Goal: Task Accomplishment & Management: Use online tool/utility

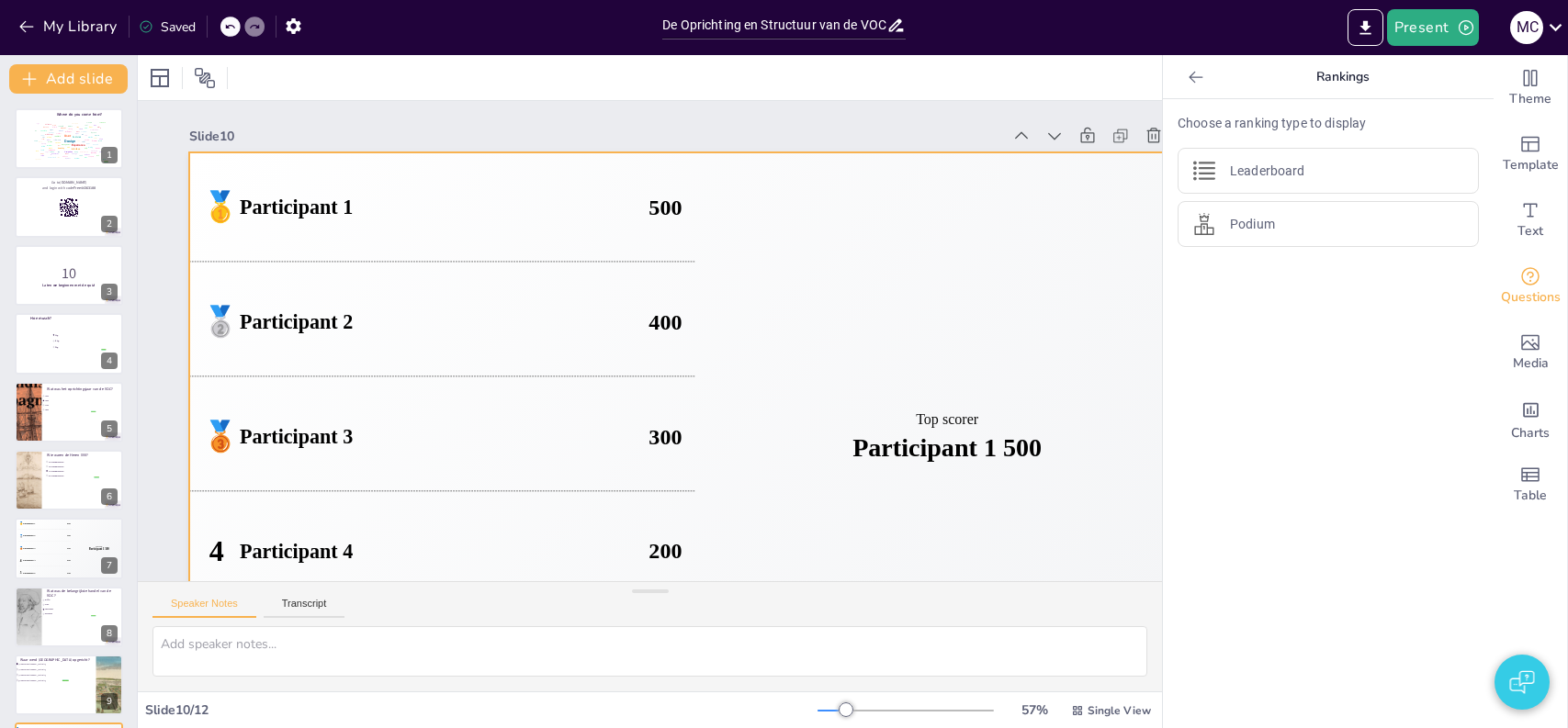
checkbox input "true"
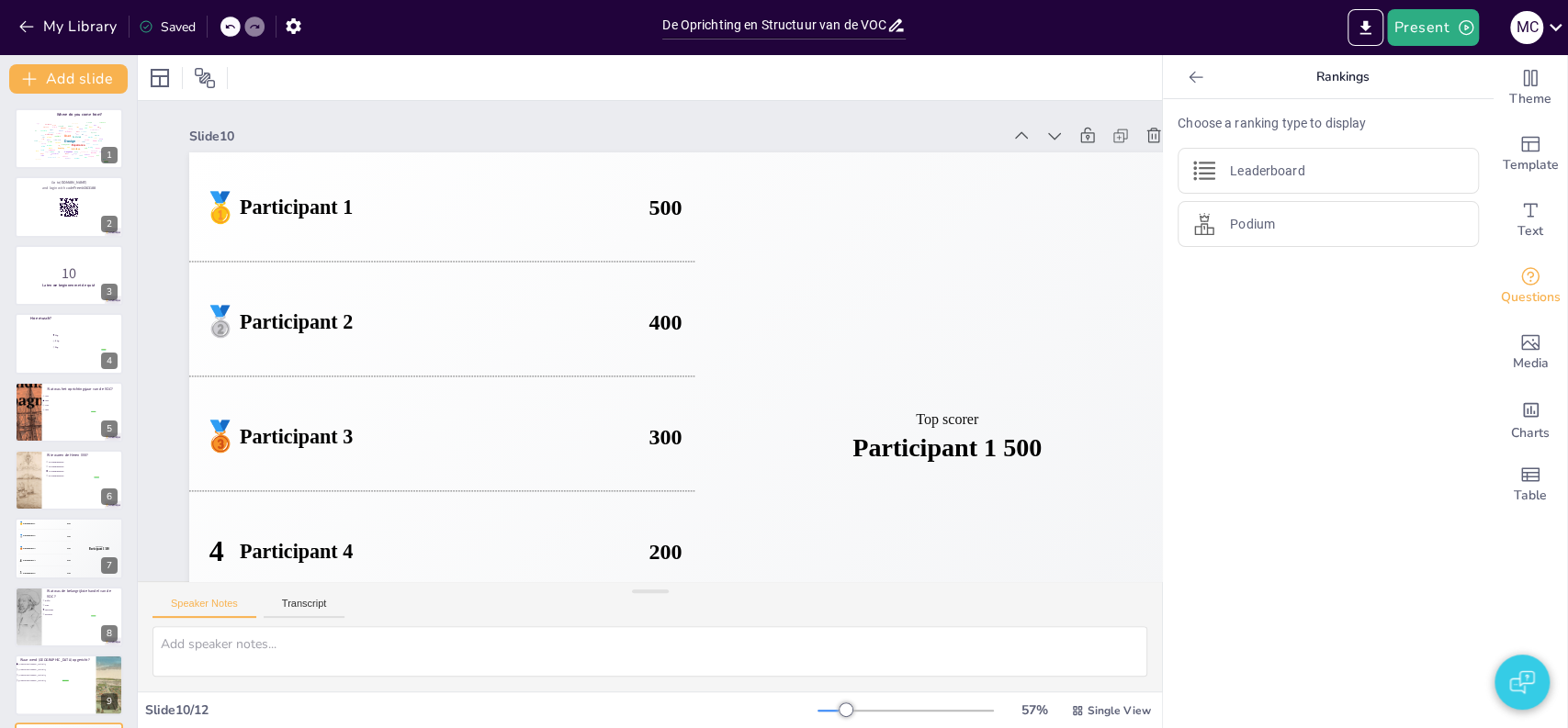
checkbox input "true"
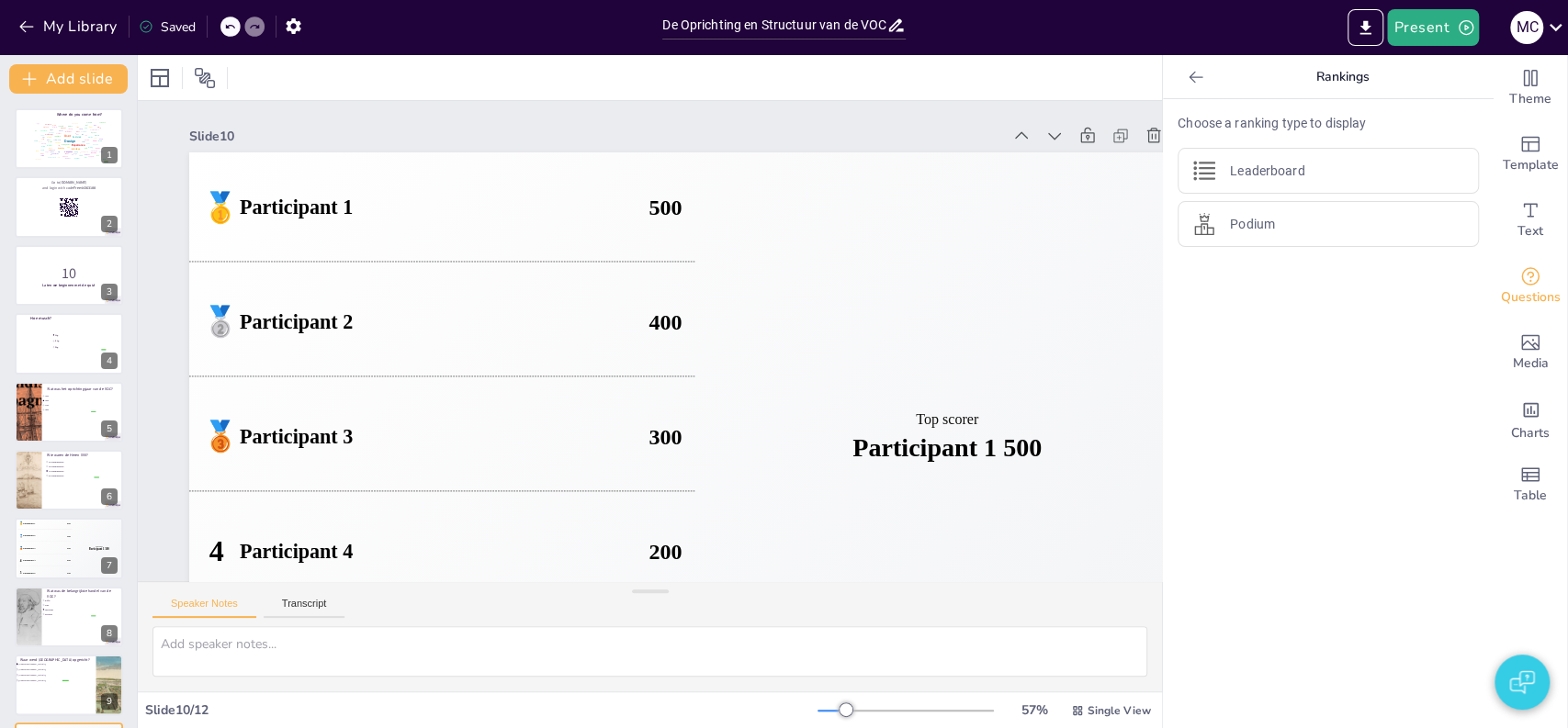
checkbox input "true"
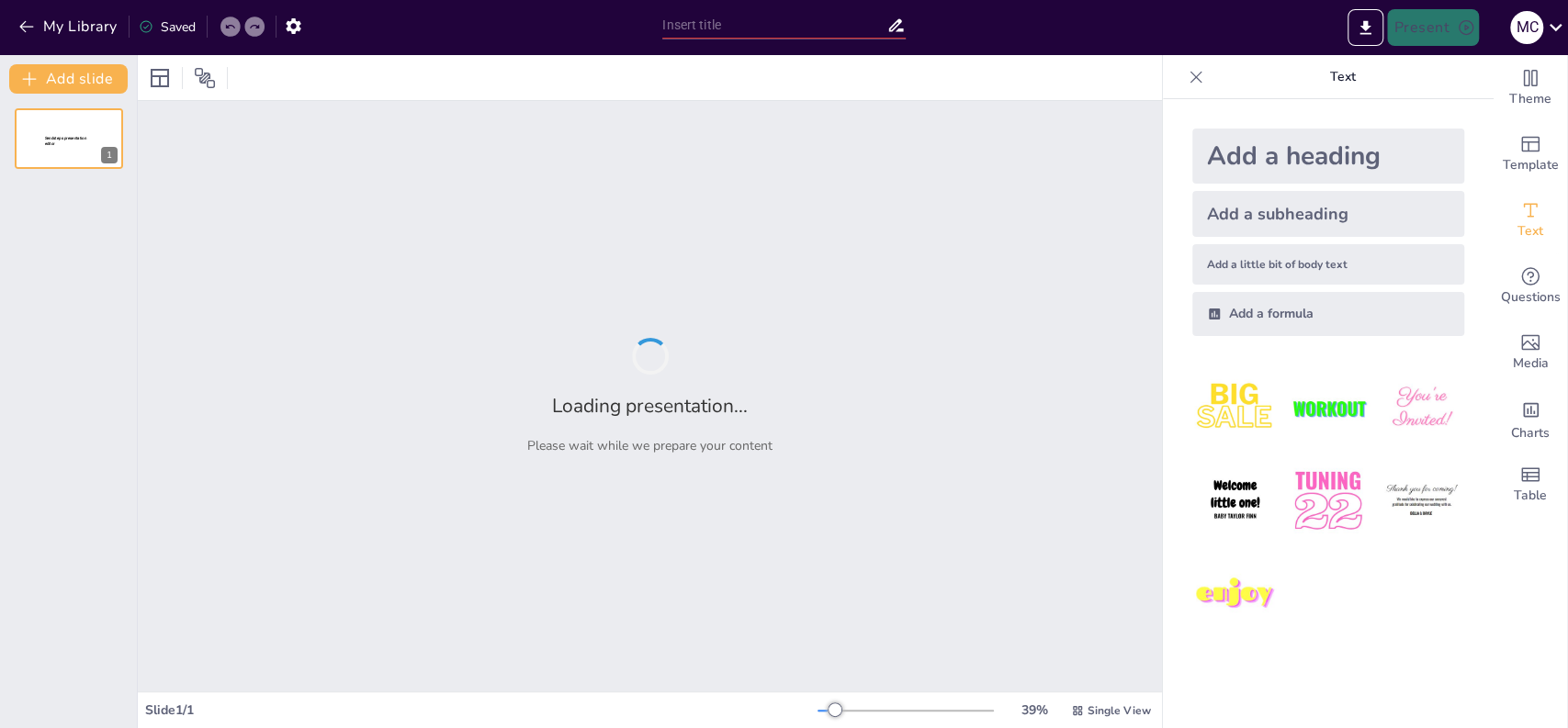
type input "Imported 2_5343669761312048212.pptx"
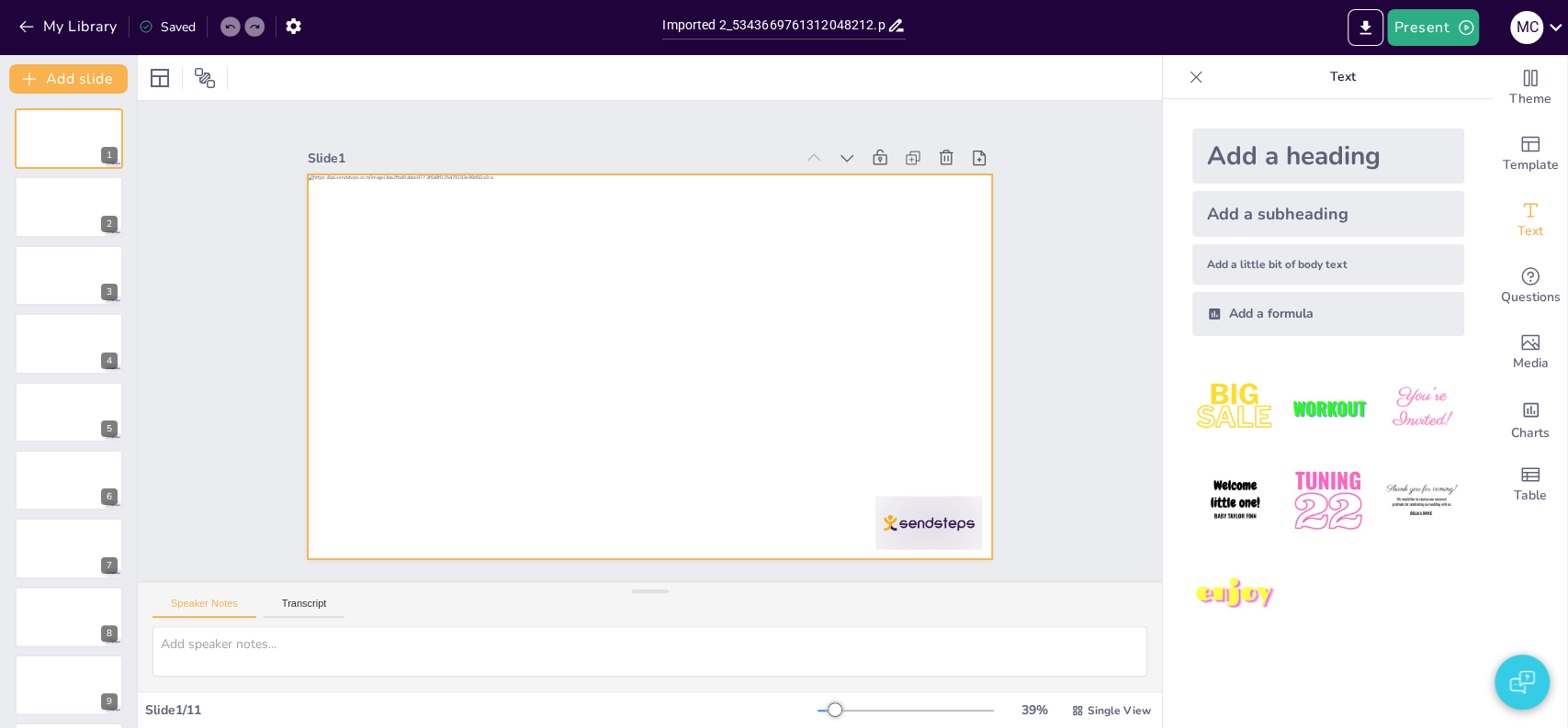
click at [761, 213] on div at bounding box center [642, 365] width 770 height 577
drag, startPoint x: 759, startPoint y: 216, endPoint x: 662, endPoint y: 253, distance: 103.8
click at [834, 247] on div at bounding box center [631, 358] width 744 height 766
click at [68, 217] on div at bounding box center [69, 207] width 110 height 63
click at [485, 263] on div at bounding box center [642, 365] width 770 height 577
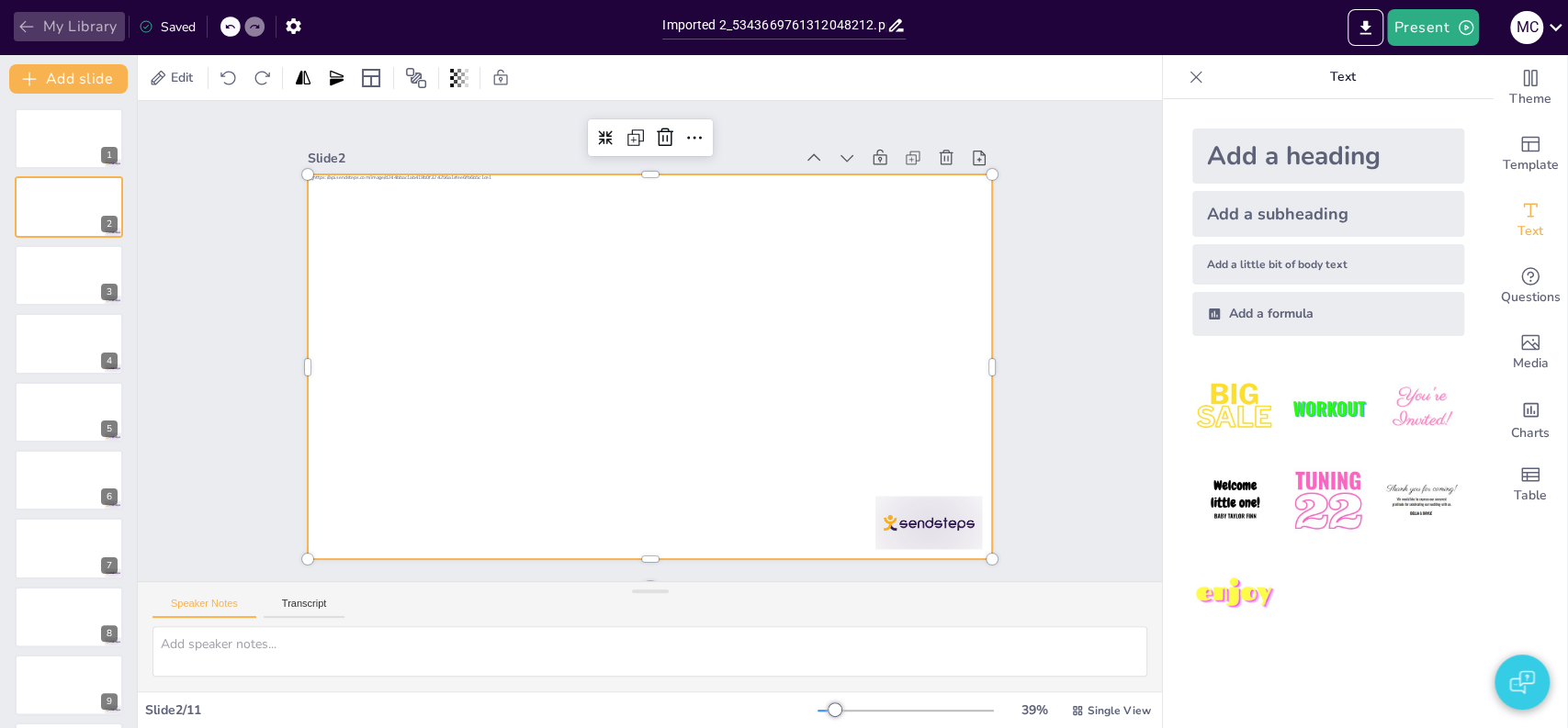
click at [45, 23] on button "My Library" at bounding box center [69, 26] width 111 height 29
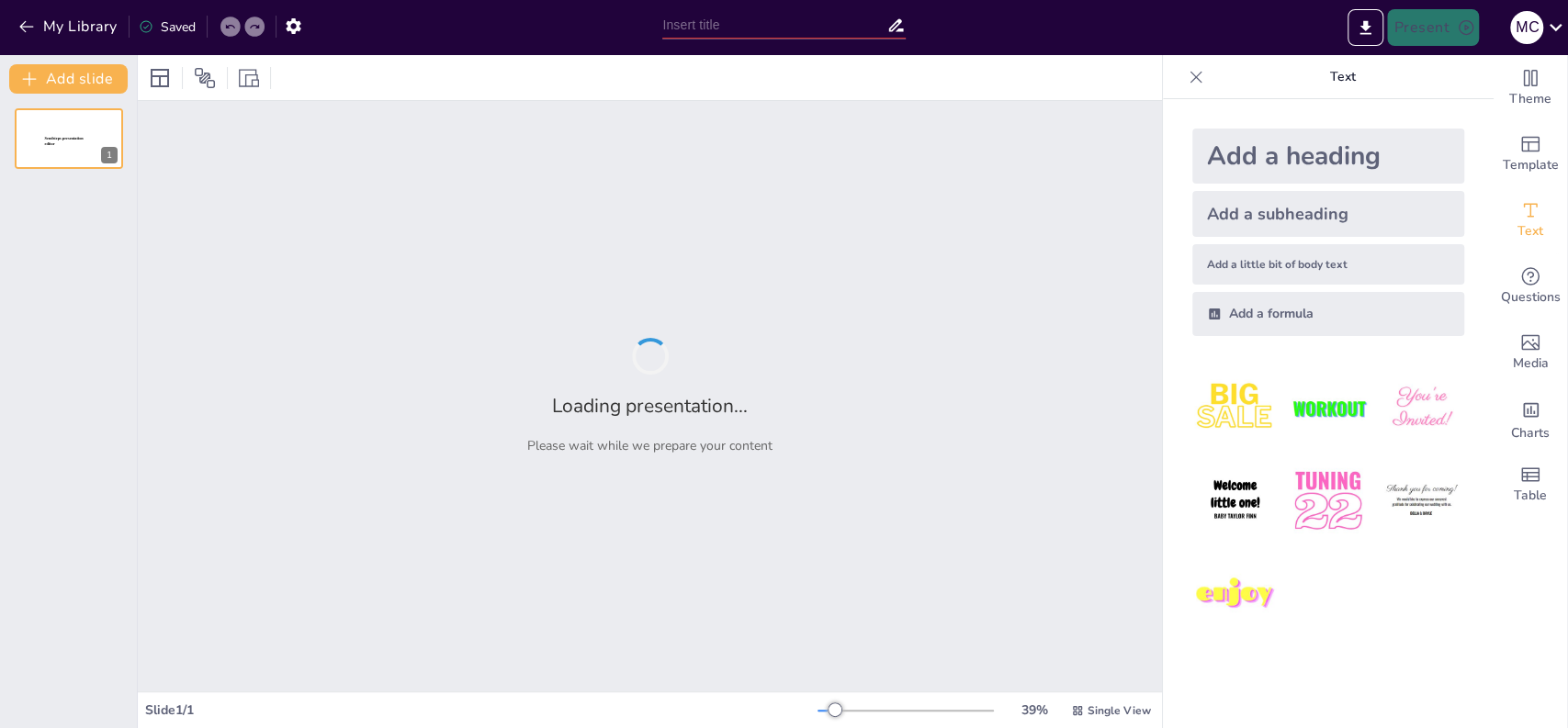
type input "test"
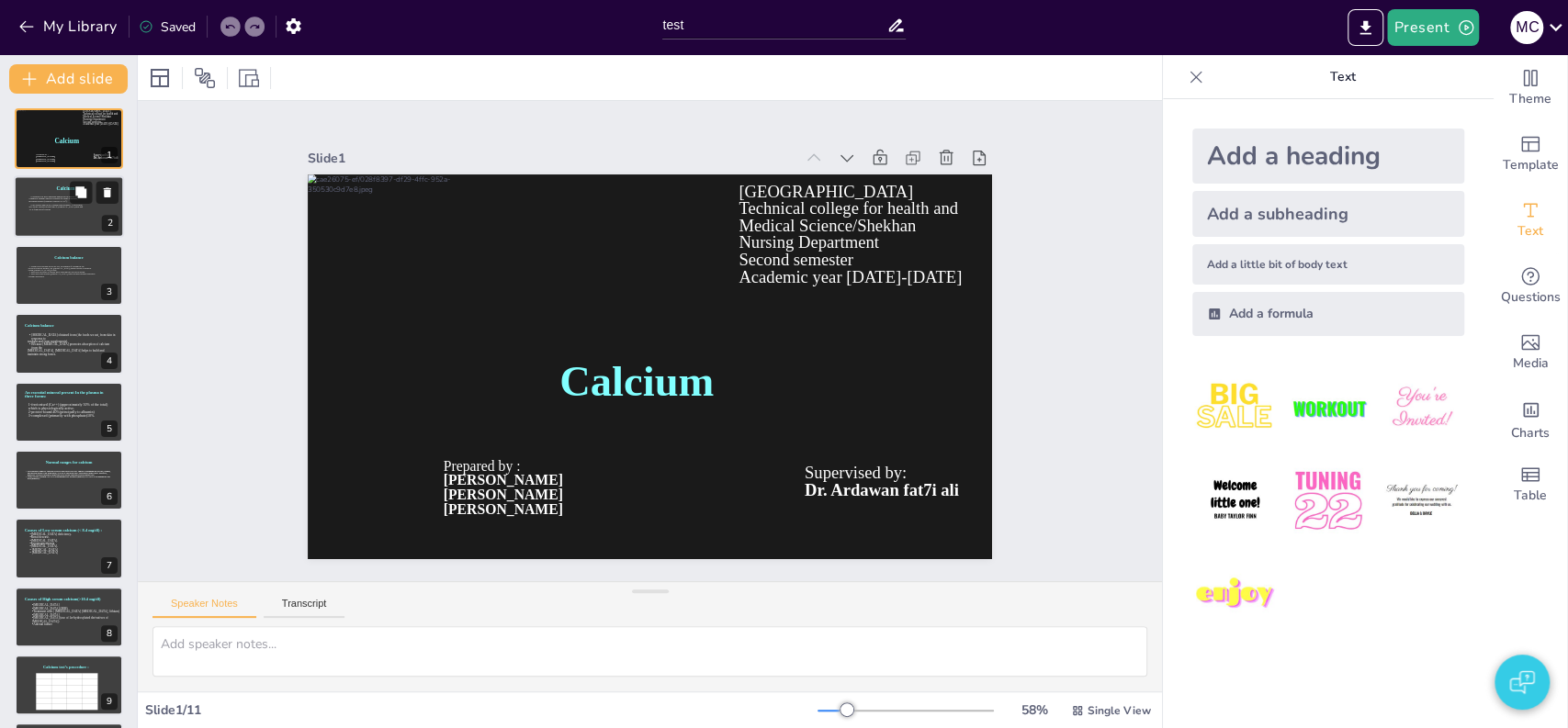
click at [57, 211] on icon at bounding box center [73, 212] width 90 height 32
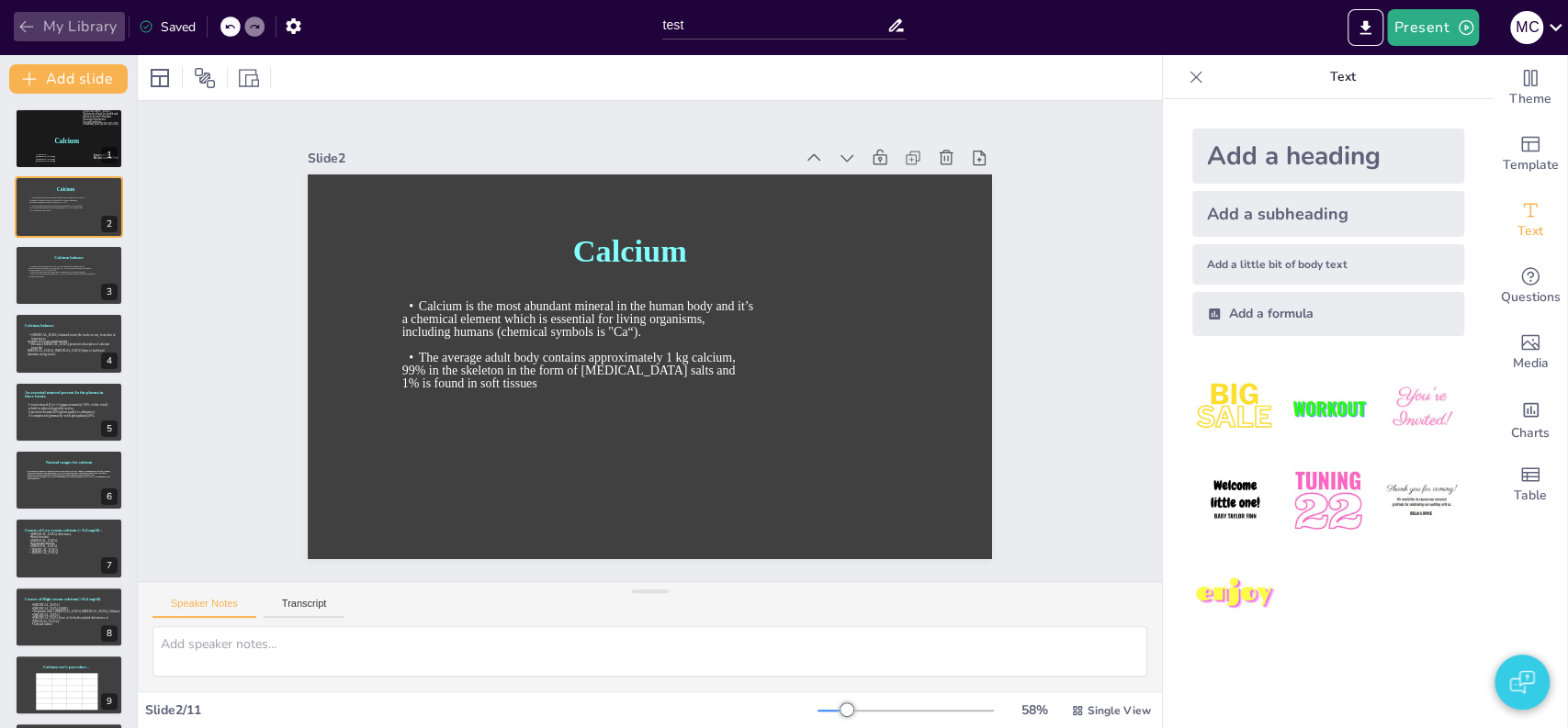
click at [85, 27] on button "My Library" at bounding box center [69, 26] width 111 height 29
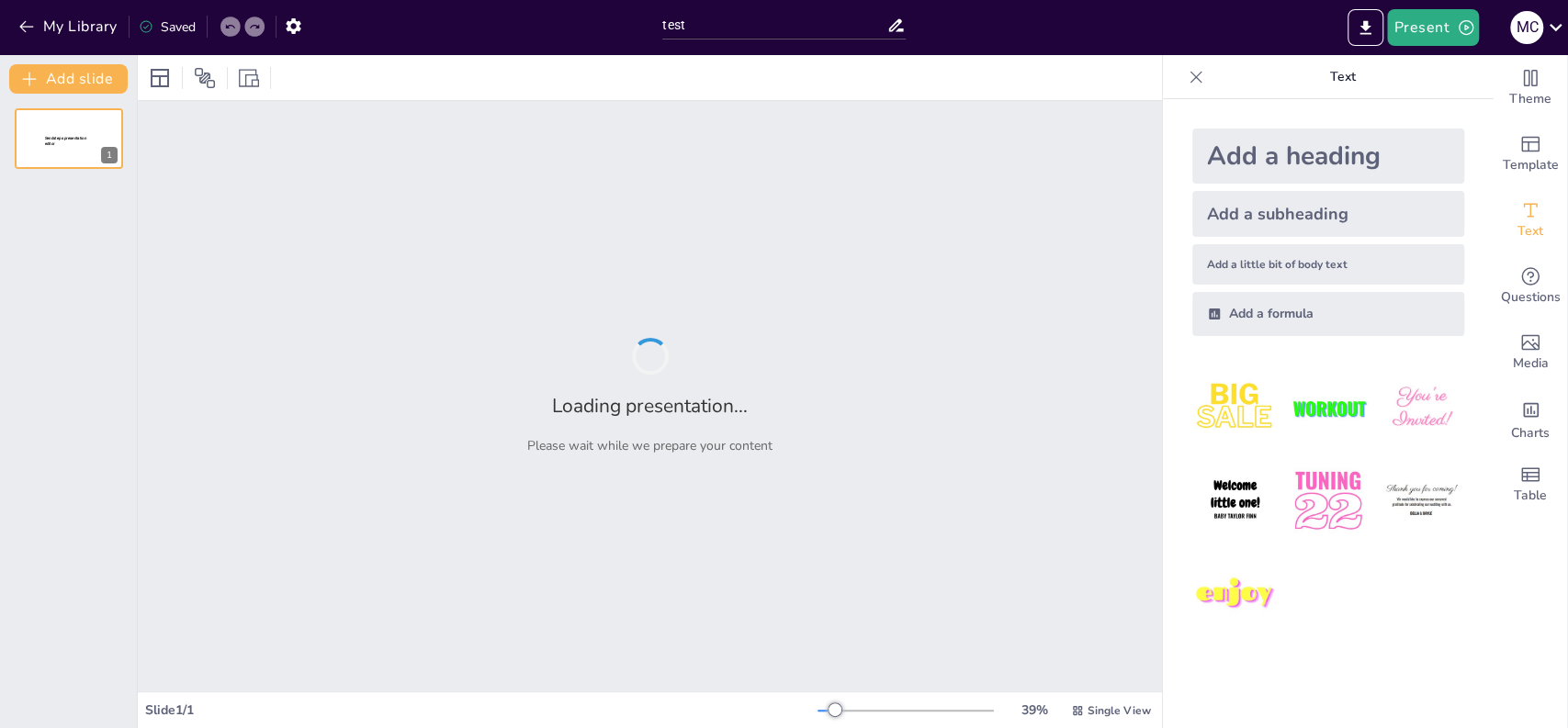
type input "test"
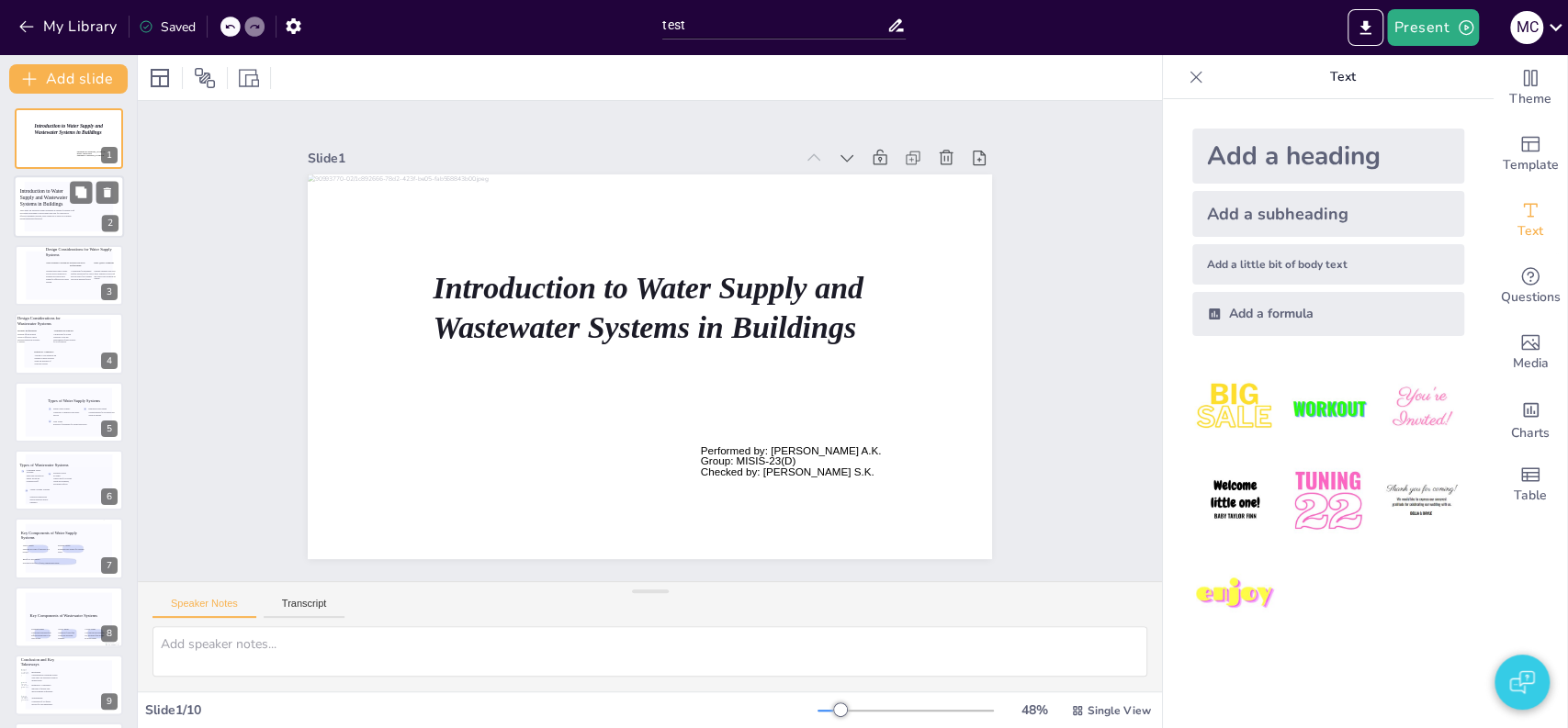
click at [53, 218] on icon at bounding box center [48, 215] width 57 height 11
type textarea "2"
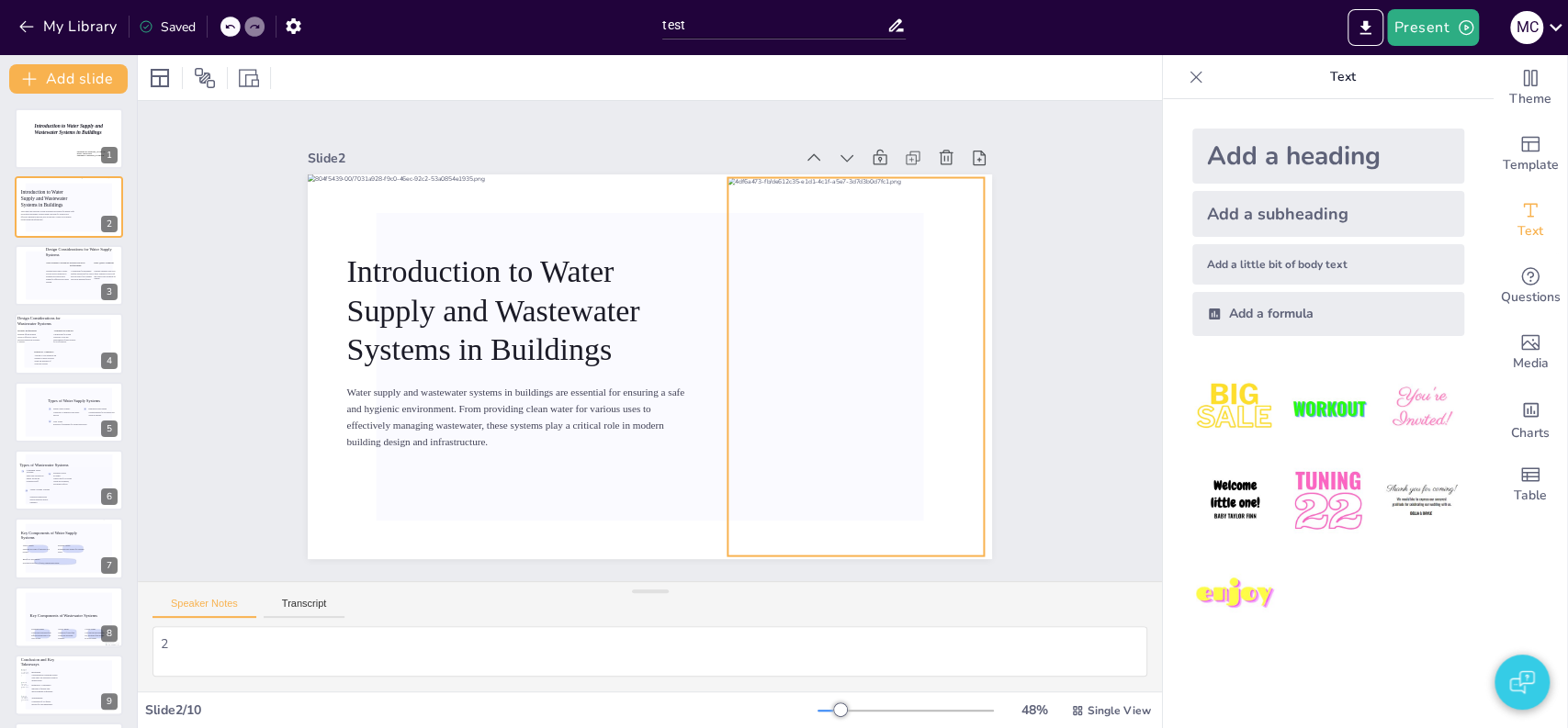
click at [720, 342] on div at bounding box center [492, 477] width 453 height 444
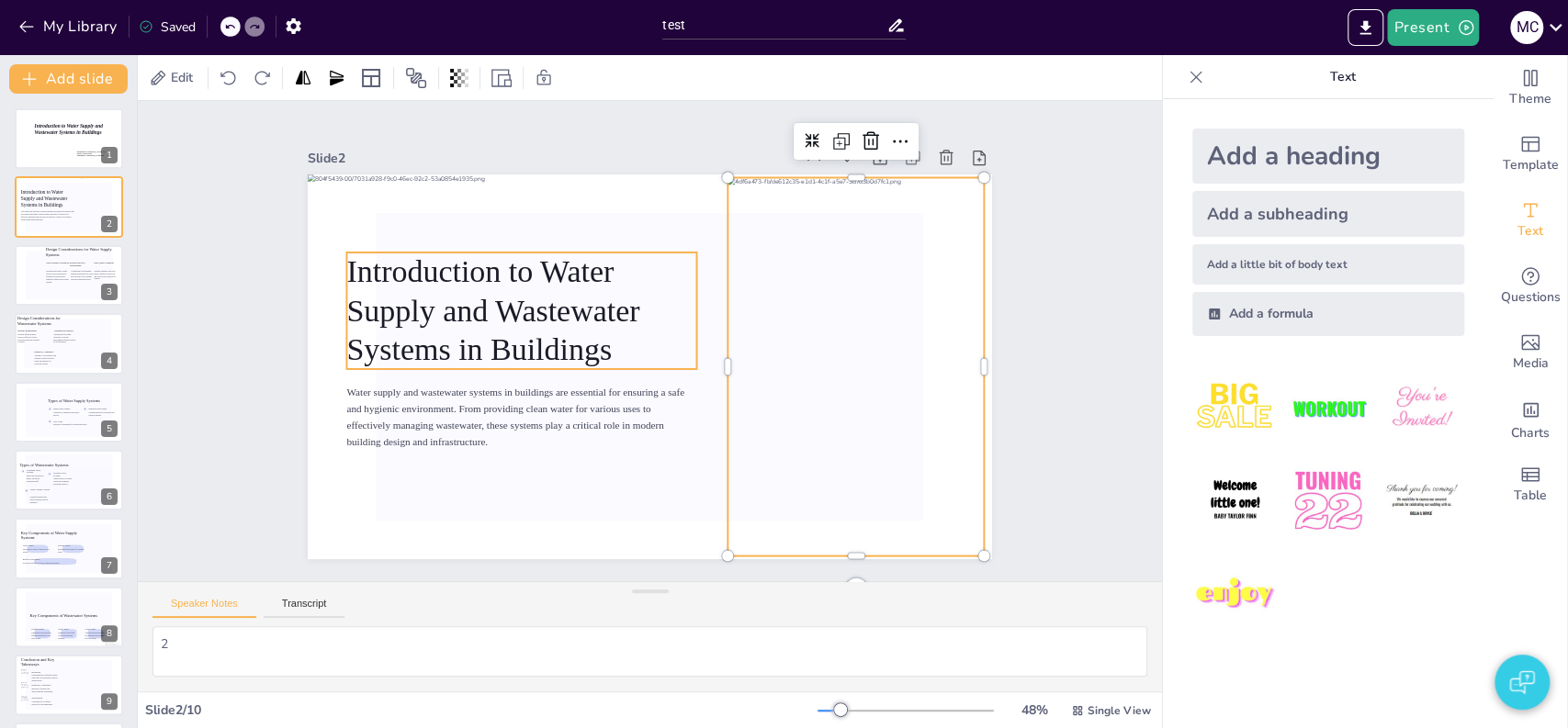
click at [612, 343] on icon at bounding box center [771, 290] width 352 height 301
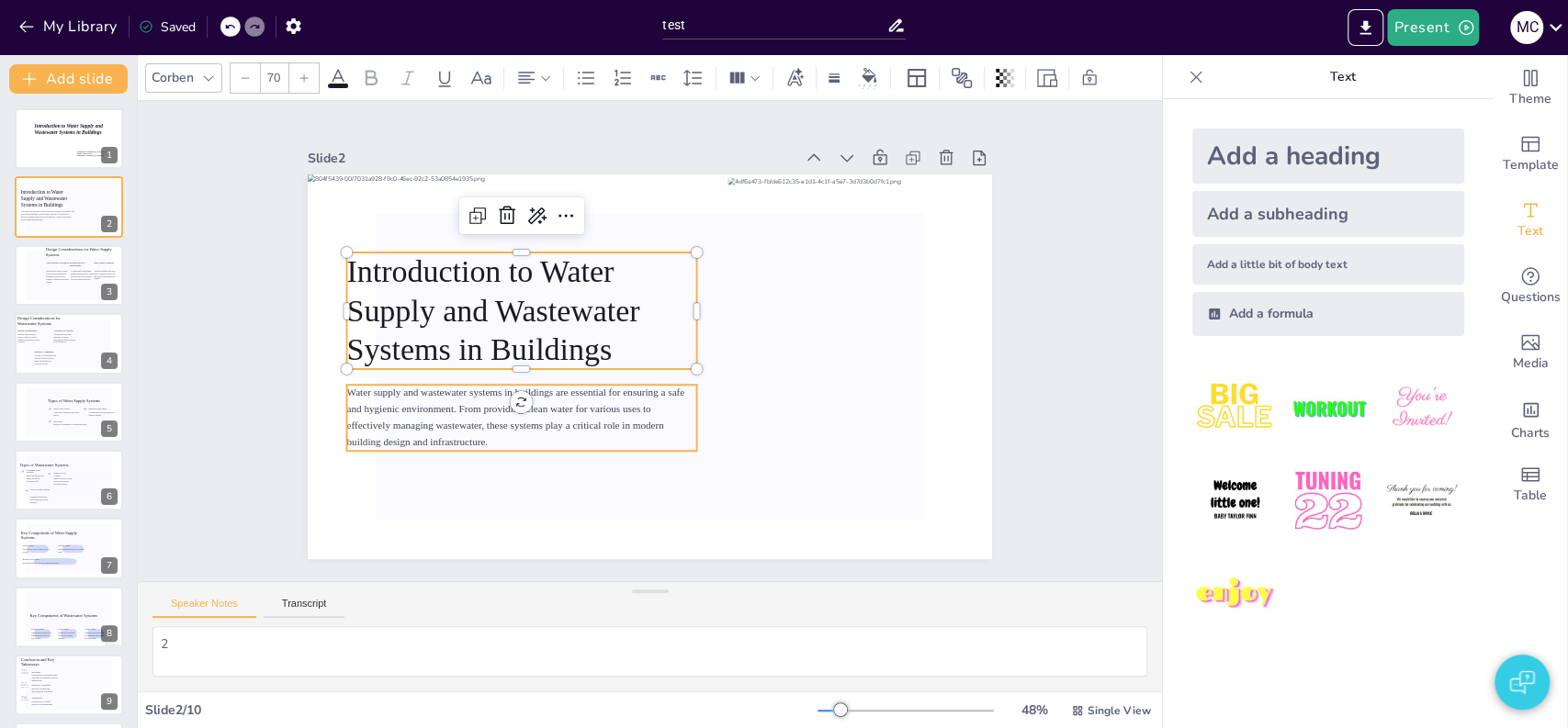
click at [582, 388] on icon at bounding box center [506, 297] width 283 height 304
type input "23"
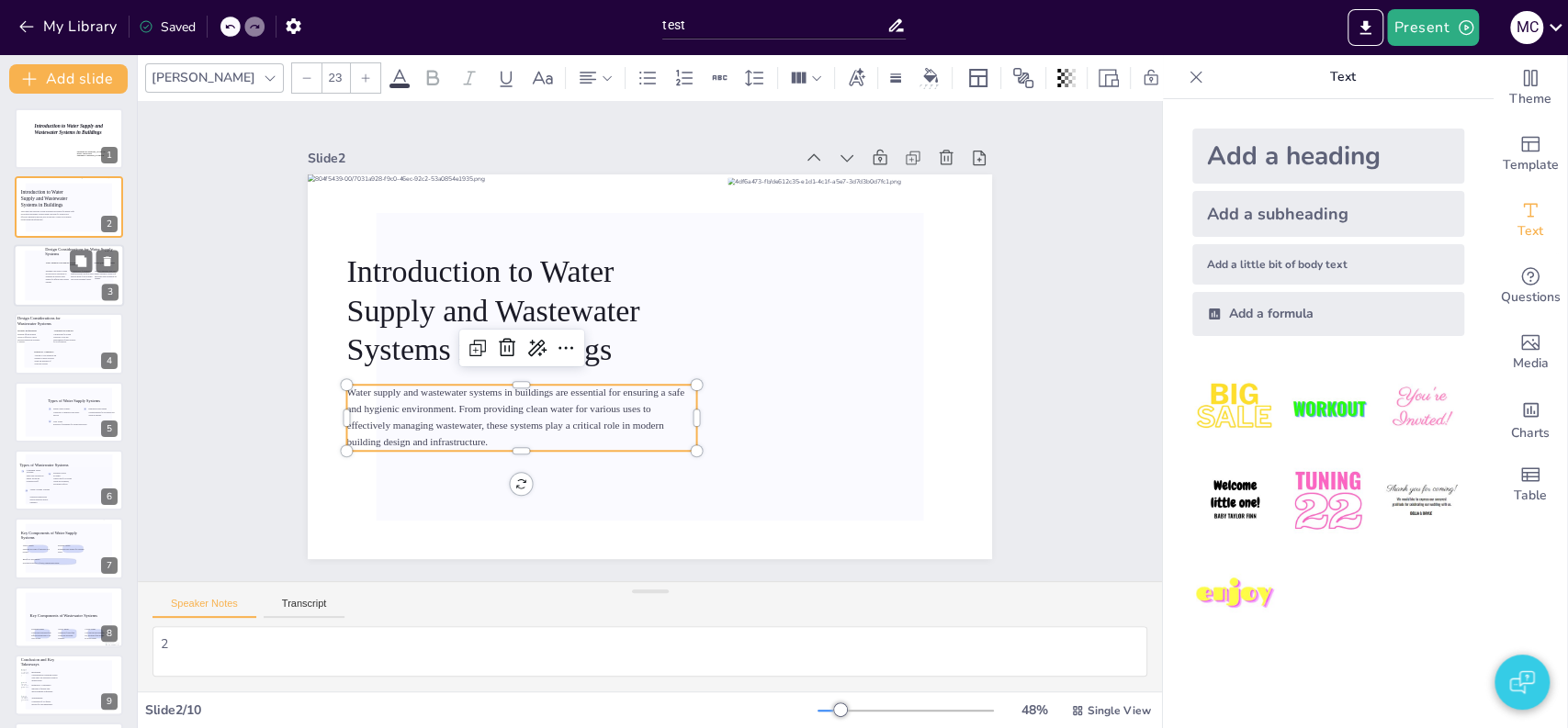
click at [64, 277] on icon at bounding box center [57, 277] width 24 height 16
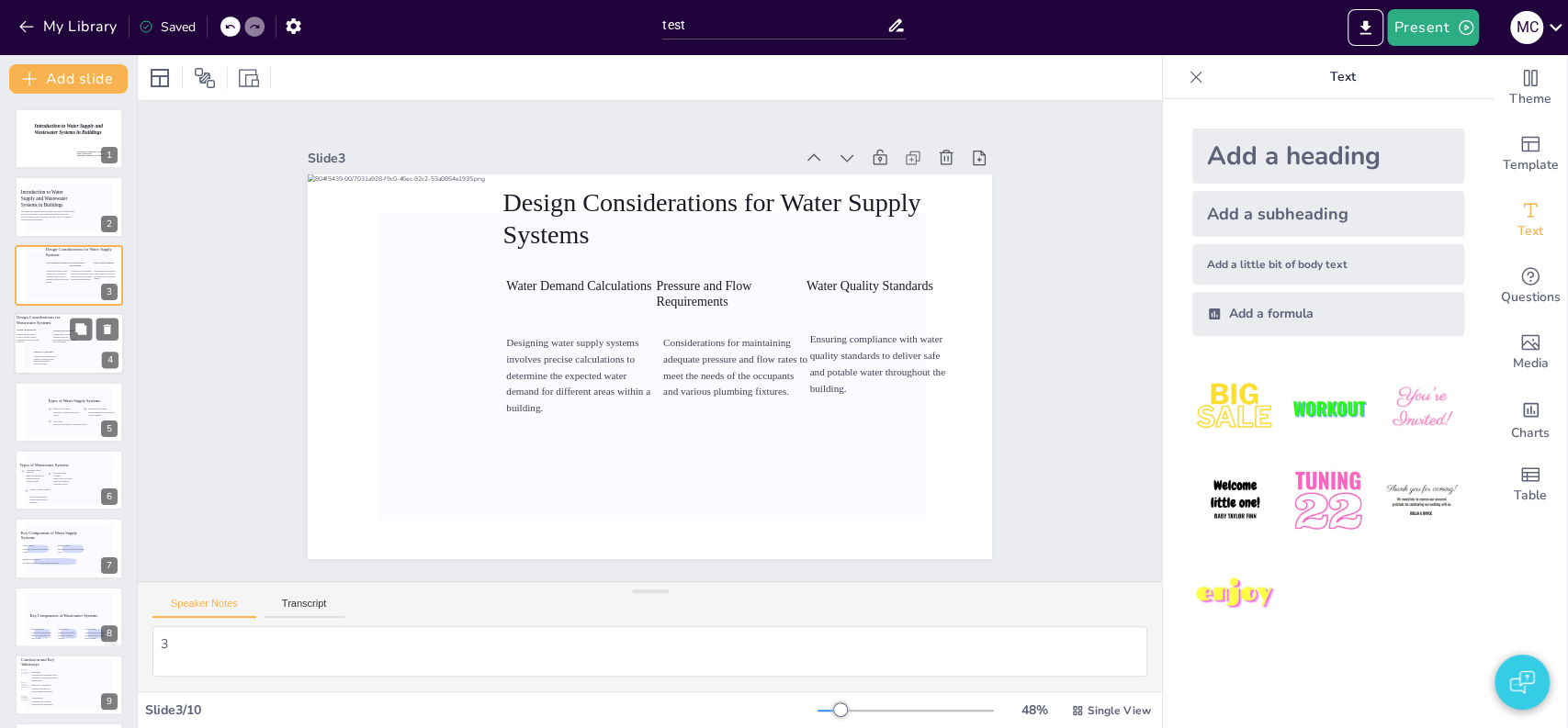
click at [60, 330] on icon at bounding box center [65, 331] width 23 height 3
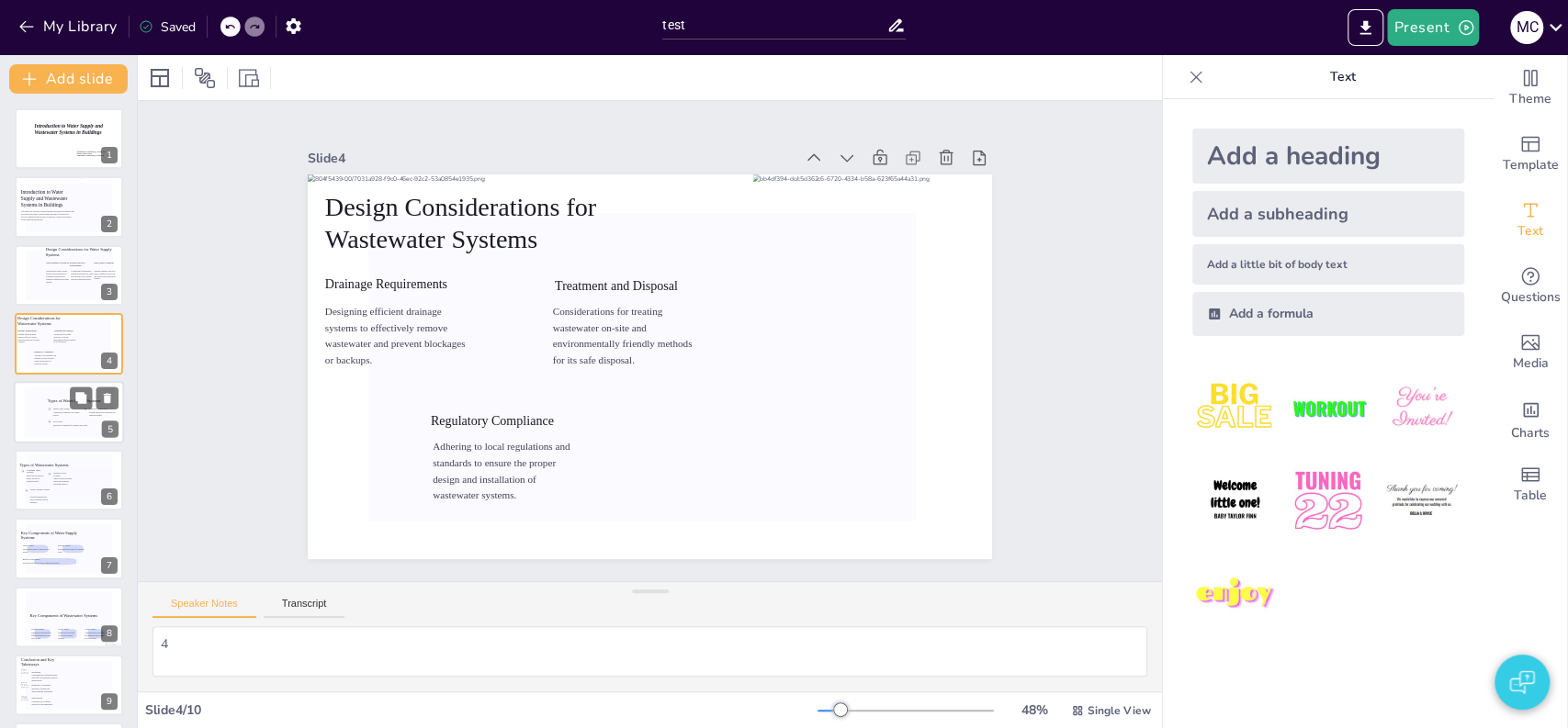
click at [59, 390] on icon at bounding box center [69, 412] width 88 height 49
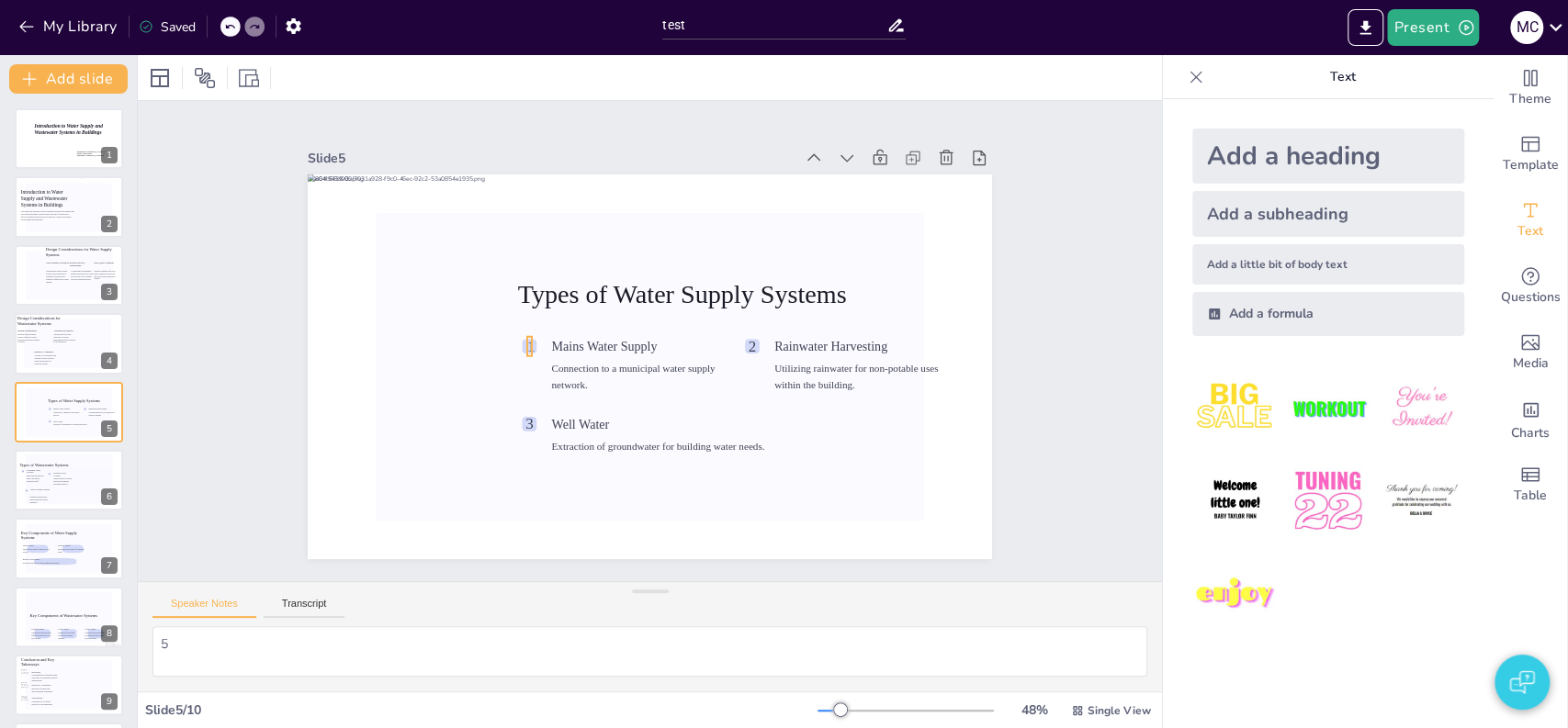
click at [518, 343] on div "Types of Water Supply Systems 1 Mains Water Supply Connection to a municipal wa…" at bounding box center [647, 315] width 722 height 454
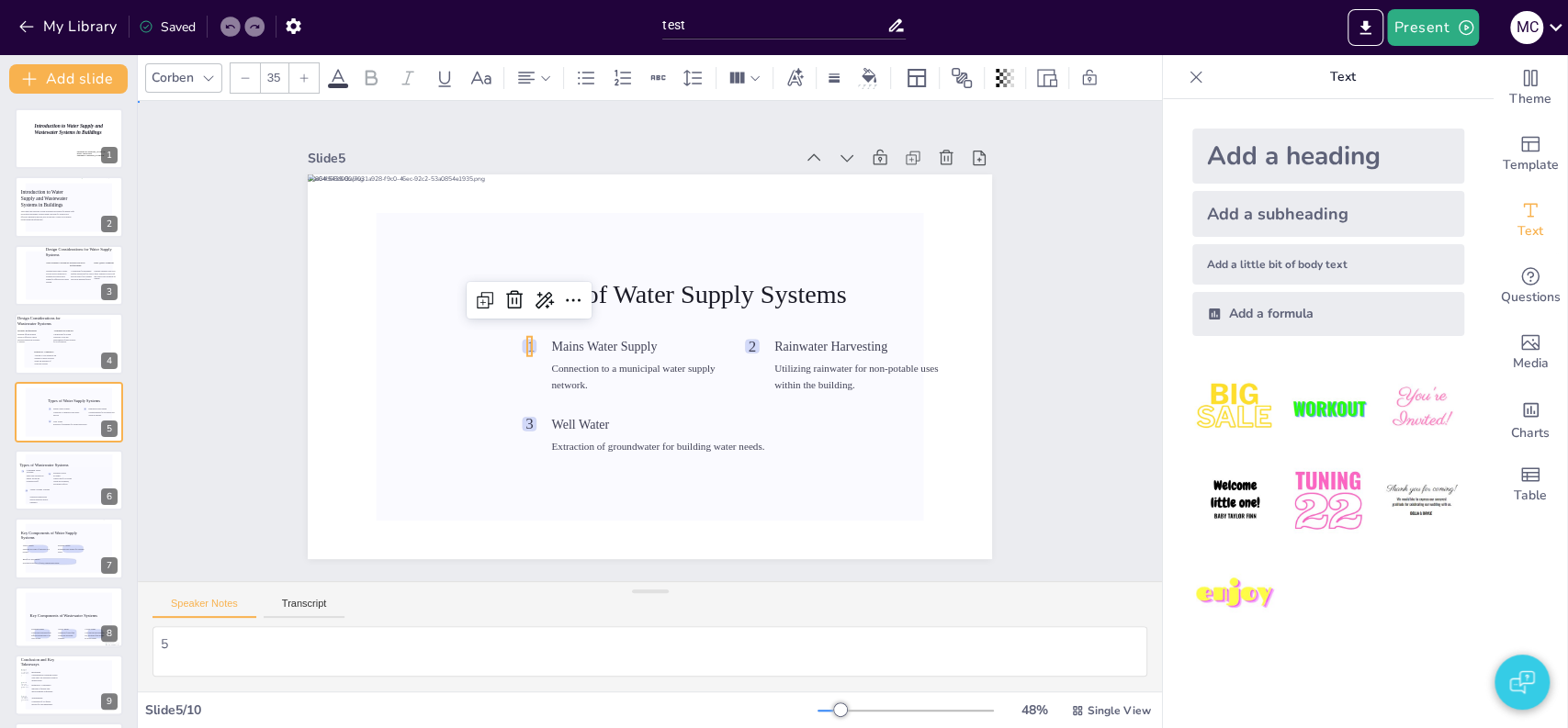
click at [290, 361] on div "Slide 1 Introduction to Water Supply and Wastewater Systems in Buildings Perfor…" at bounding box center [650, 340] width 720 height 896
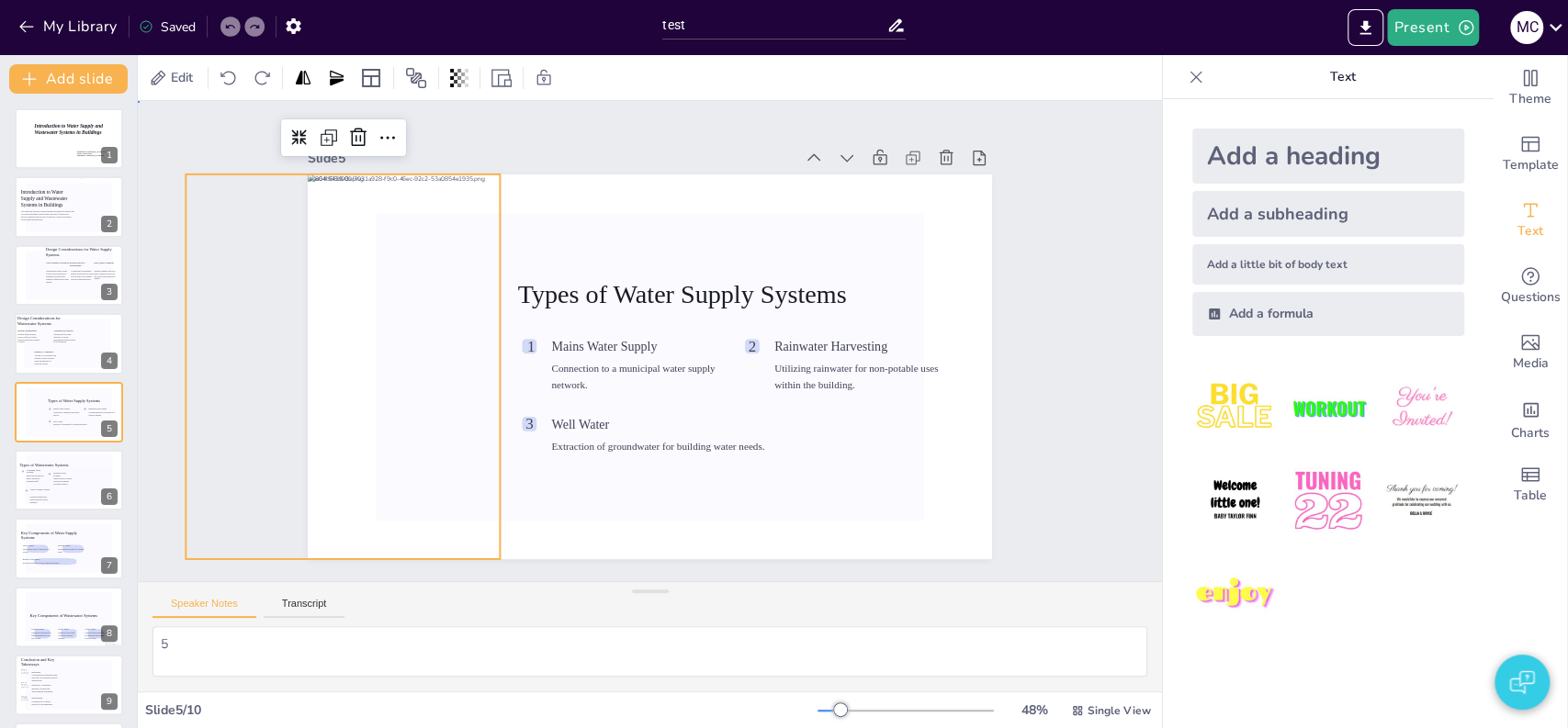
click at [991, 353] on div "Slide 1 Introduction to Water Supply and Wastewater Systems in Buildings Perfor…" at bounding box center [650, 340] width 683 height 1101
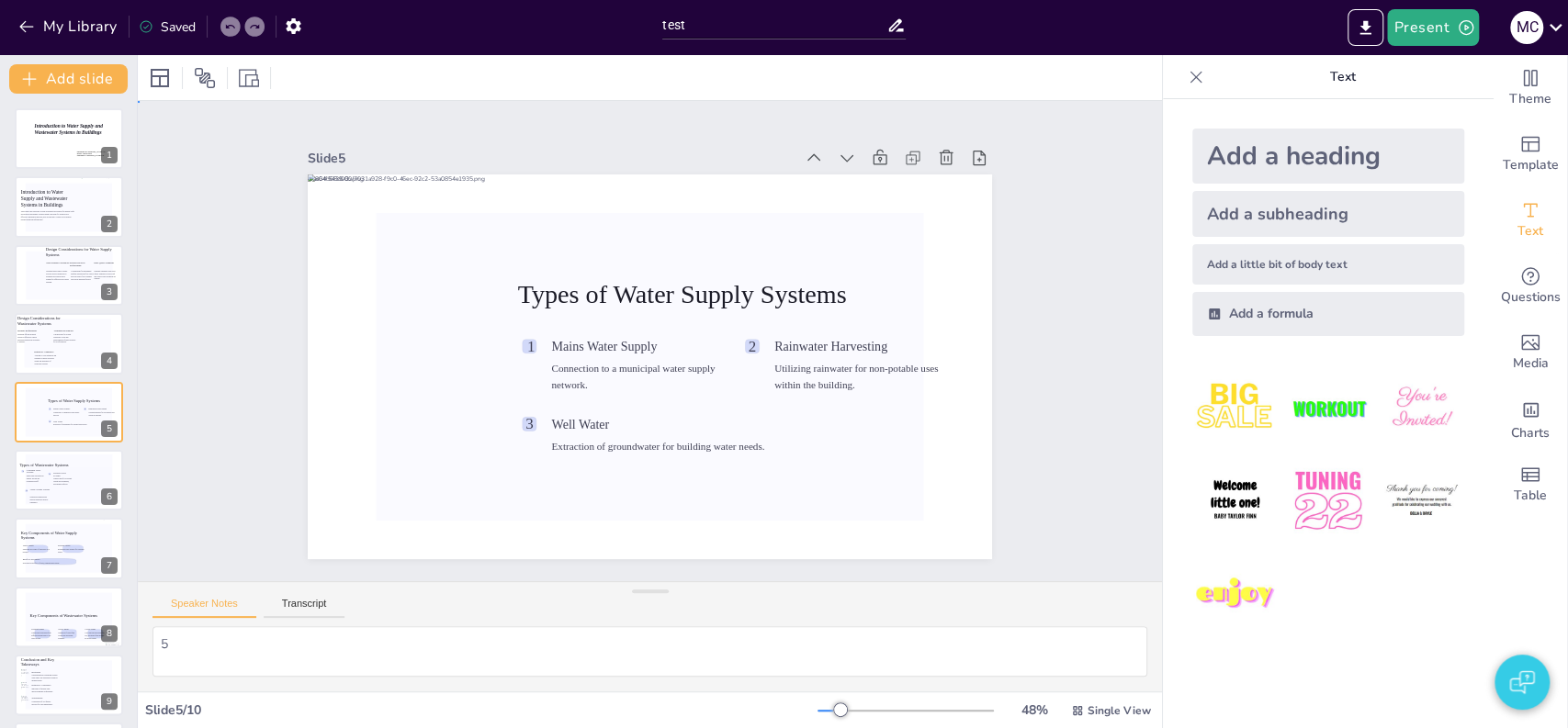
click at [869, 330] on div "Slide 1 Introduction to Water Supply and Wastewater Systems in Buildings Perfor…" at bounding box center [649, 341] width 436 height 787
click at [49, 499] on icon at bounding box center [69, 478] width 88 height 49
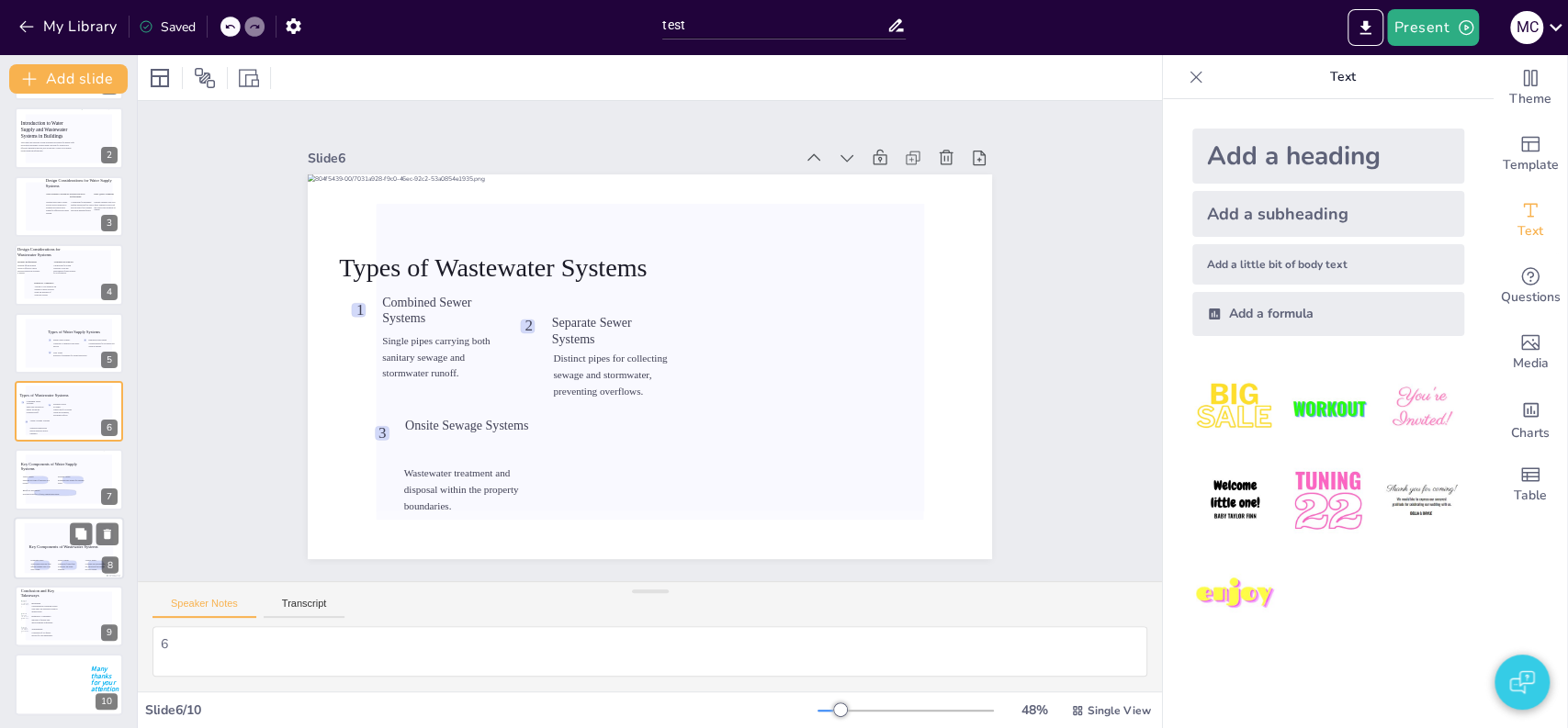
scroll to position [70, 0]
click at [50, 487] on icon at bounding box center [55, 492] width 71 height 10
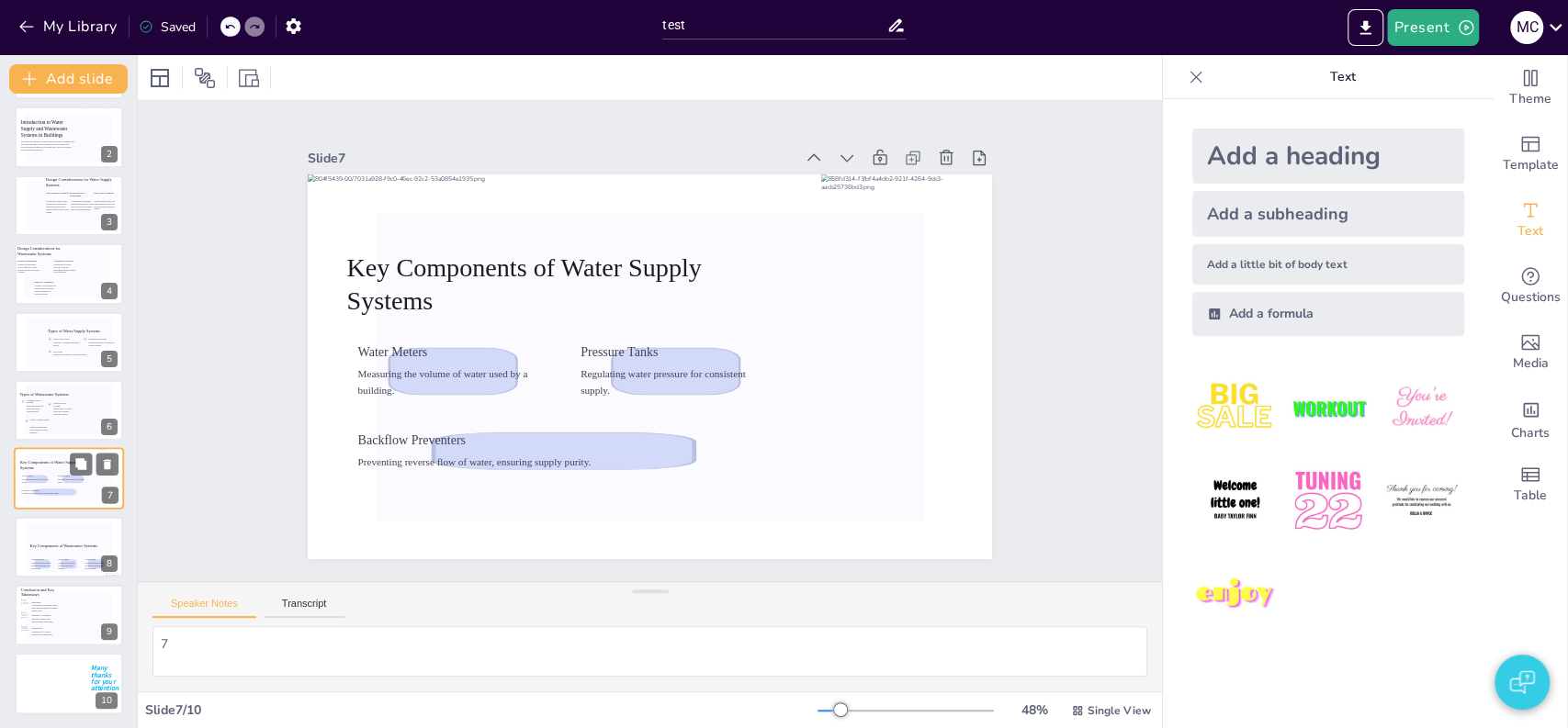
scroll to position [71, 0]
click at [44, 561] on icon at bounding box center [42, 565] width 22 height 9
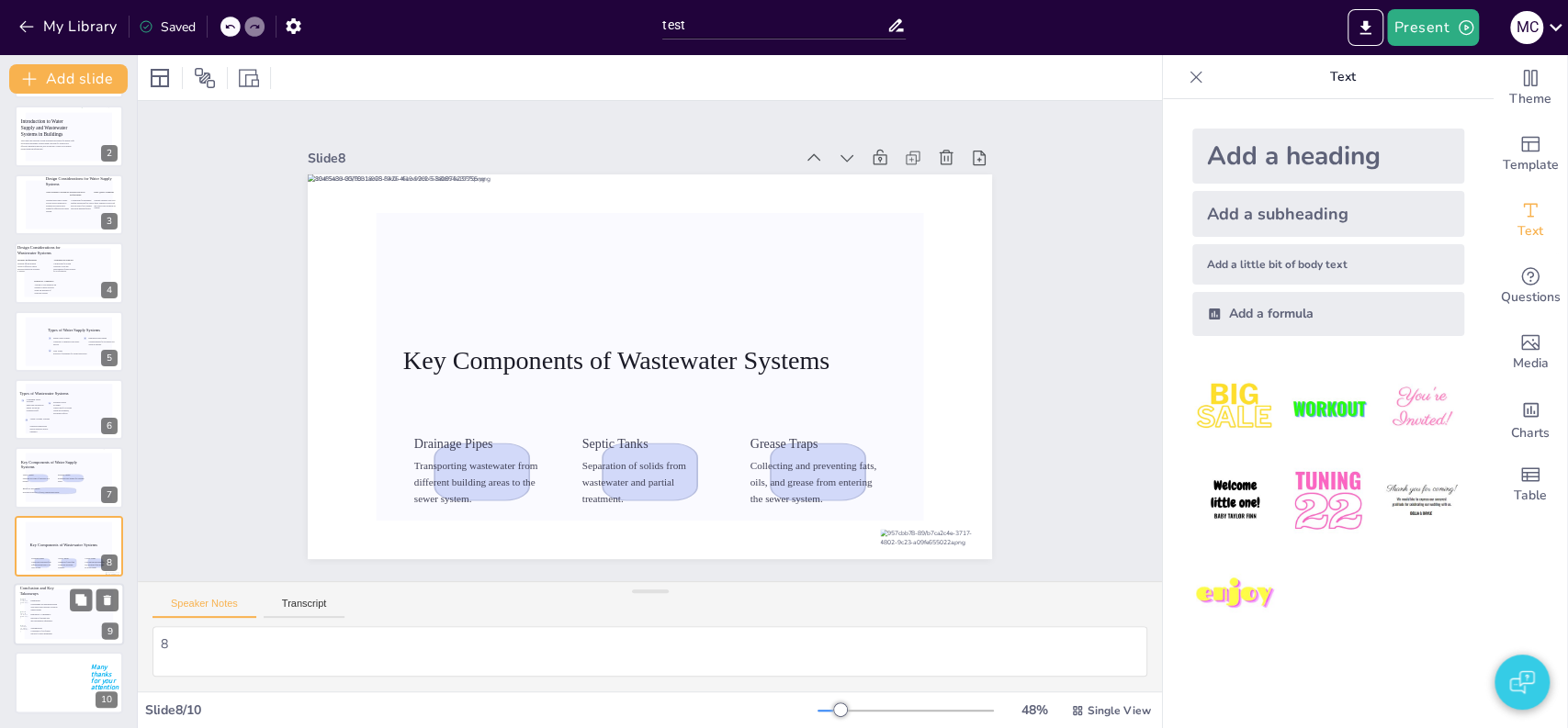
click at [51, 623] on icon at bounding box center [69, 614] width 88 height 49
type textarea "9"
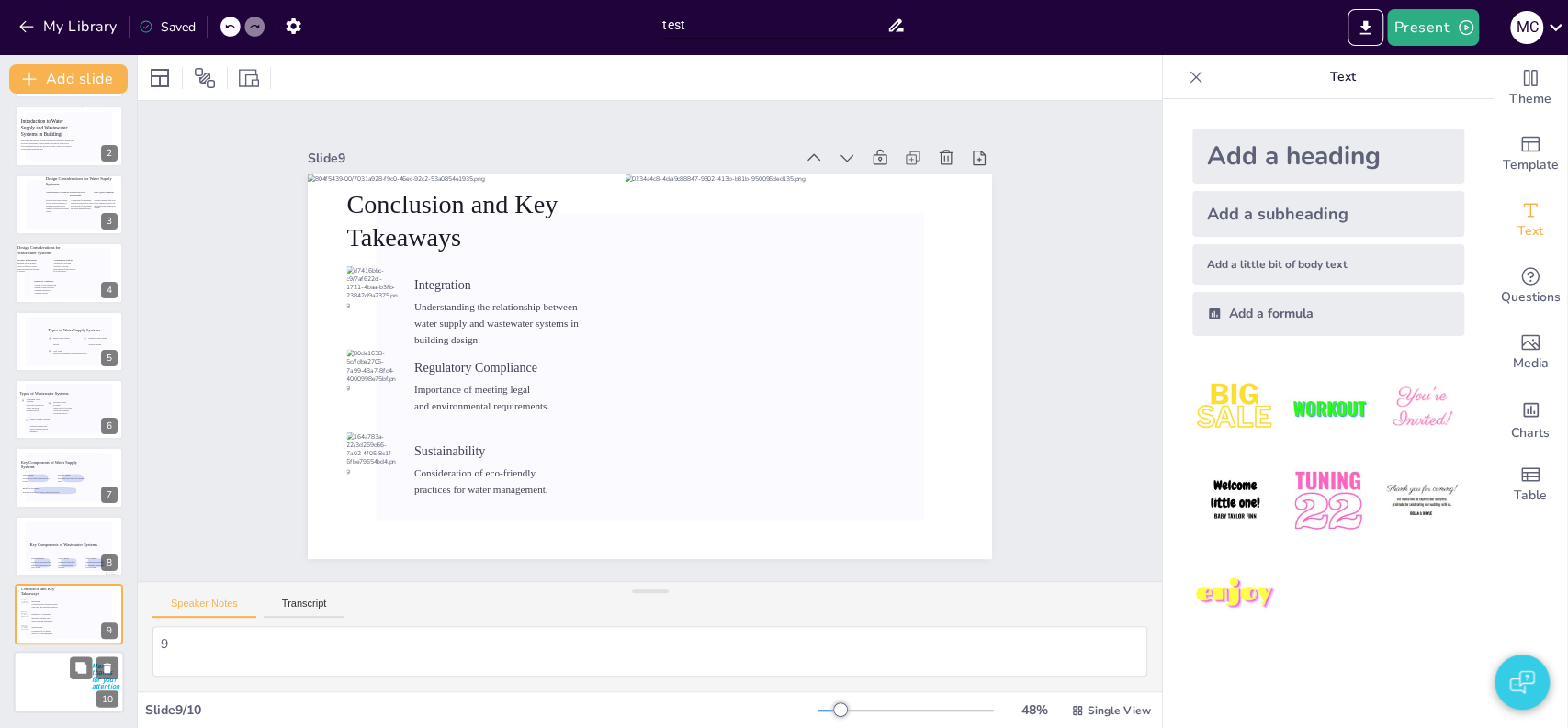
click at [63, 681] on div at bounding box center [69, 683] width 110 height 63
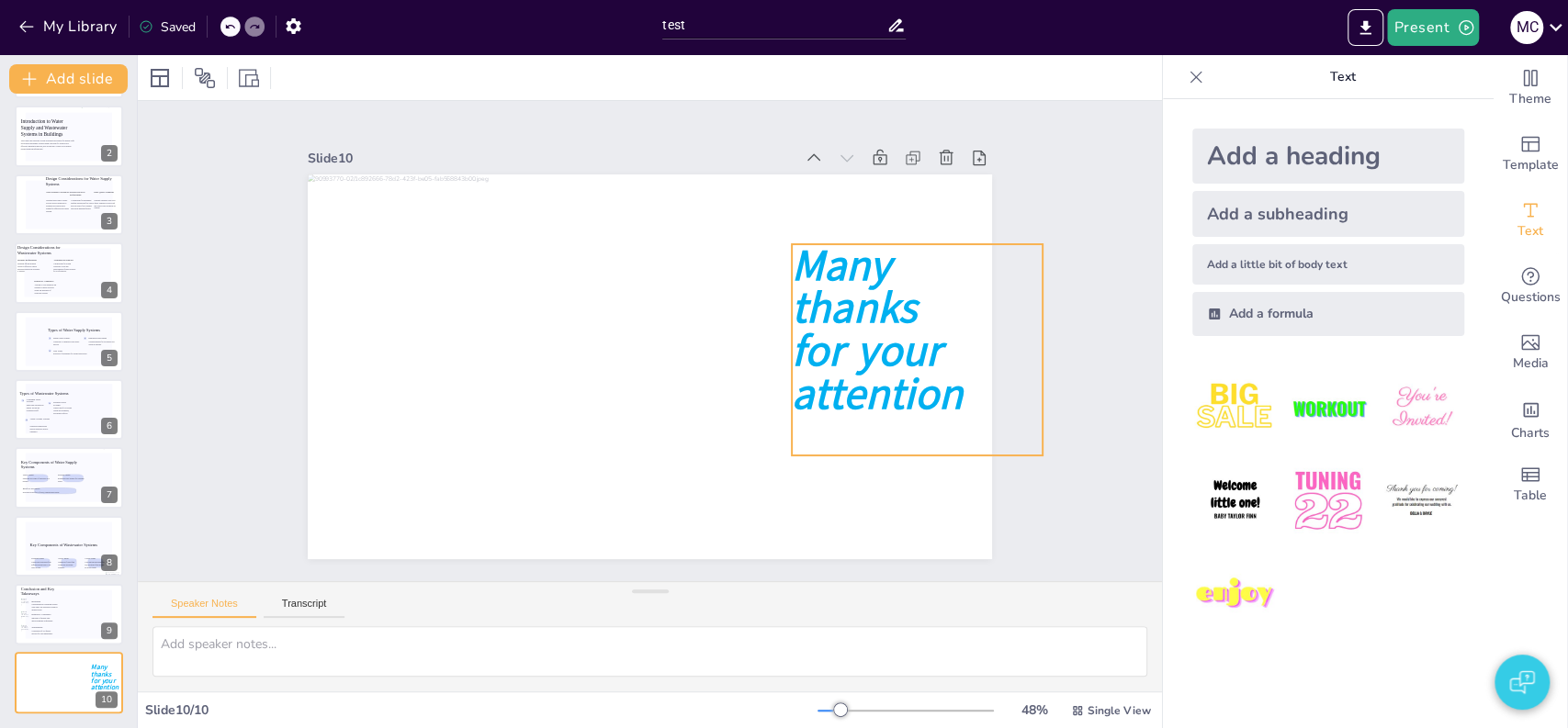
click at [731, 470] on icon at bounding box center [613, 605] width 236 height 271
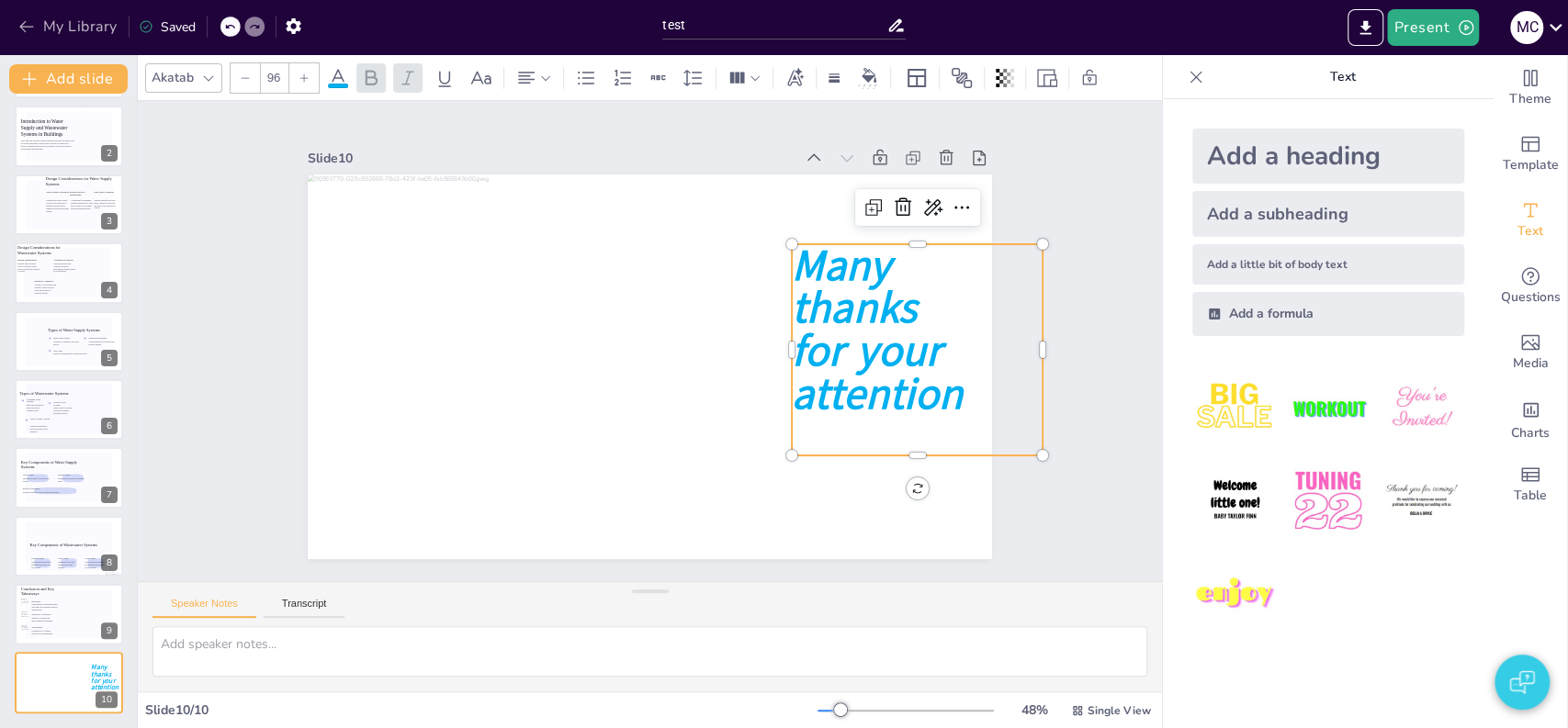
click at [83, 34] on button "My Library" at bounding box center [69, 26] width 111 height 29
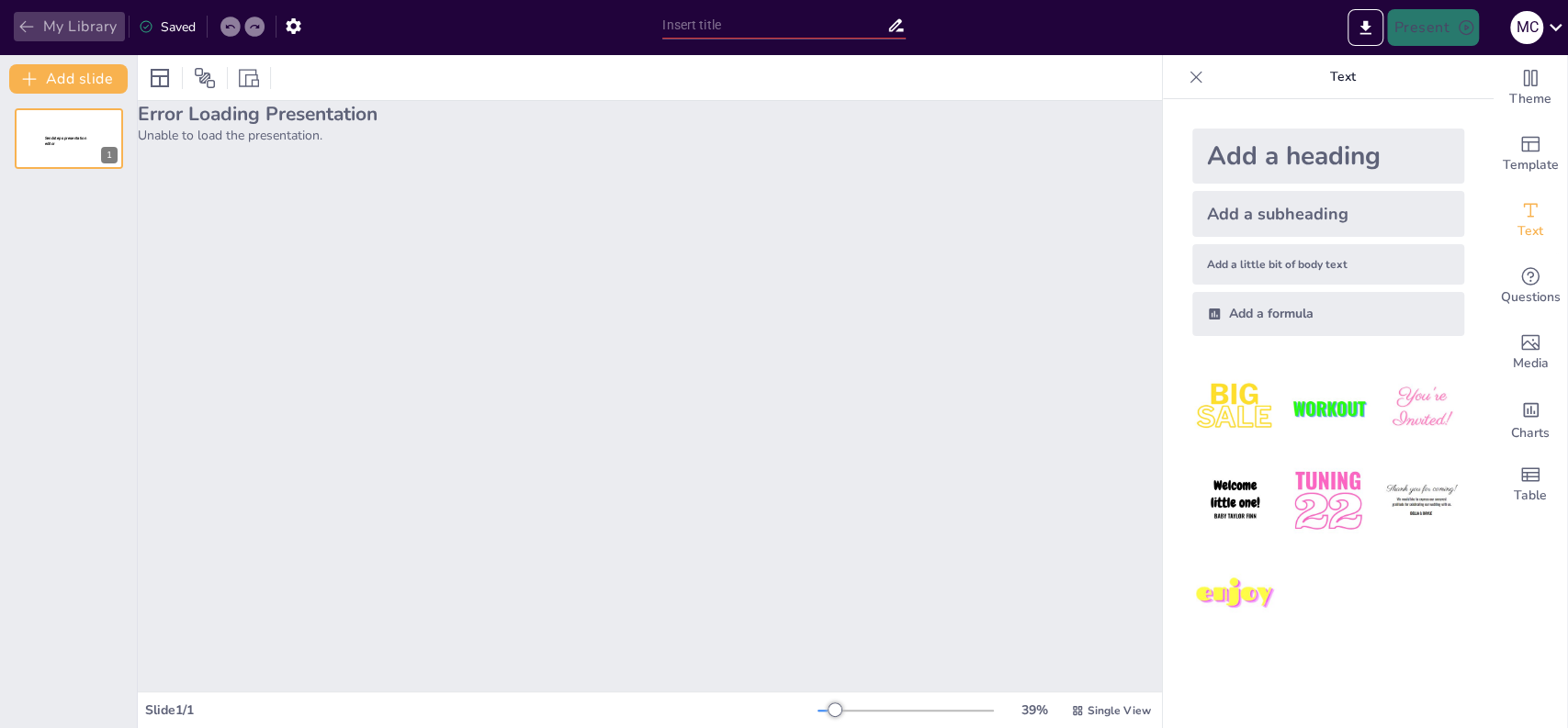
click at [72, 25] on button "My Library" at bounding box center [69, 26] width 111 height 29
click at [88, 18] on button "My Library" at bounding box center [69, 26] width 111 height 29
click at [66, 27] on button "My Library" at bounding box center [69, 26] width 111 height 29
click at [86, 15] on button "My Library" at bounding box center [69, 26] width 111 height 29
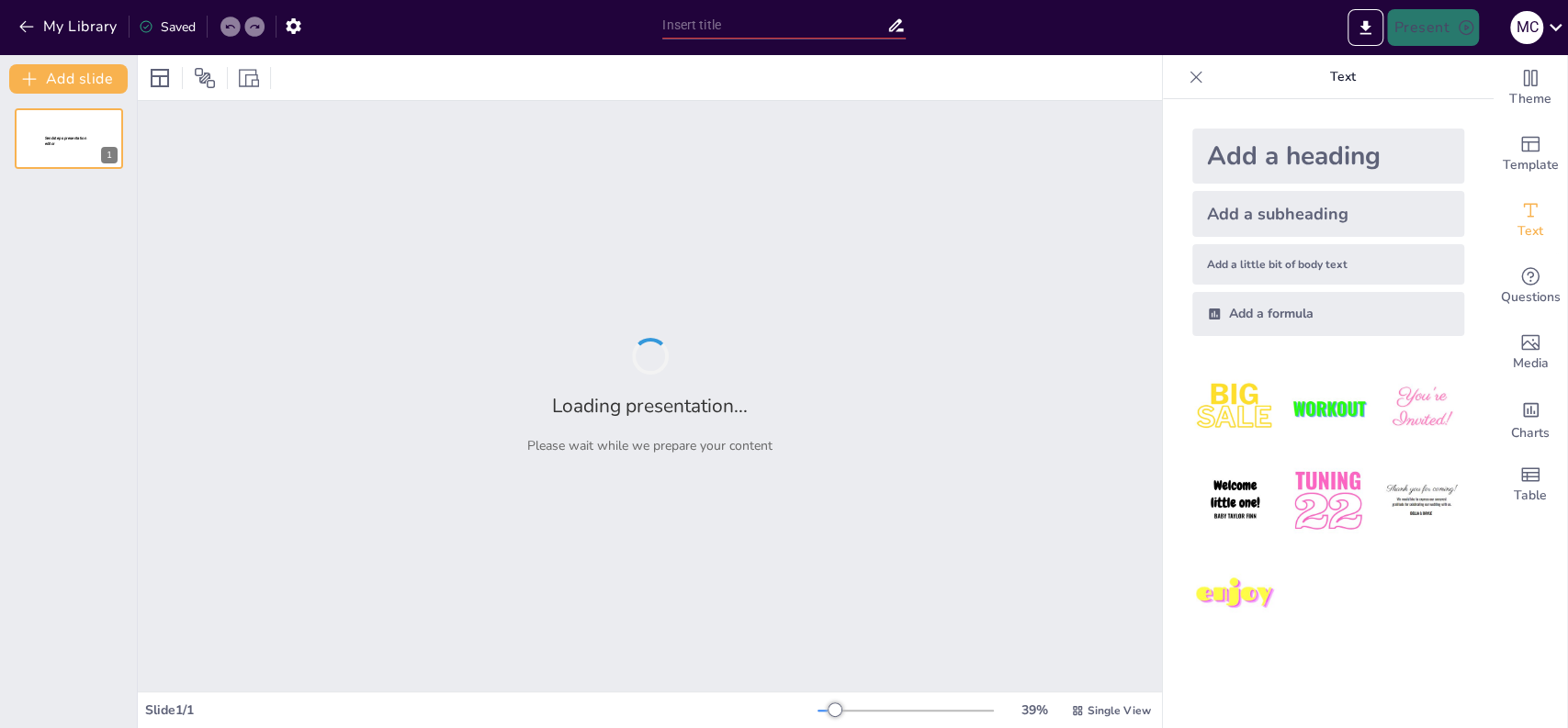
type input "test"
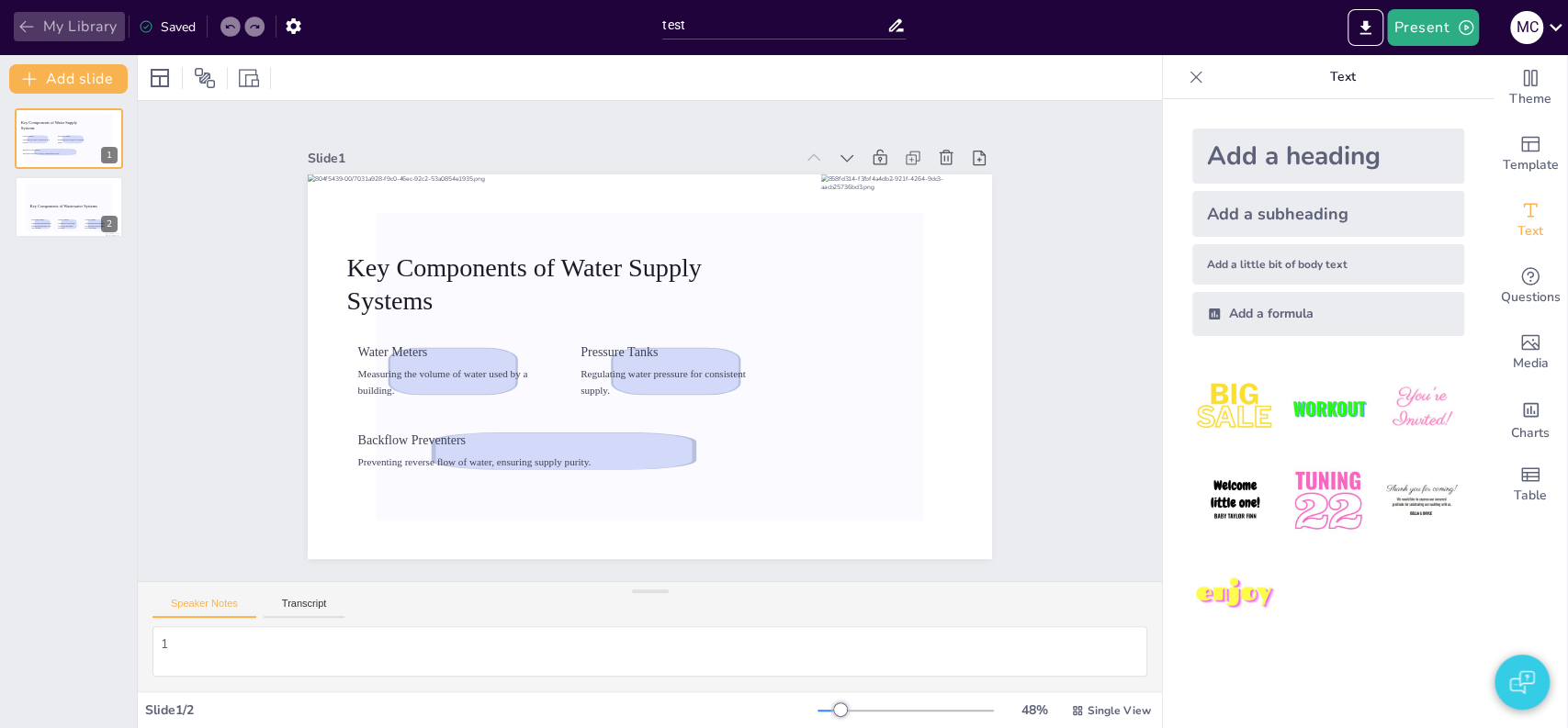
click at [86, 24] on button "My Library" at bounding box center [69, 26] width 111 height 29
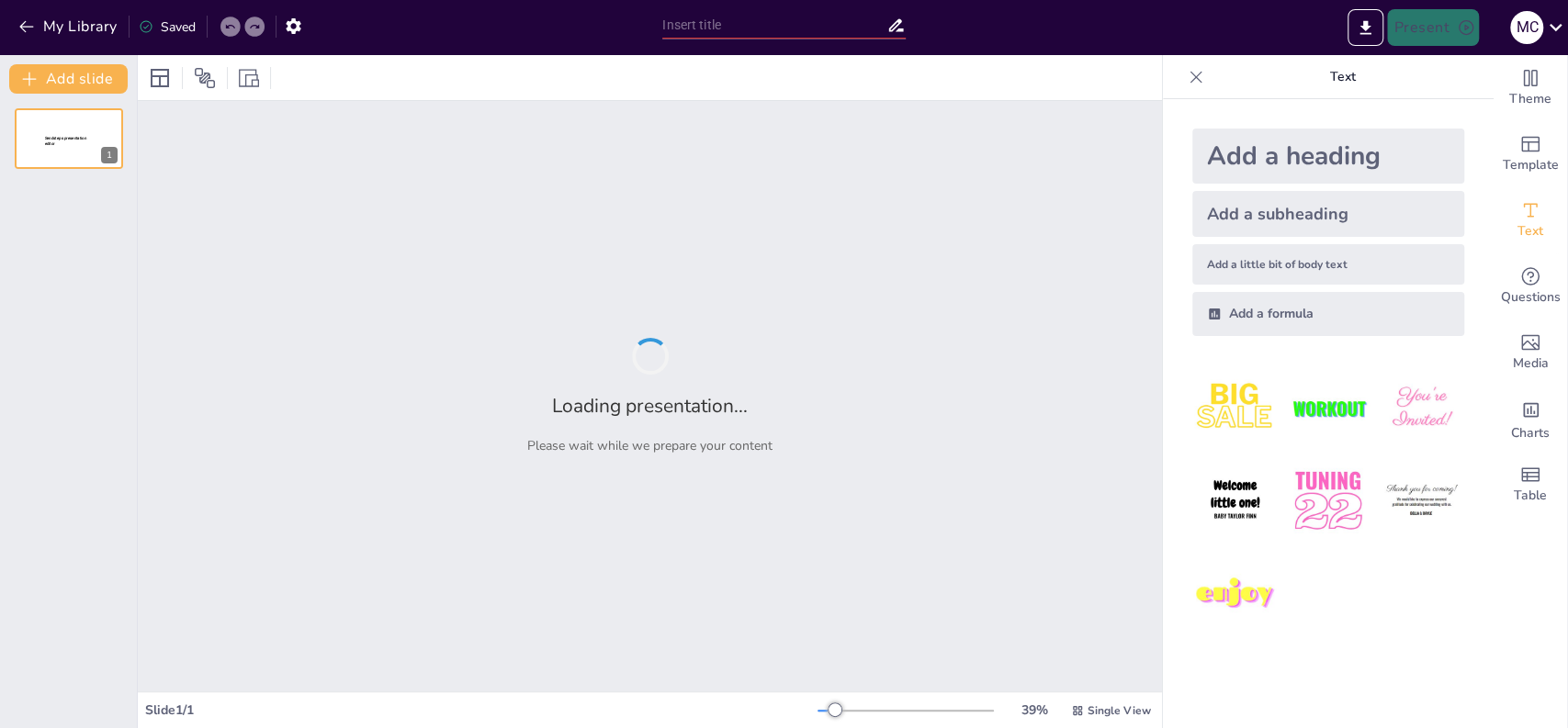
type input "test"
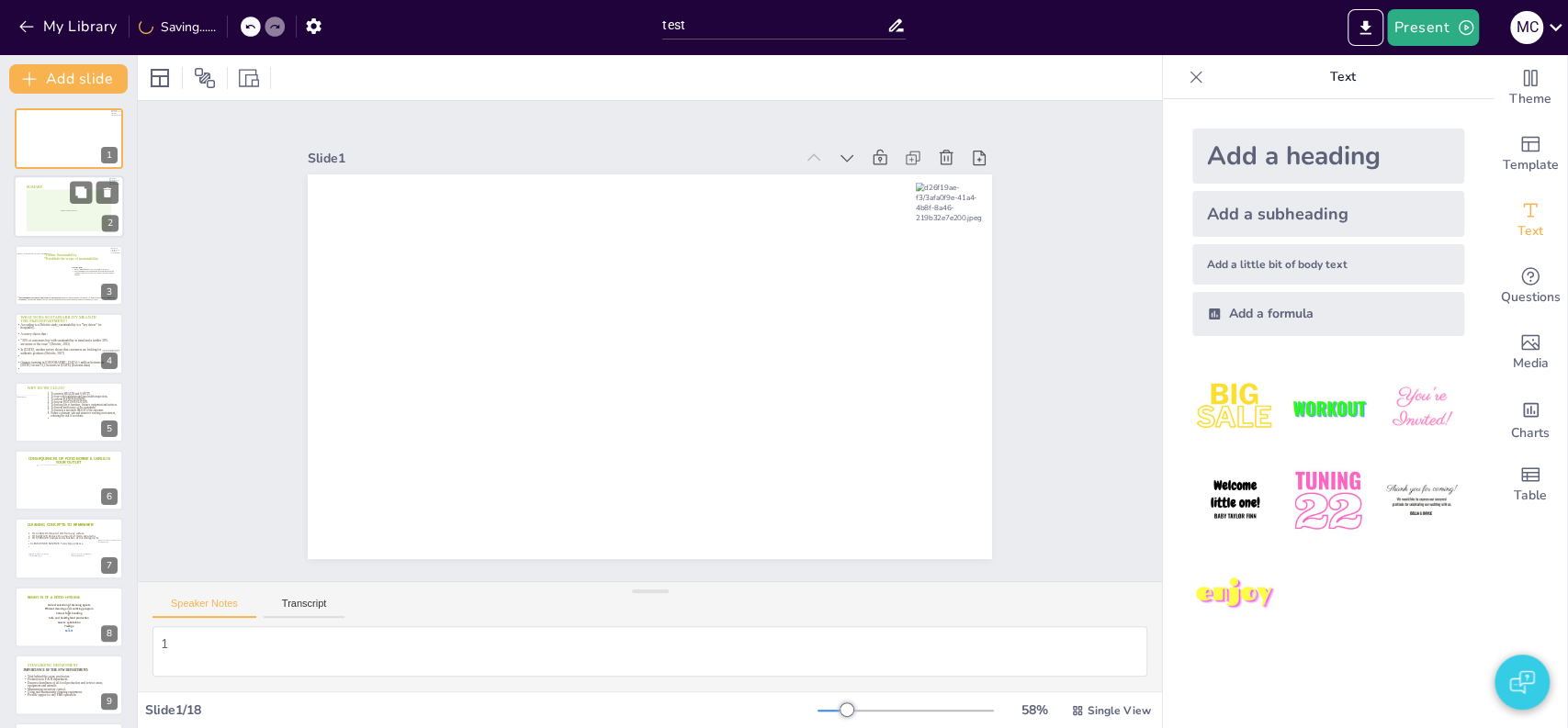
click at [54, 203] on div "[Diagram: Content Placeholder 2]" at bounding box center [70, 212] width 85 height 43
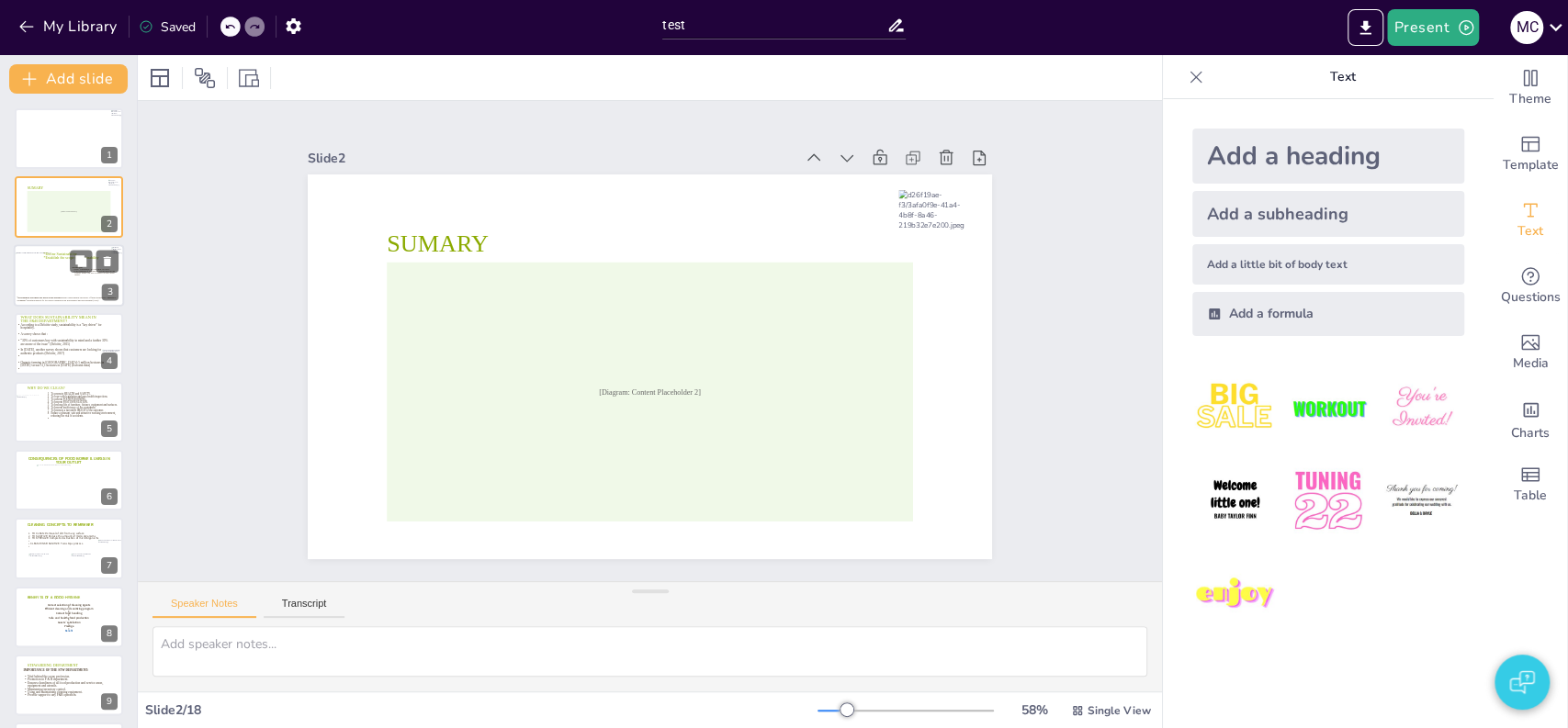
click at [56, 265] on div at bounding box center [42, 274] width 55 height 43
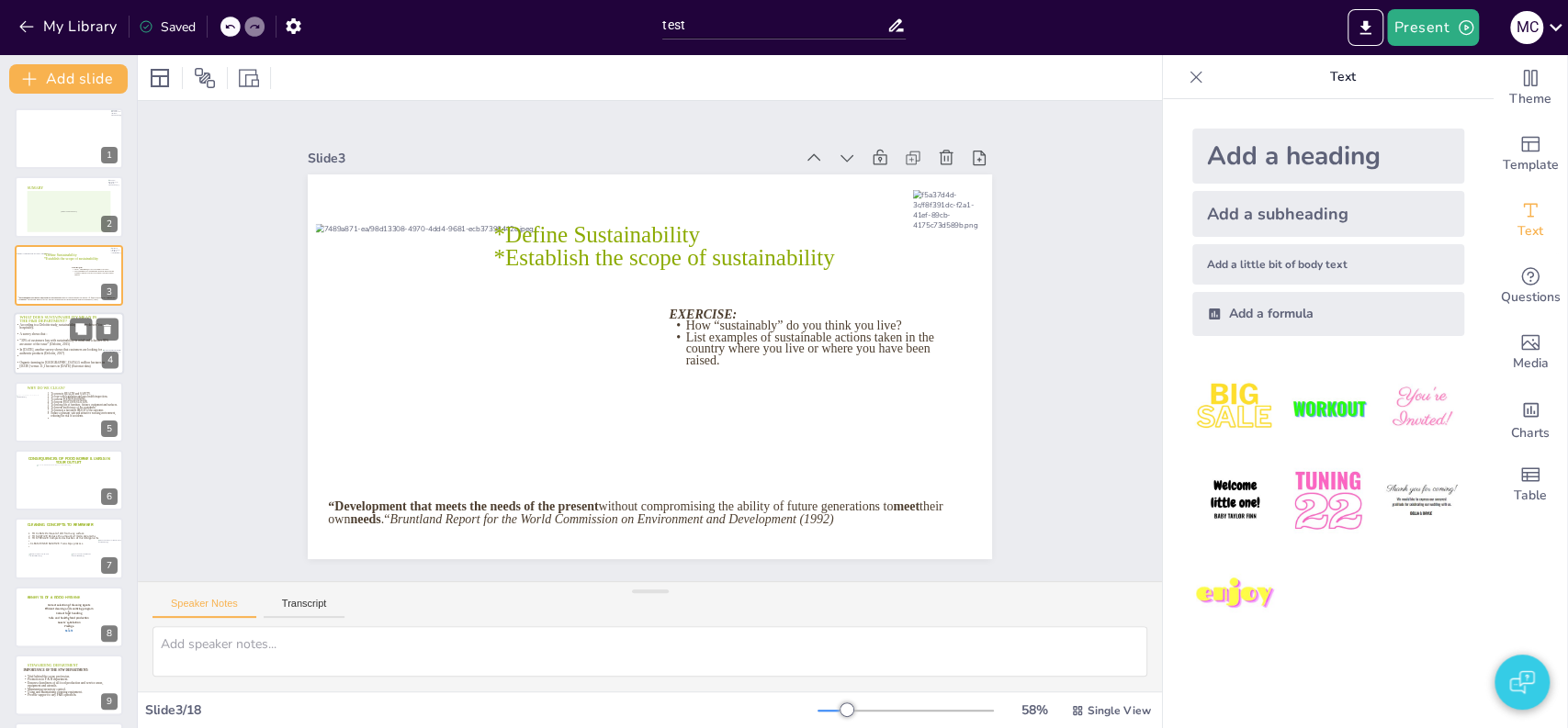
click at [59, 340] on icon at bounding box center [62, 349] width 94 height 52
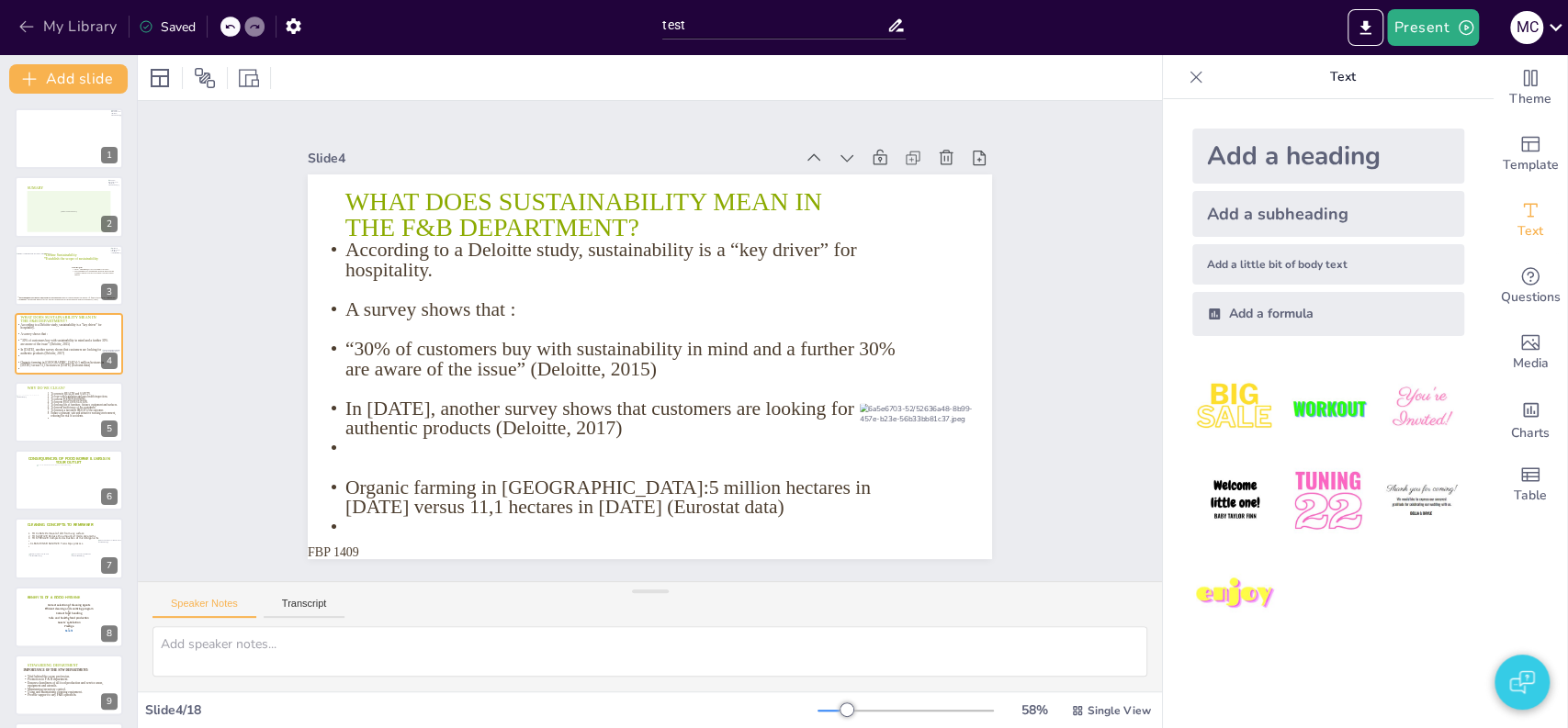
click at [85, 30] on button "My Library" at bounding box center [69, 26] width 111 height 29
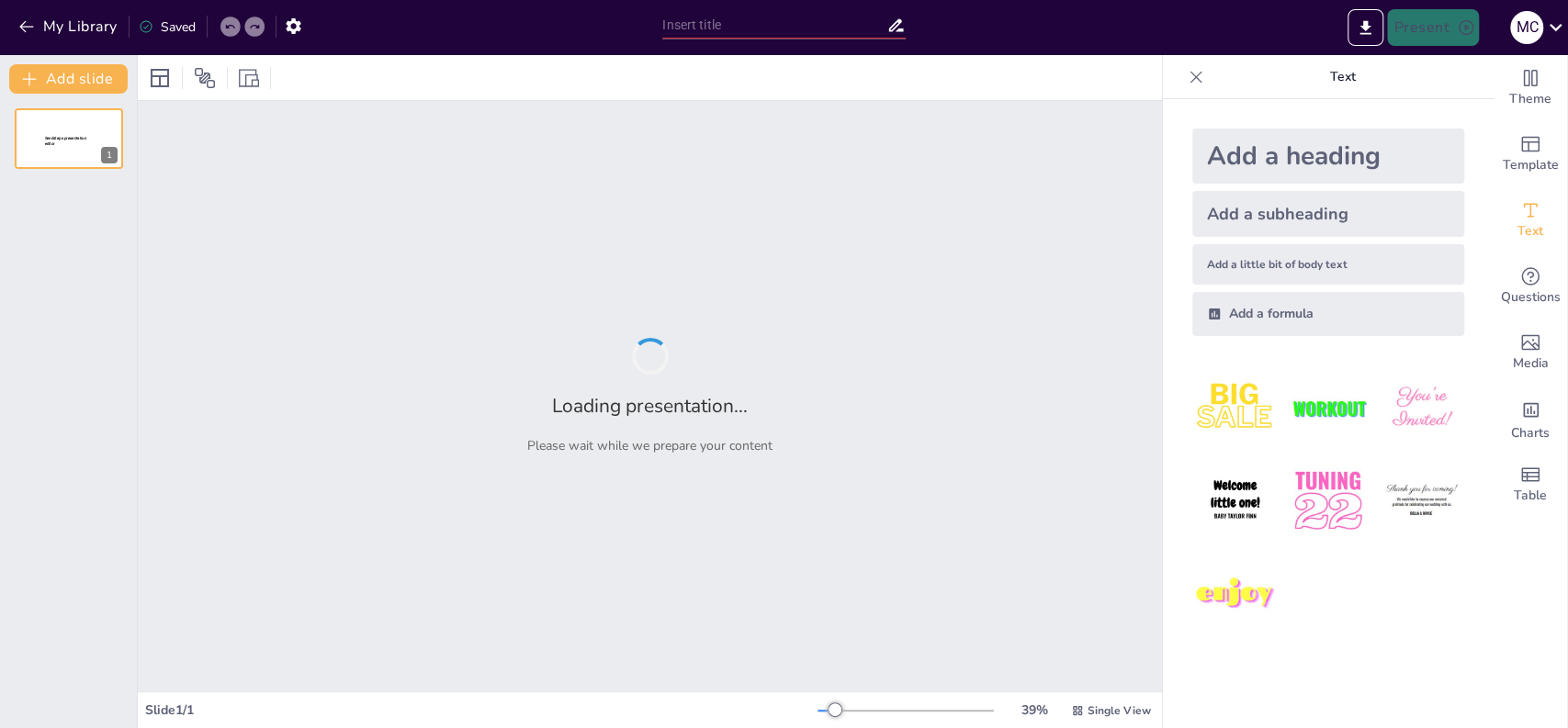
type input "test"
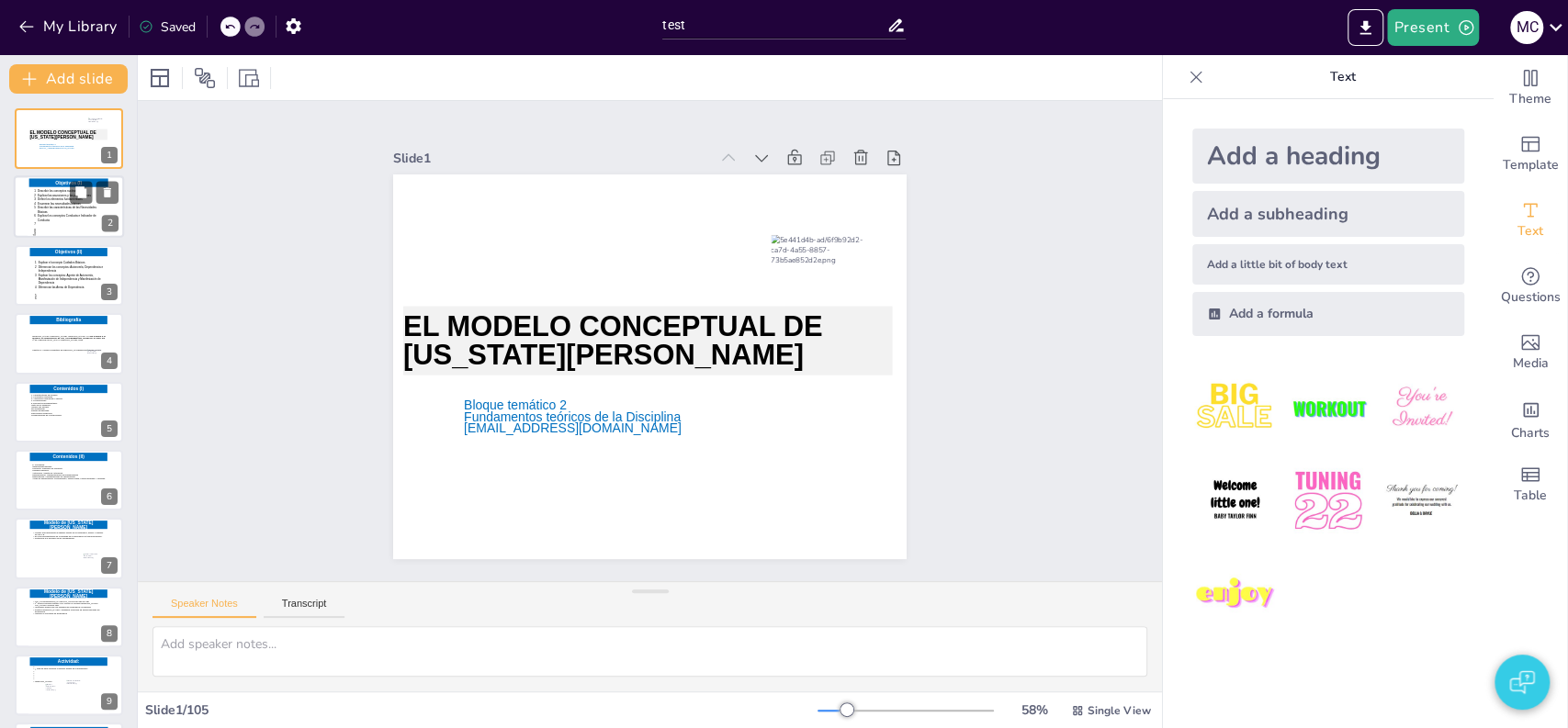
click at [44, 200] on icon at bounding box center [69, 209] width 73 height 39
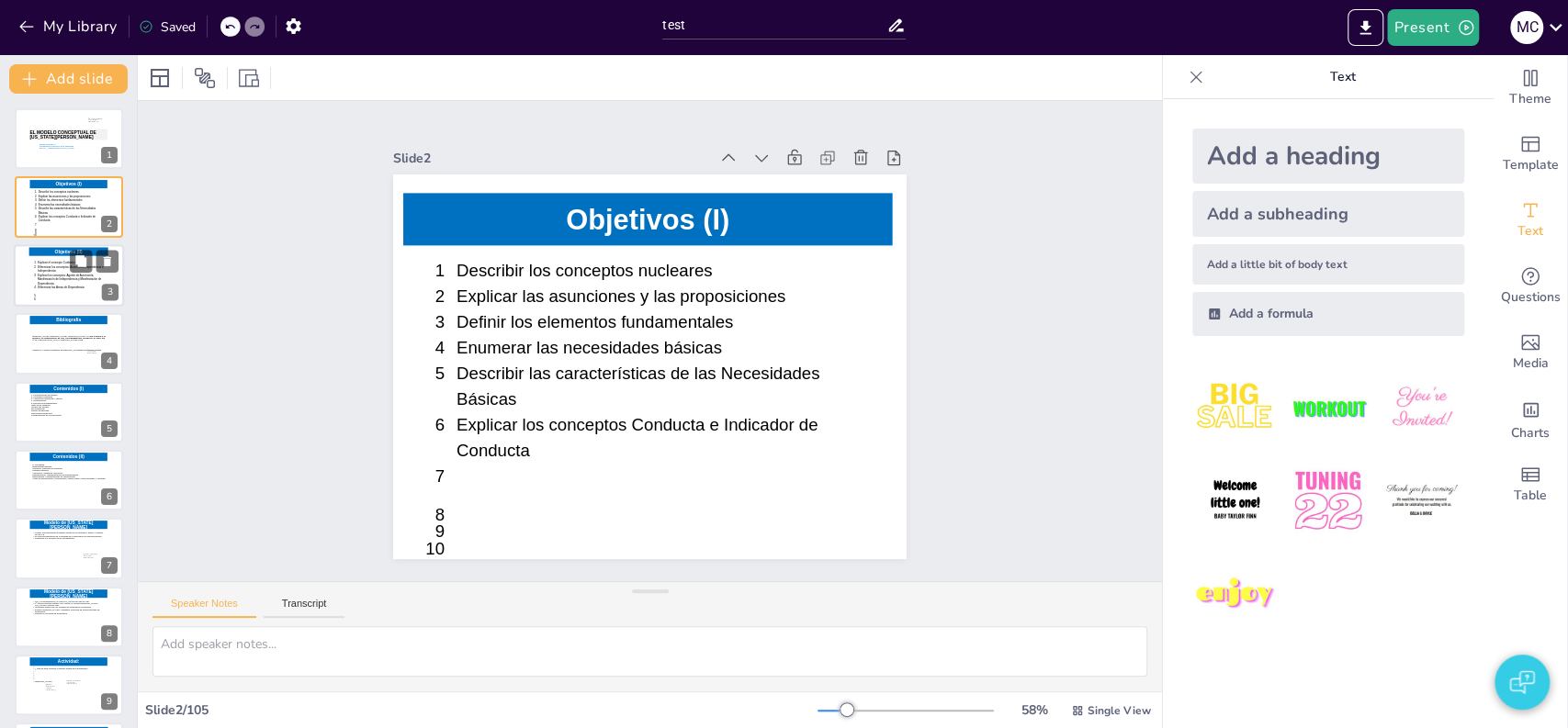
click at [36, 292] on icon at bounding box center [70, 280] width 74 height 40
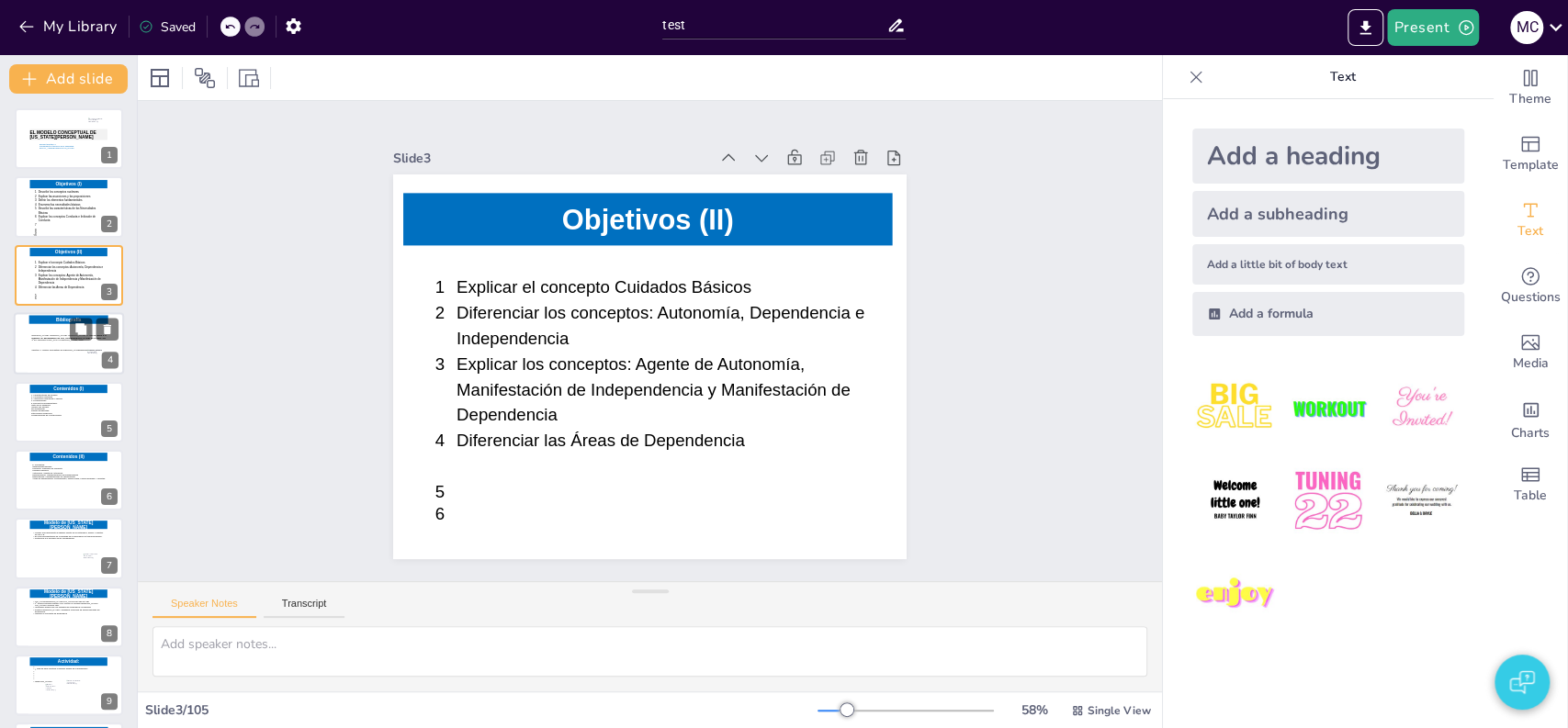
click at [39, 336] on icon at bounding box center [68, 347] width 74 height 42
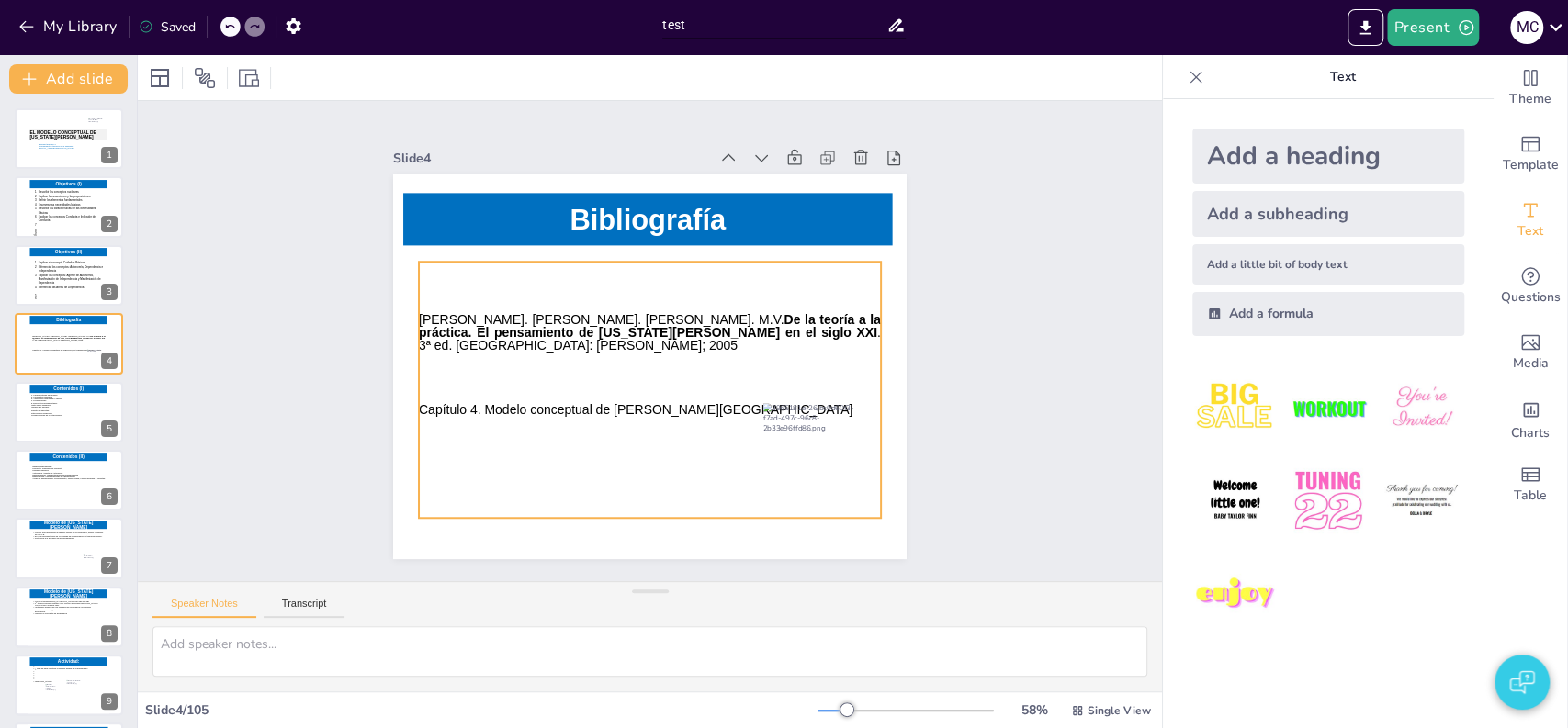
click at [332, 458] on div "Slide 1 EL MODELO CONCEPTUAL DE VIRGINIA HENDERSON Bloque temático 2 Fundamento…" at bounding box center [650, 341] width 722 height 605
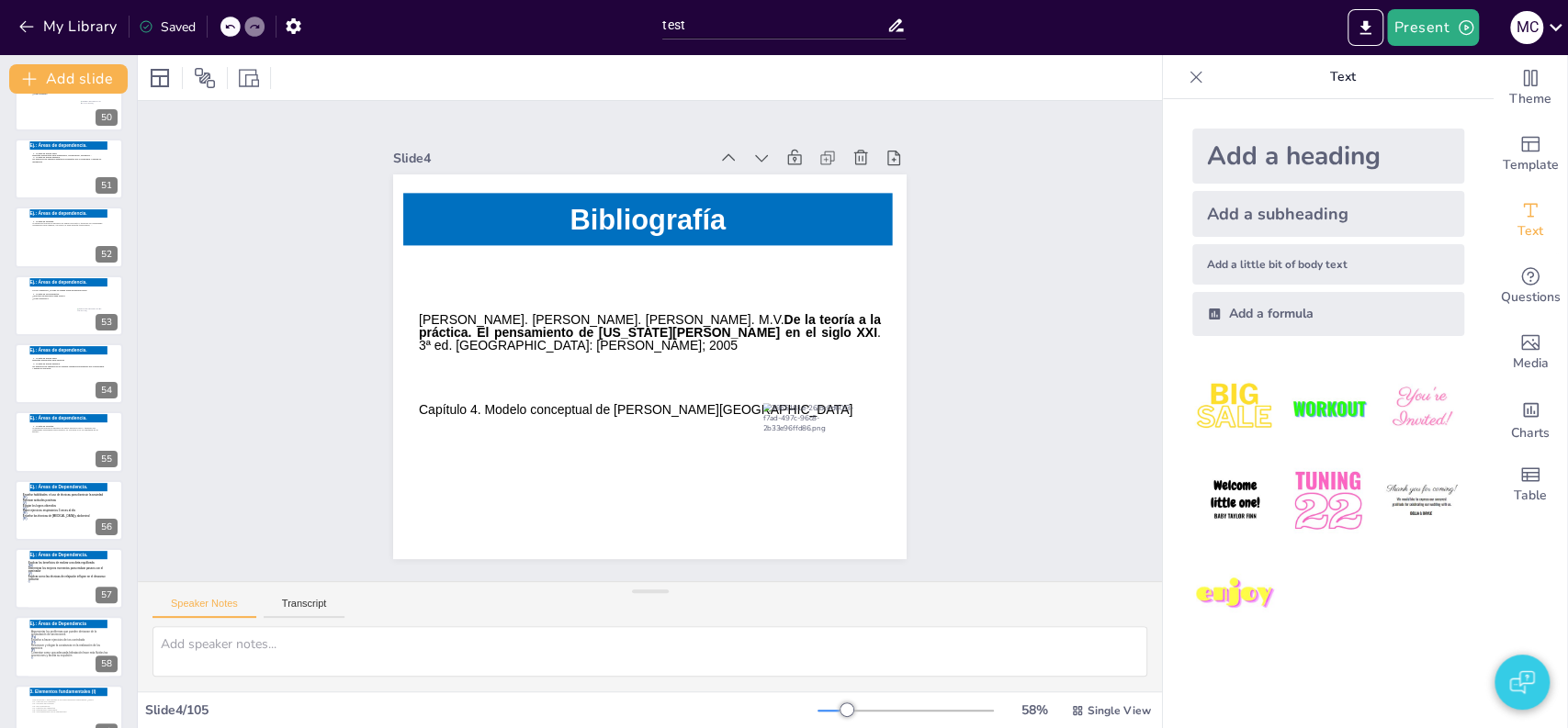
scroll to position [3393, 0]
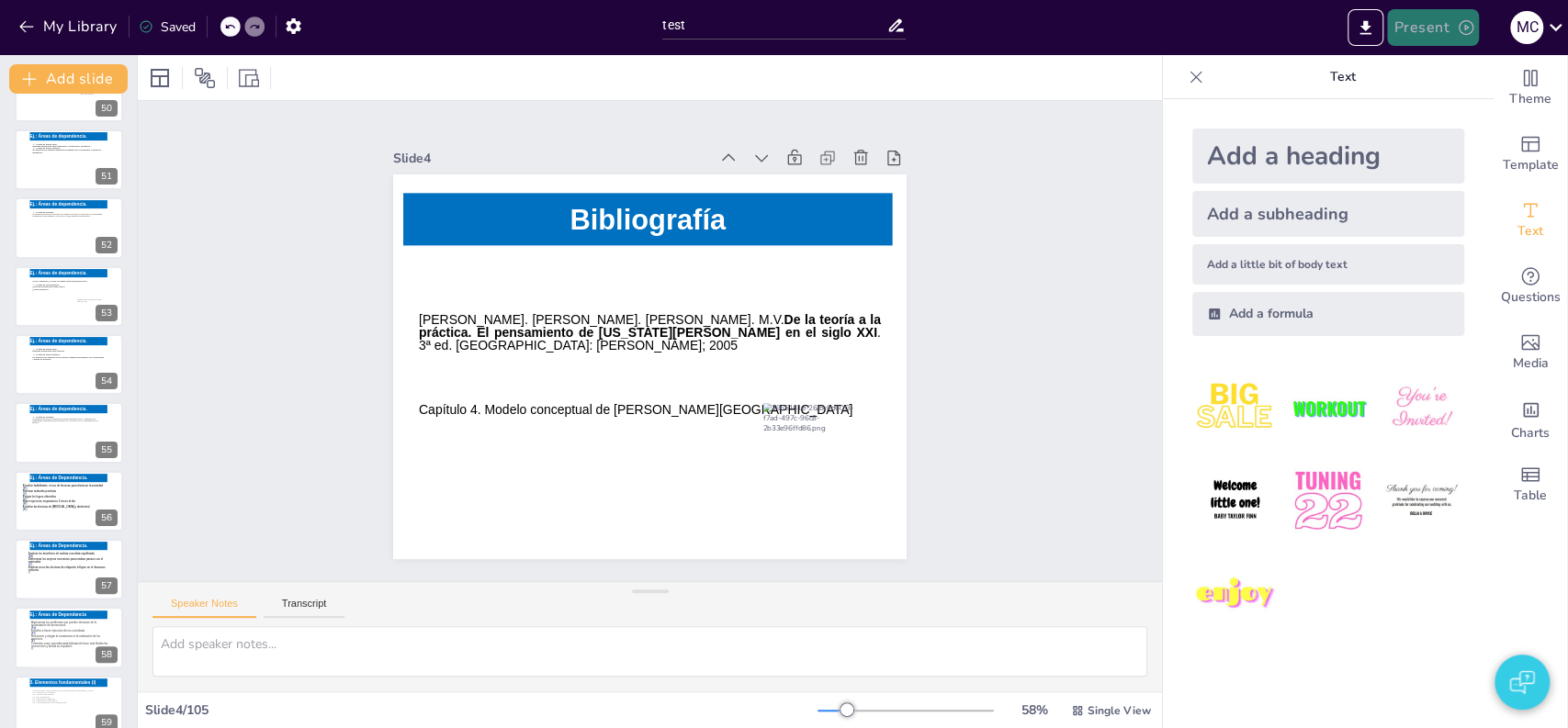
click at [1420, 27] on button "Present" at bounding box center [1433, 27] width 92 height 37
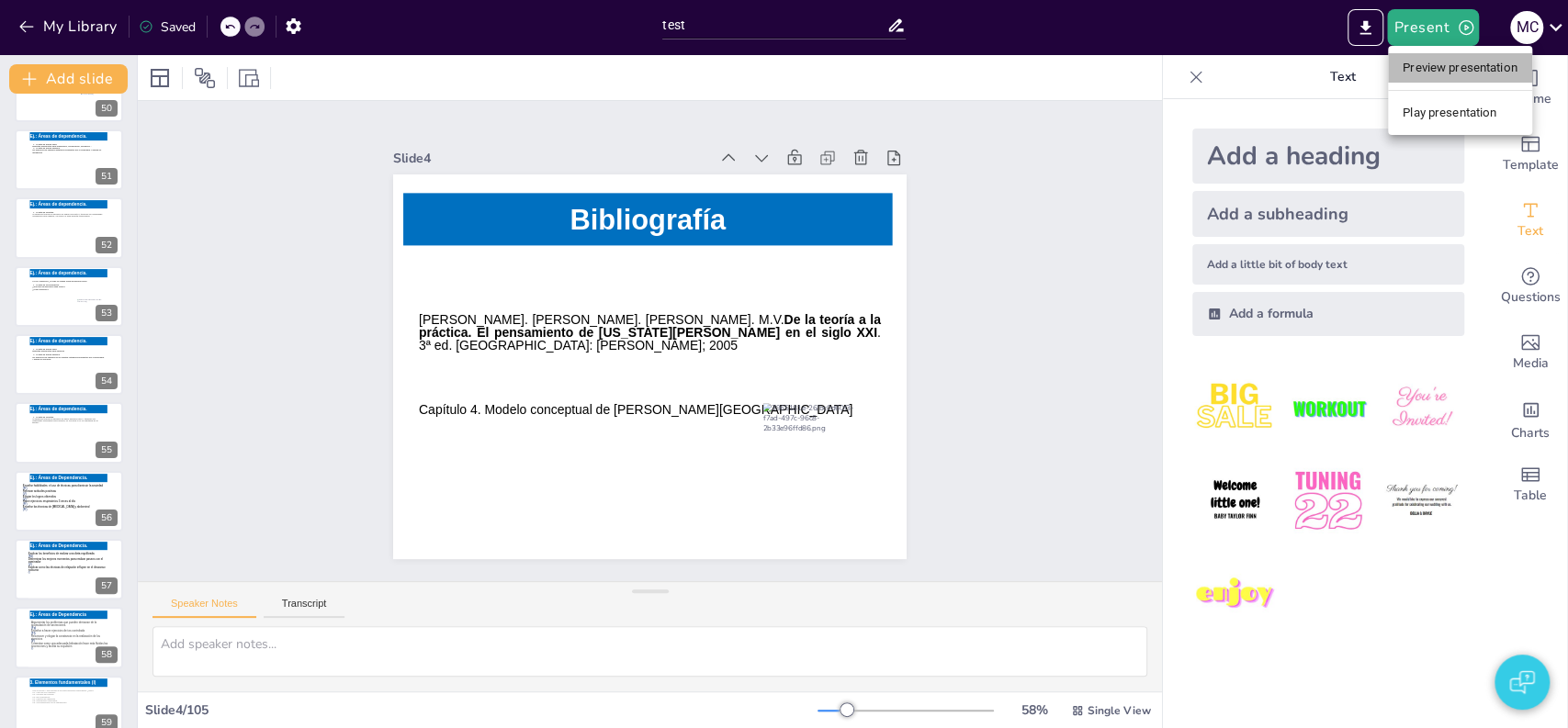
click at [1418, 64] on li "Preview presentation" at bounding box center [1460, 68] width 144 height 29
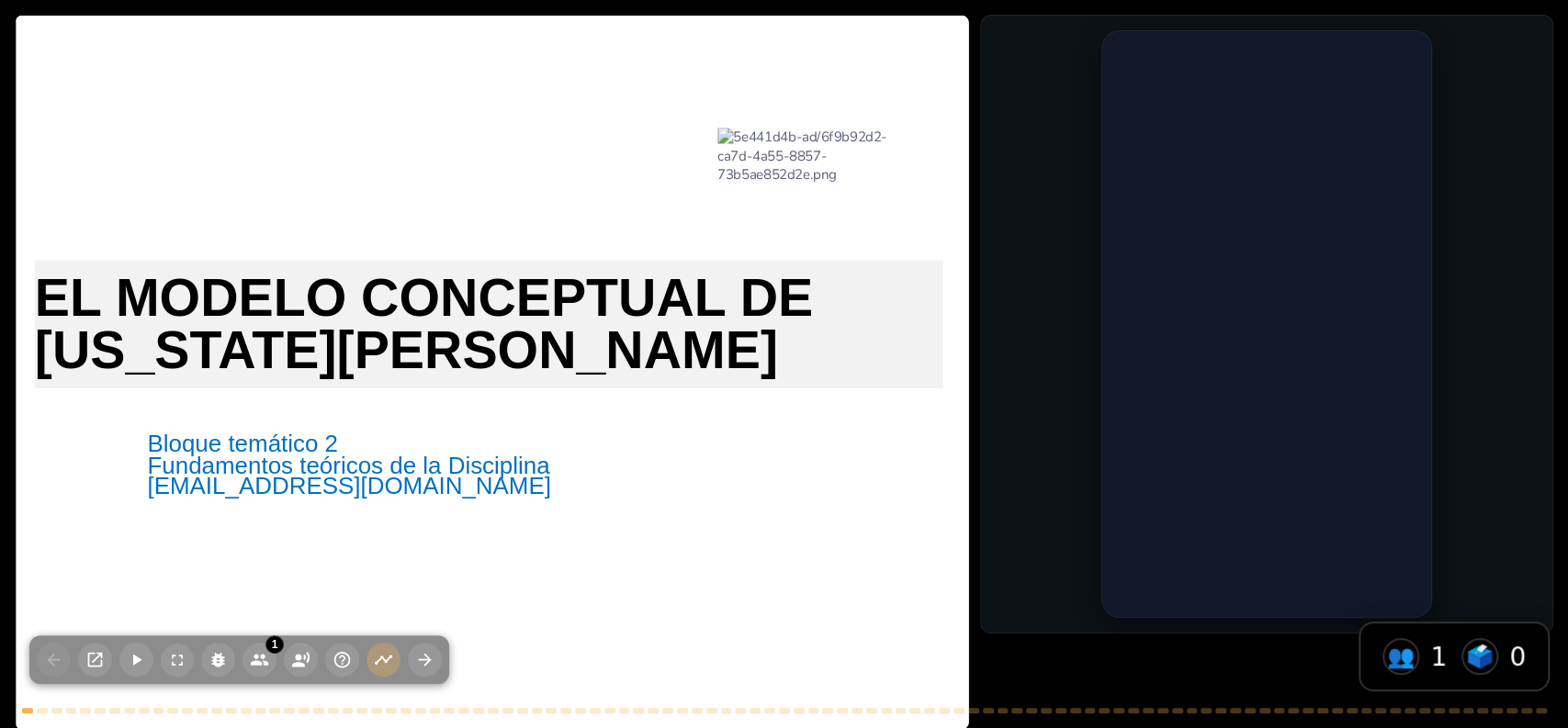
click at [998, 639] on div "EL MODELO CONCEPTUAL DE VIRGINIA HENDERSON Bloque temático 2 Fundamentos teóric…" at bounding box center [784, 364] width 1568 height 728
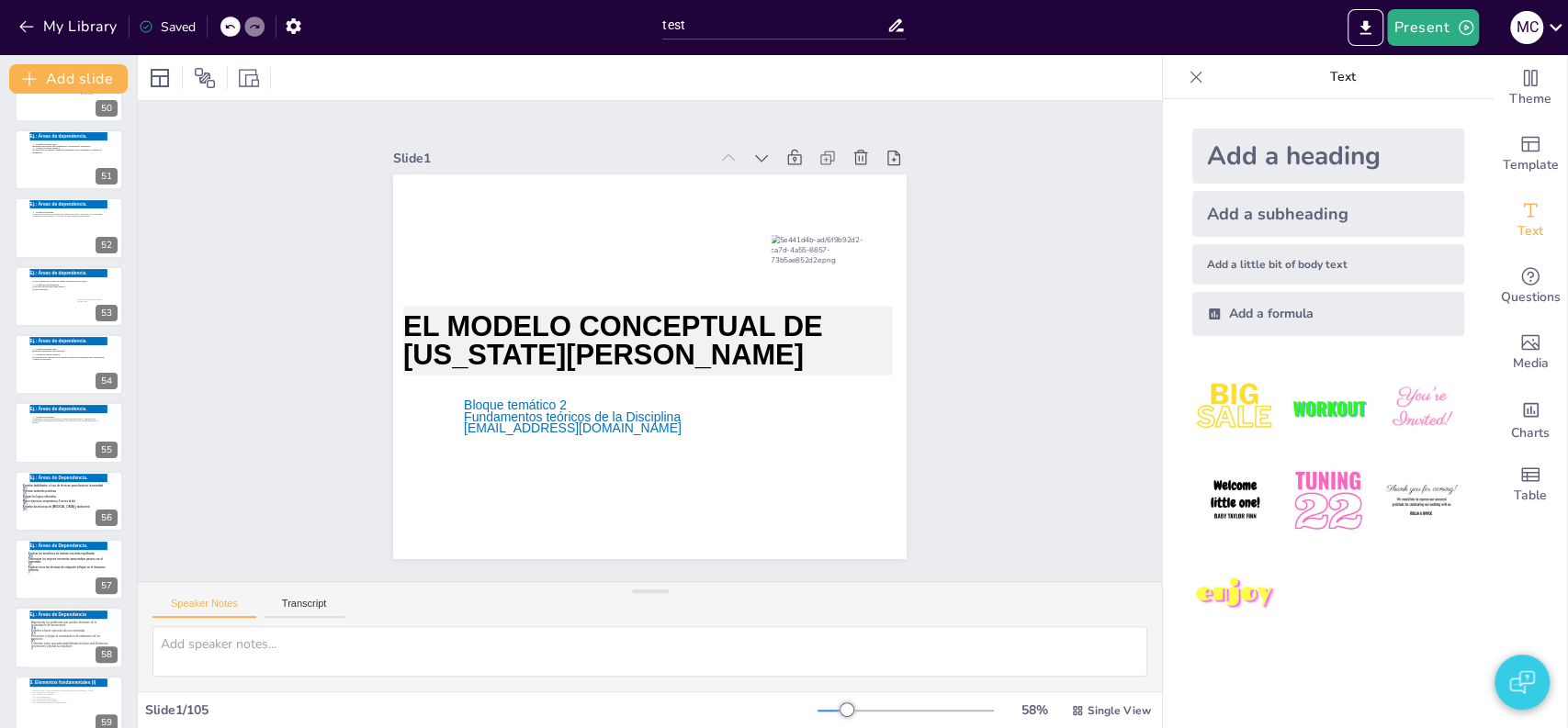
drag, startPoint x: 134, startPoint y: 174, endPoint x: 131, endPoint y: 157, distance: 17.3
click at [134, 174] on div at bounding box center [137, 392] width 8 height 673
click at [131, 157] on div "EL MODELO CONCEPTUAL DE VIRGINIA HENDERSON Bloque temático 2 Fundamentos teóric…" at bounding box center [69, 296] width 137 height 7163
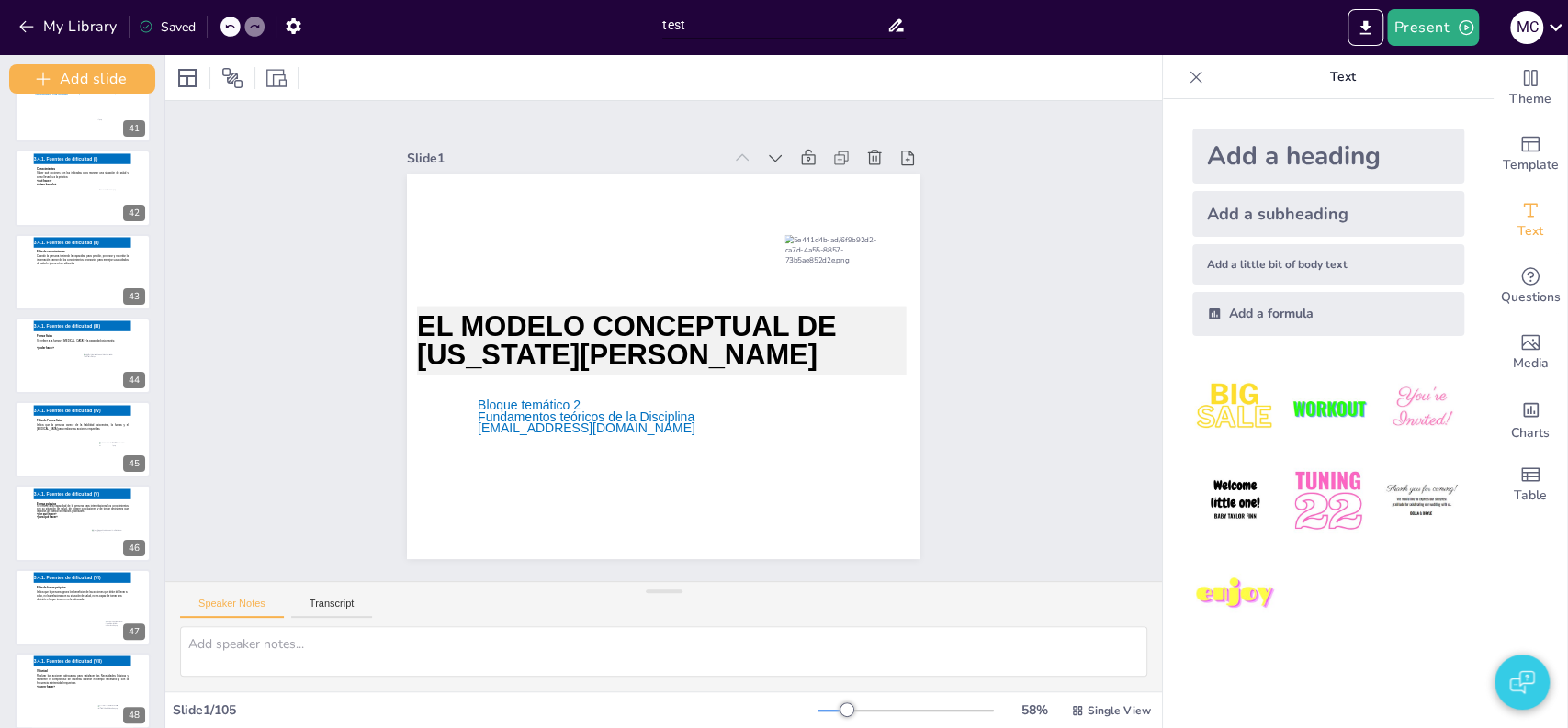
click at [55, 249] on icon at bounding box center [82, 276] width 94 height 52
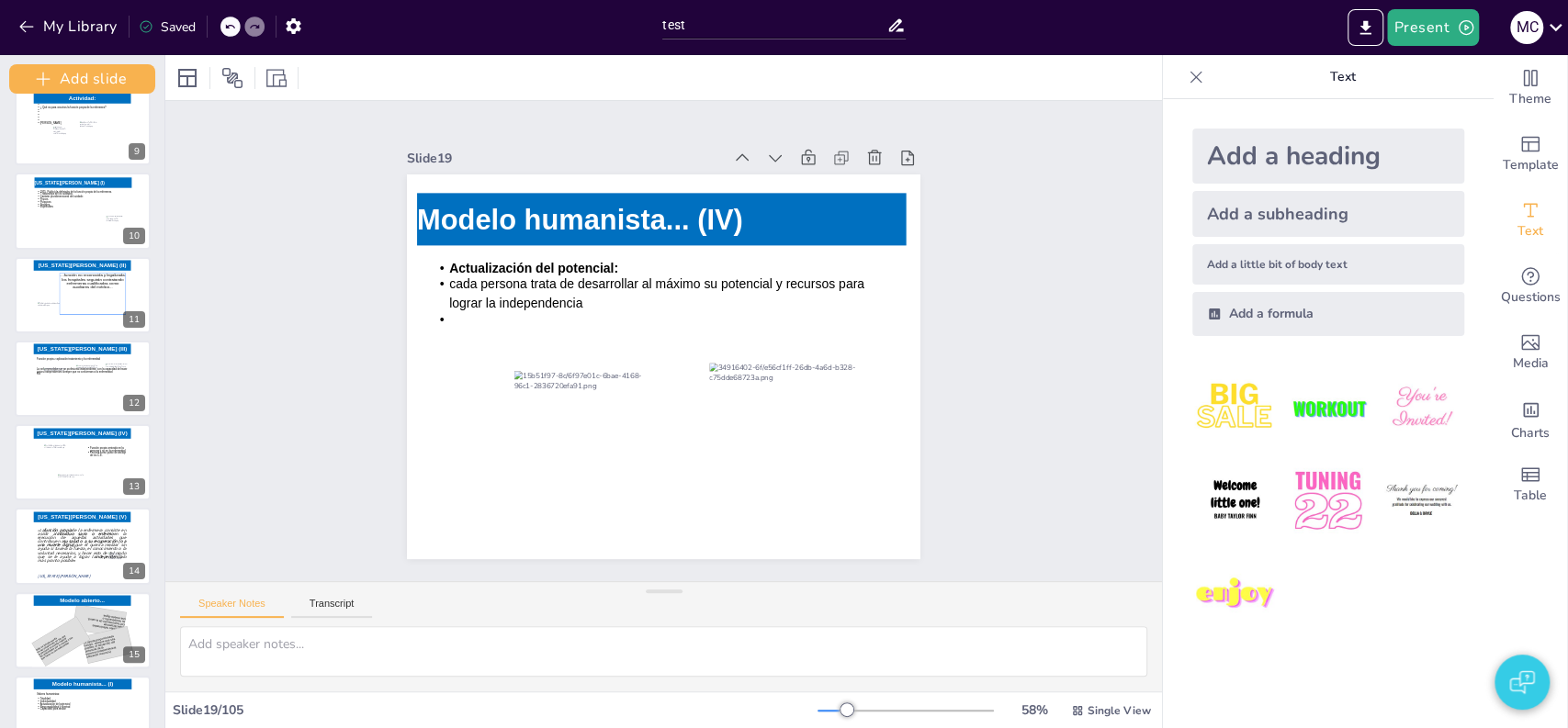
scroll to position [135, 0]
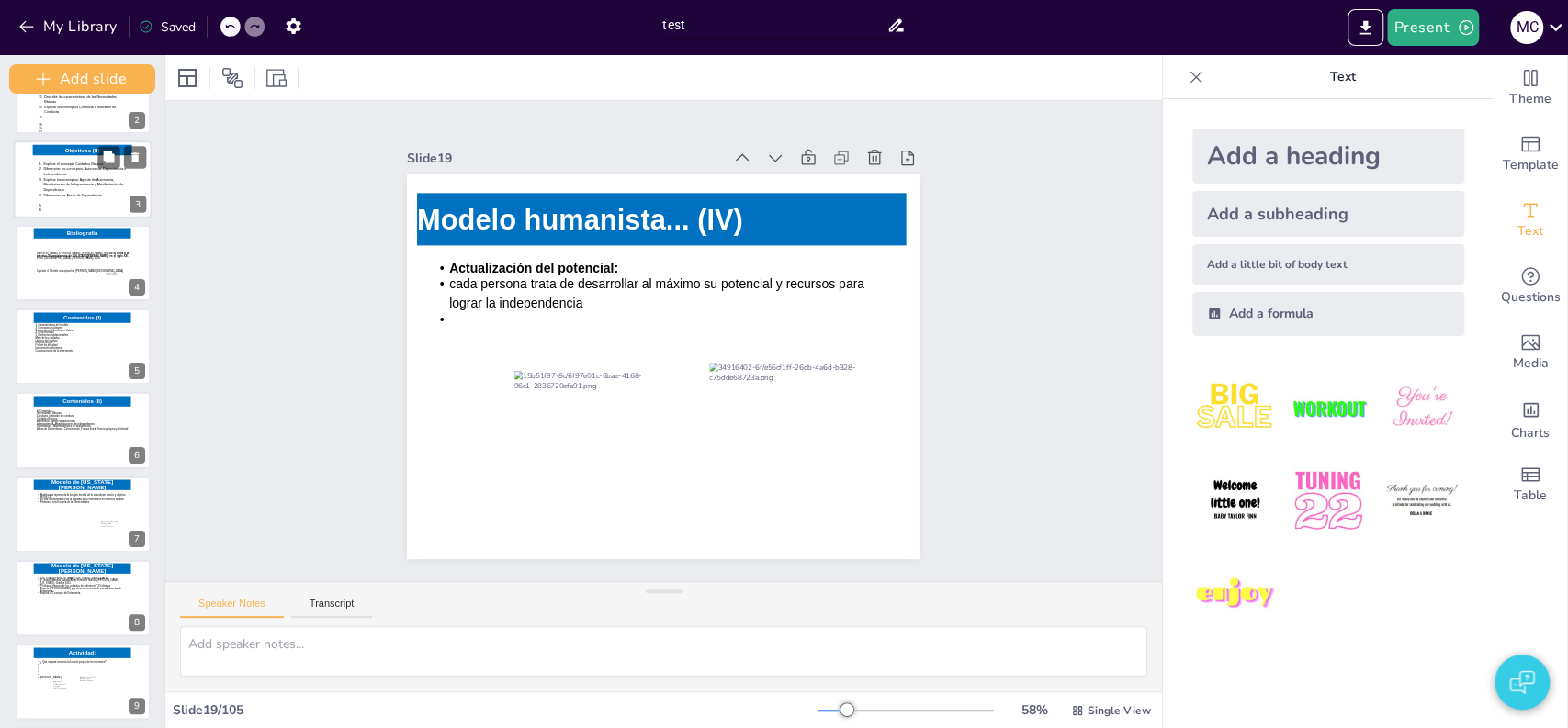
click at [81, 171] on icon at bounding box center [84, 185] width 94 height 48
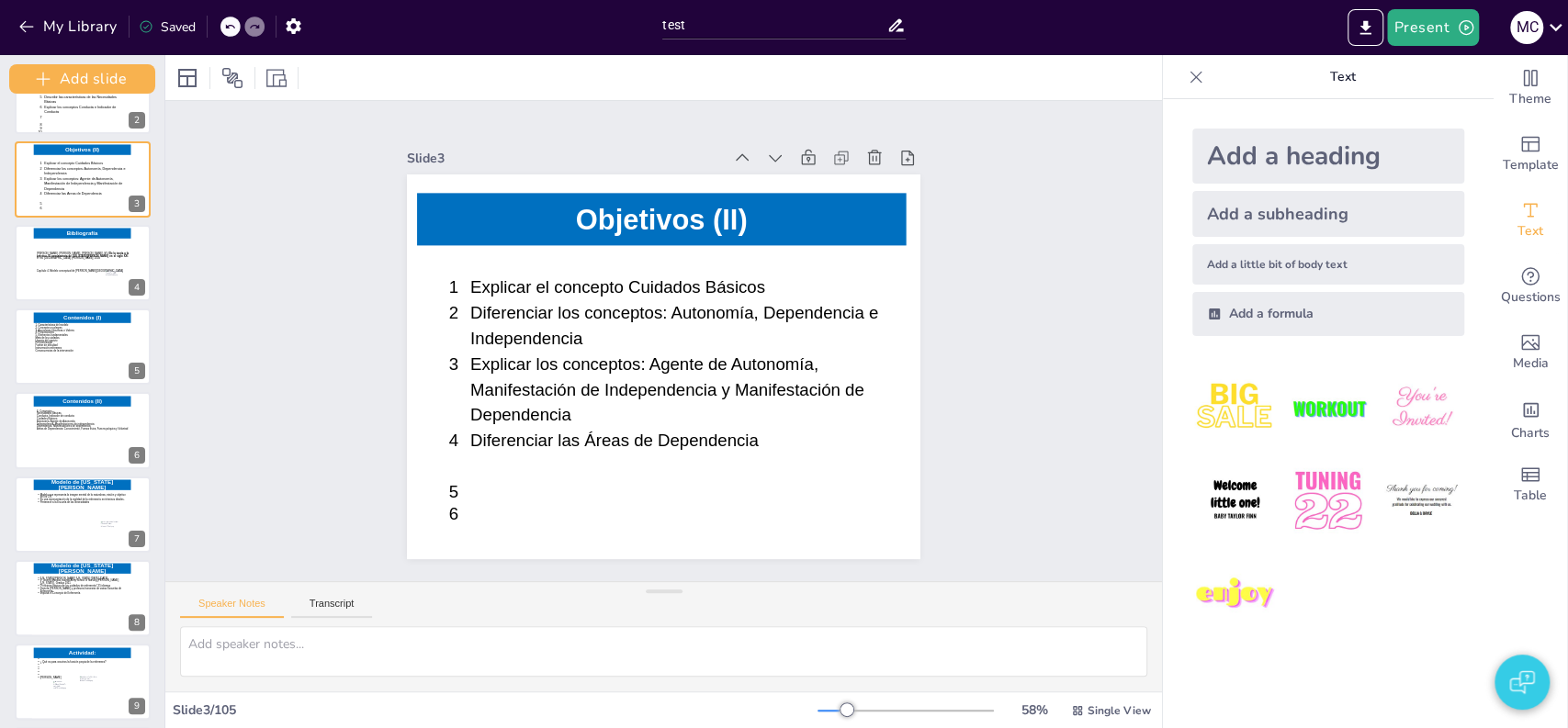
scroll to position [0, 0]
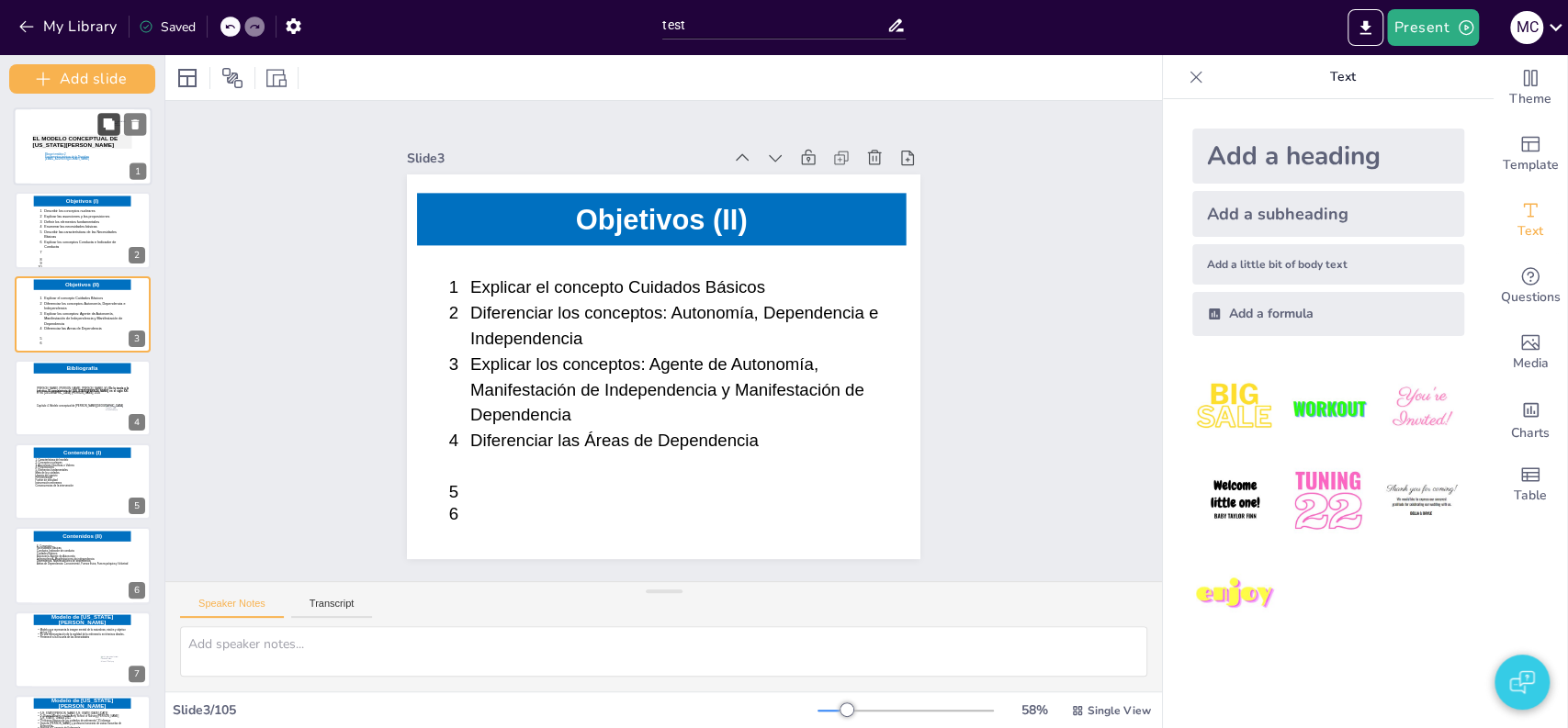
click at [104, 131] on button at bounding box center [108, 124] width 22 height 22
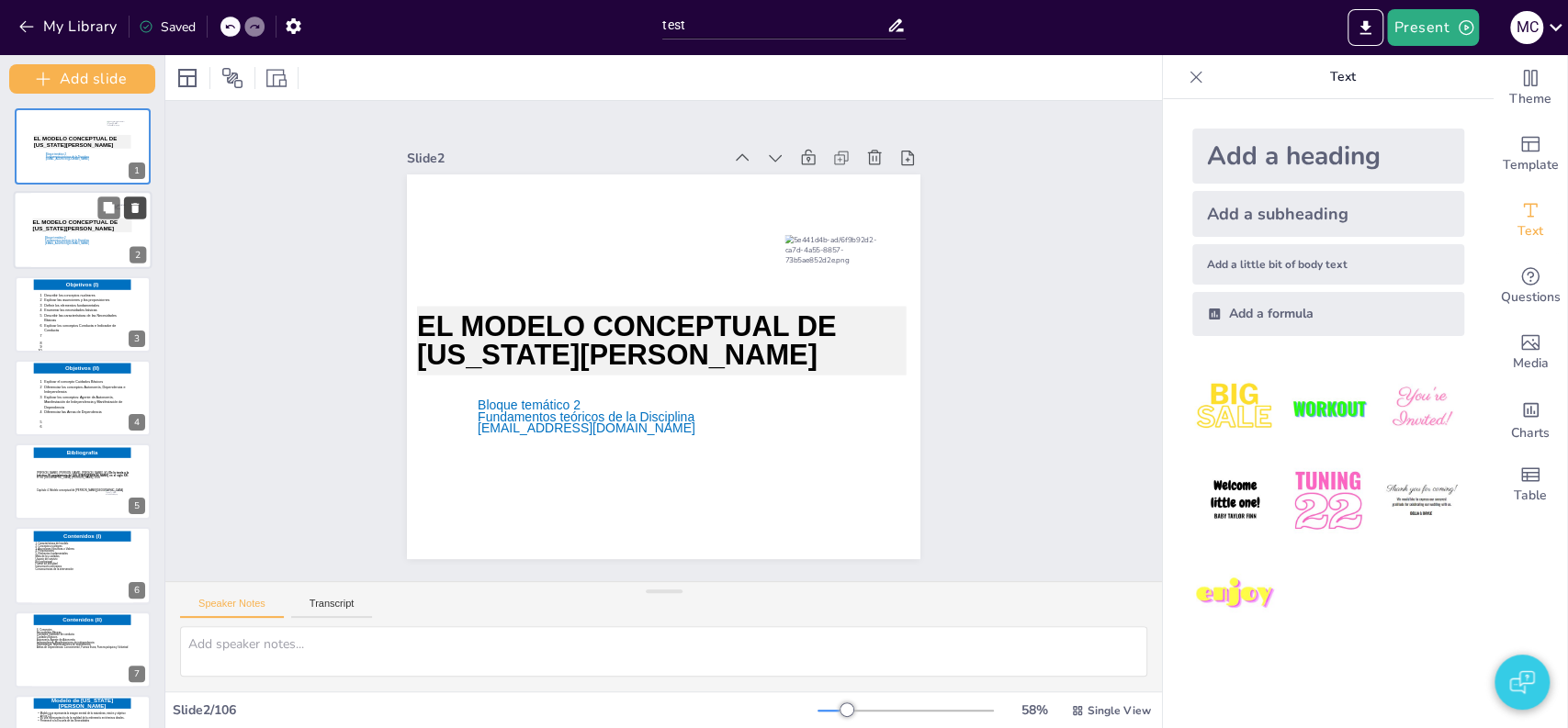
click at [133, 213] on icon at bounding box center [134, 208] width 13 height 13
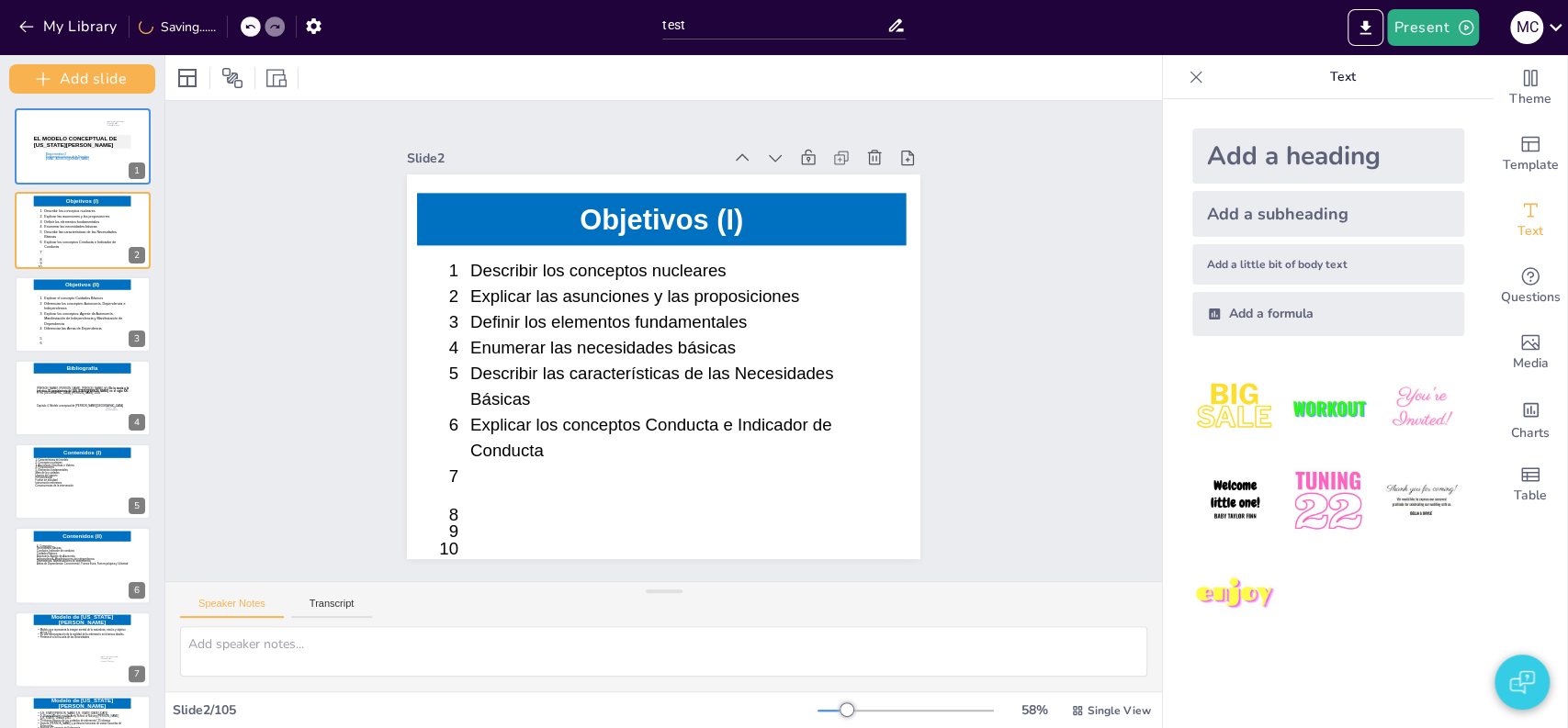
click at [61, 169] on icon at bounding box center [86, 164] width 81 height 22
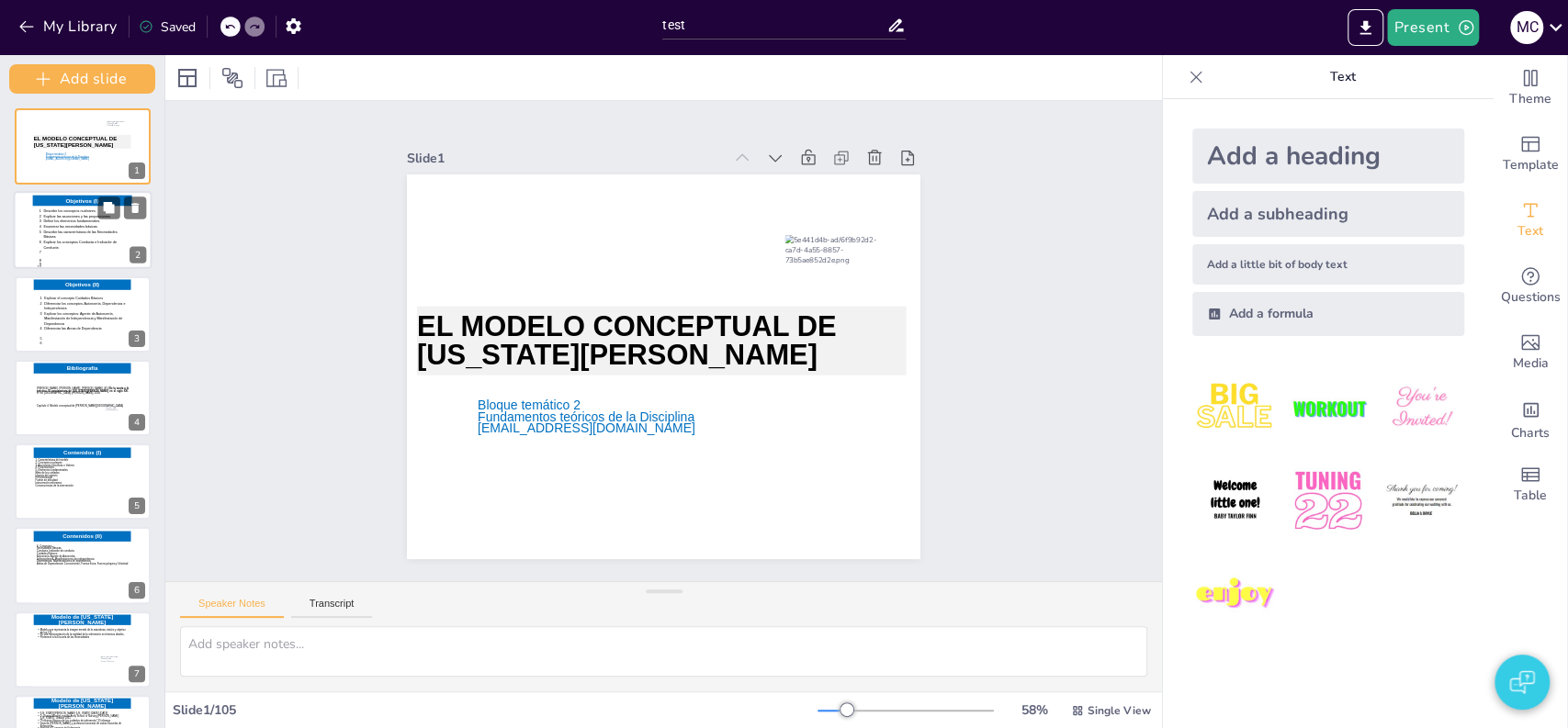
click at [65, 233] on icon at bounding box center [83, 233] width 91 height 48
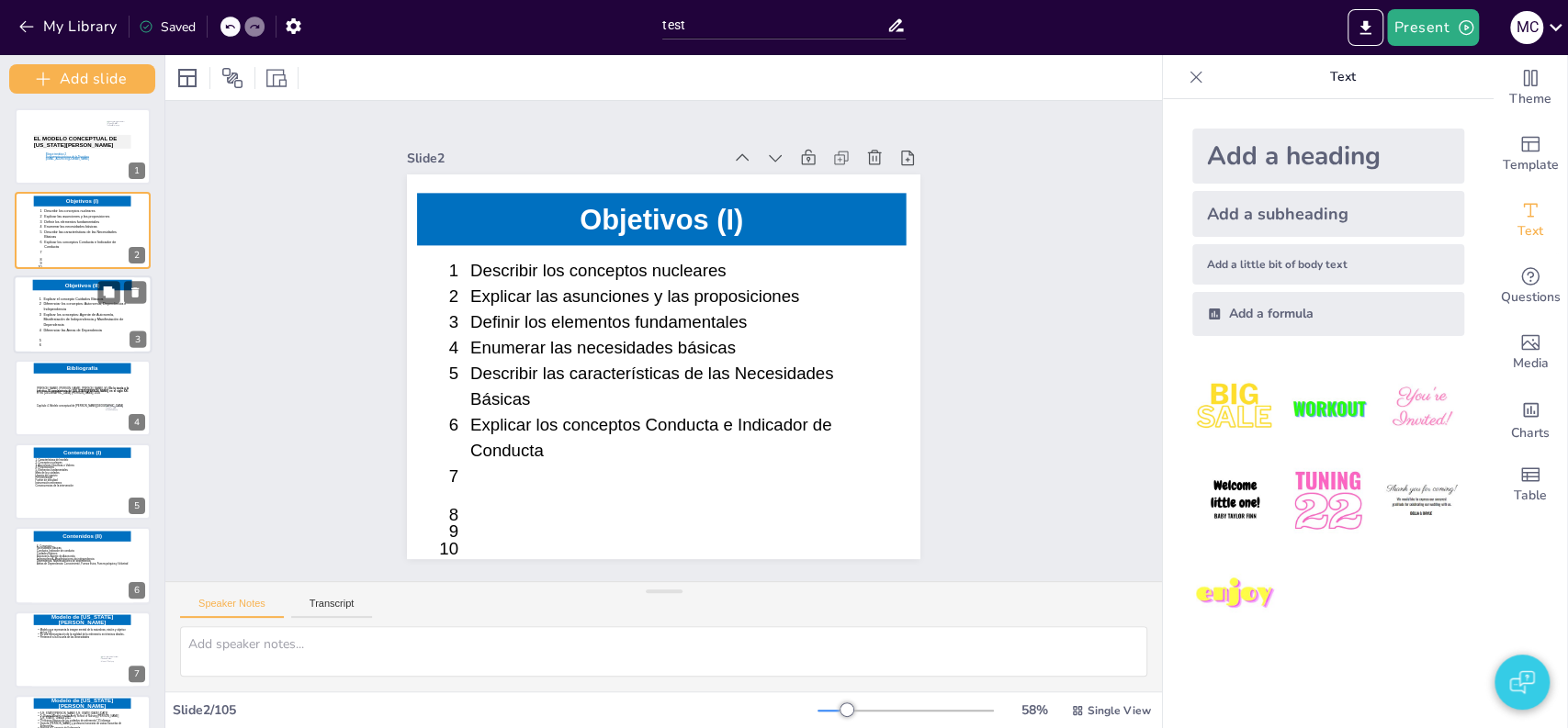
click at [59, 327] on icon at bounding box center [84, 320] width 94 height 48
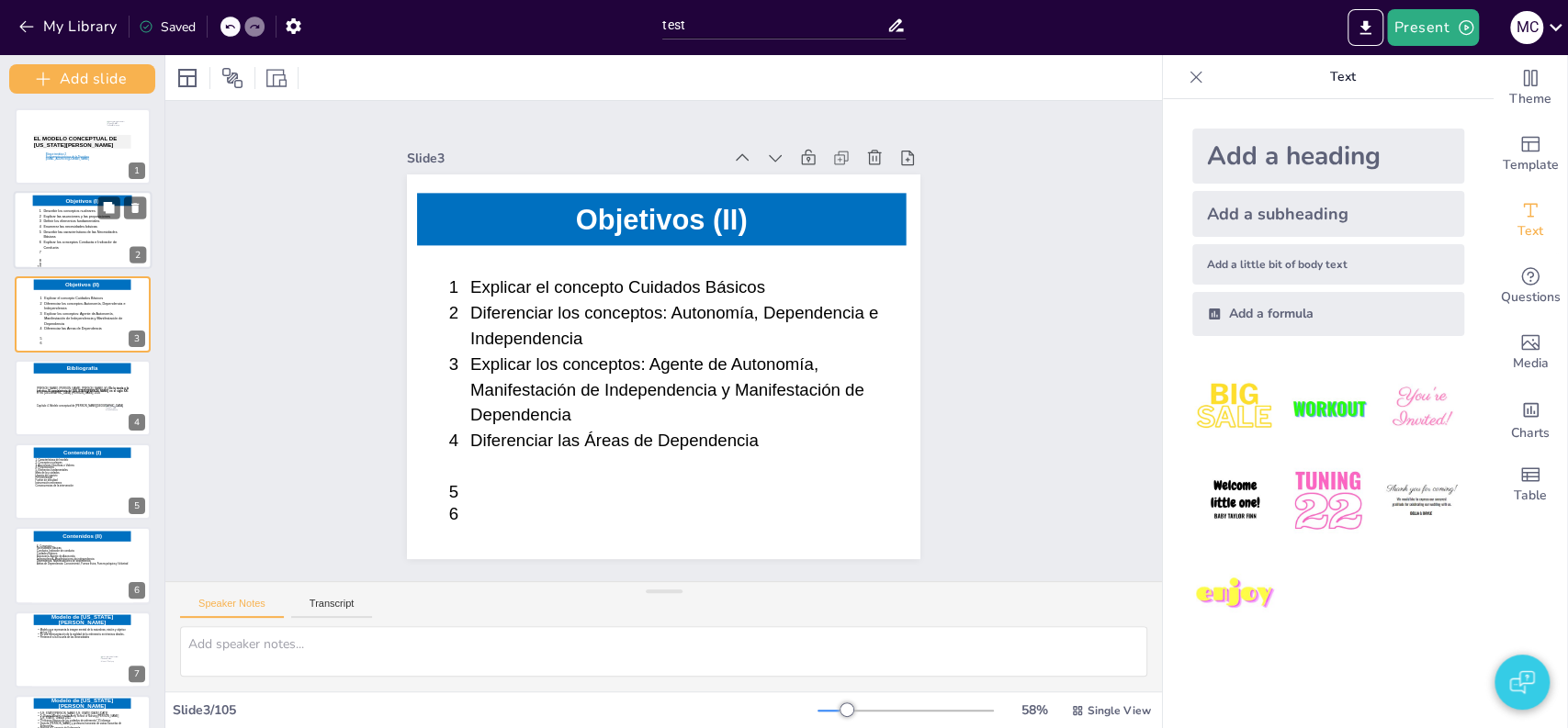
click at [71, 239] on icon at bounding box center [83, 233] width 91 height 48
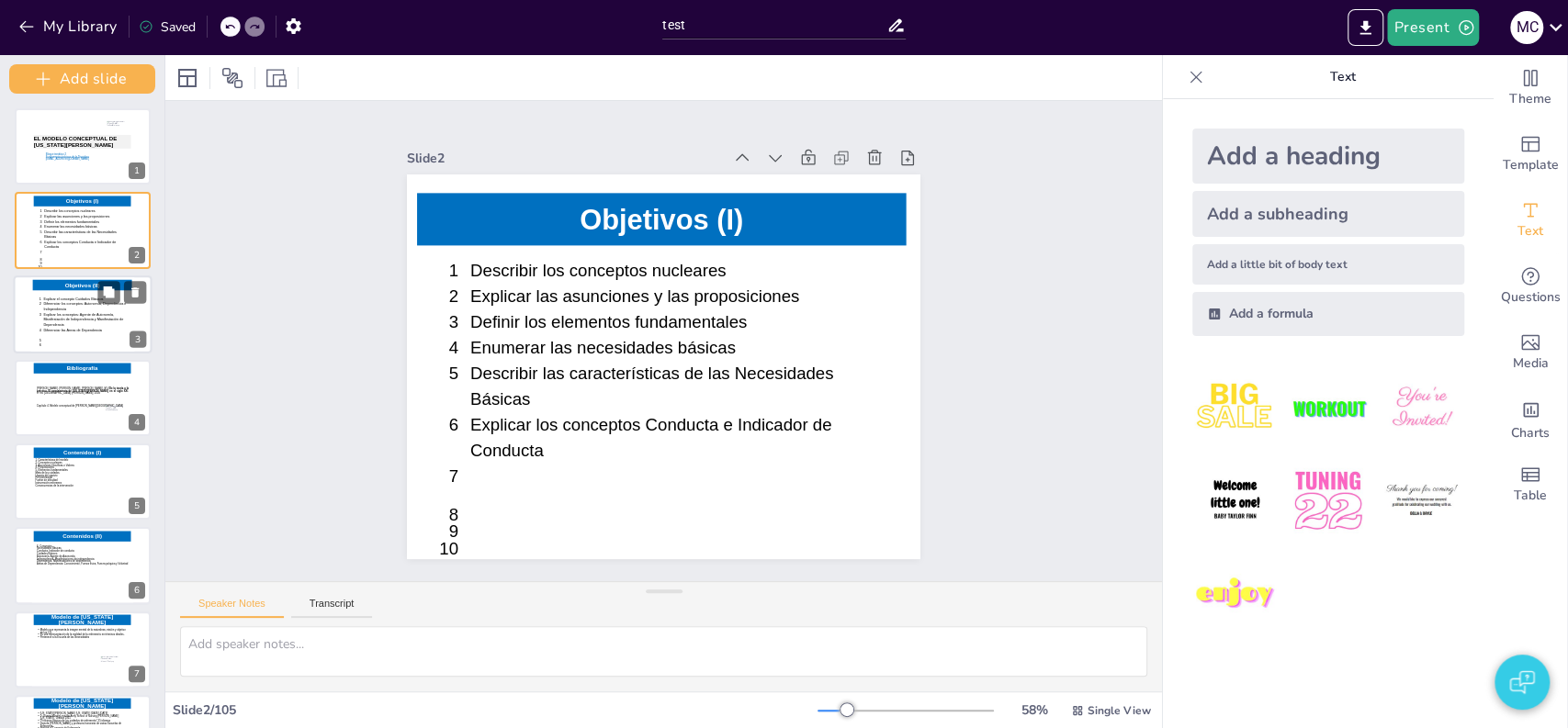
click at [80, 324] on icon at bounding box center [84, 320] width 94 height 48
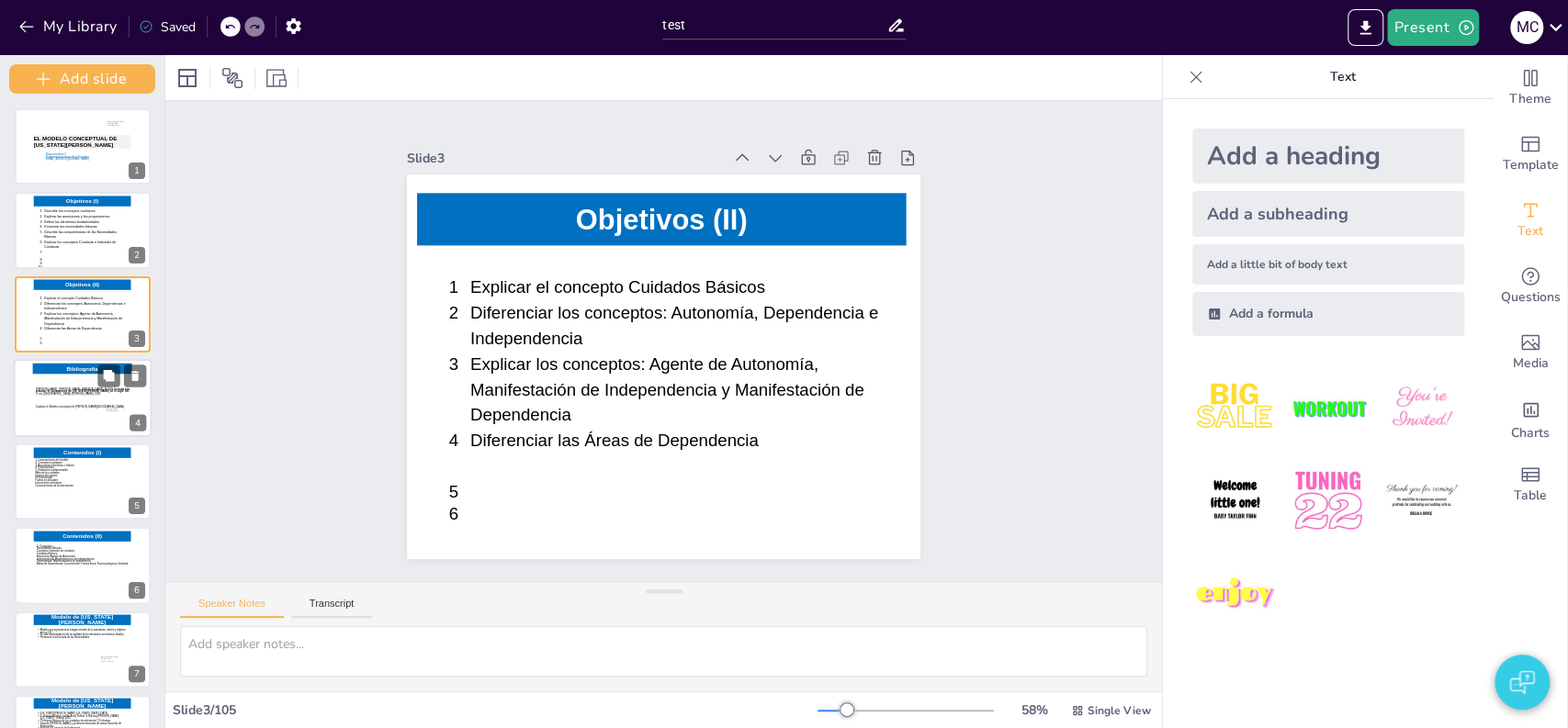
click at [62, 400] on icon at bounding box center [82, 402] width 94 height 52
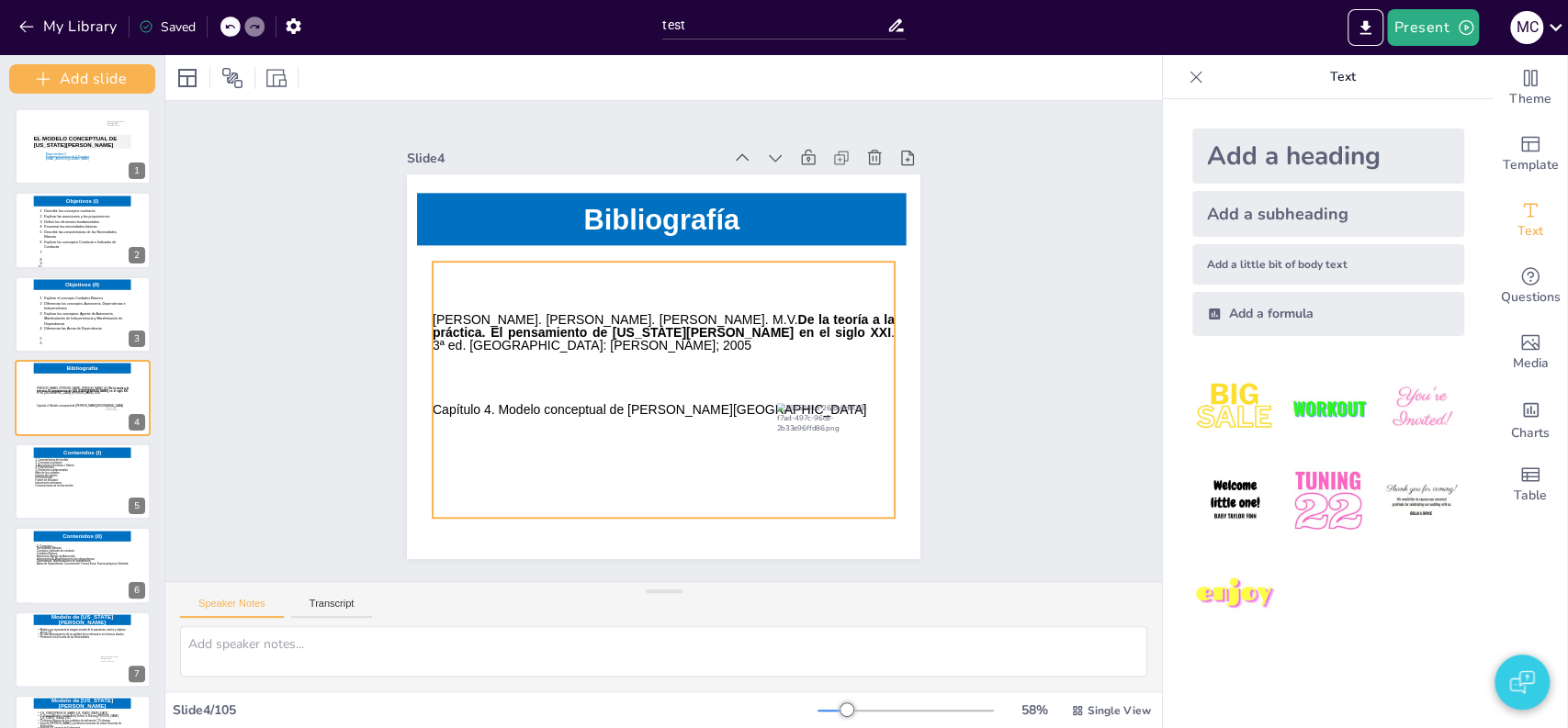
click at [558, 310] on icon at bounding box center [653, 389] width 505 height 347
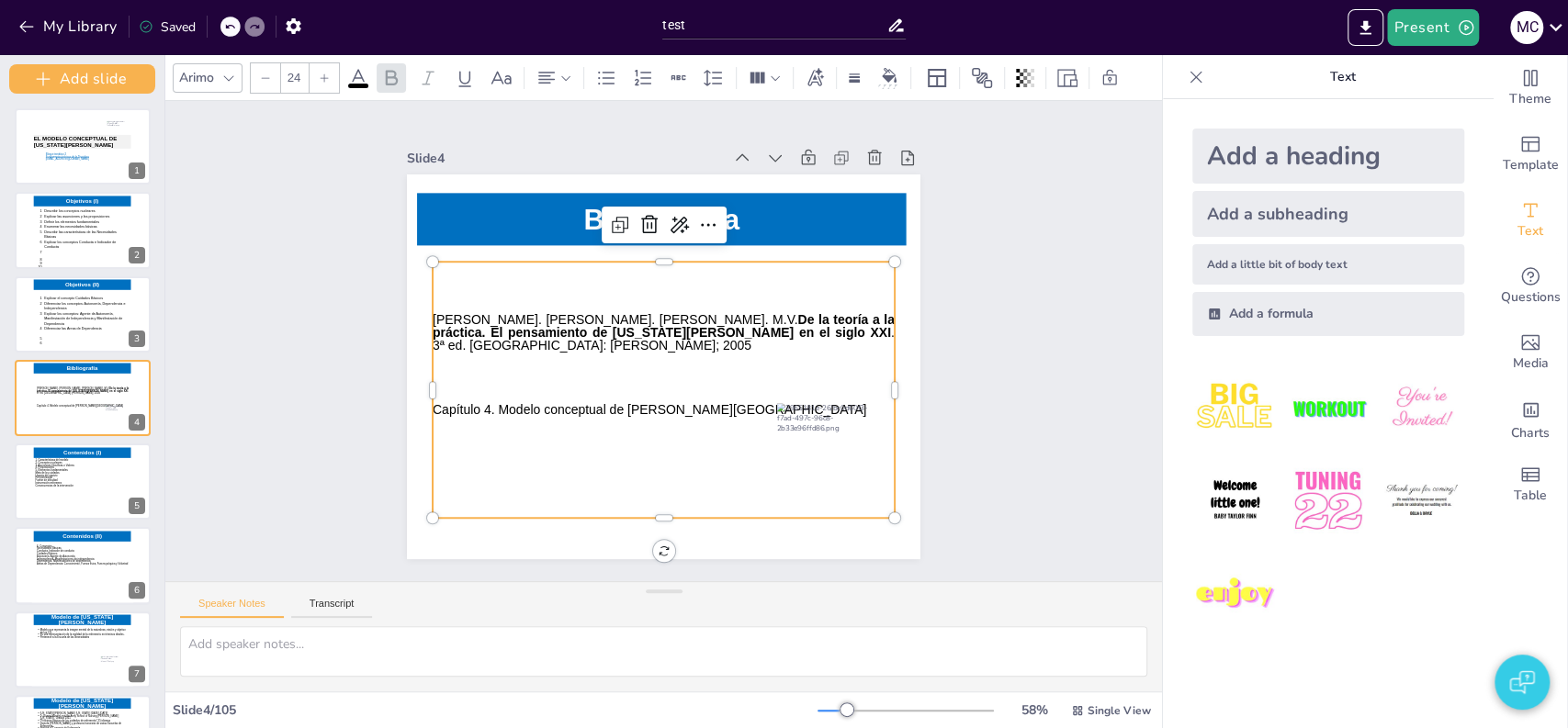
click at [497, 312] on icon at bounding box center [658, 390] width 486 height 304
click at [83, 489] on icon at bounding box center [80, 486] width 94 height 56
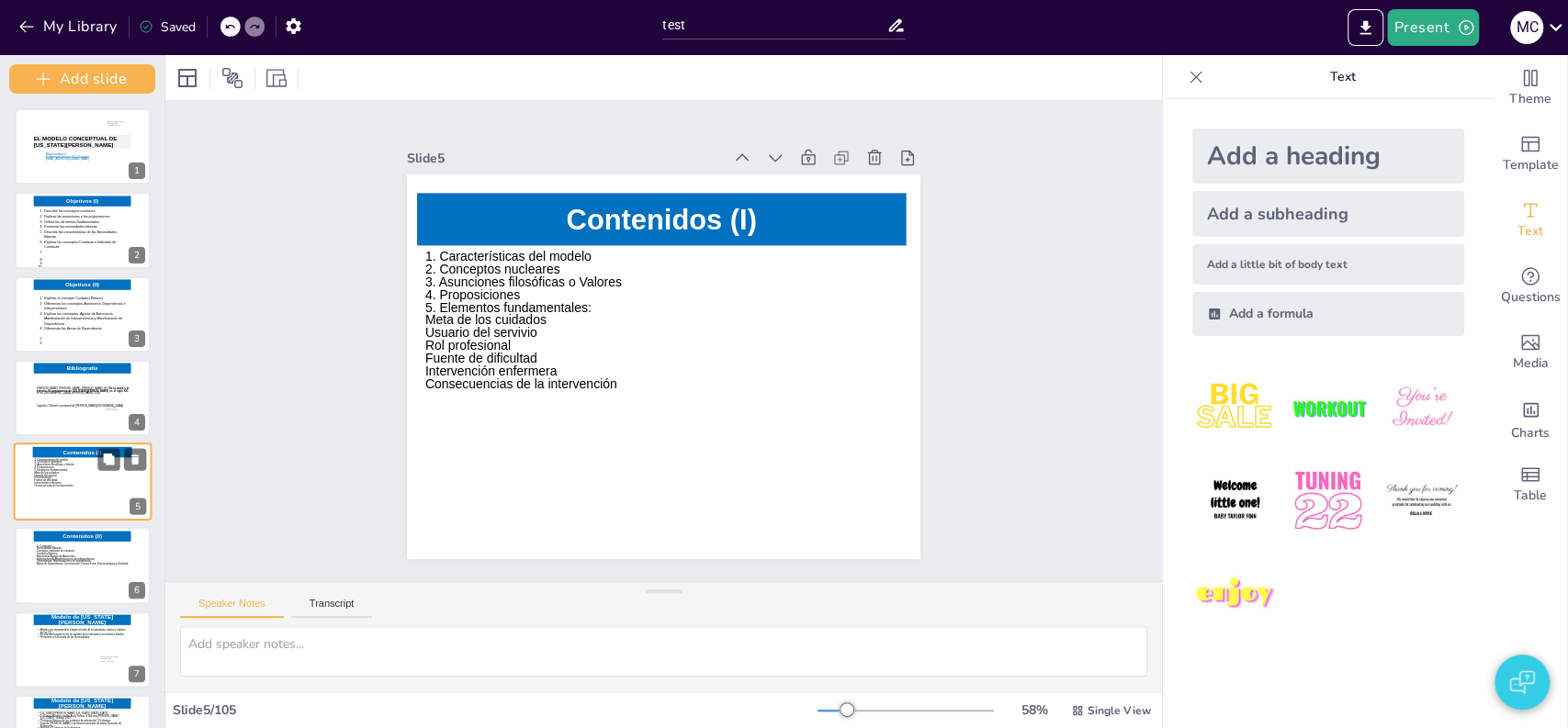
scroll to position [71, 0]
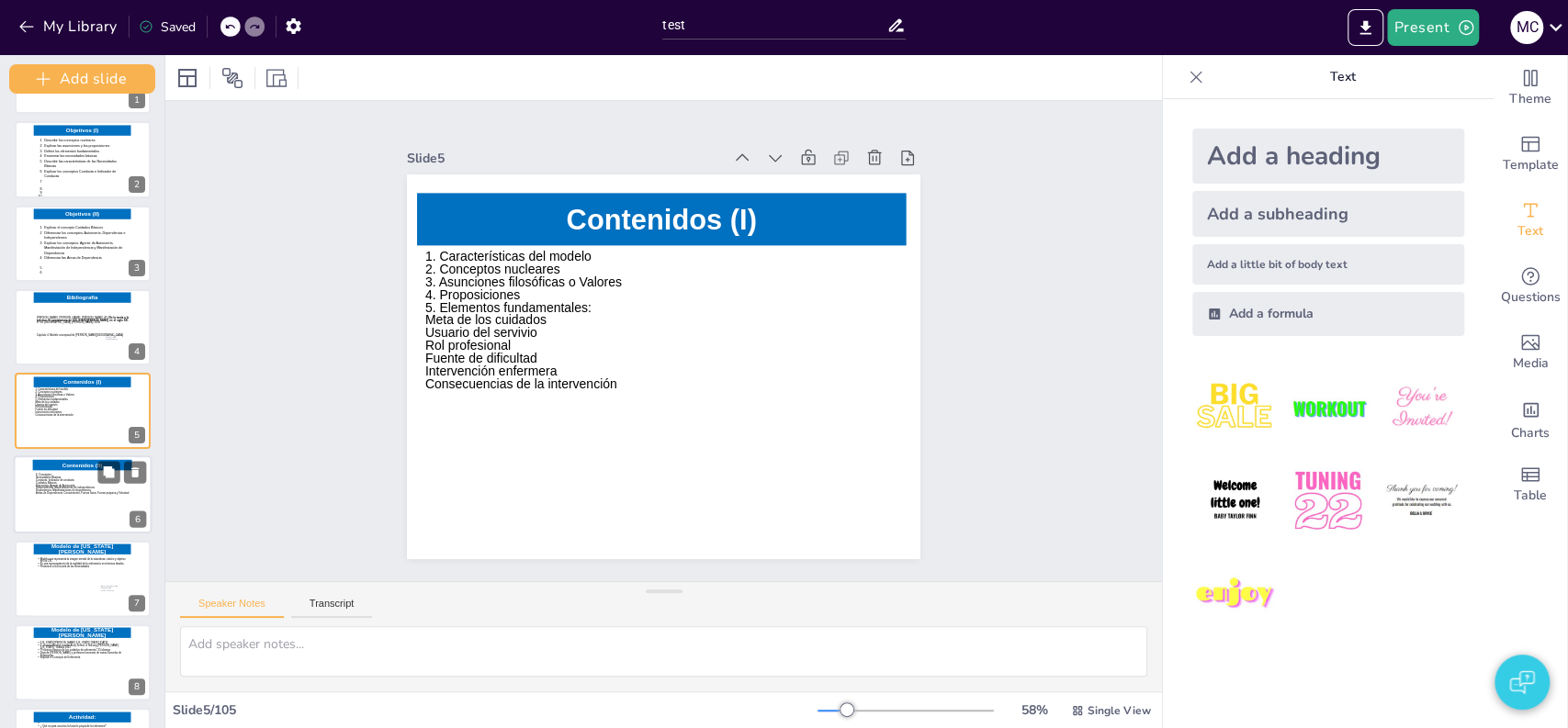
click at [45, 498] on icon at bounding box center [85, 500] width 100 height 52
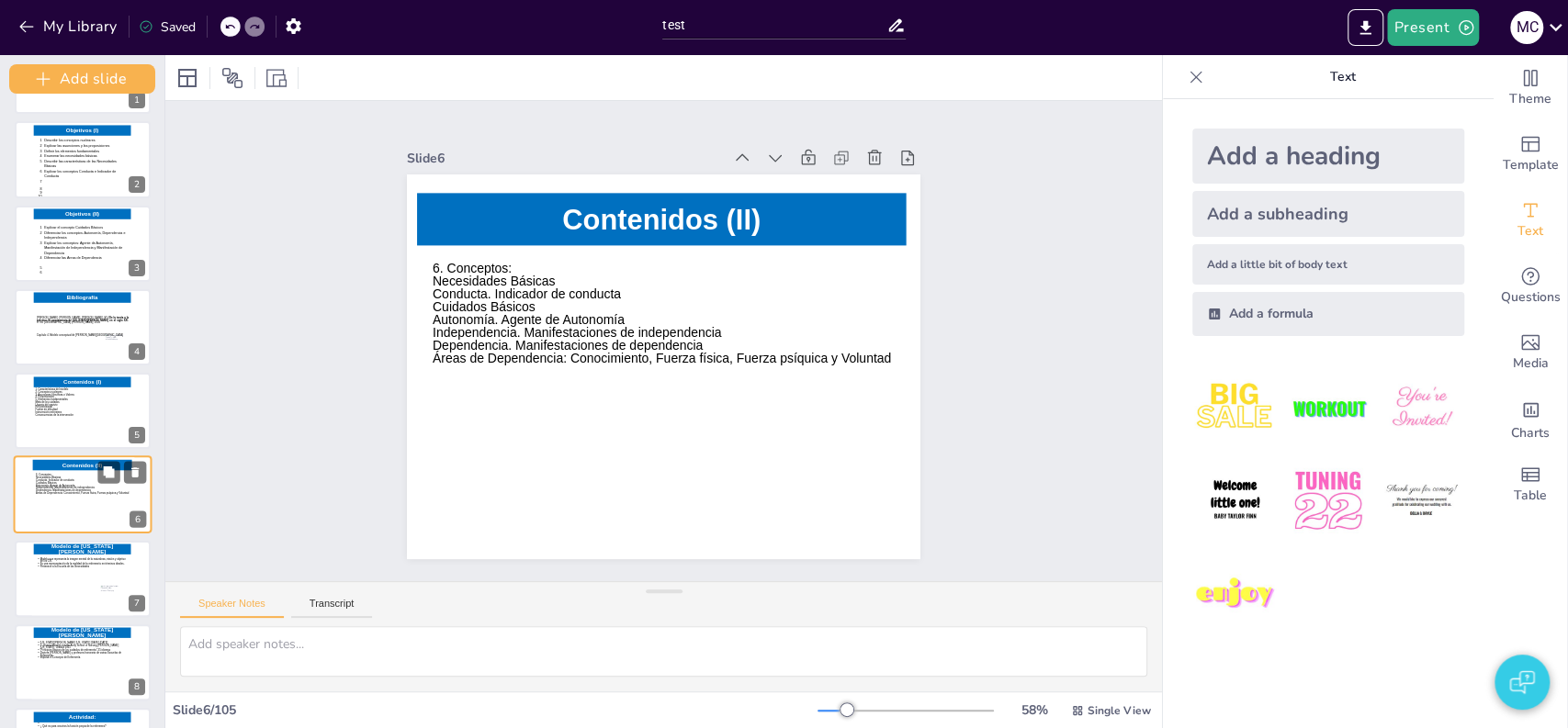
scroll to position [155, 0]
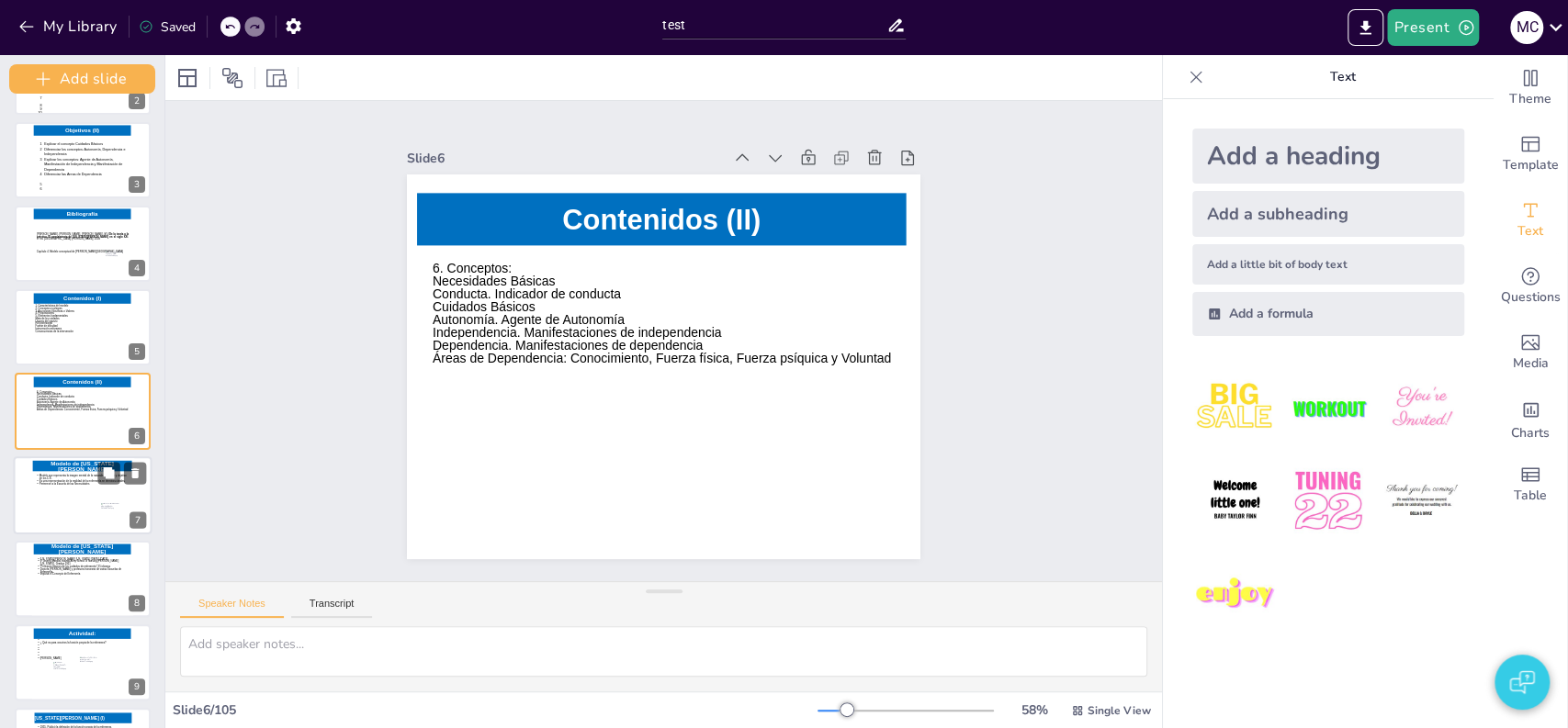
click at [74, 503] on icon at bounding box center [82, 500] width 94 height 52
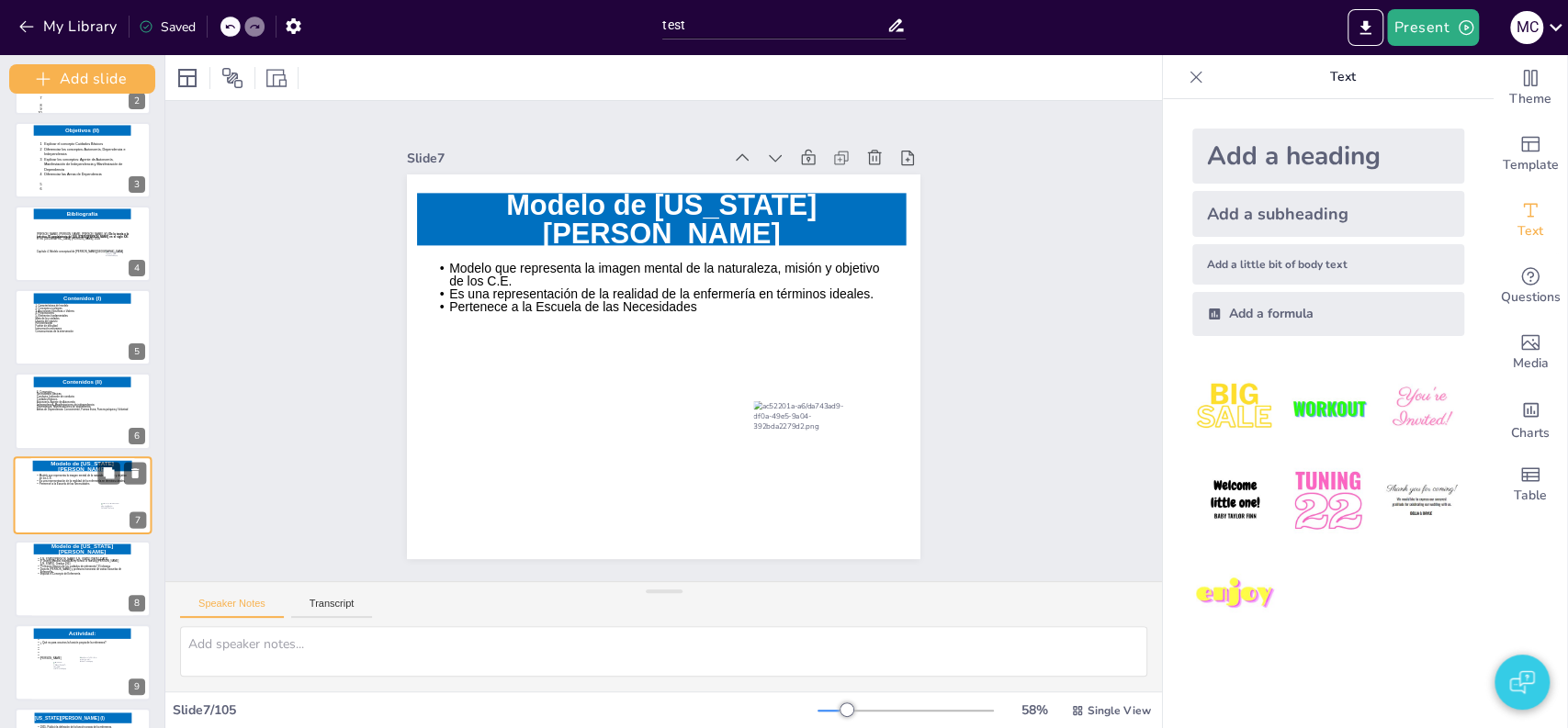
scroll to position [238, 0]
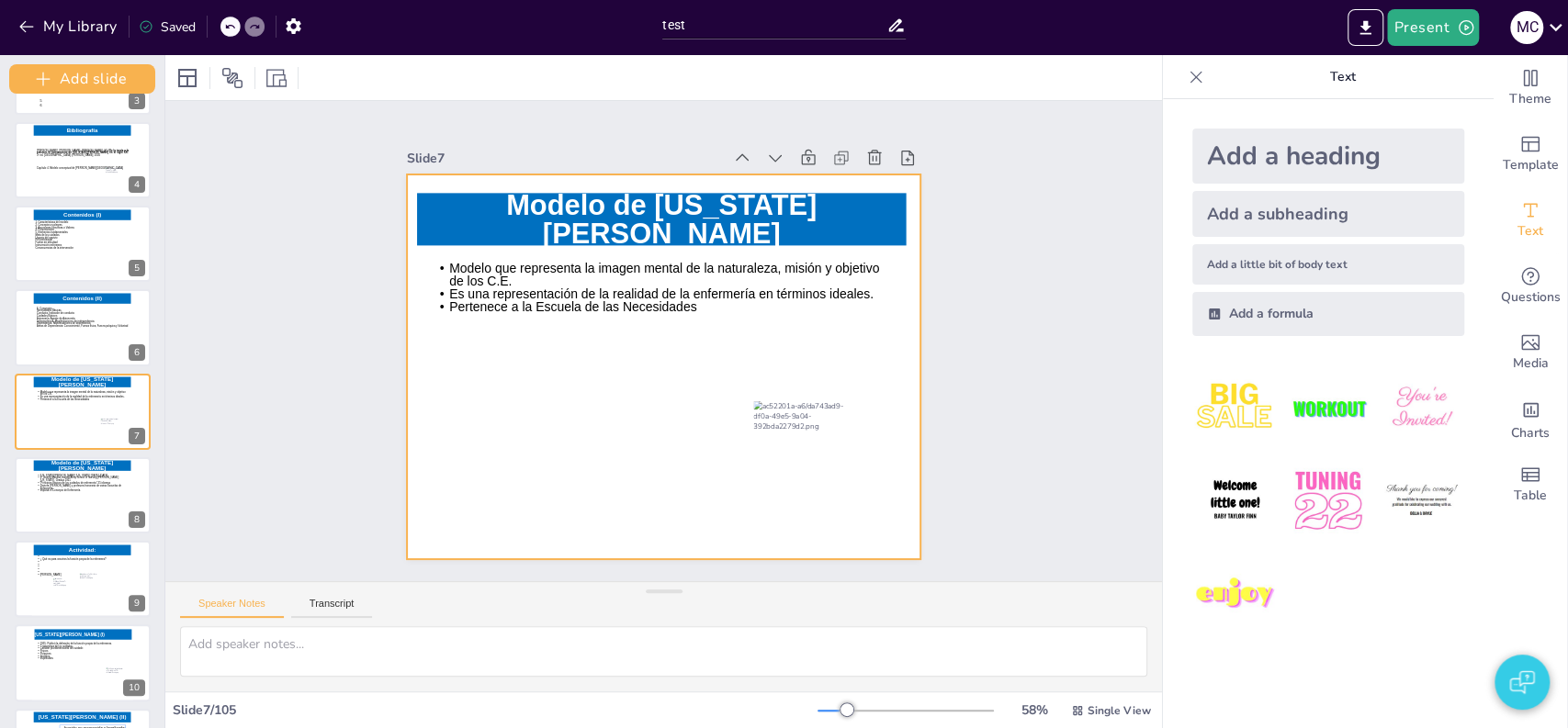
click at [543, 260] on icon at bounding box center [636, 381] width 524 height 480
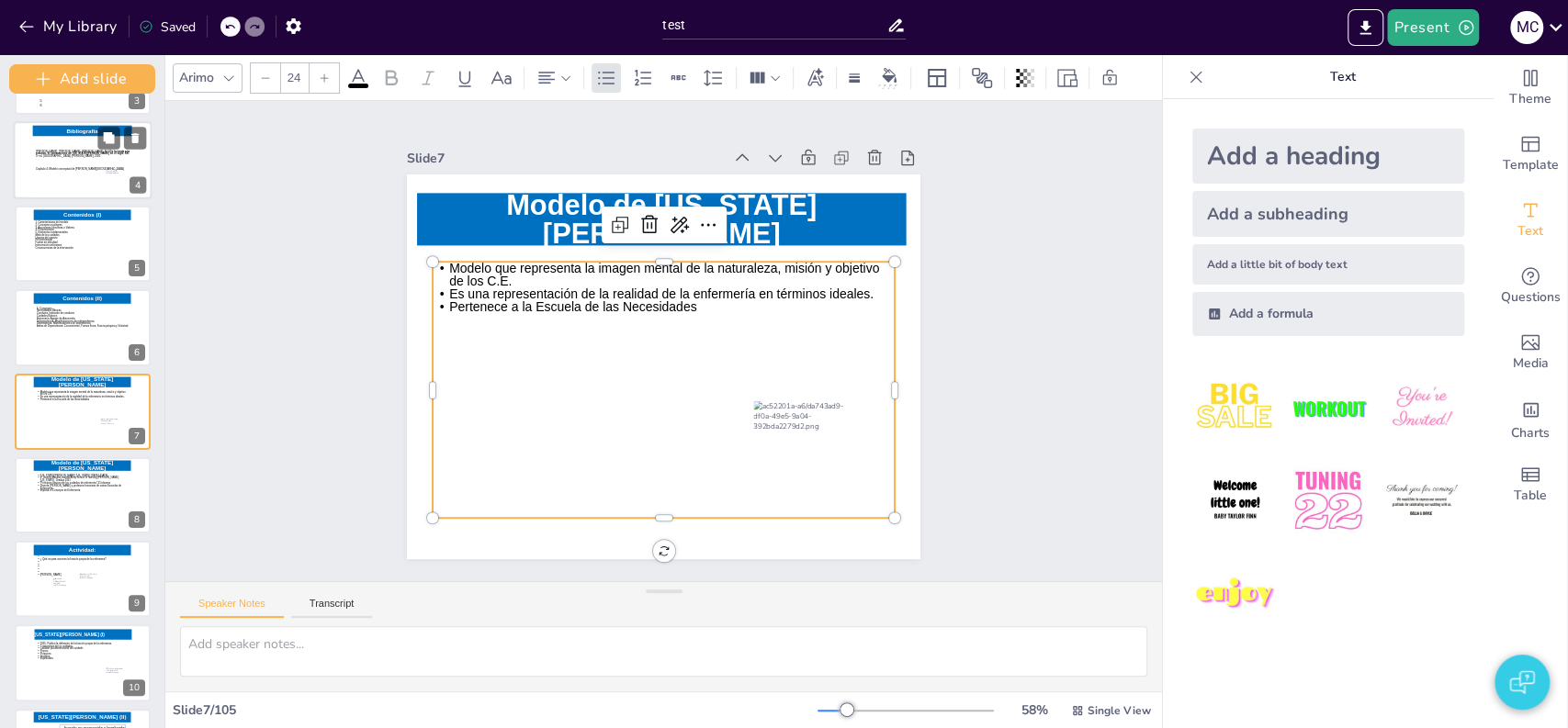
click at [68, 176] on icon at bounding box center [82, 164] width 94 height 52
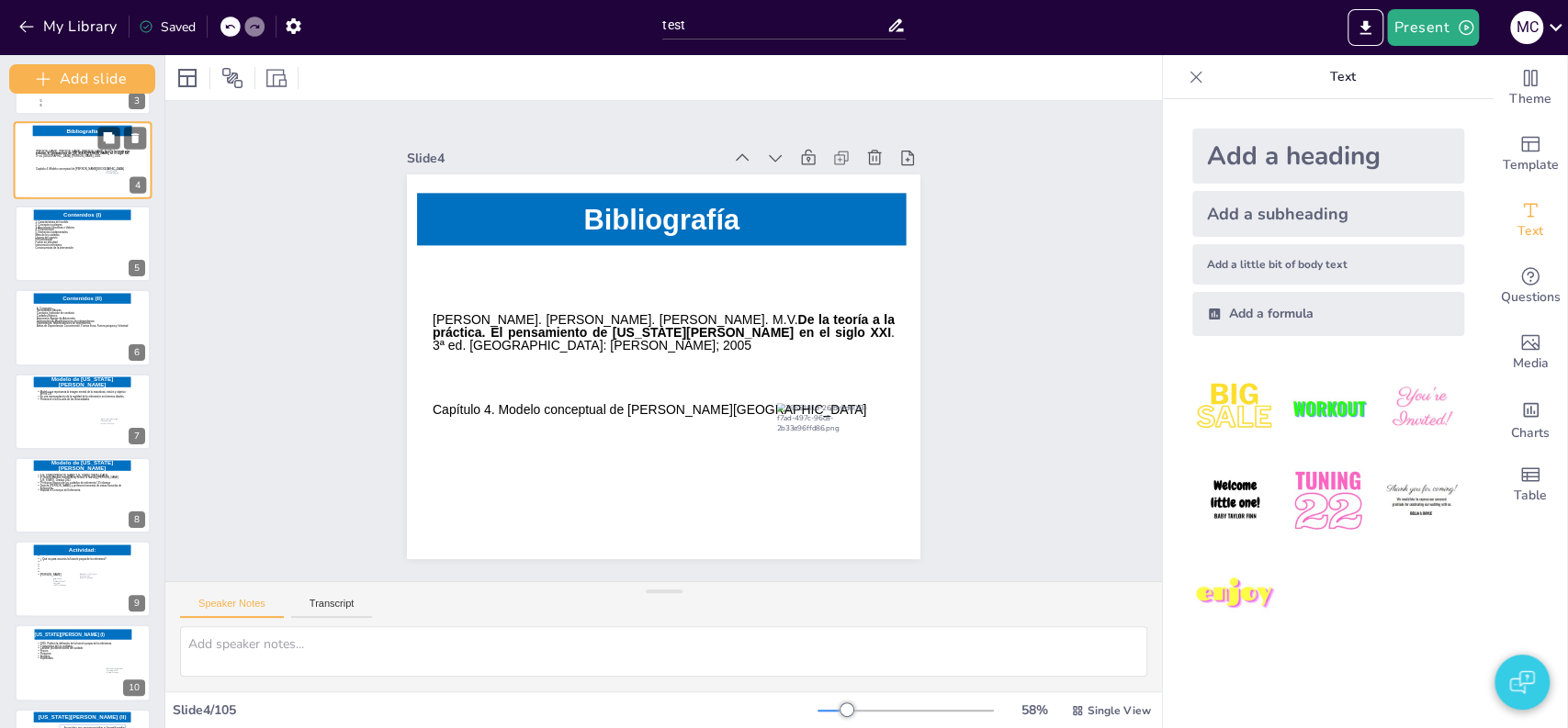
scroll to position [0, 0]
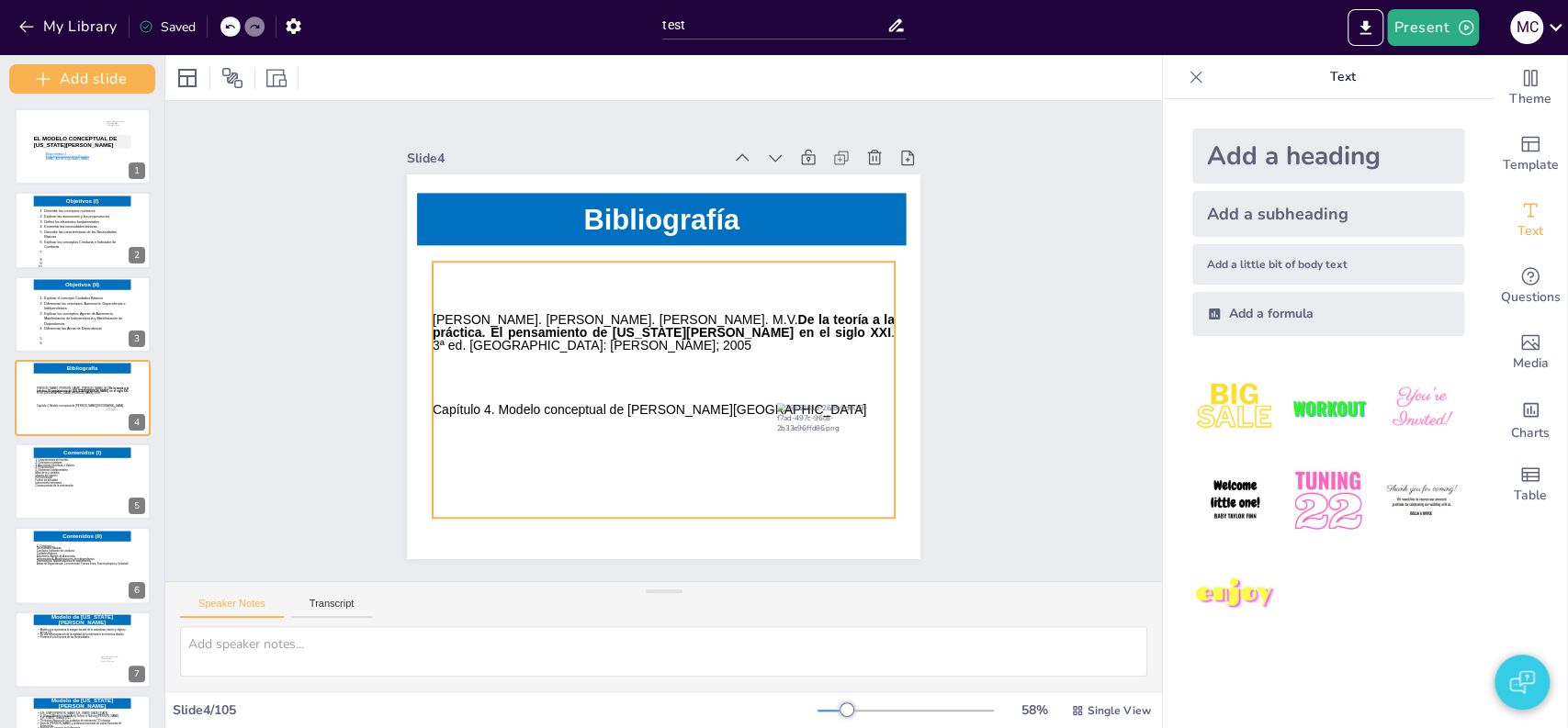
click at [518, 310] on icon at bounding box center [658, 389] width 486 height 303
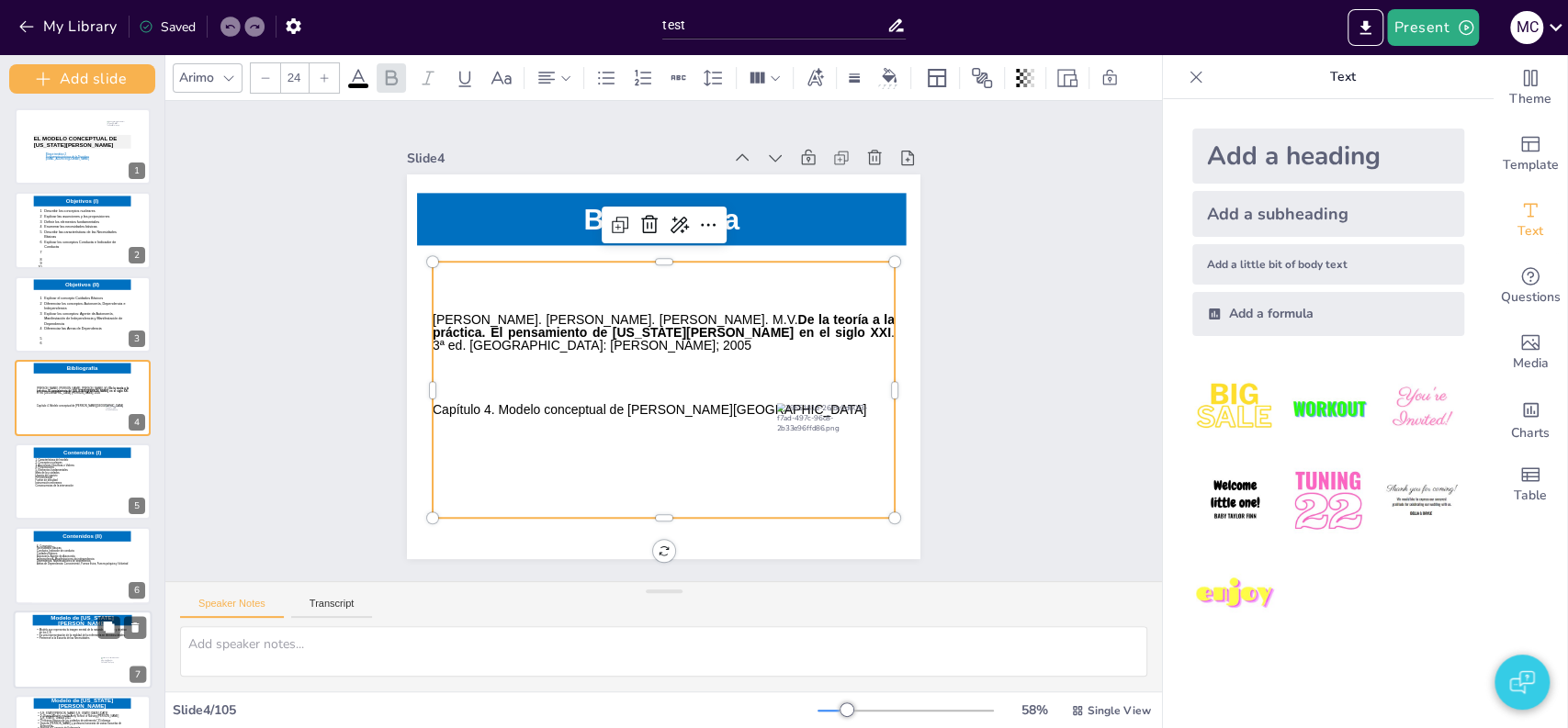
click at [67, 666] on icon at bounding box center [82, 655] width 94 height 52
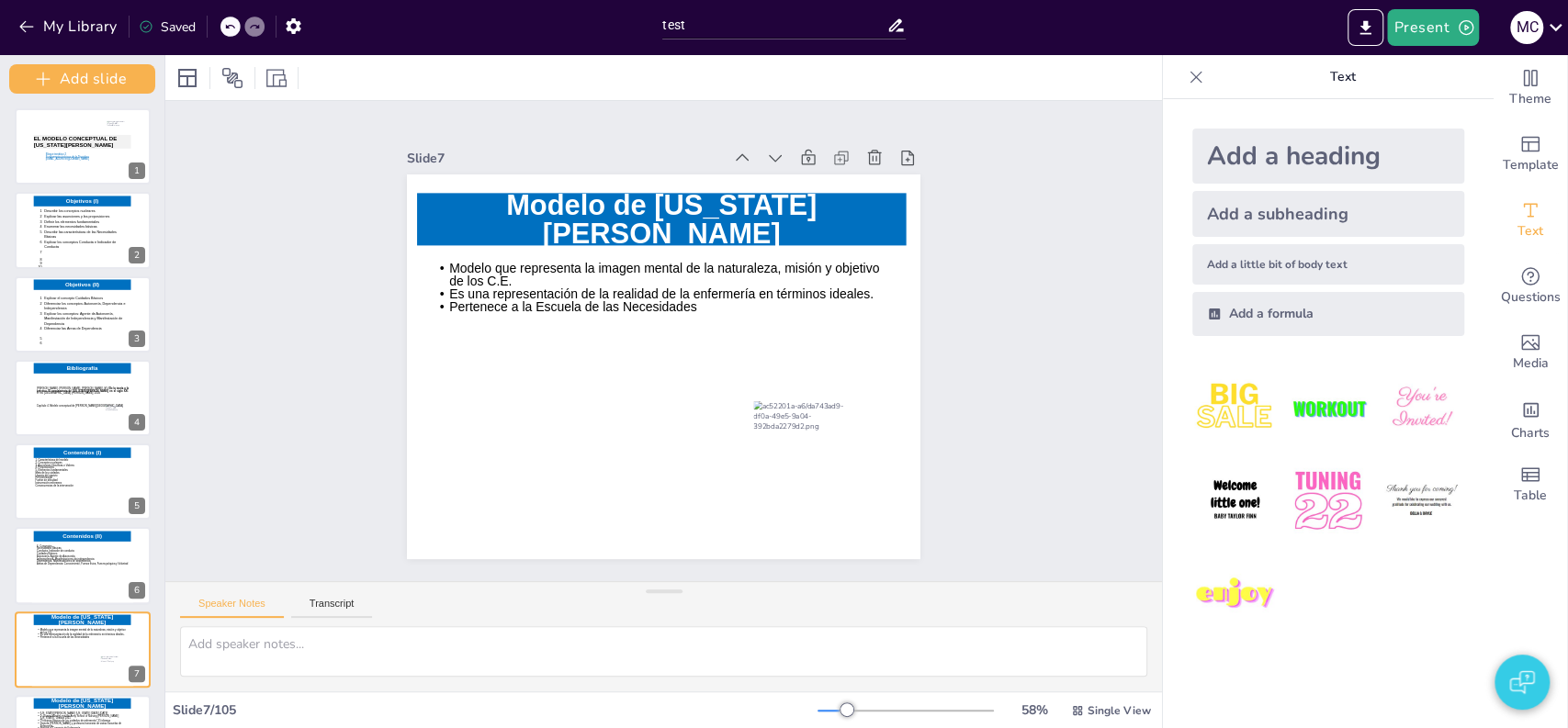
scroll to position [238, 0]
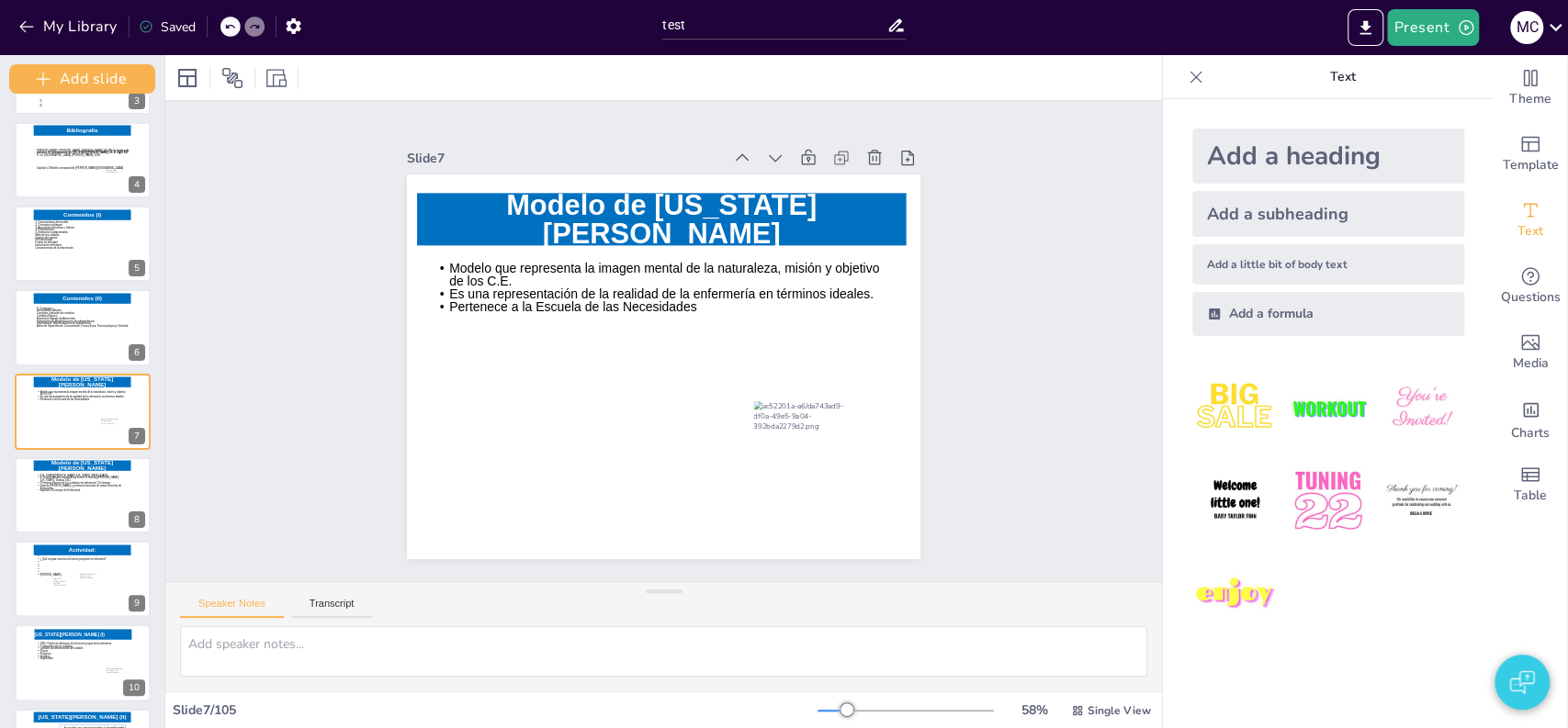
click at [519, 290] on icon at bounding box center [653, 389] width 505 height 347
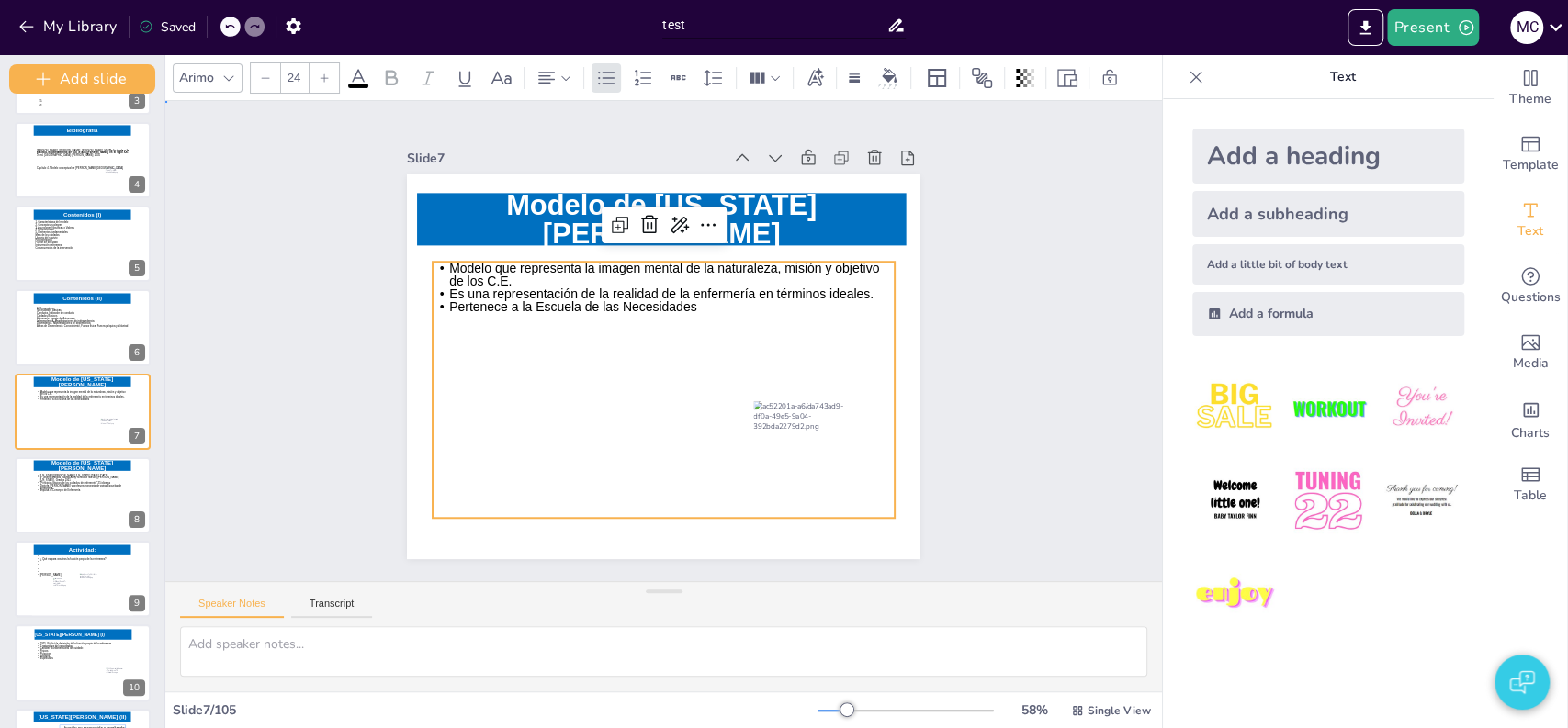
click at [264, 538] on div "Slide 1 EL MODELO CONCEPTUAL DE VIRGINIA HENDERSON Bloque temático 2 Fundamento…" at bounding box center [664, 340] width 1104 height 914
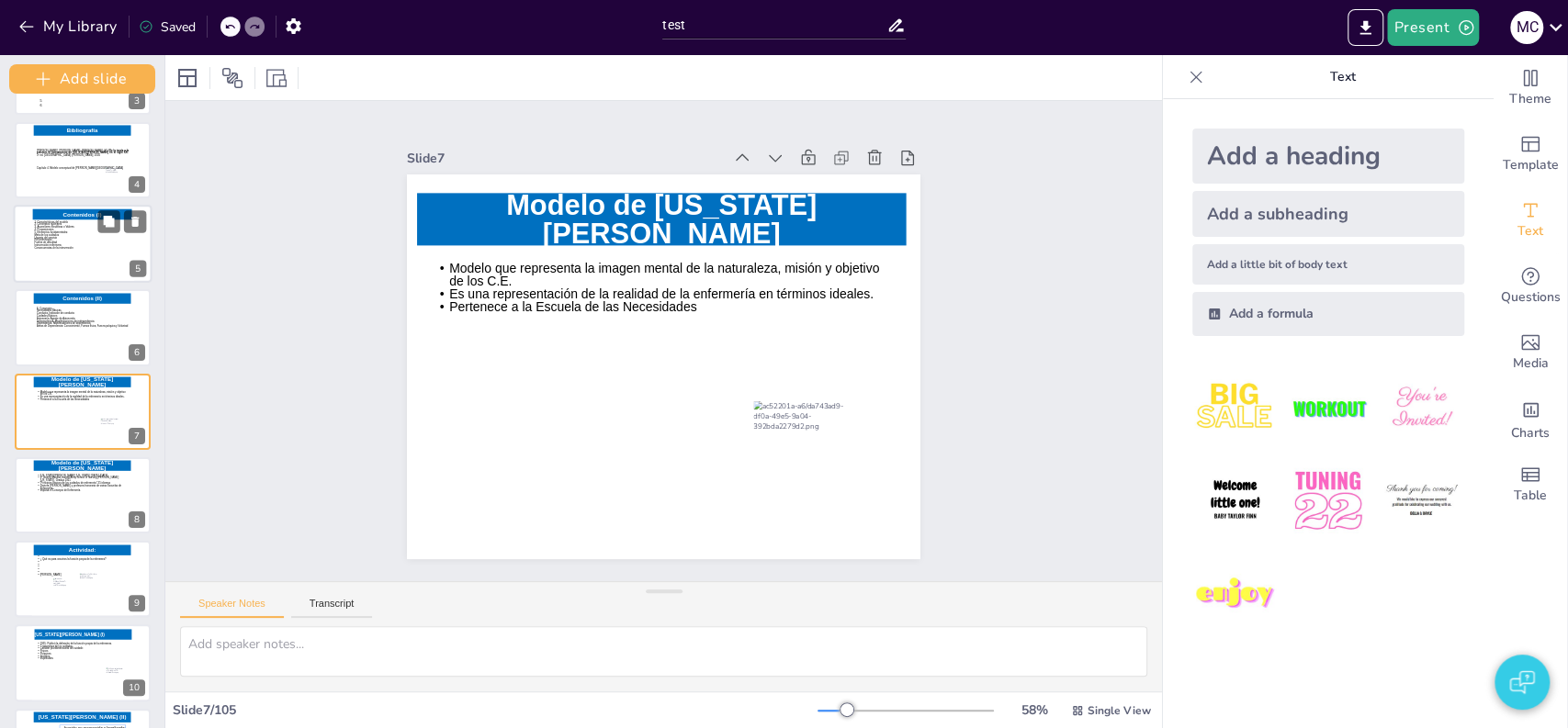
click at [67, 239] on icon at bounding box center [80, 248] width 94 height 56
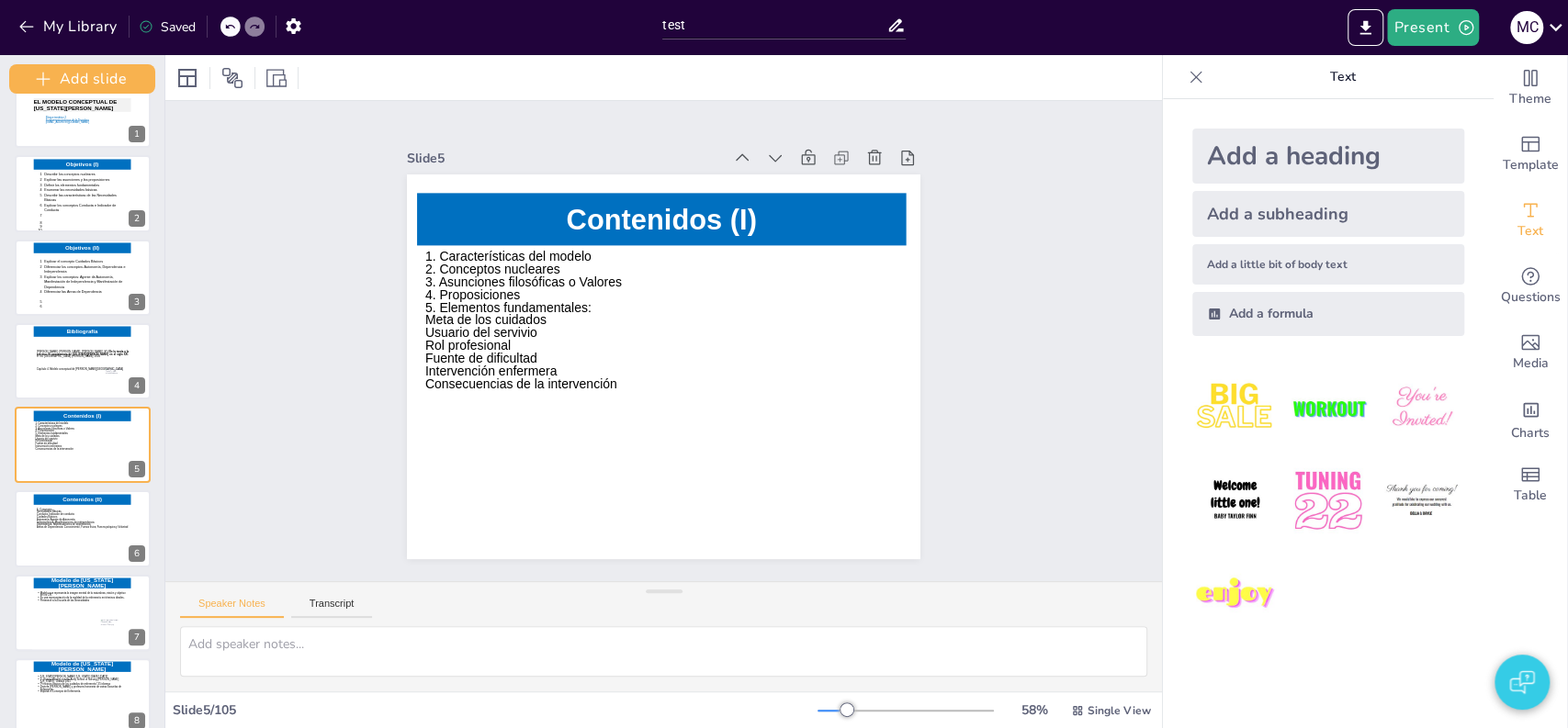
scroll to position [0, 0]
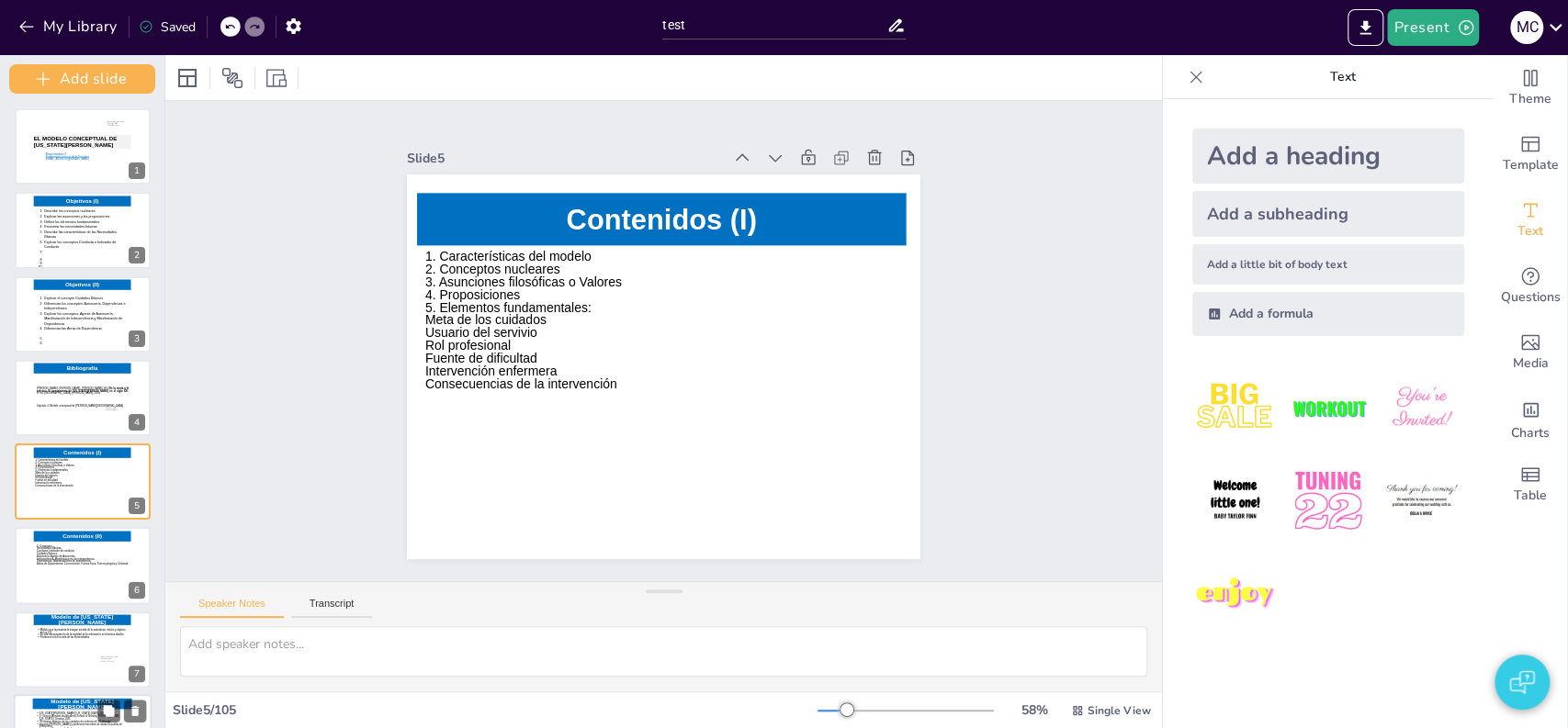
click at [58, 699] on icon at bounding box center [82, 703] width 100 height 11
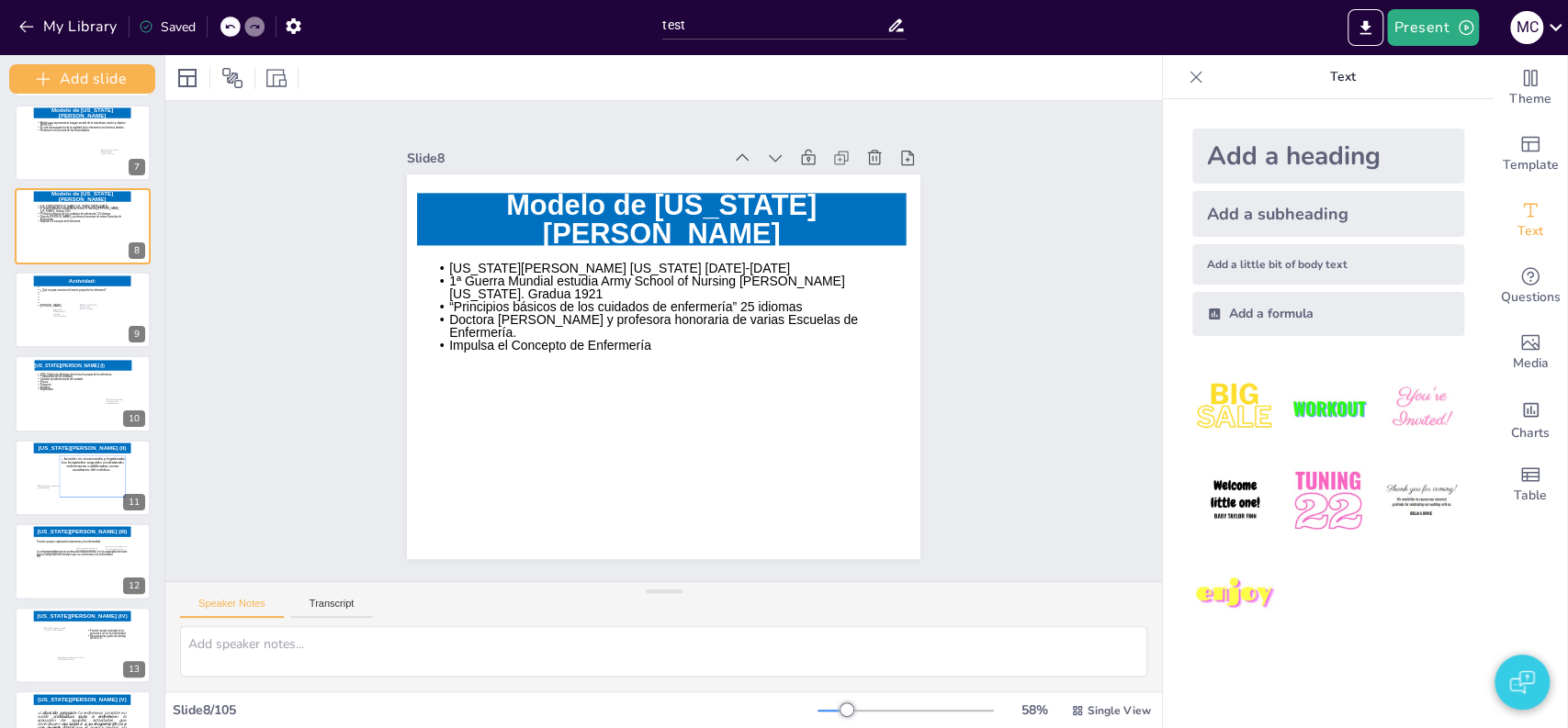
scroll to position [639, 0]
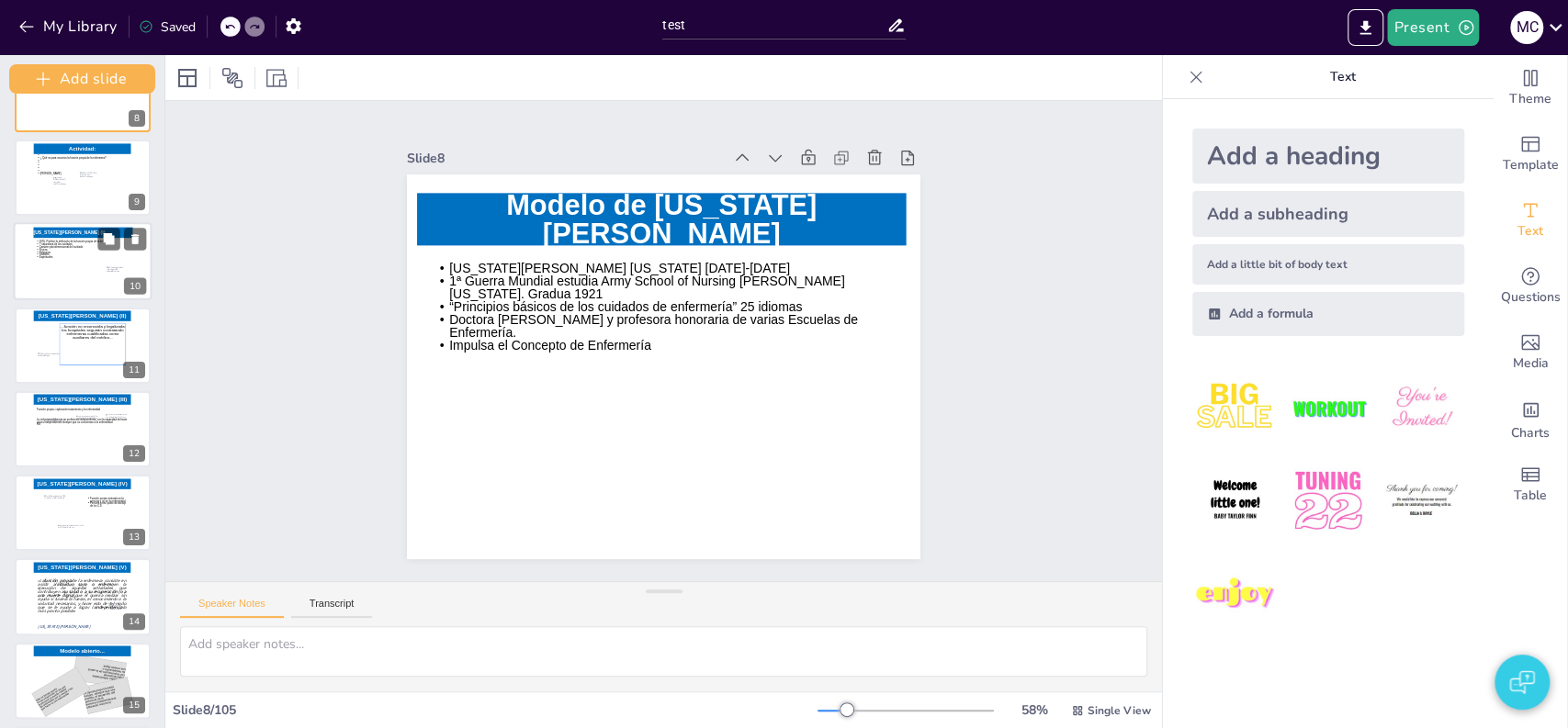
click at [78, 288] on icon at bounding box center [82, 267] width 94 height 52
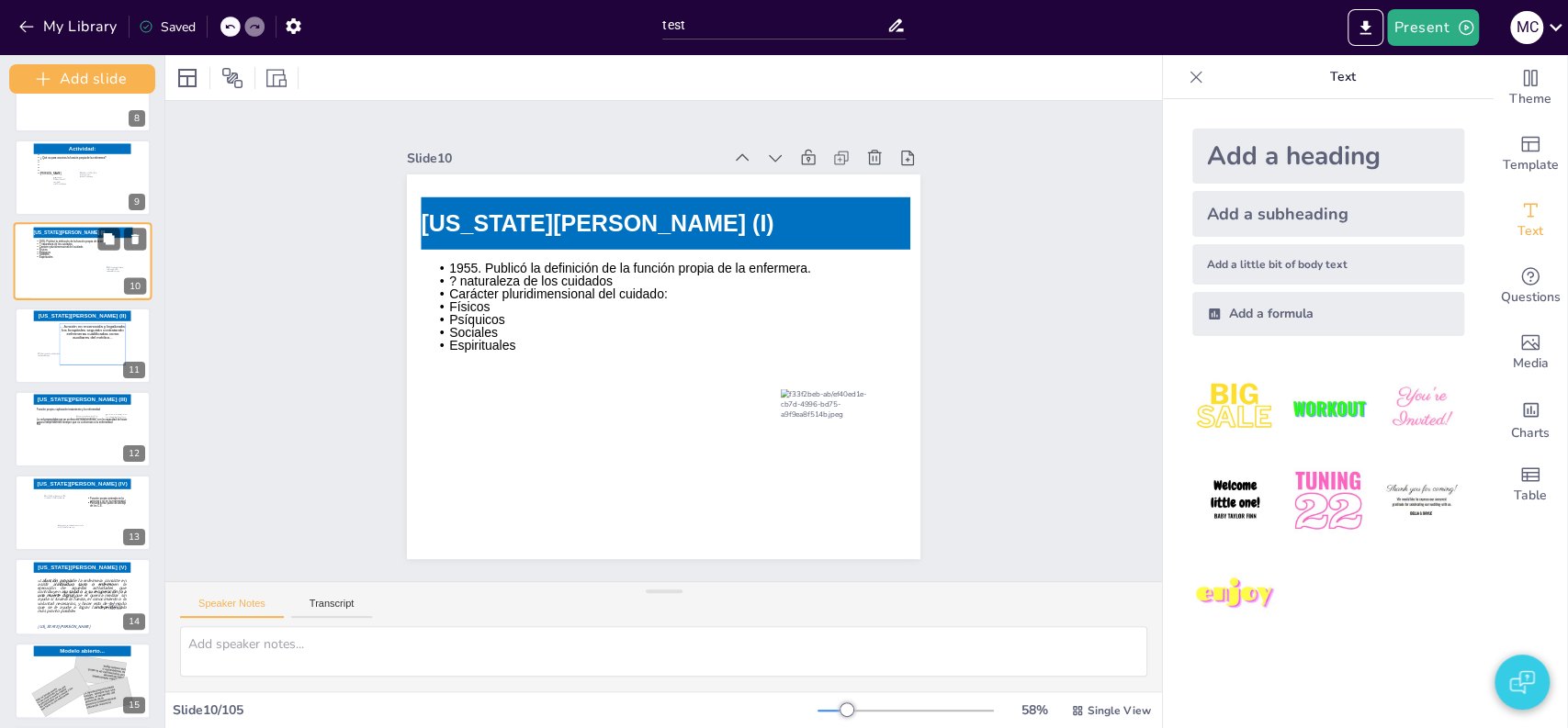
scroll to position [489, 0]
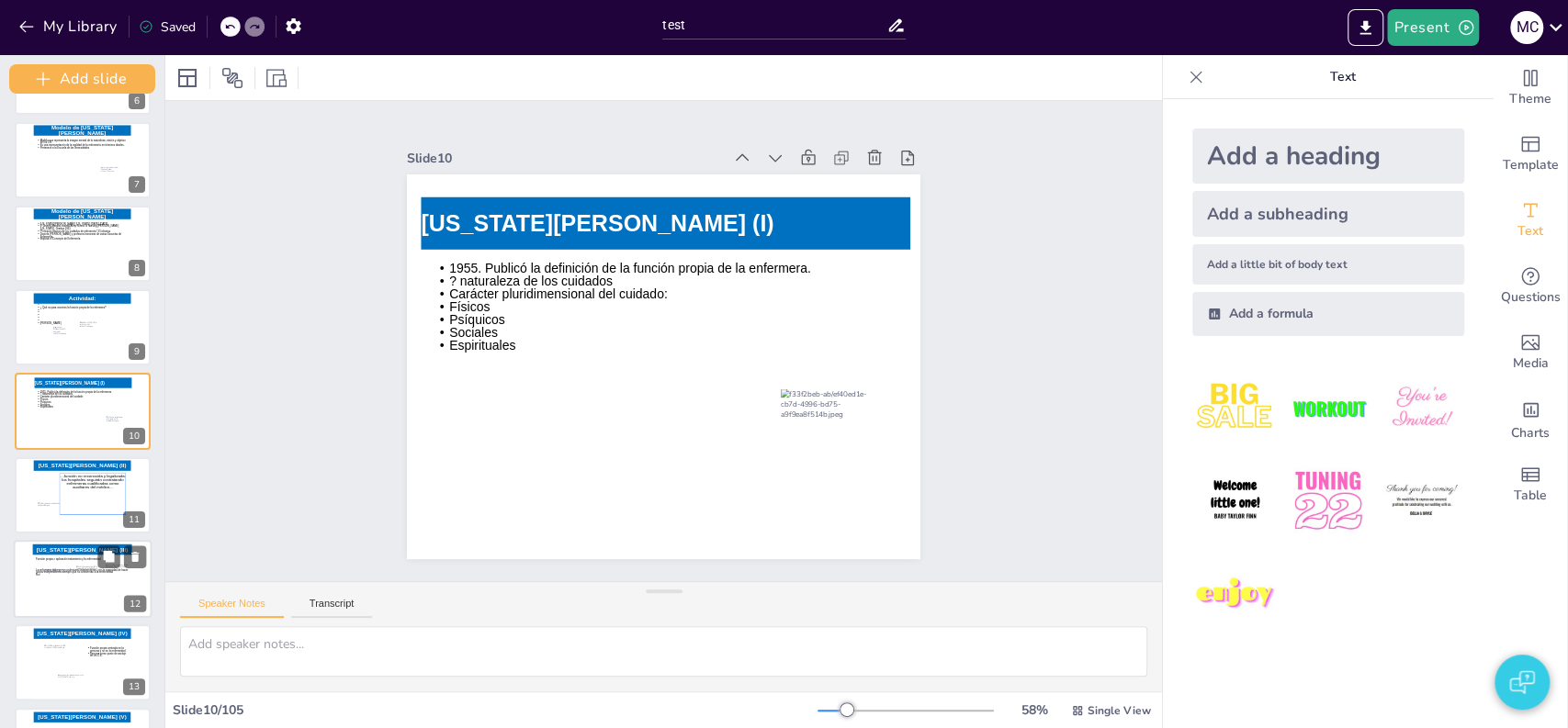
click at [100, 571] on icon at bounding box center [83, 584] width 96 height 54
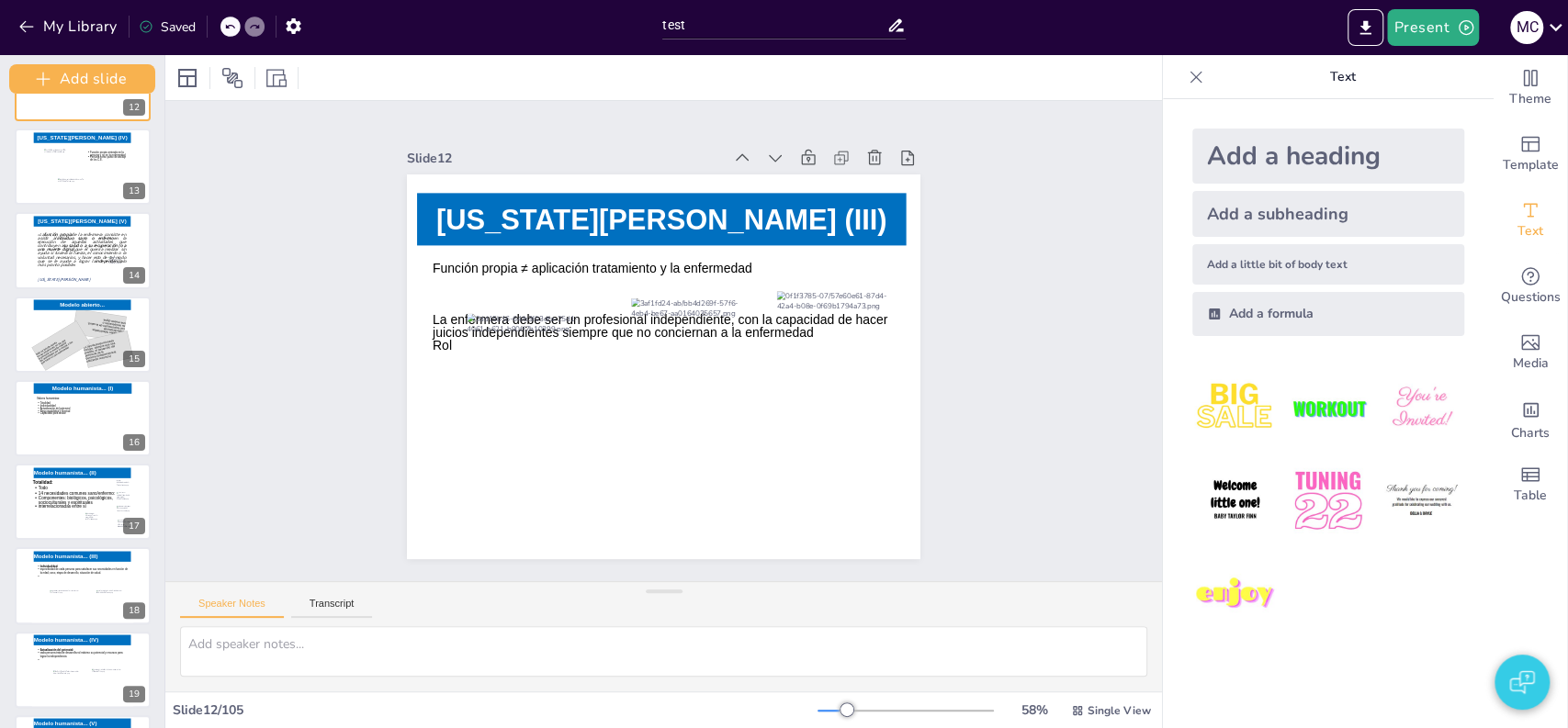
scroll to position [1022, 0]
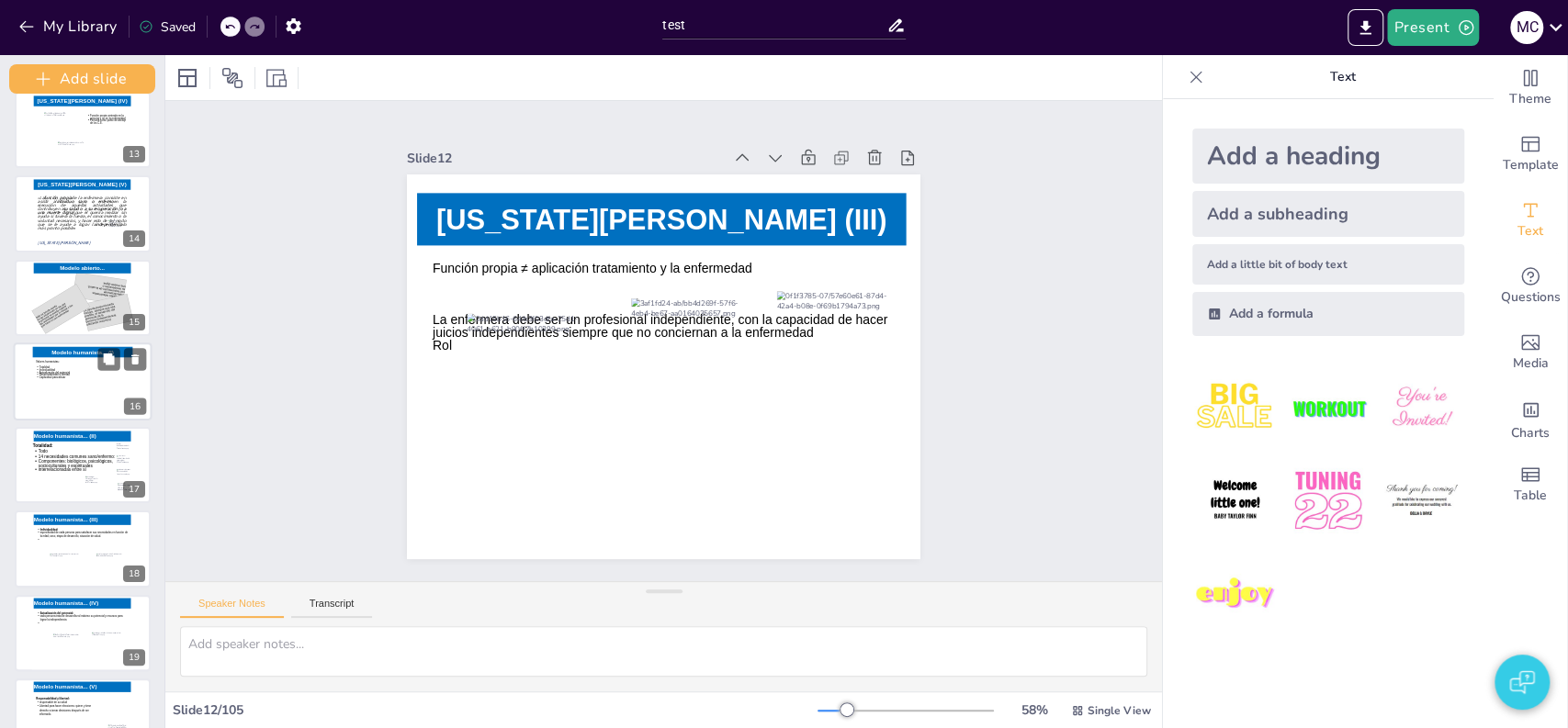
click at [73, 373] on icon at bounding box center [82, 386] width 94 height 52
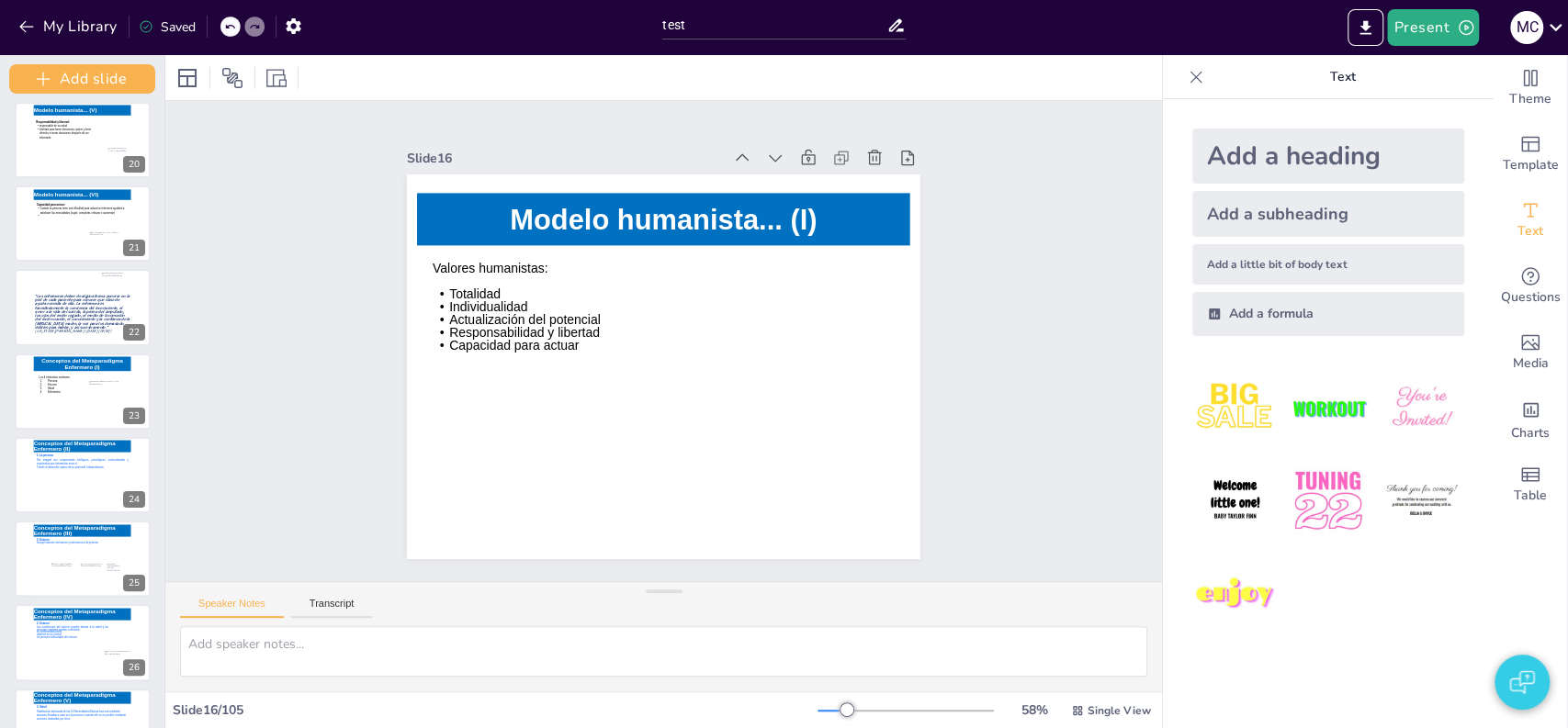
scroll to position [1383, 0]
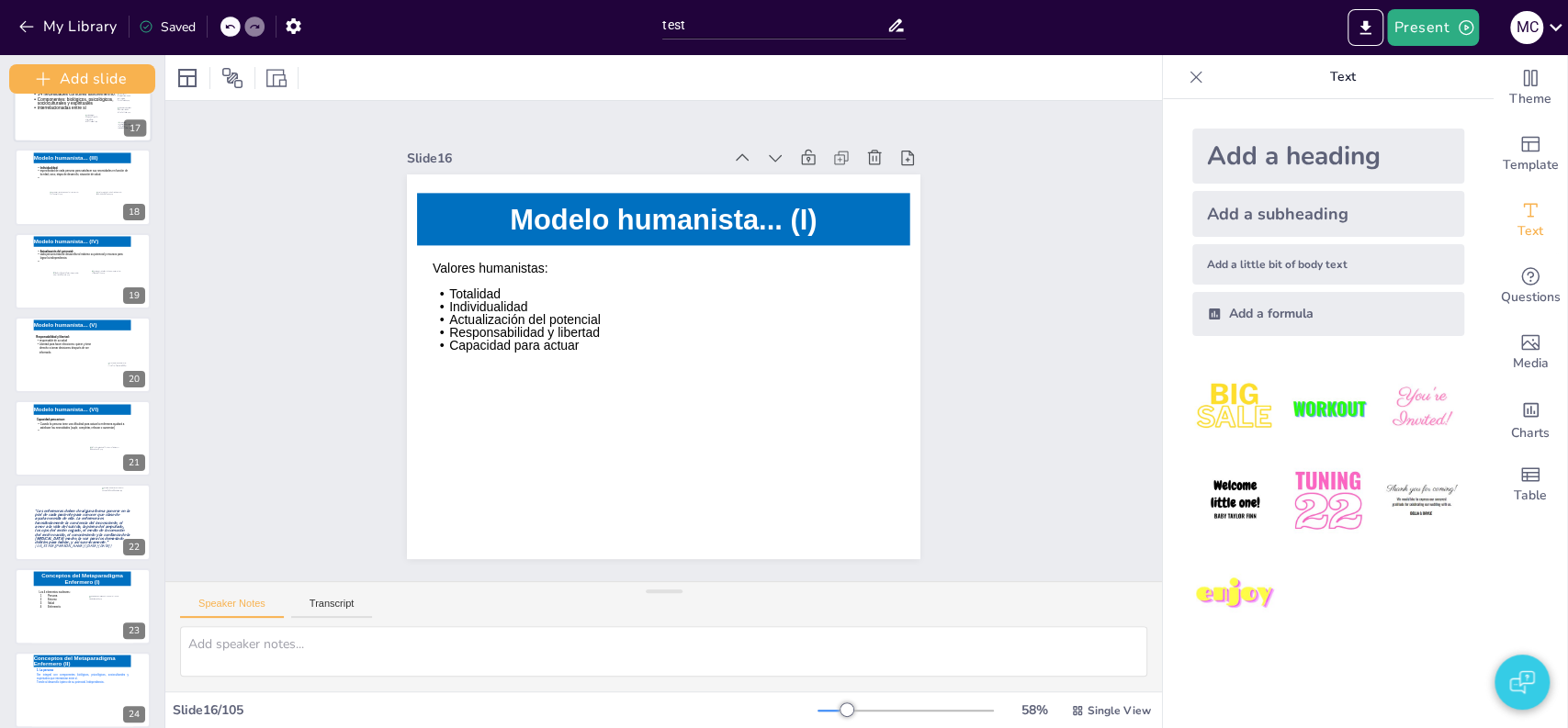
click at [56, 117] on icon at bounding box center [78, 107] width 94 height 52
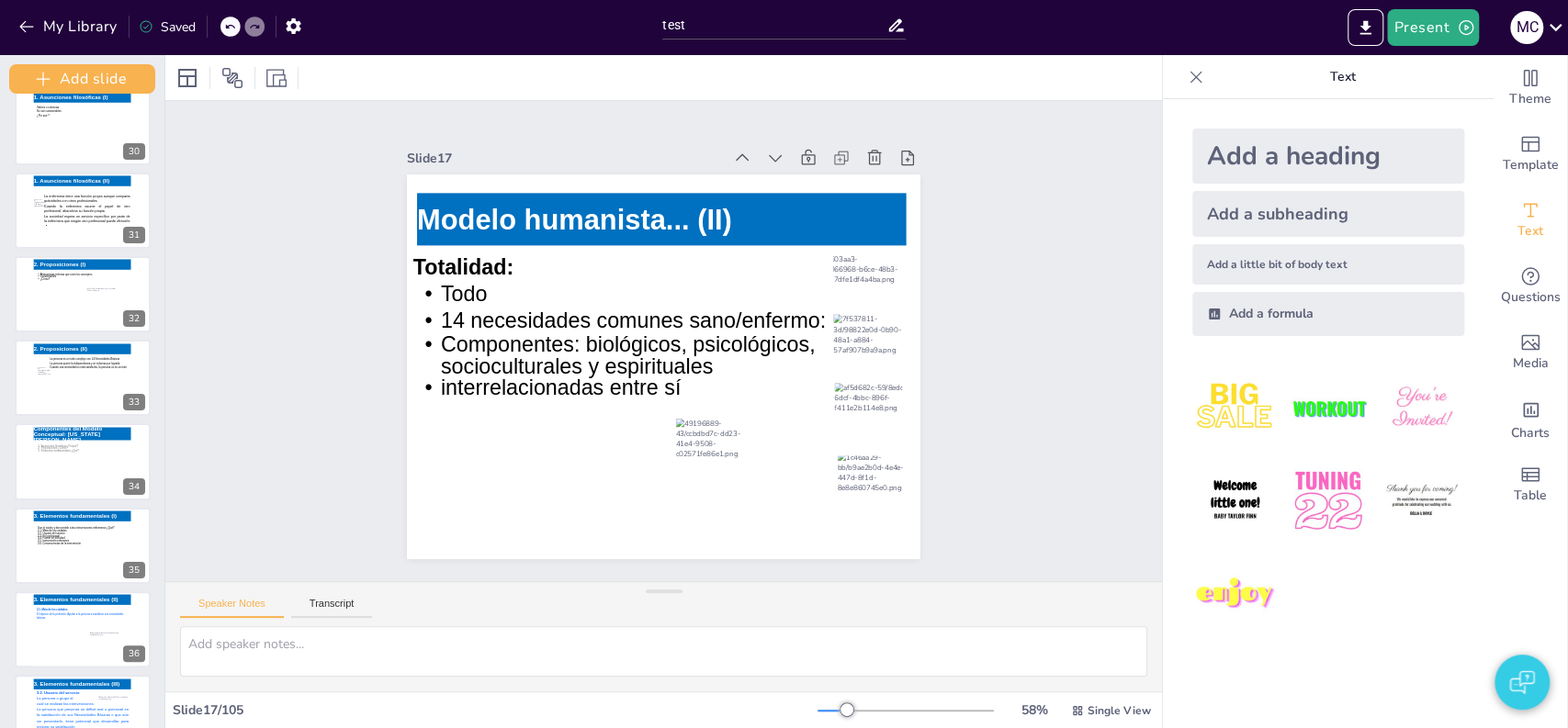
scroll to position [2666, 0]
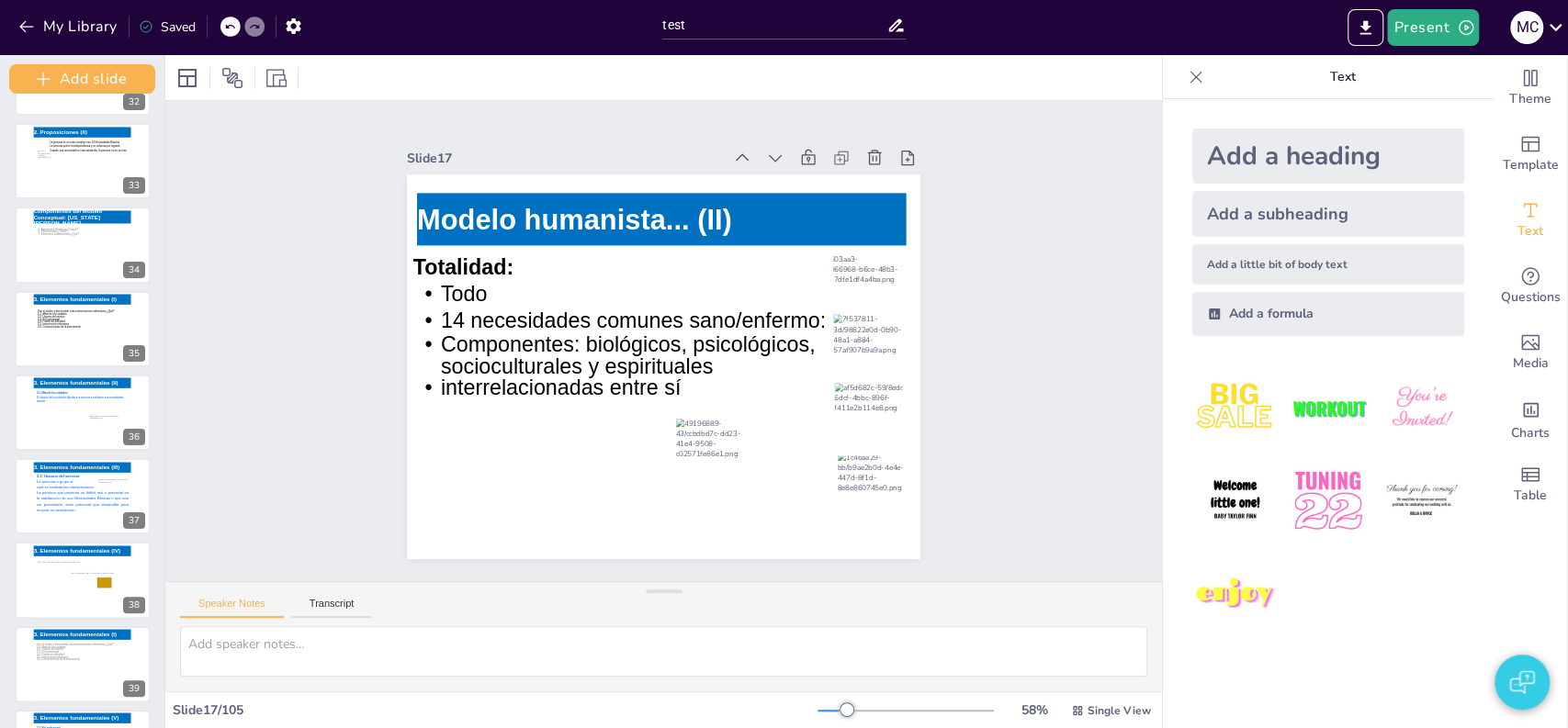
click at [990, 52] on div "Present M C" at bounding box center [1241, 27] width 653 height 55
click at [65, 14] on button "My Library" at bounding box center [69, 26] width 111 height 29
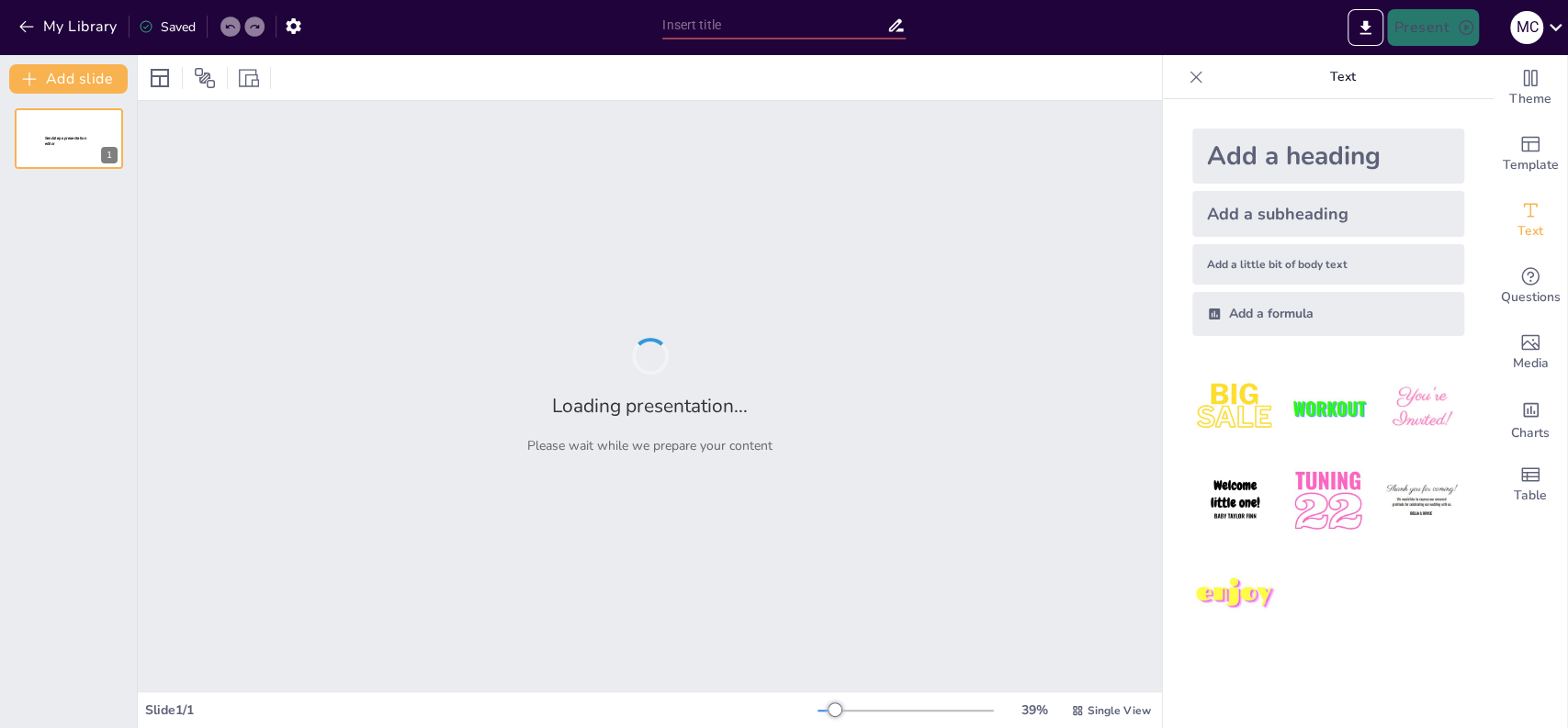
type input "test"
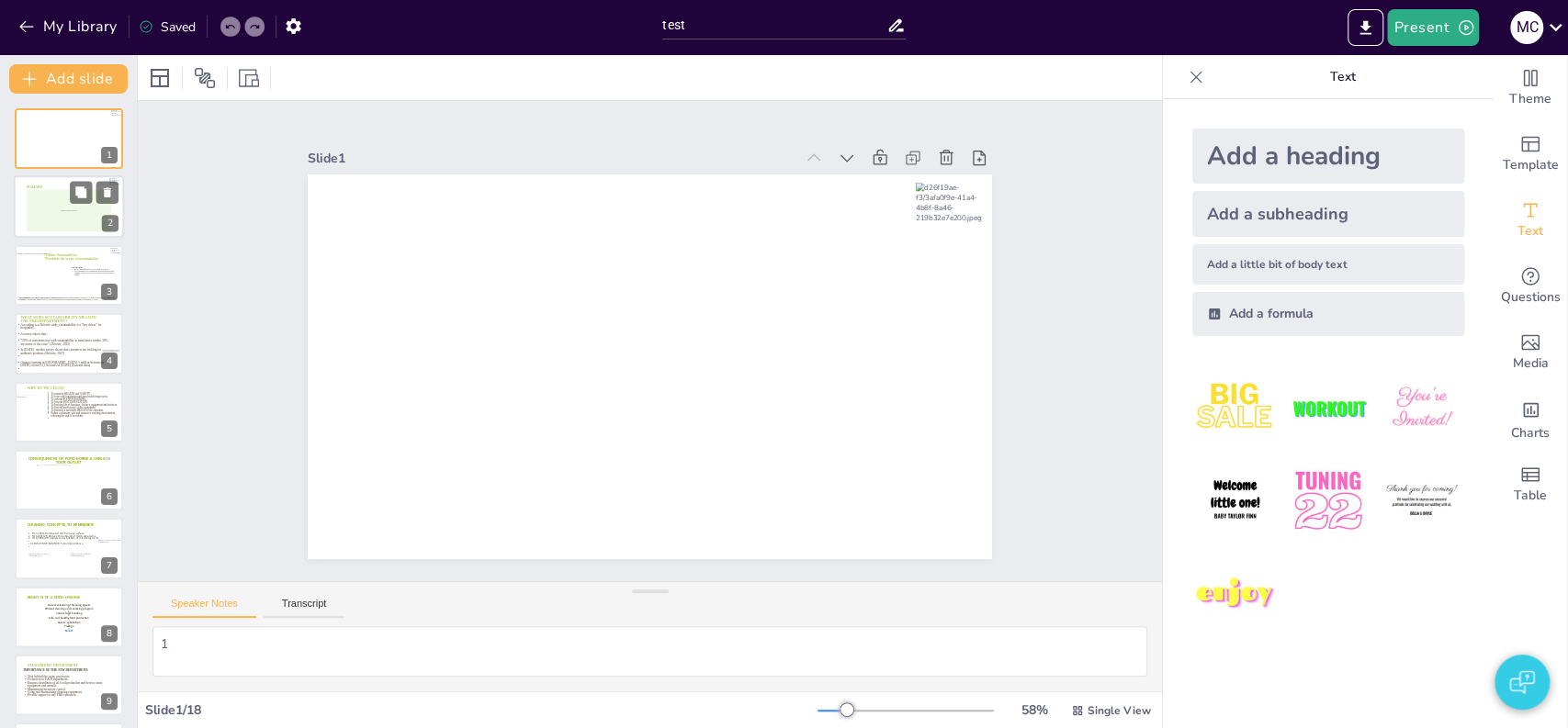
click at [27, 214] on div "[Diagram: Content Placeholder 2]" at bounding box center [70, 212] width 85 height 43
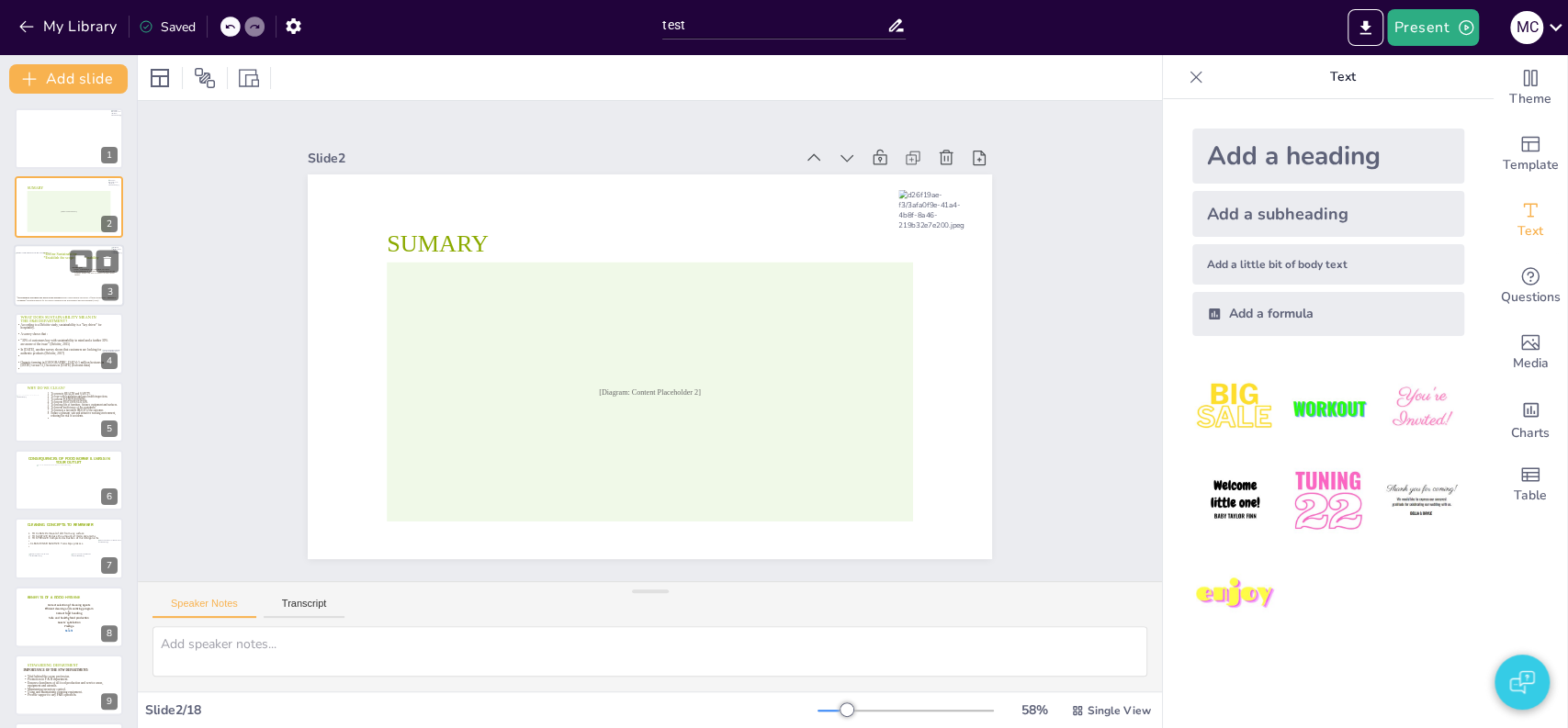
click at [51, 285] on div at bounding box center [42, 274] width 55 height 43
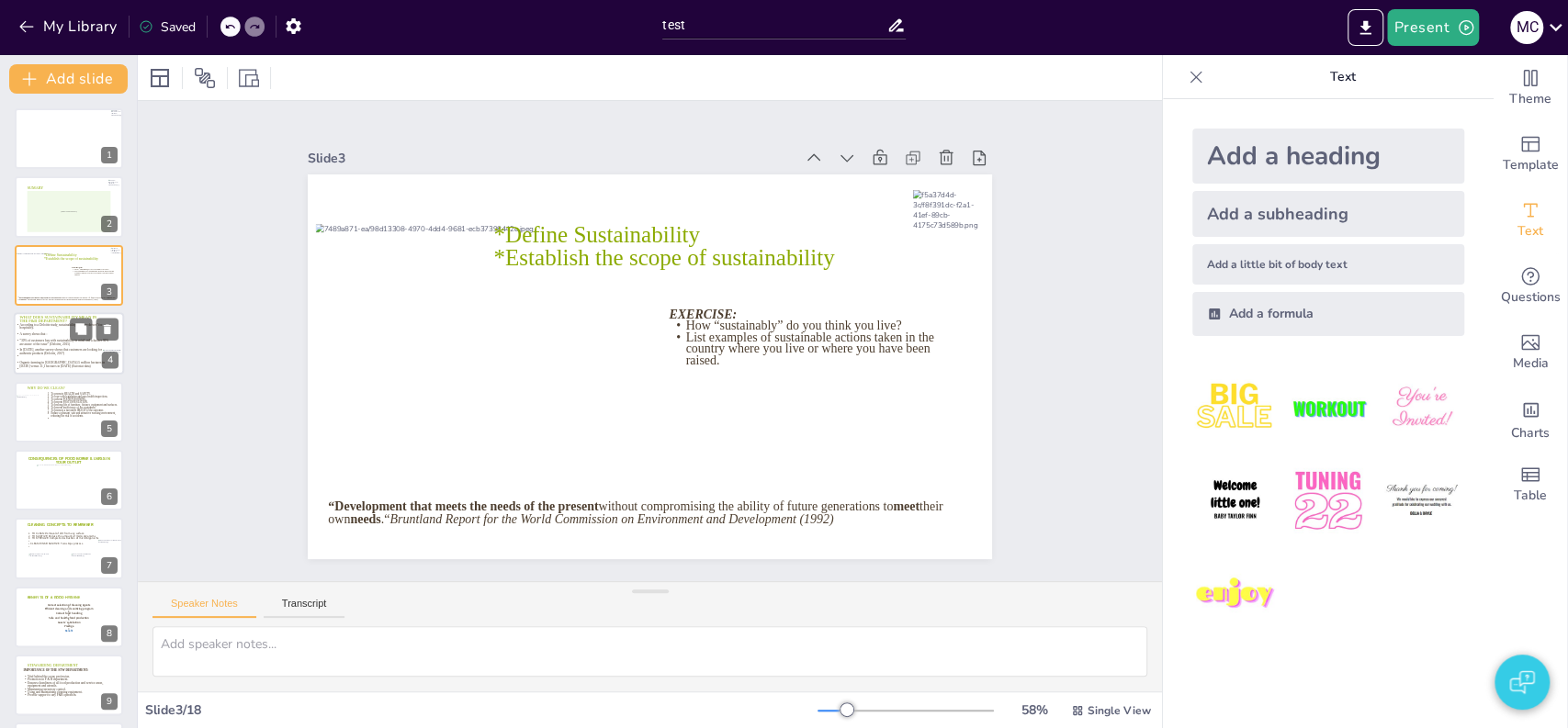
click at [38, 355] on icon at bounding box center [62, 349] width 94 height 52
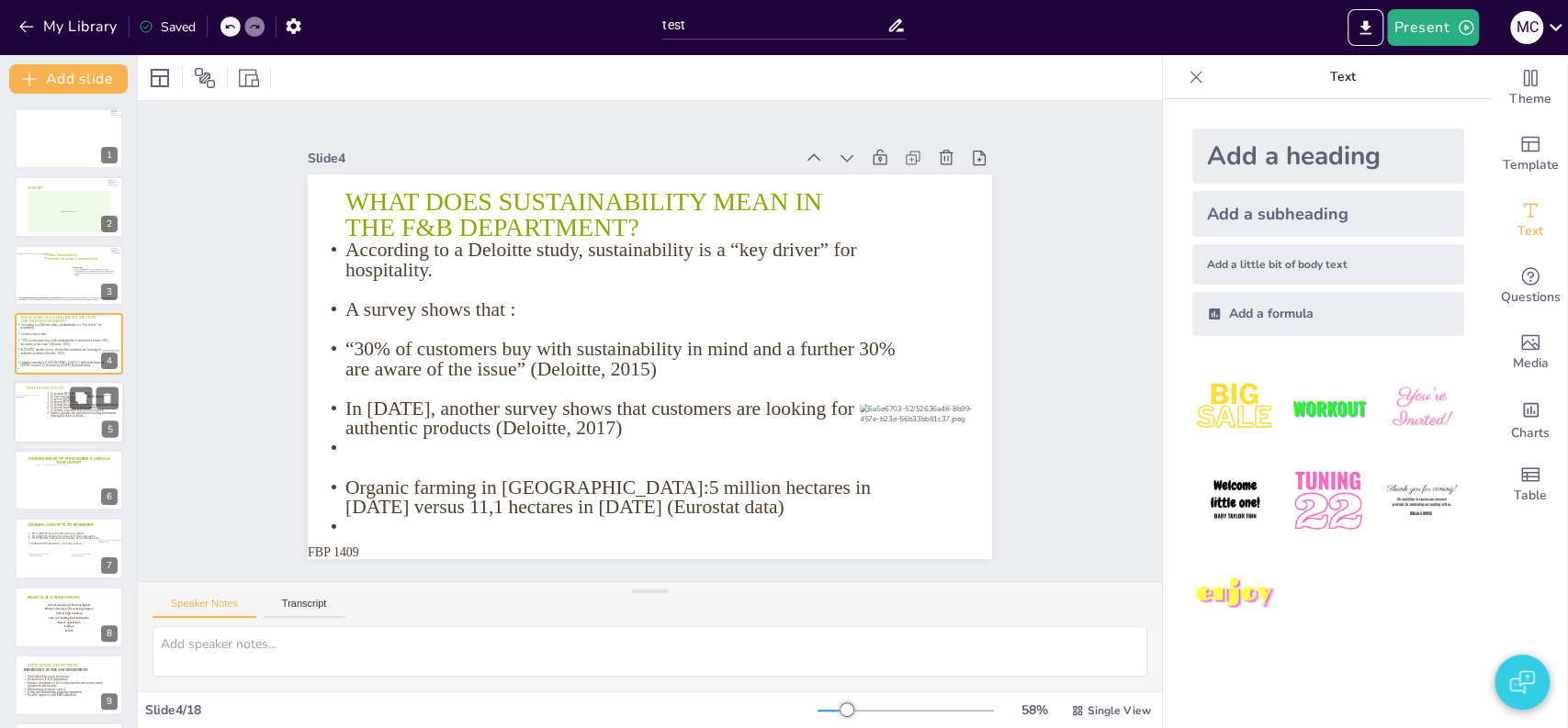
click at [63, 418] on icon at bounding box center [82, 413] width 74 height 42
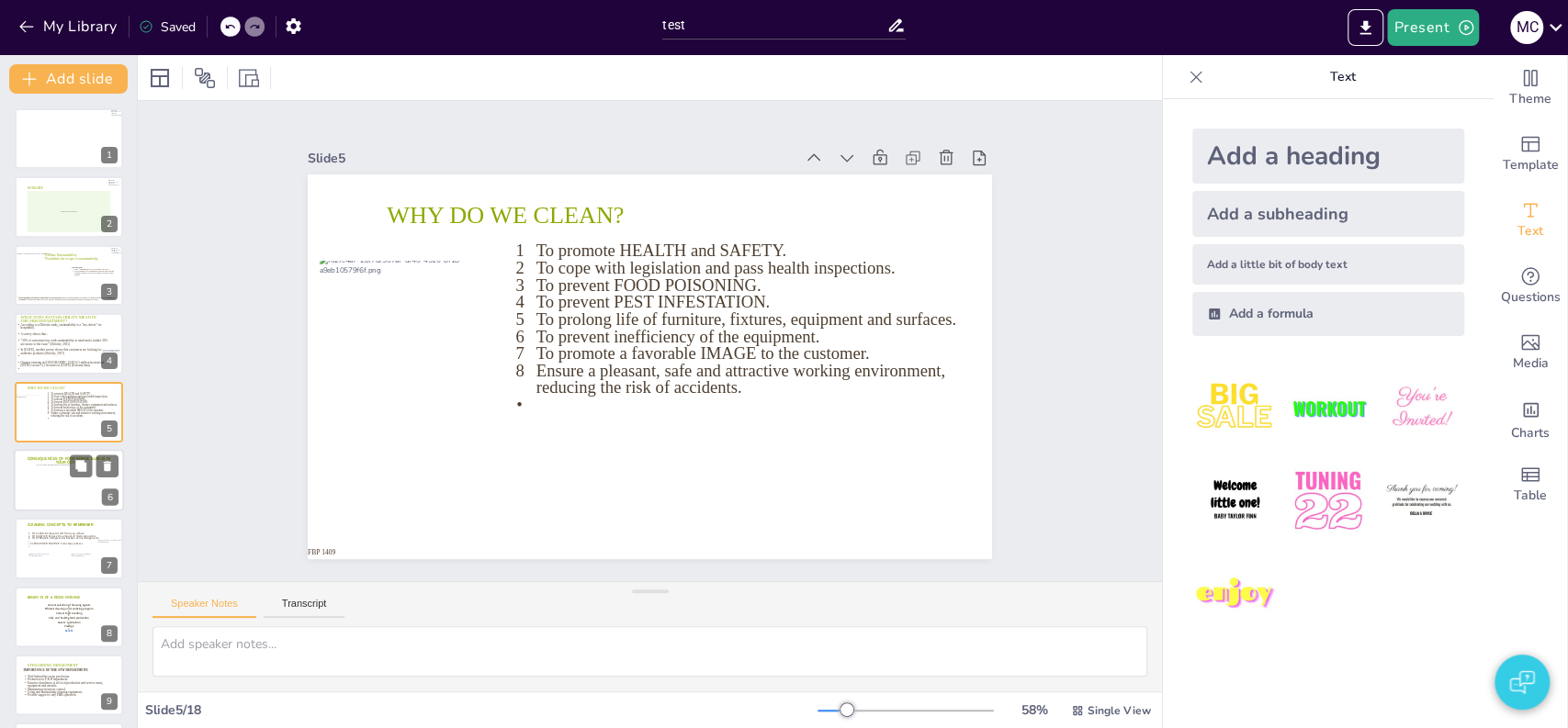
click at [66, 489] on div at bounding box center [68, 487] width 64 height 45
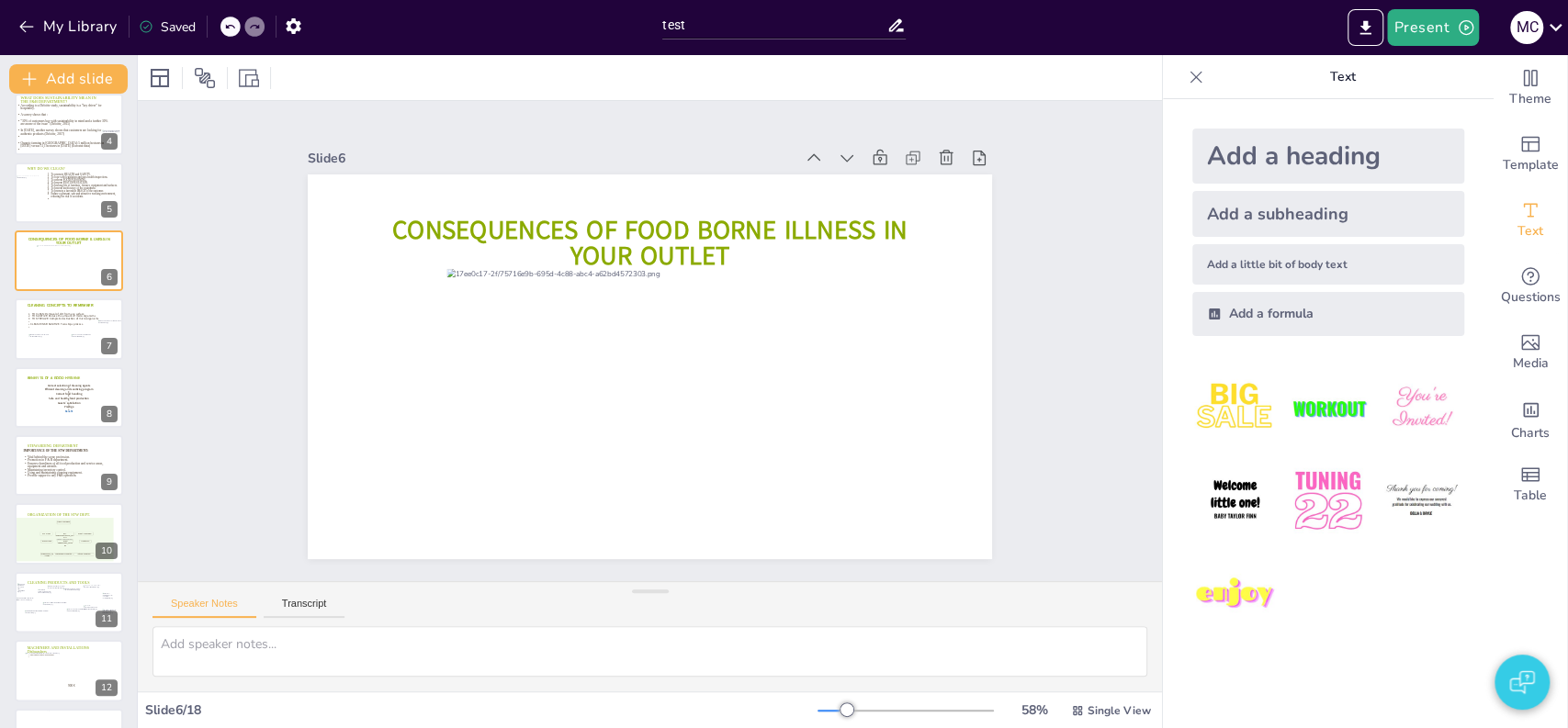
scroll to position [213, 0]
click at [43, 344] on div at bounding box center [39, 353] width 23 height 23
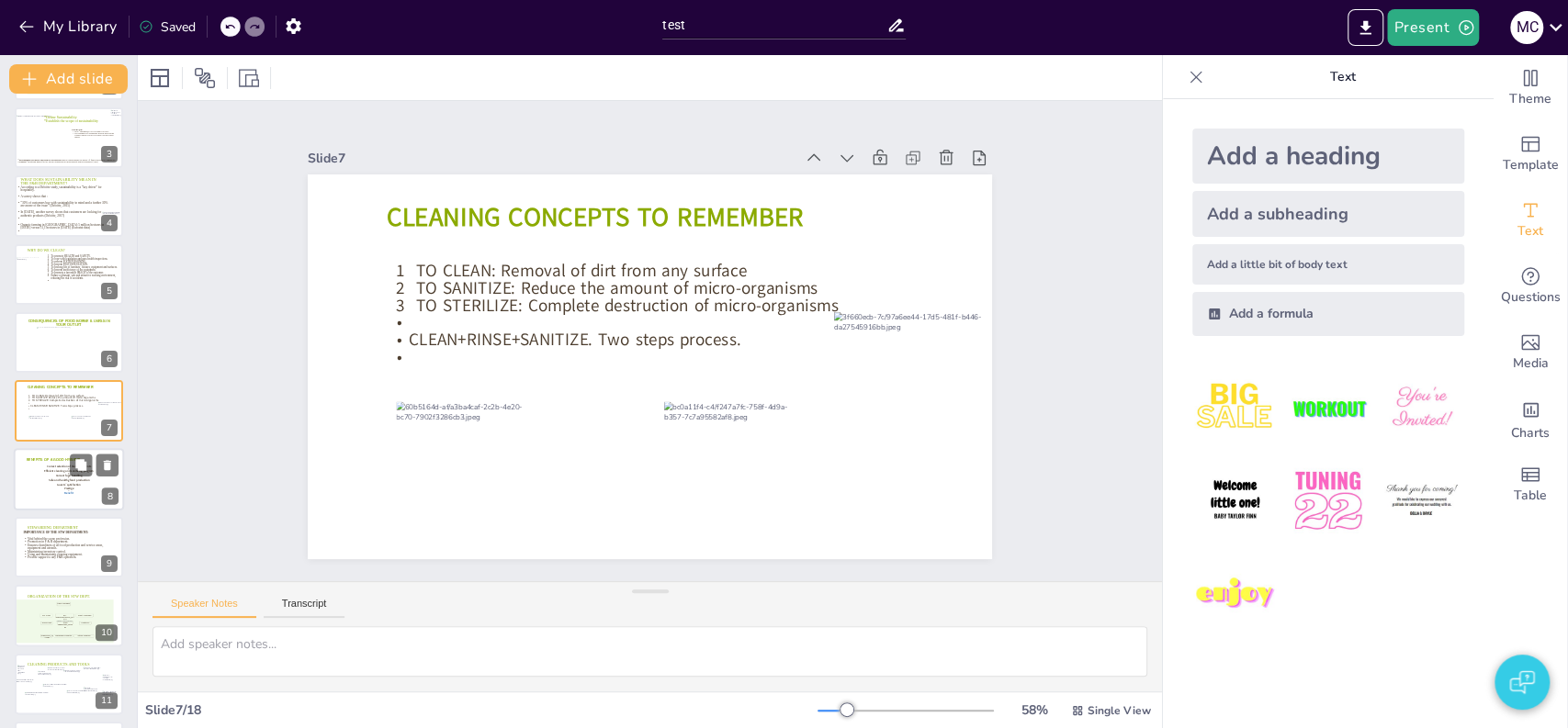
click at [78, 484] on icon at bounding box center [70, 487] width 85 height 43
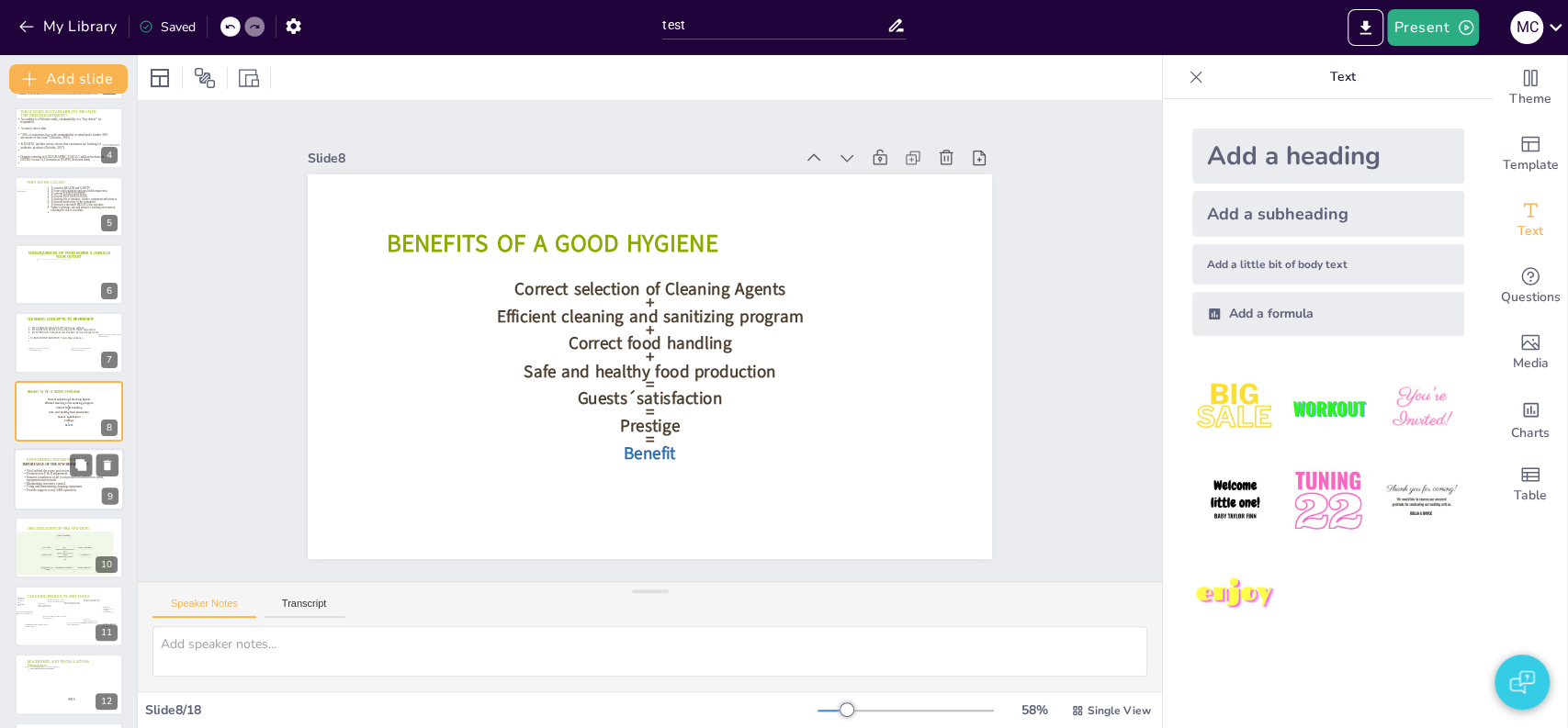
click at [61, 498] on icon at bounding box center [65, 484] width 85 height 43
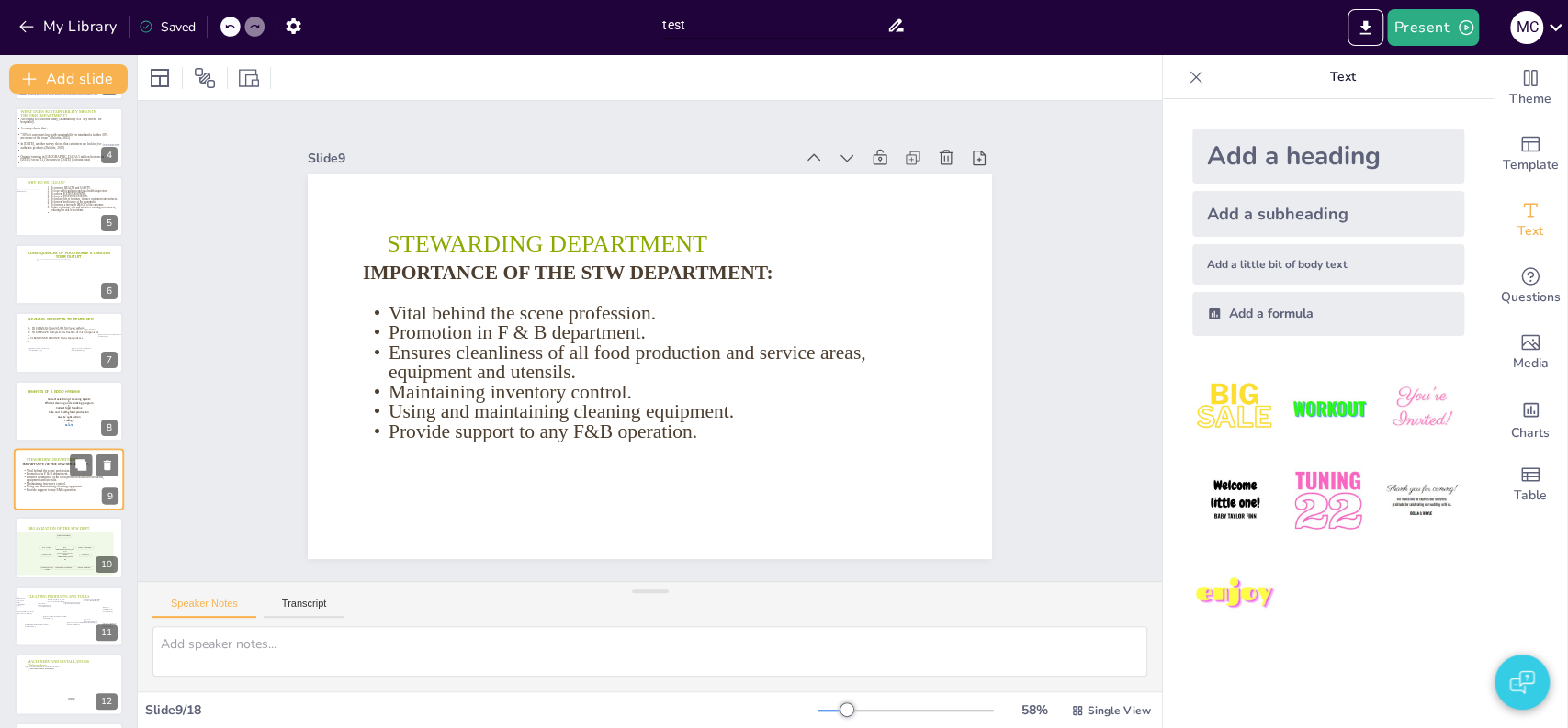
scroll to position [274, 0]
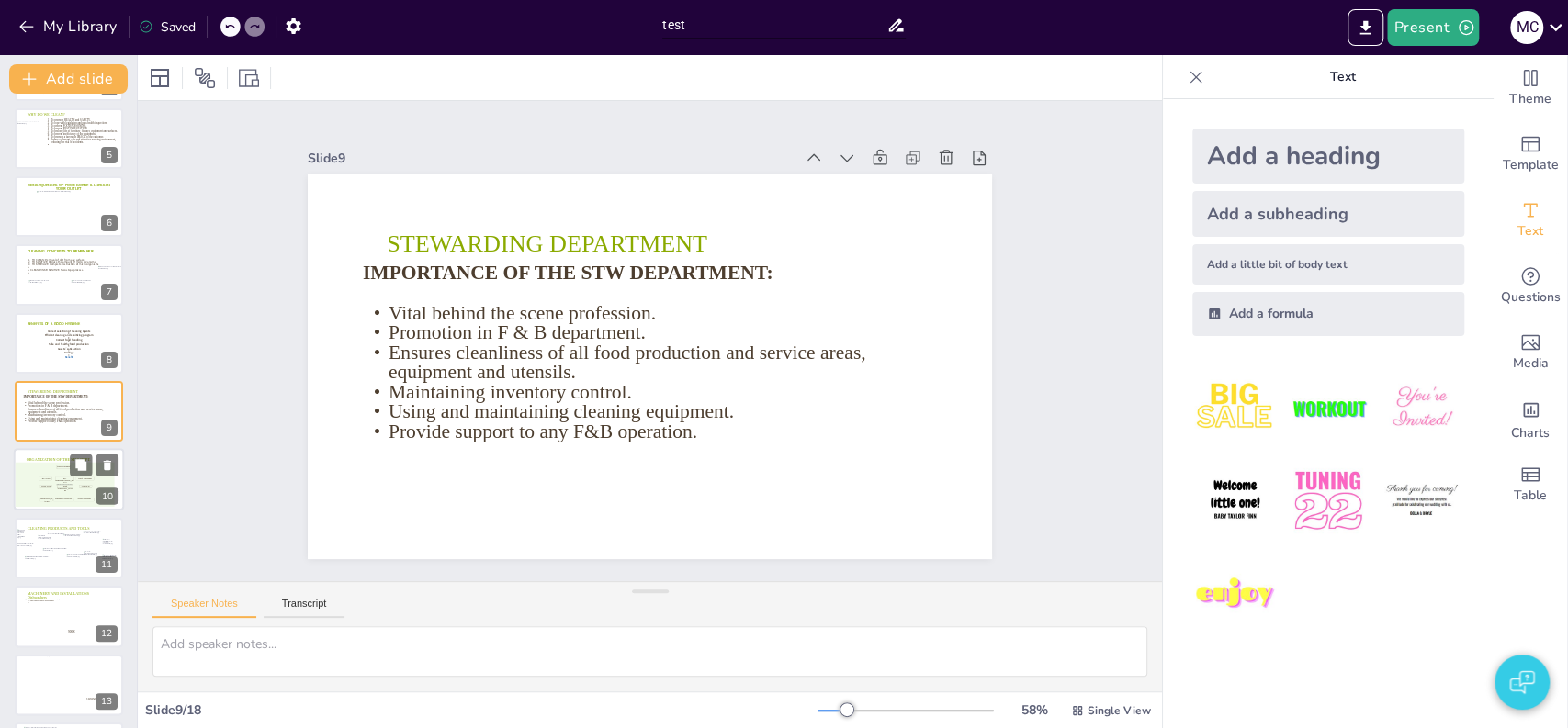
click at [56, 478] on icon at bounding box center [65, 480] width 19 height 4
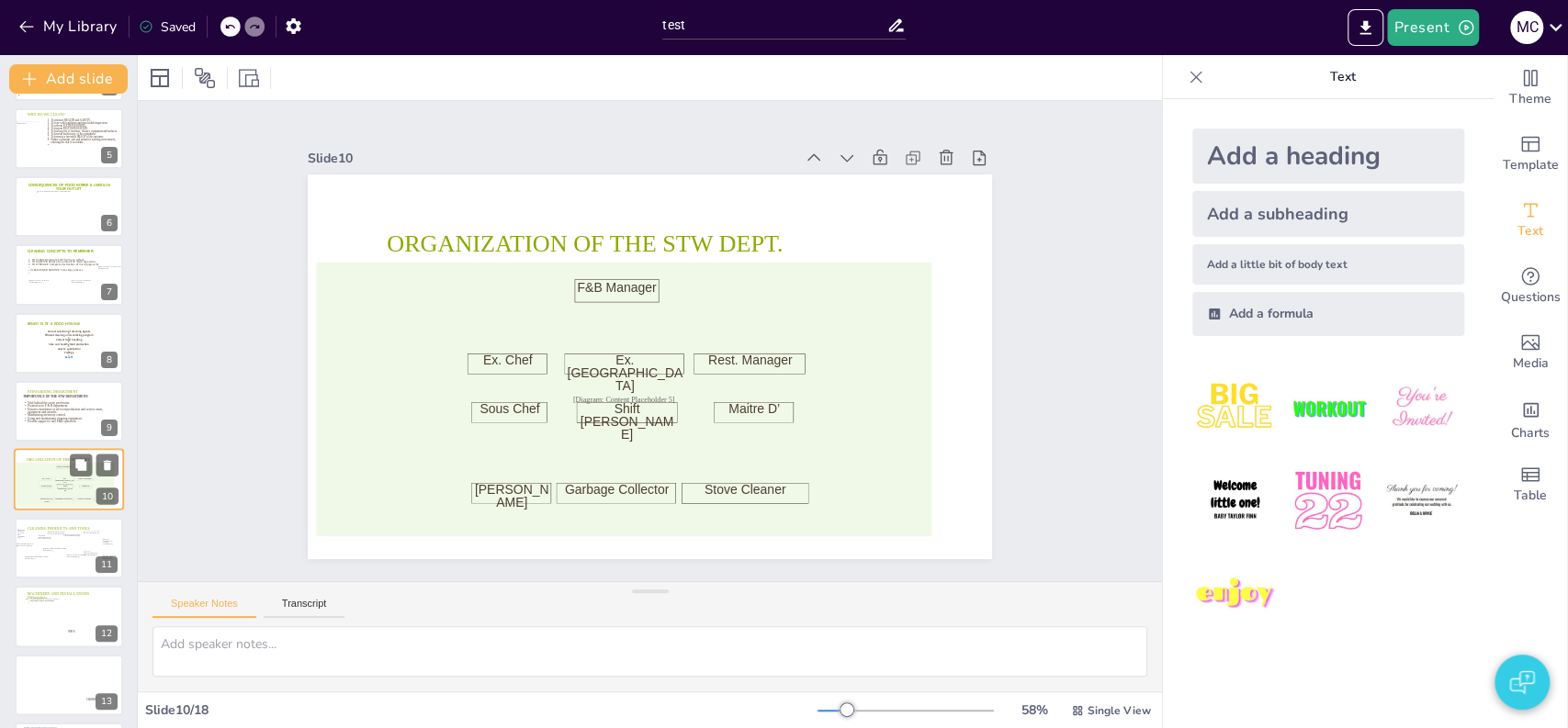
scroll to position [342, 0]
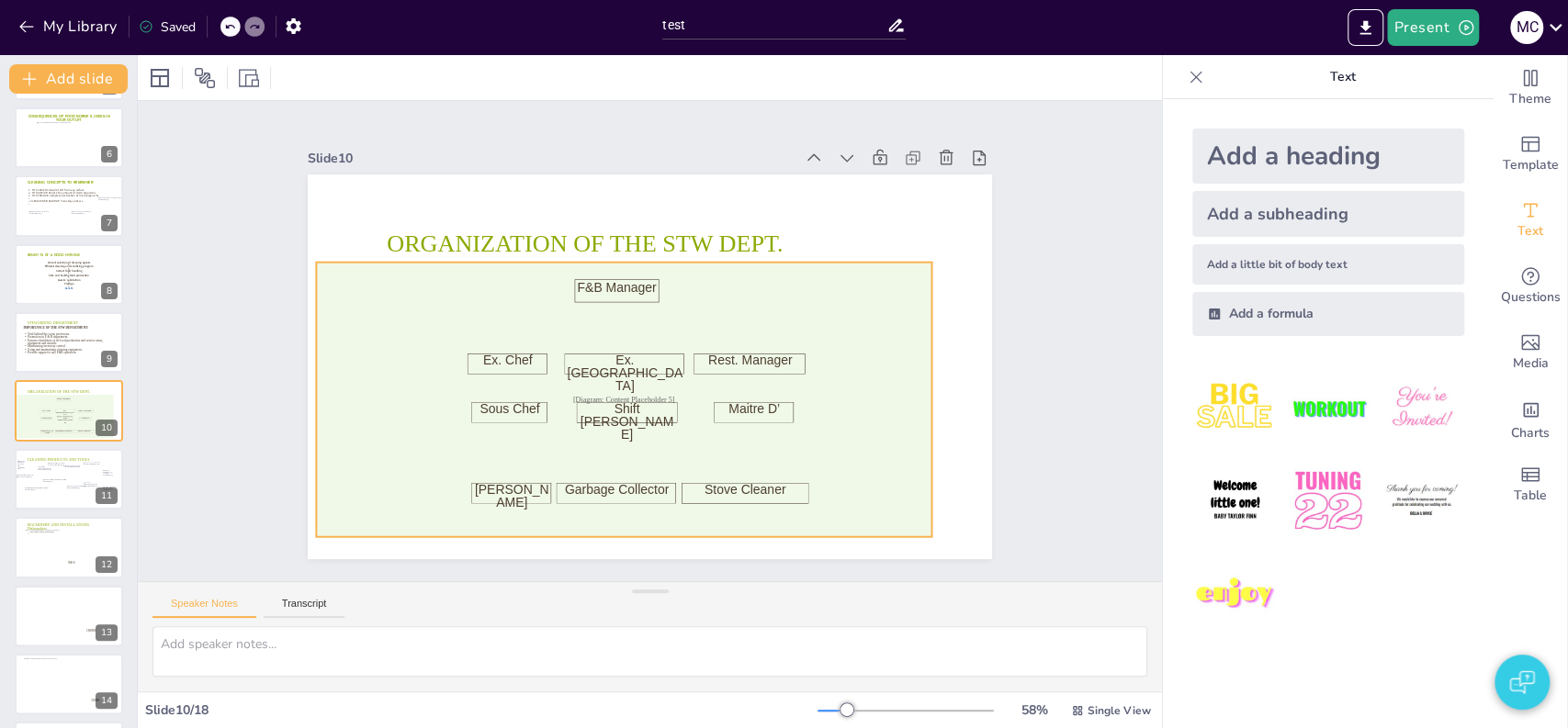
click at [572, 335] on div "[Diagram: Content Placeholder 5]" at bounding box center [709, 367] width 275 height 615
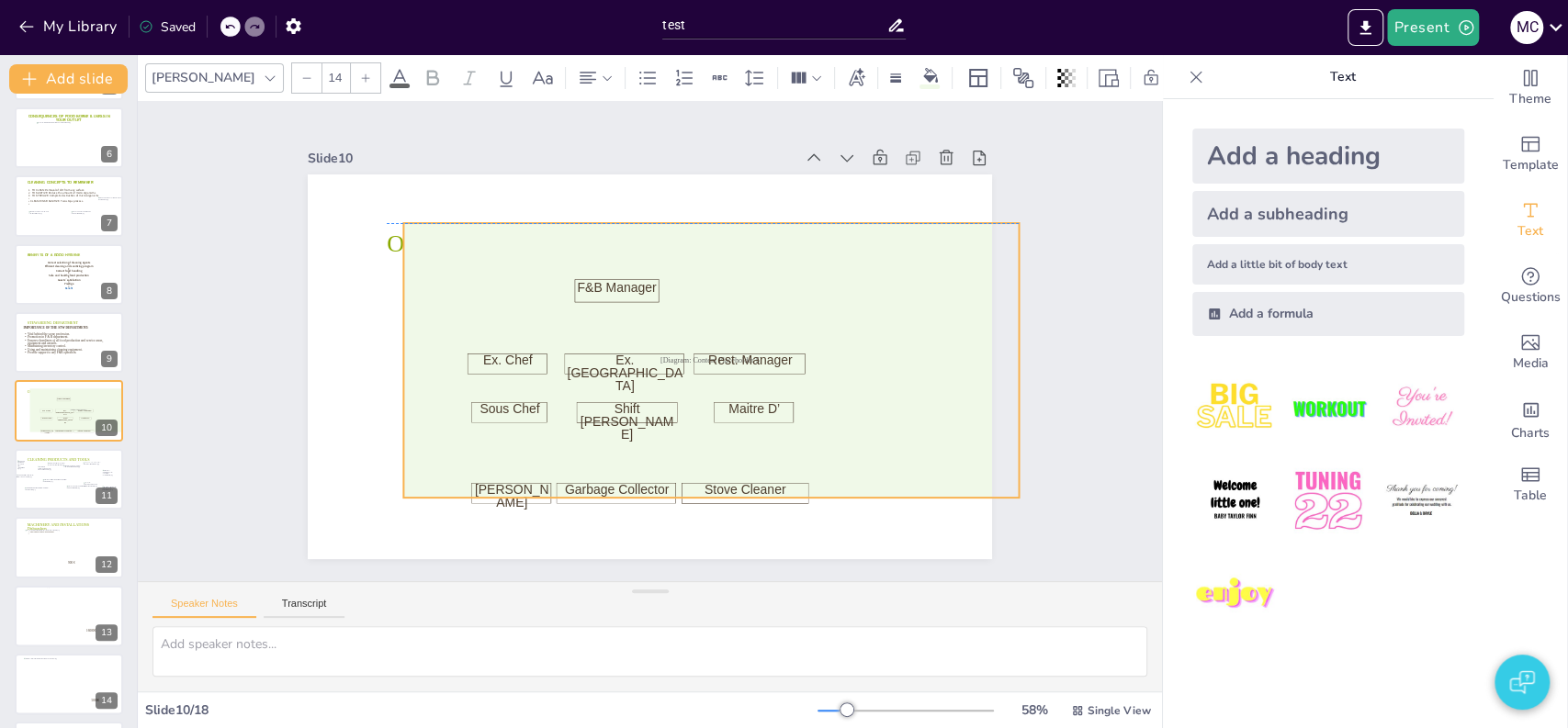
drag, startPoint x: 346, startPoint y: 335, endPoint x: 466, endPoint y: 277, distance: 133.3
click at [507, 277] on div "ORGANIZATION OF THE STW DEPT. [Diagram: Content Placeholder 5] F&B Manager Ex. …" at bounding box center [761, 217] width 509 height 457
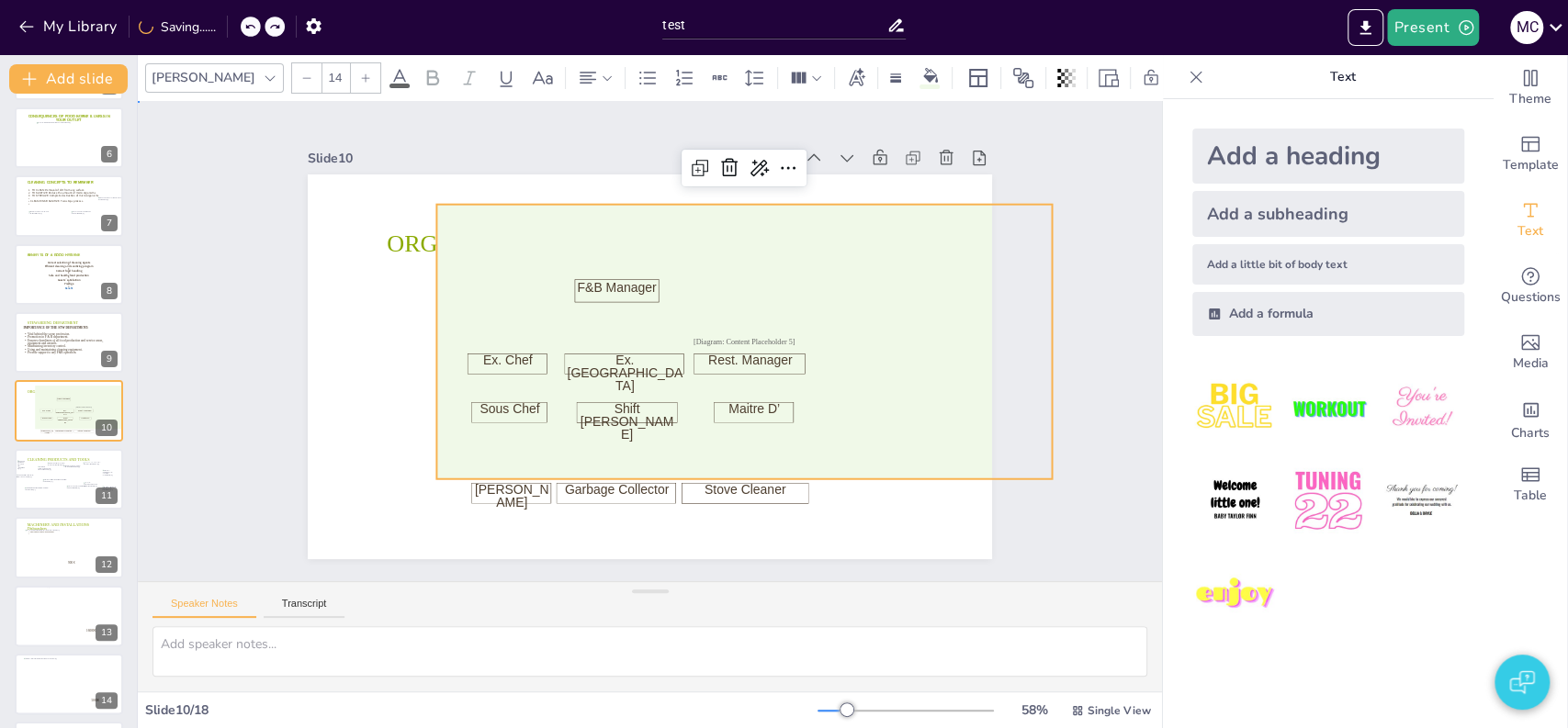
click at [355, 389] on div "Slide 1 Environmental Waste Management FBP 1409 CONCEPT, EQUIPMENT AND PROCESS …" at bounding box center [650, 341] width 591 height 860
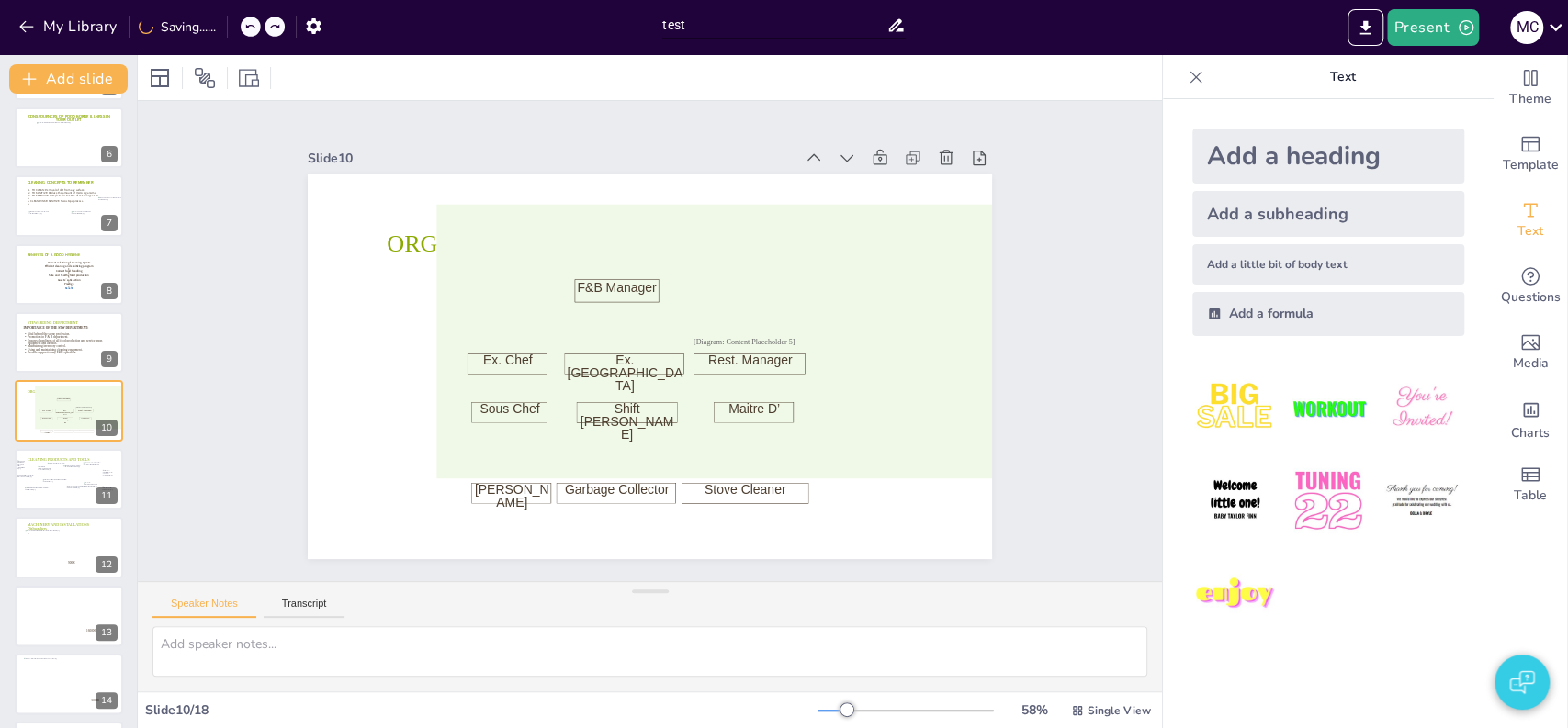
type textarea "1"
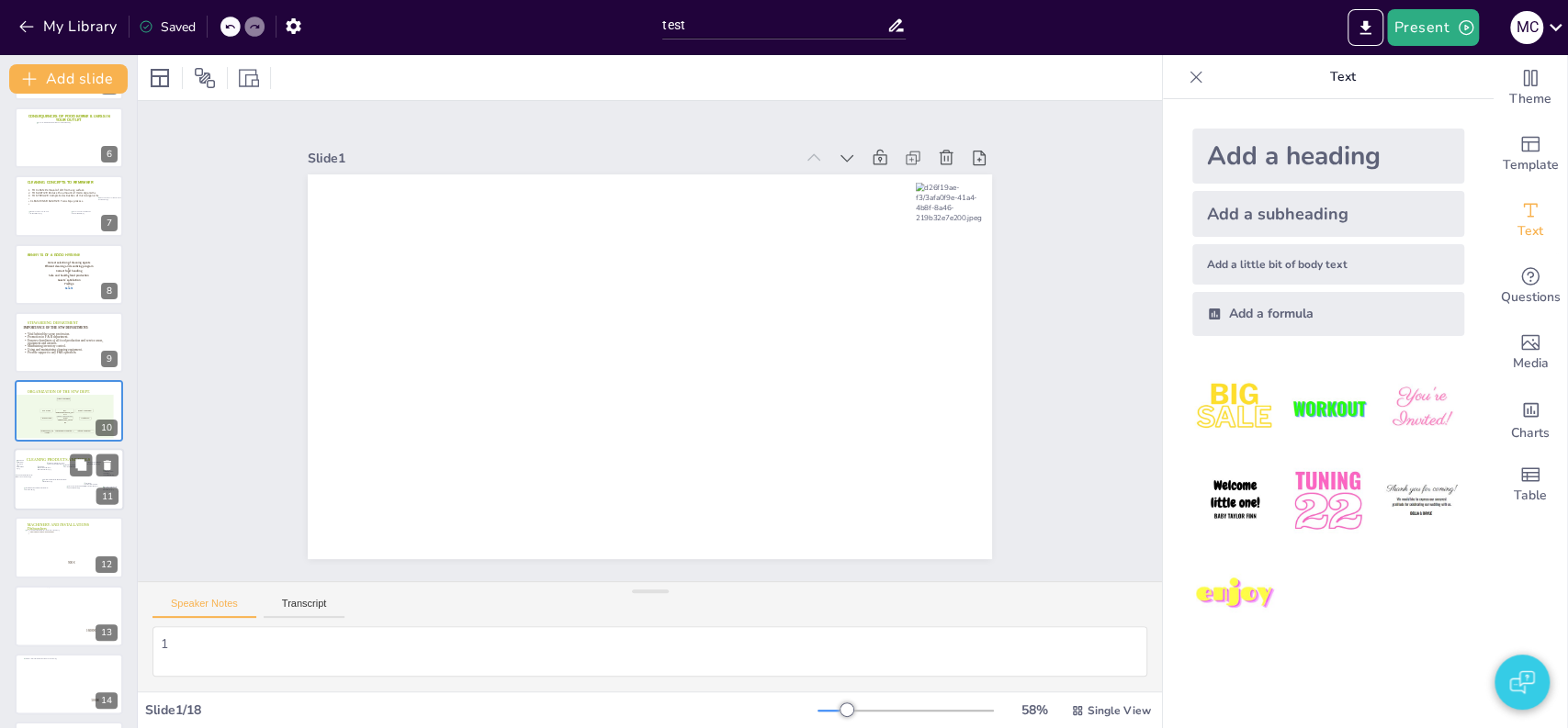
click at [37, 483] on div at bounding box center [69, 479] width 110 height 63
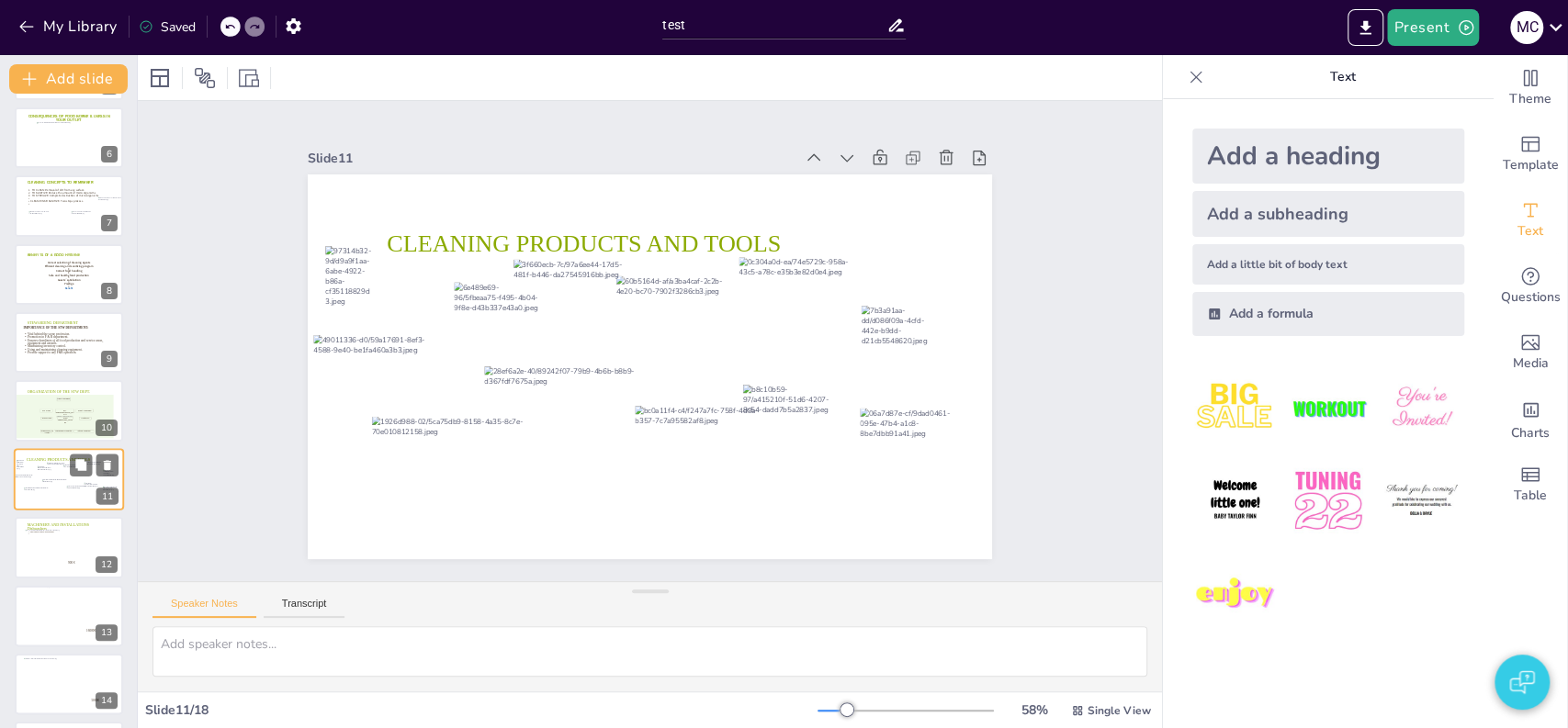
scroll to position [411, 0]
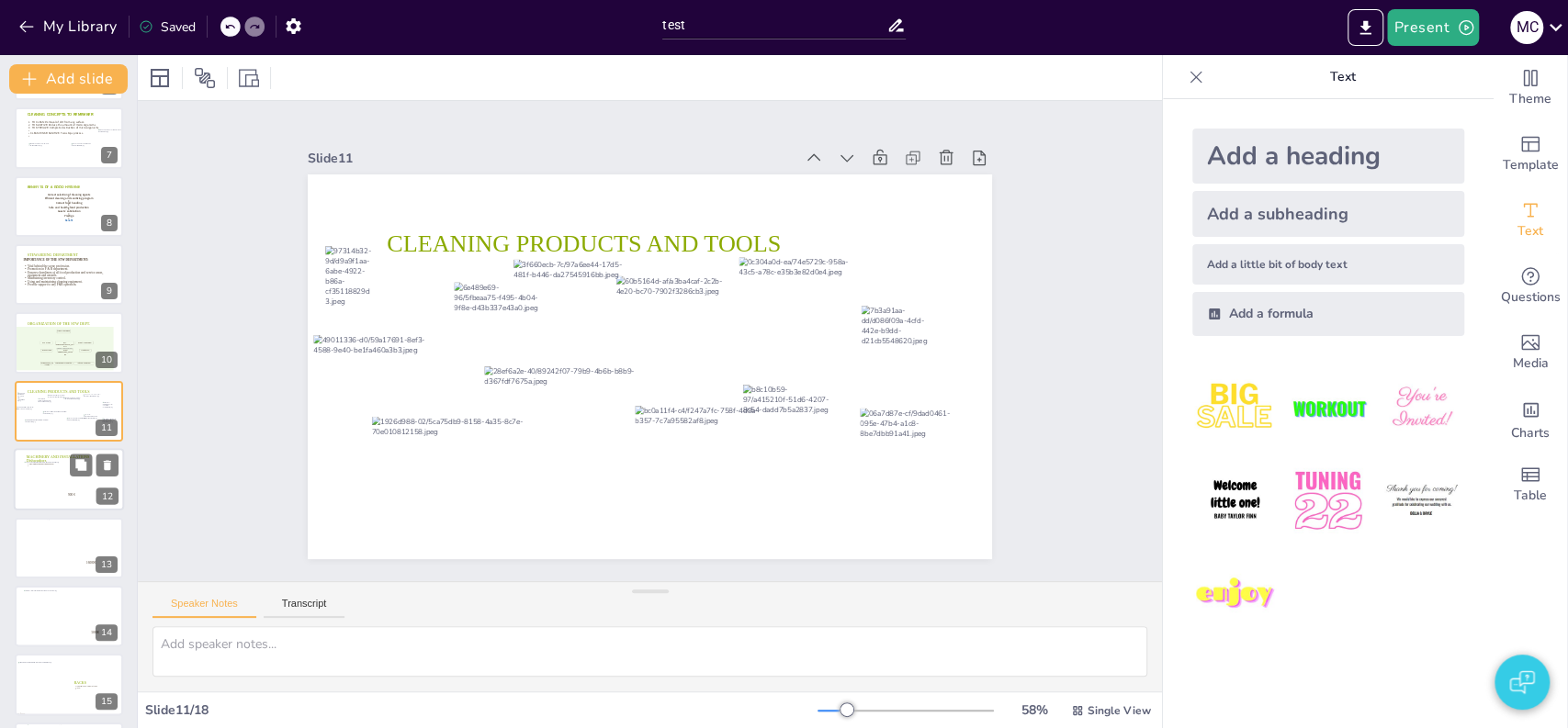
click at [68, 486] on div at bounding box center [58, 483] width 69 height 43
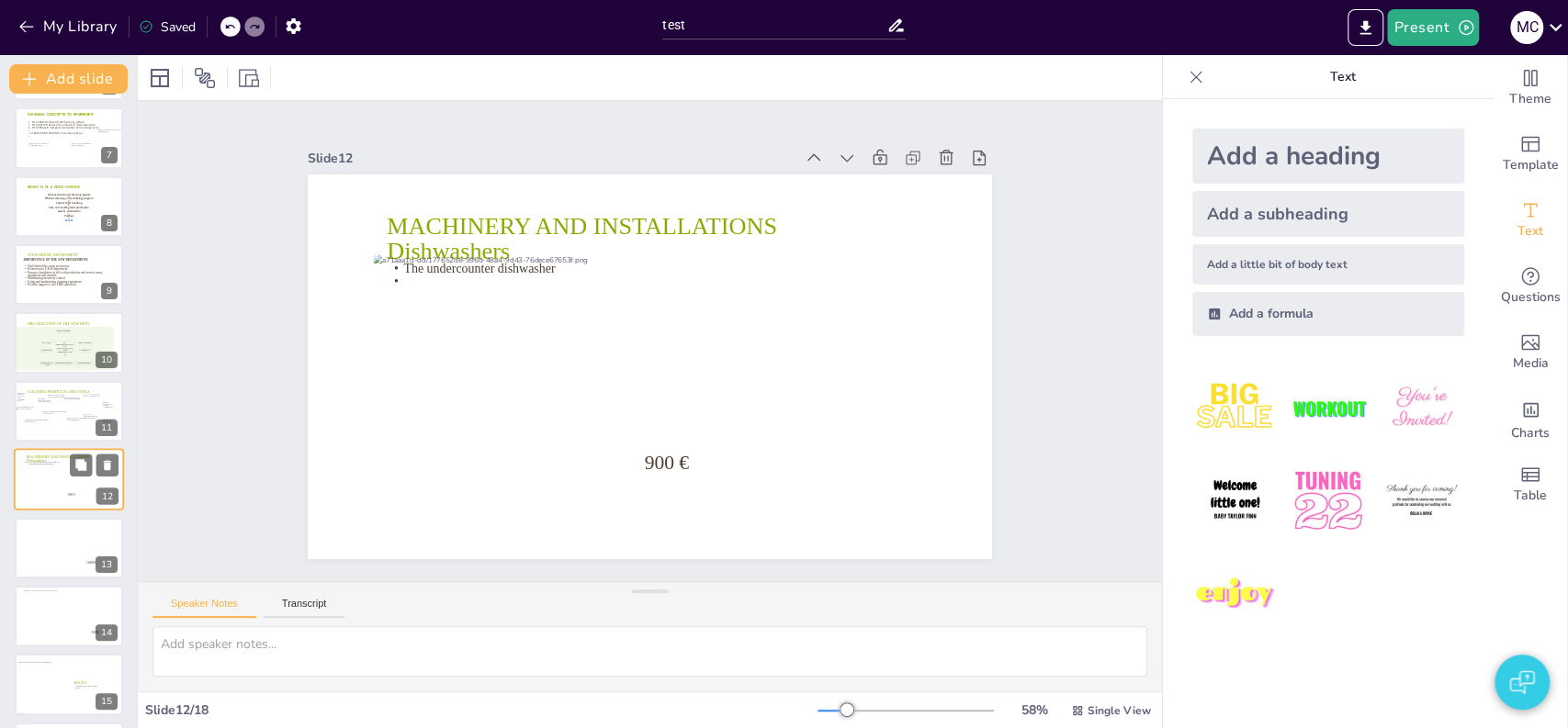
scroll to position [479, 0]
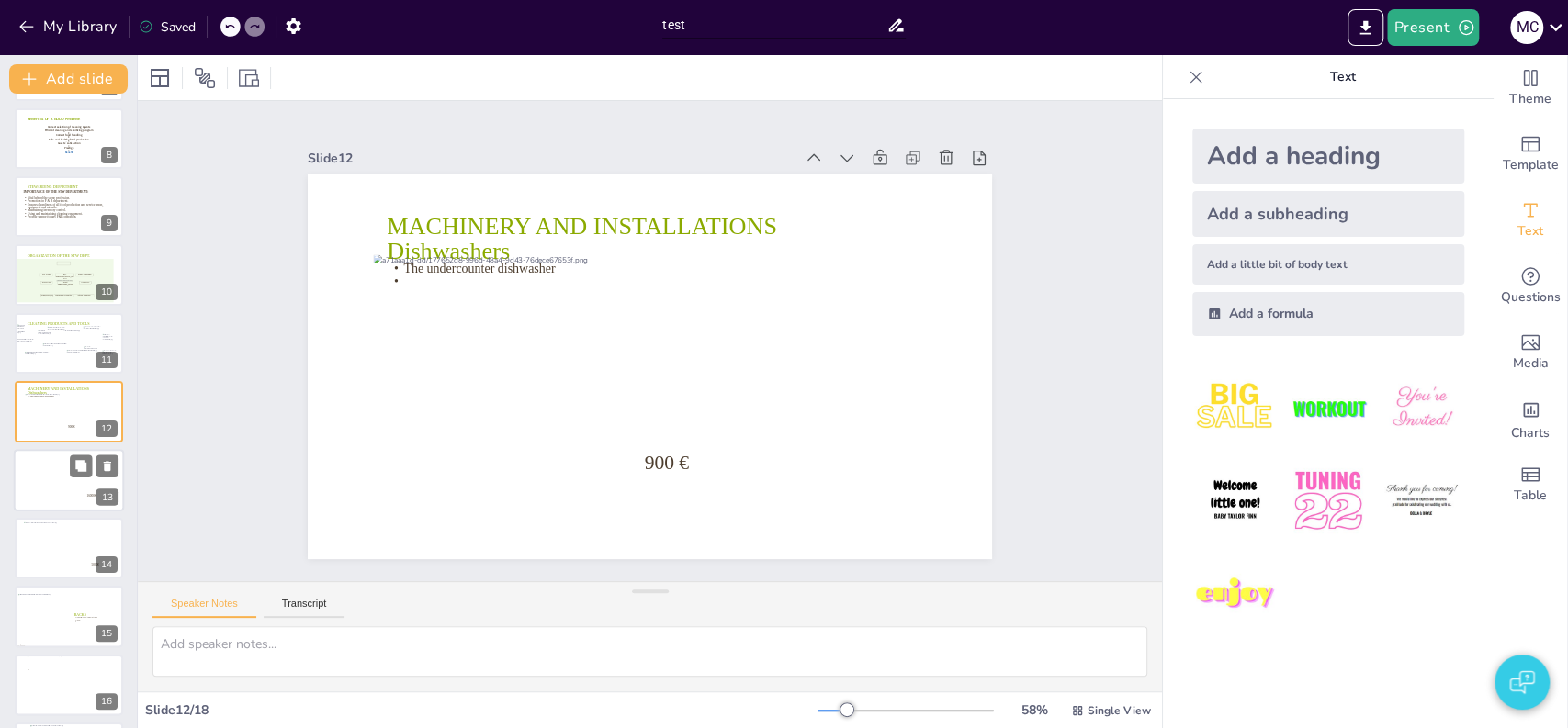
click at [48, 484] on div at bounding box center [63, 478] width 97 height 59
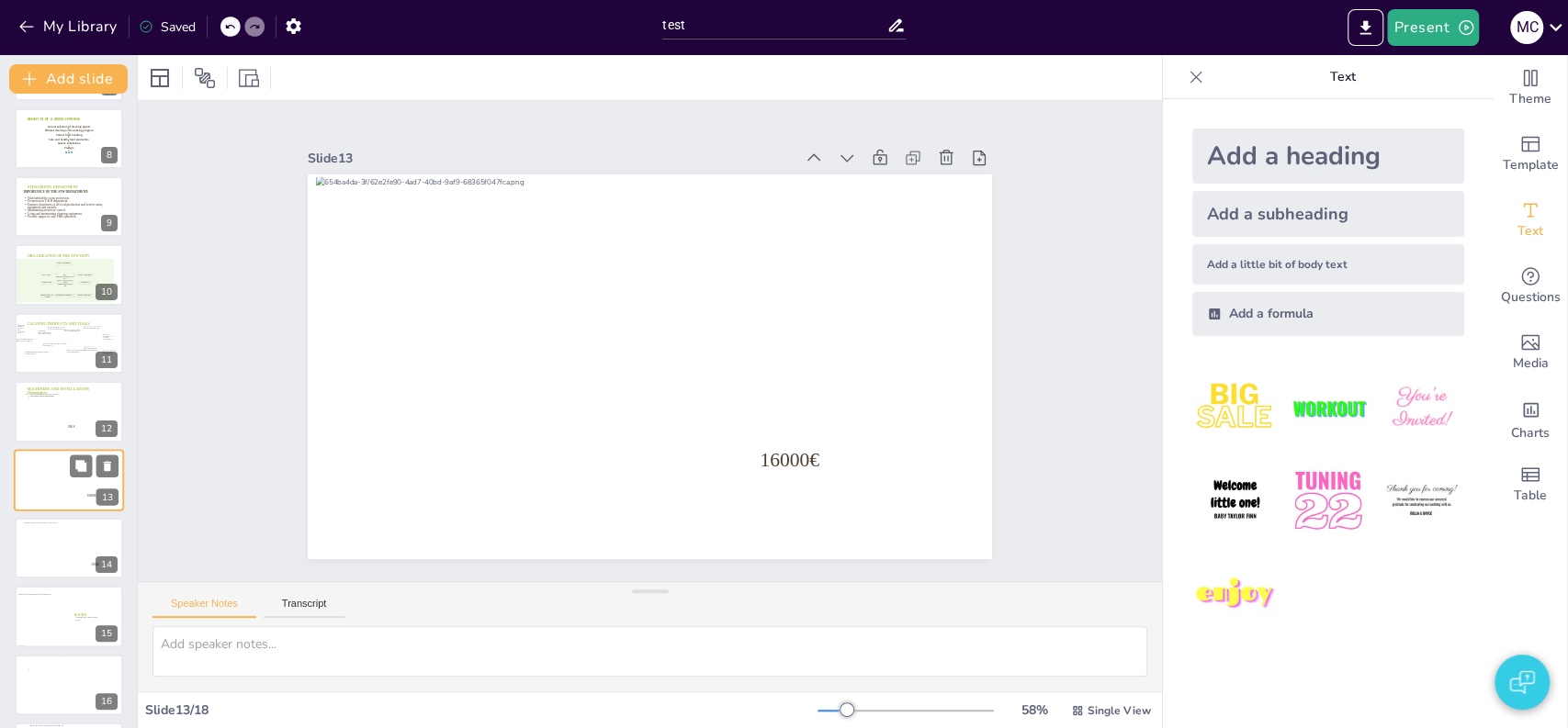
scroll to position [547, 0]
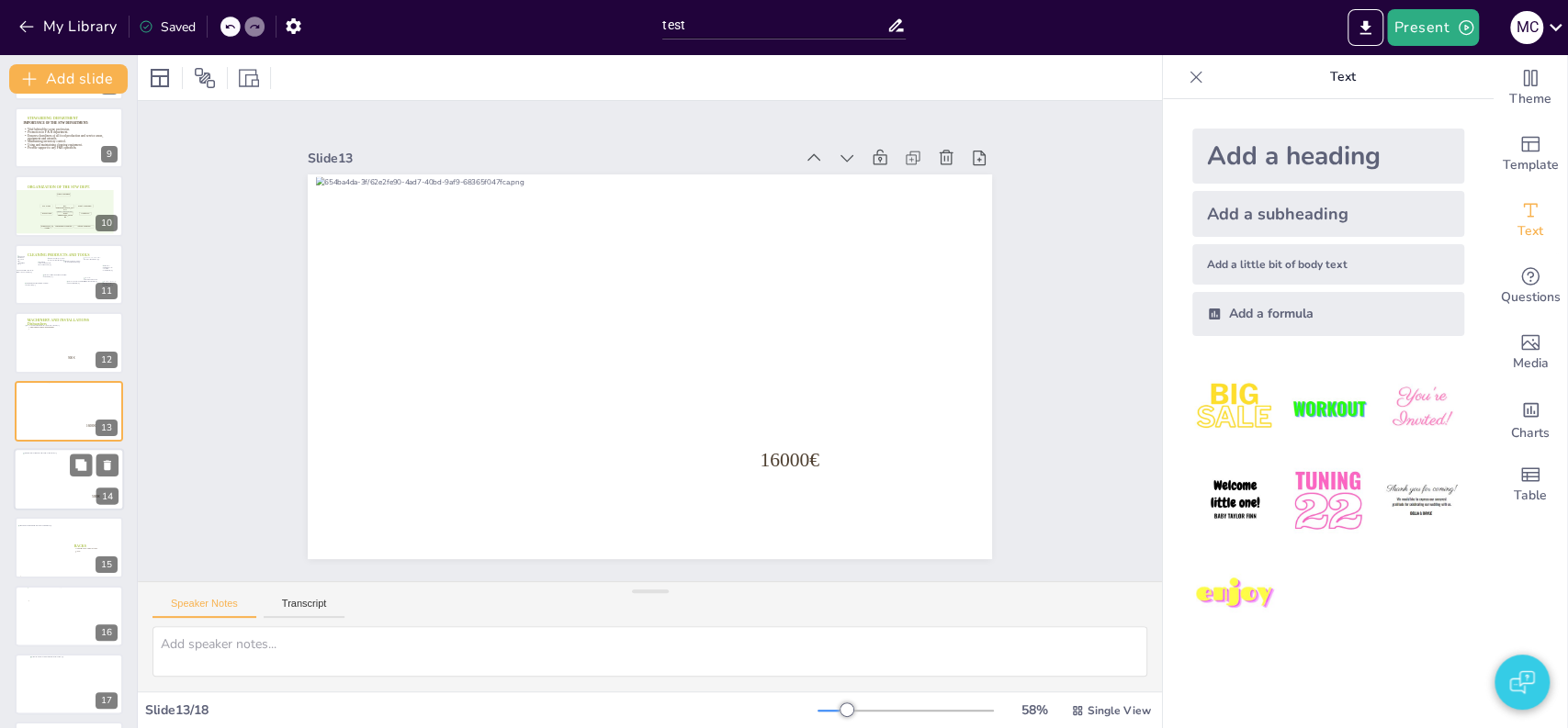
click at [51, 488] on div at bounding box center [67, 479] width 87 height 53
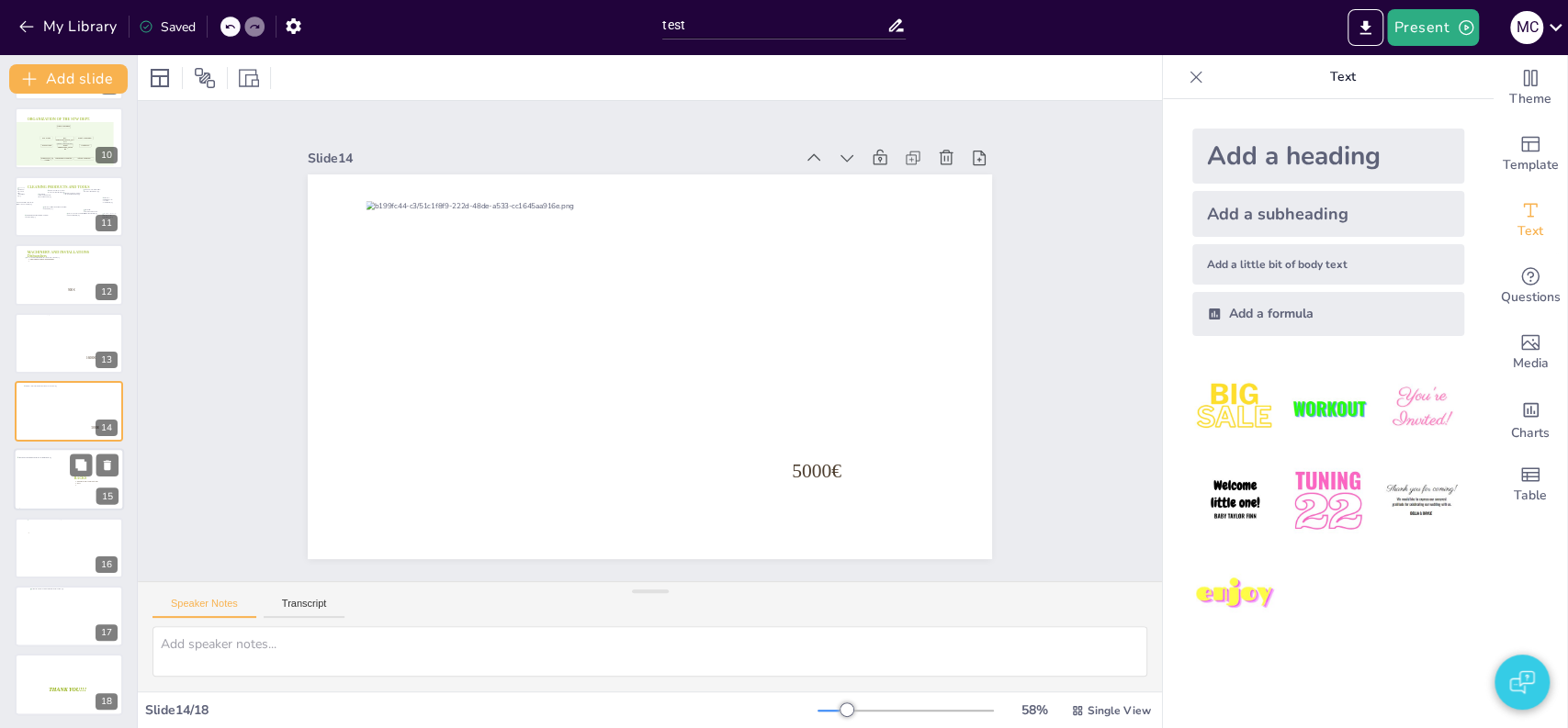
click at [41, 474] on div at bounding box center [44, 480] width 53 height 45
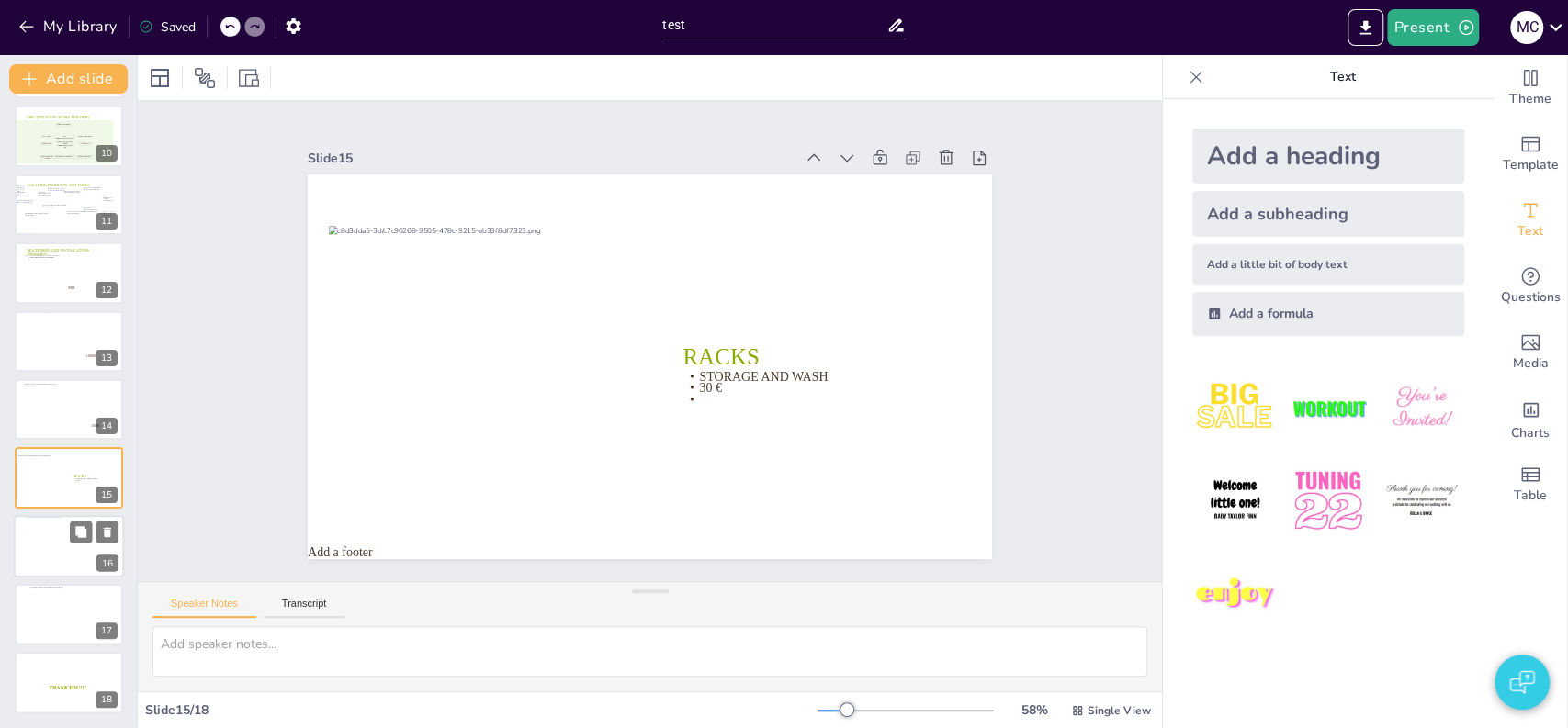
click at [70, 554] on div at bounding box center [70, 544] width 85 height 57
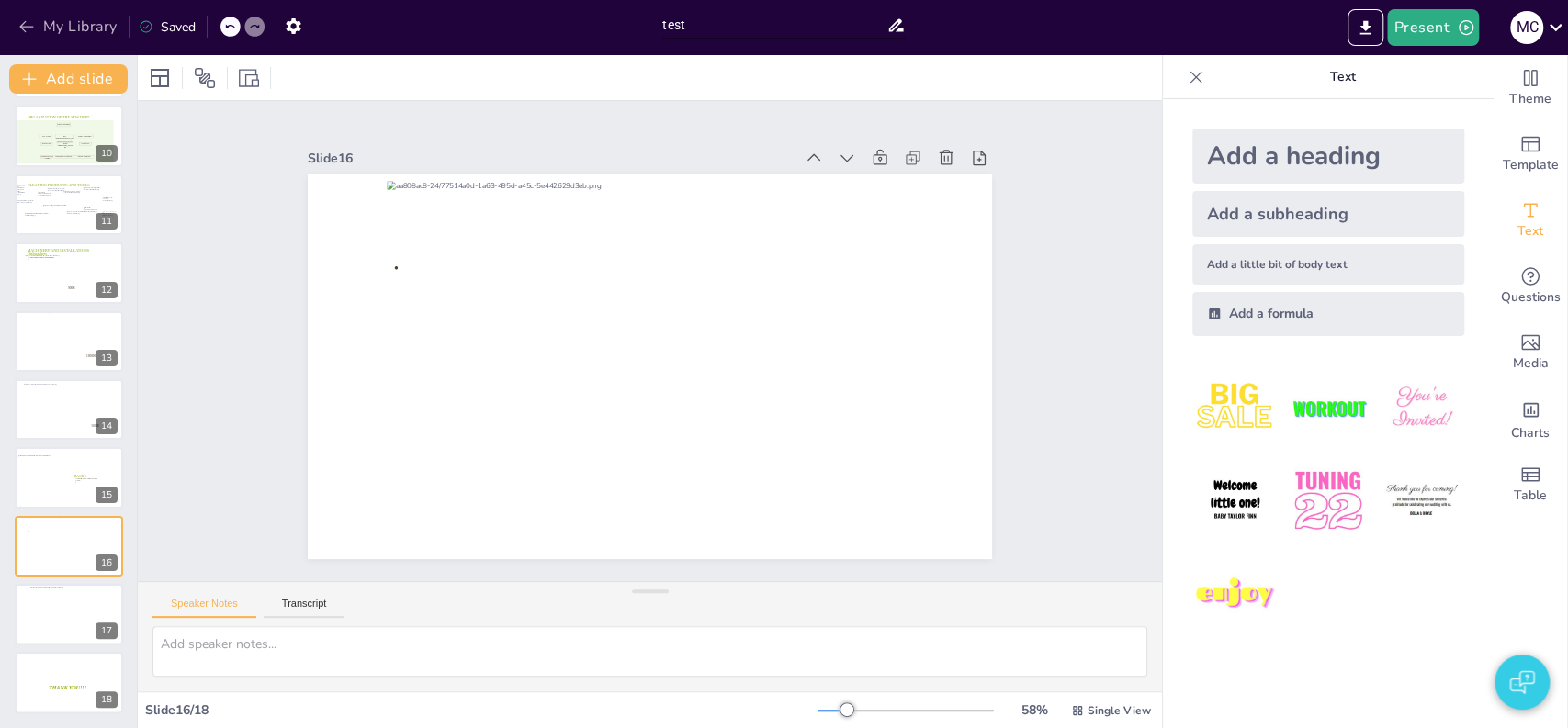
click at [89, 34] on button "My Library" at bounding box center [69, 26] width 111 height 29
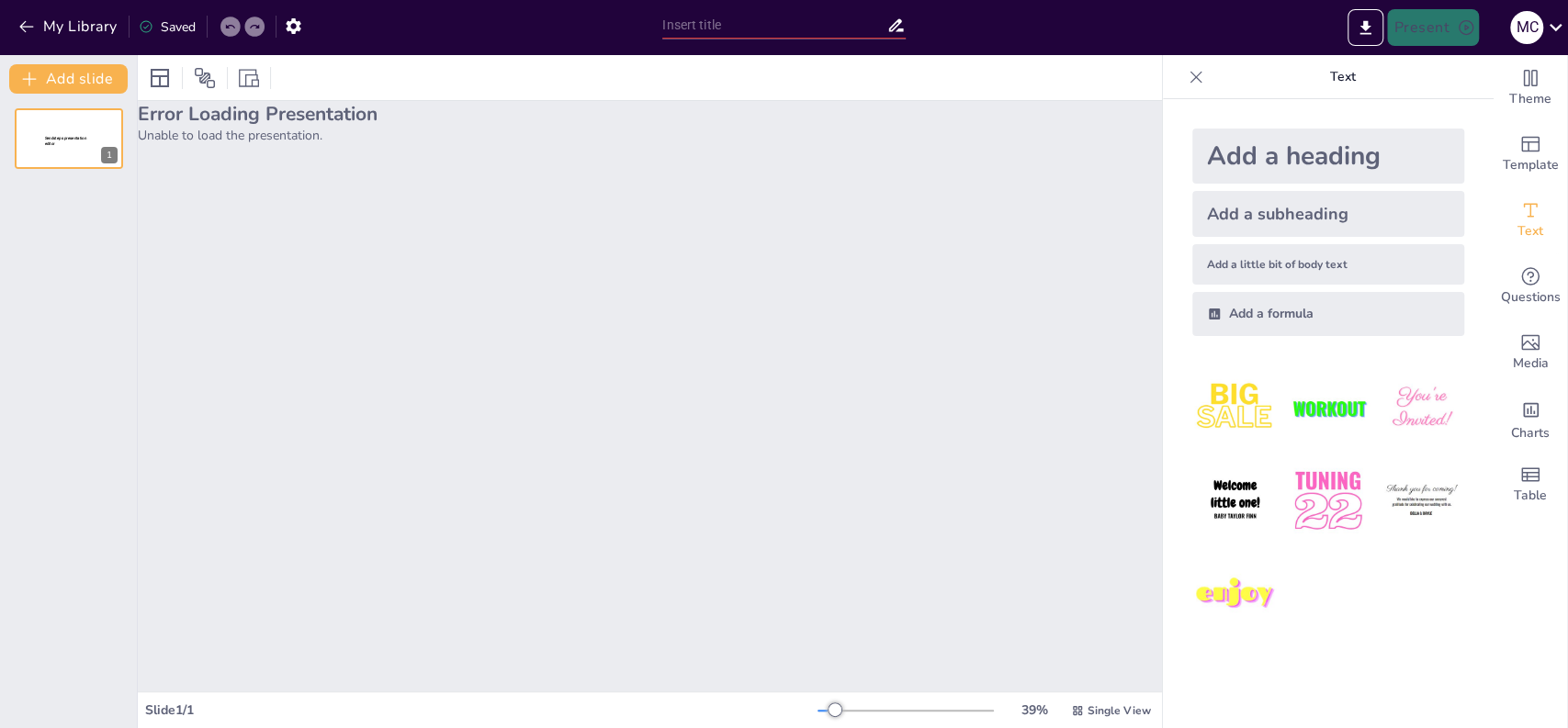
click at [45, 630] on div "Sendsteps presentation editor 1" at bounding box center [69, 411] width 137 height 634
click at [87, 26] on button "My Library" at bounding box center [69, 26] width 111 height 29
click at [75, 630] on div "Sendsteps presentation editor 1" at bounding box center [69, 411] width 137 height 634
click at [85, 34] on button "My Library" at bounding box center [69, 26] width 111 height 29
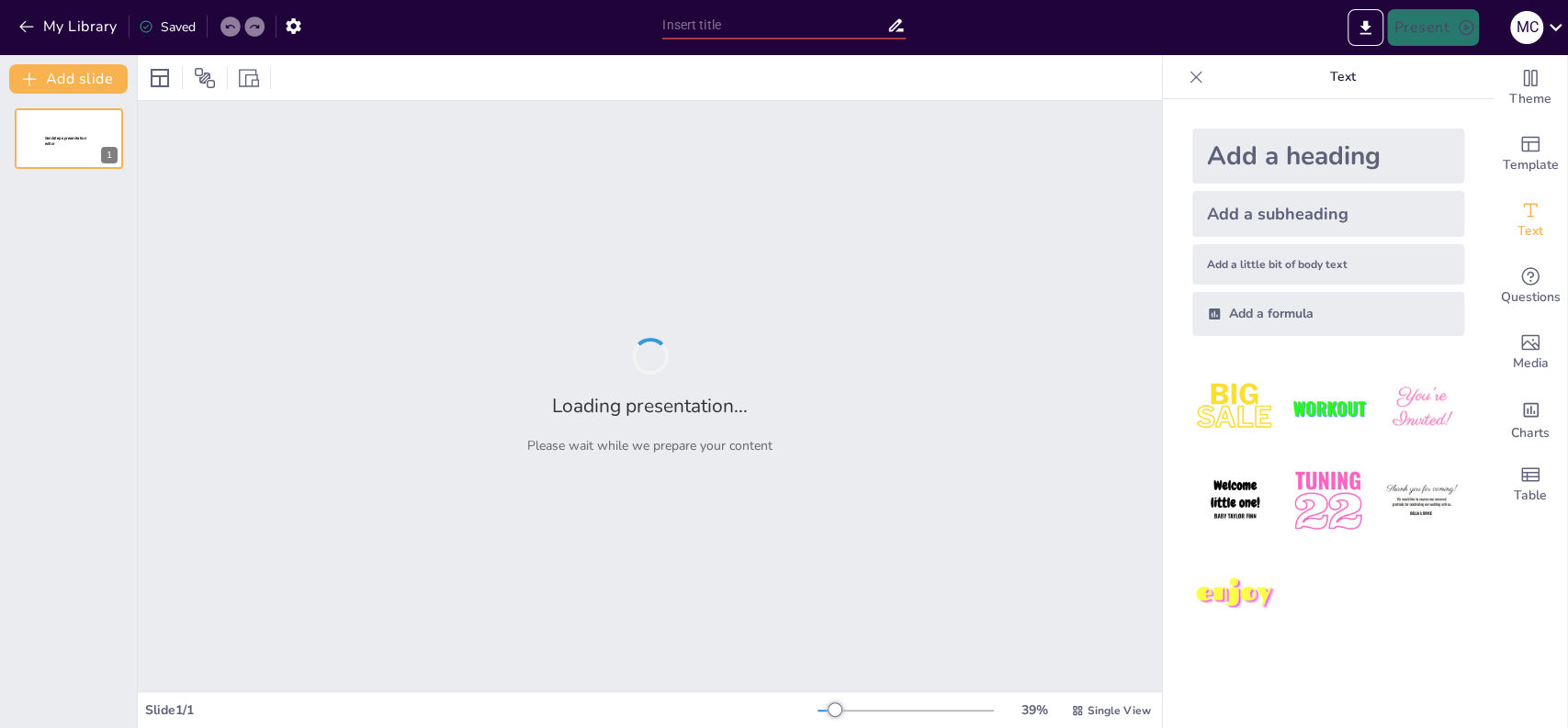
type input "test"
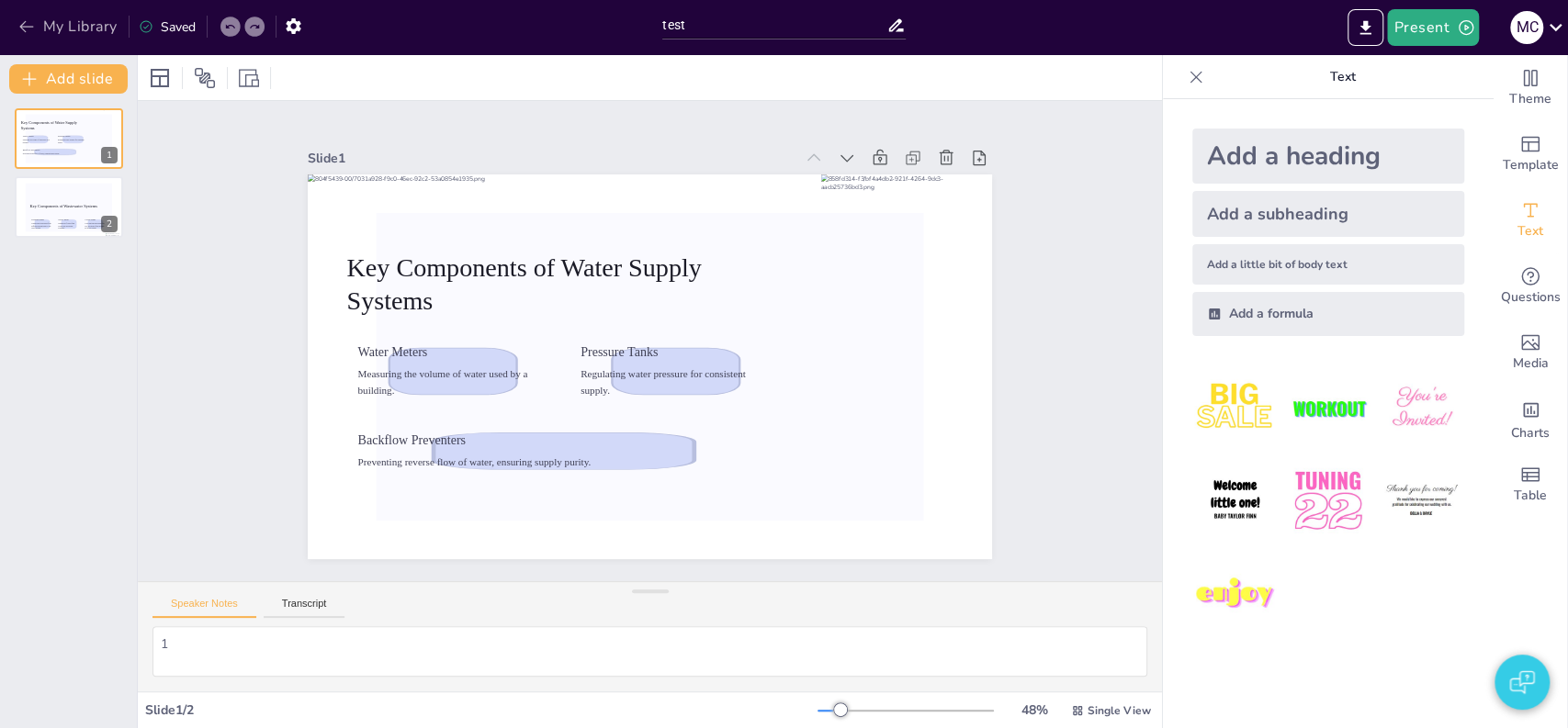
click at [82, 21] on button "My Library" at bounding box center [69, 26] width 111 height 29
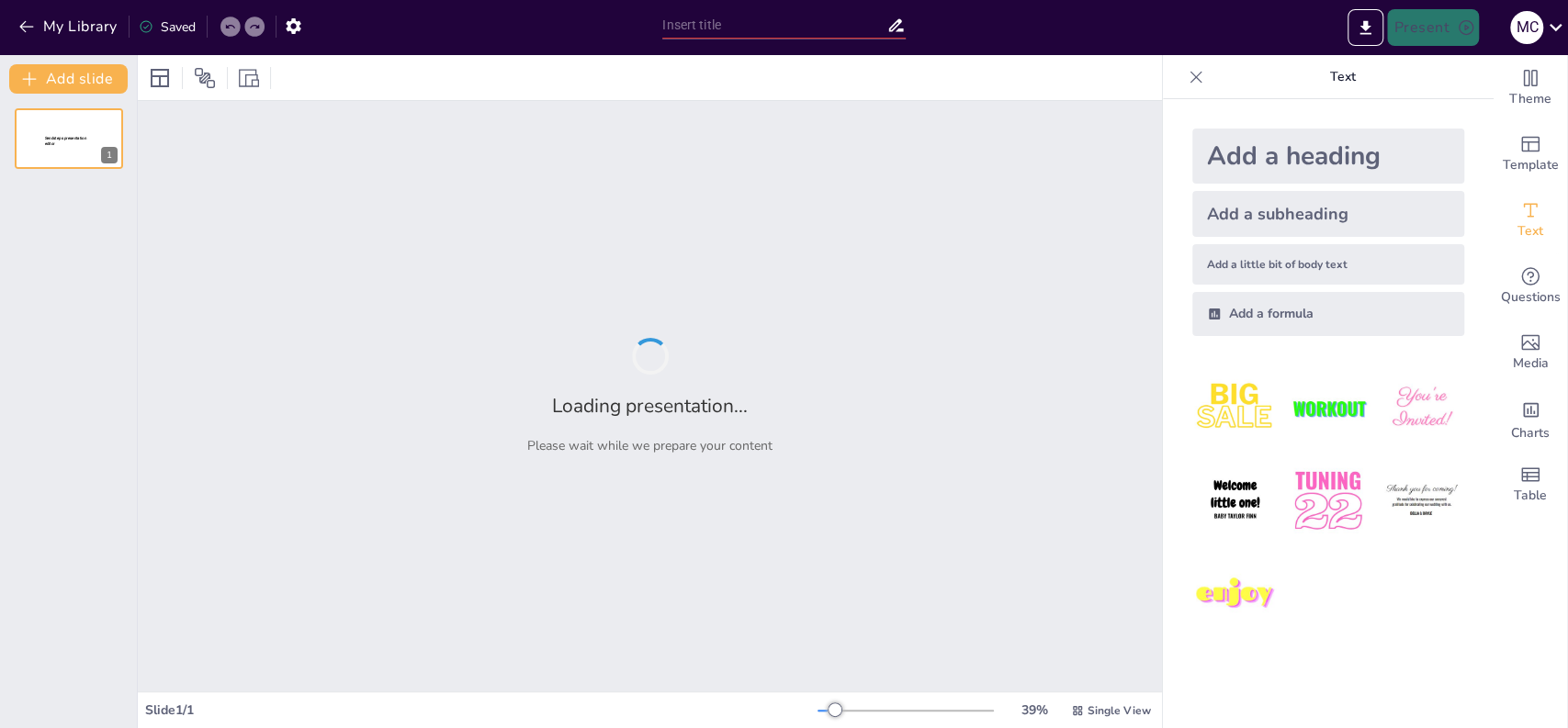
type input "test"
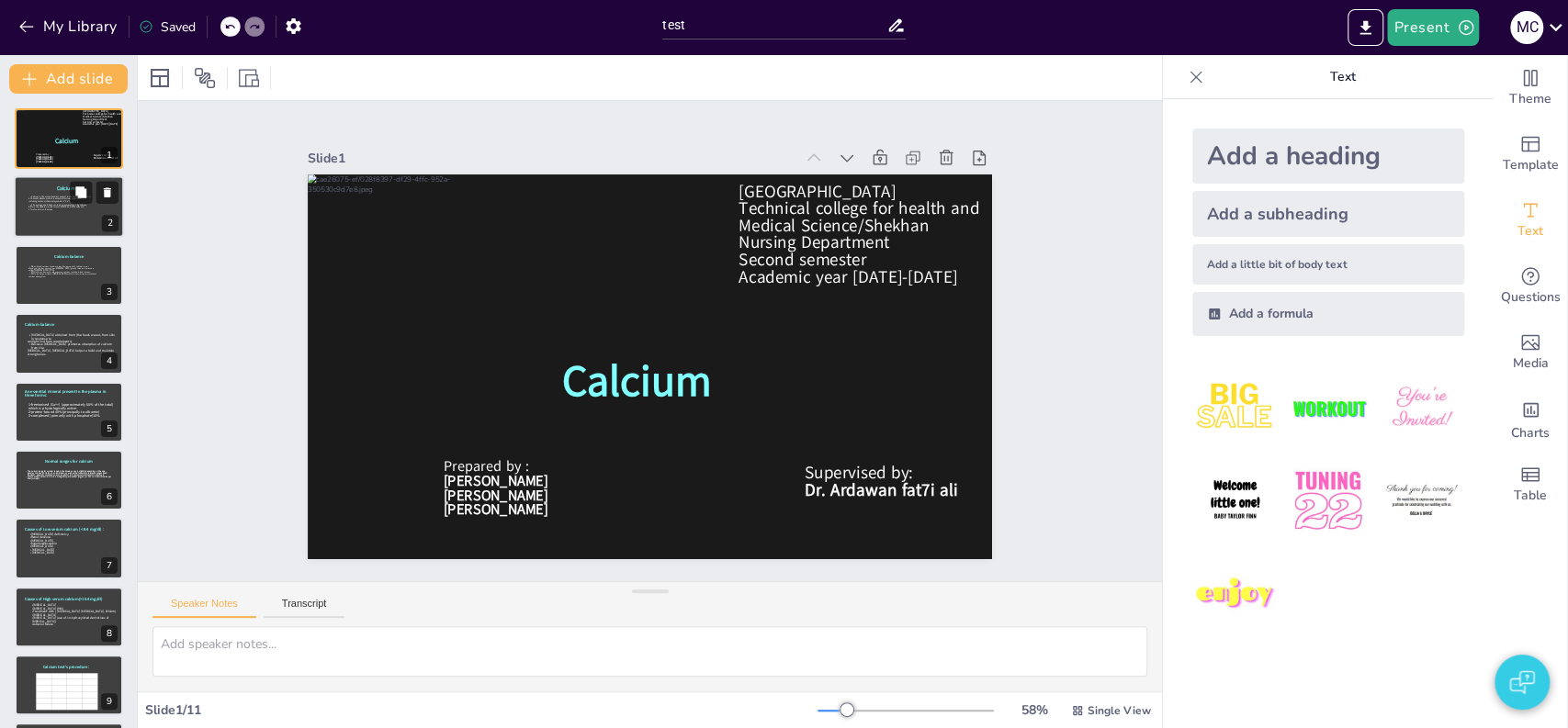
click at [54, 211] on icon at bounding box center [73, 212] width 90 height 32
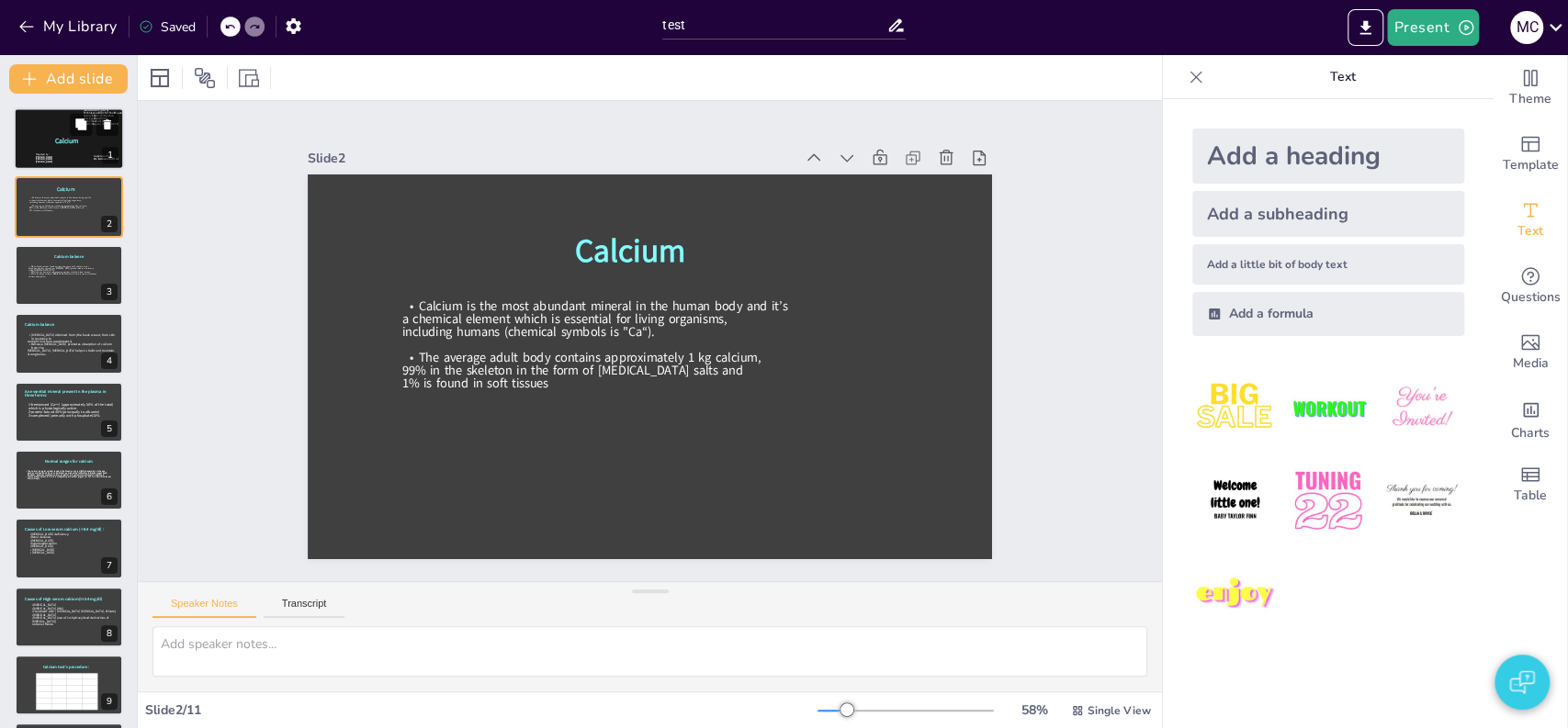
click at [54, 148] on div at bounding box center [69, 138] width 110 height 63
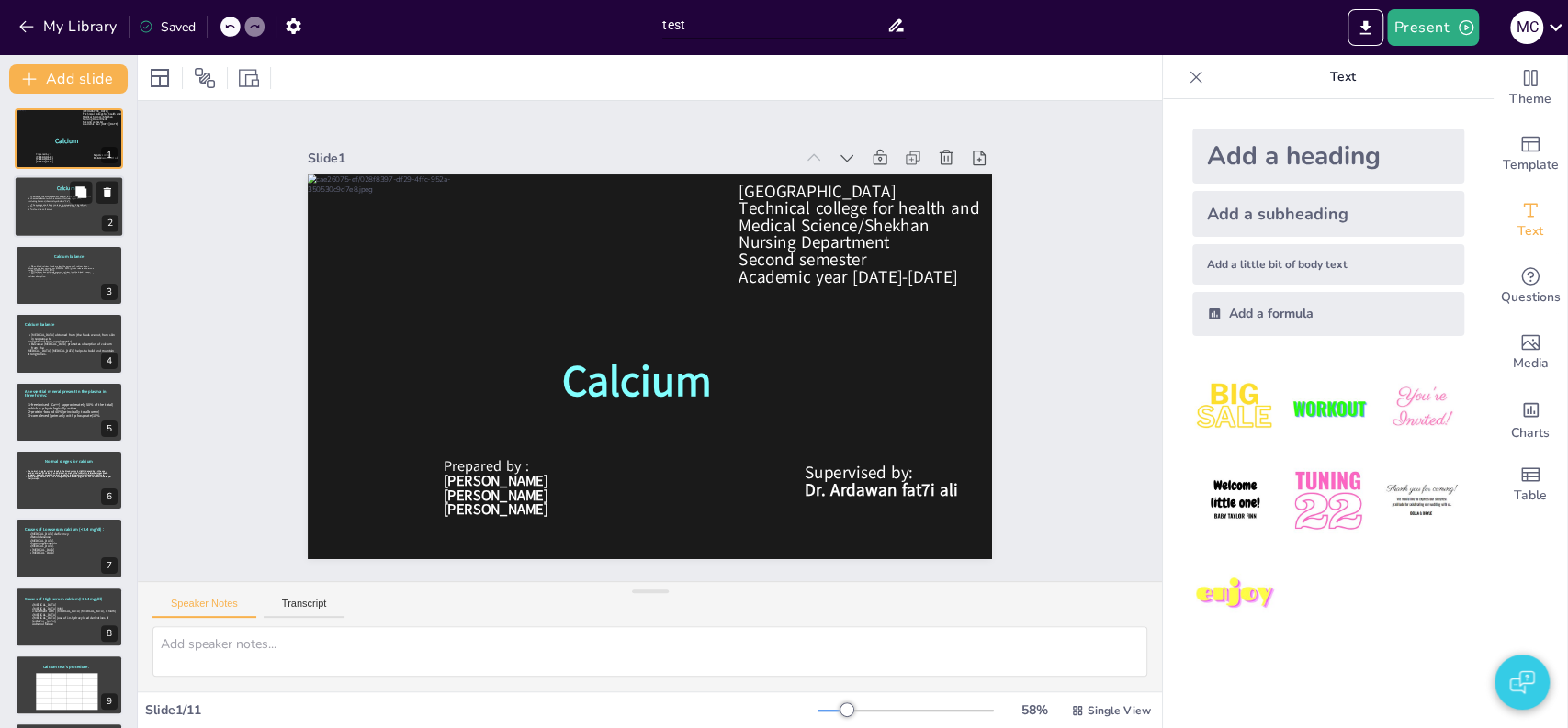
click at [66, 216] on icon at bounding box center [73, 212] width 90 height 32
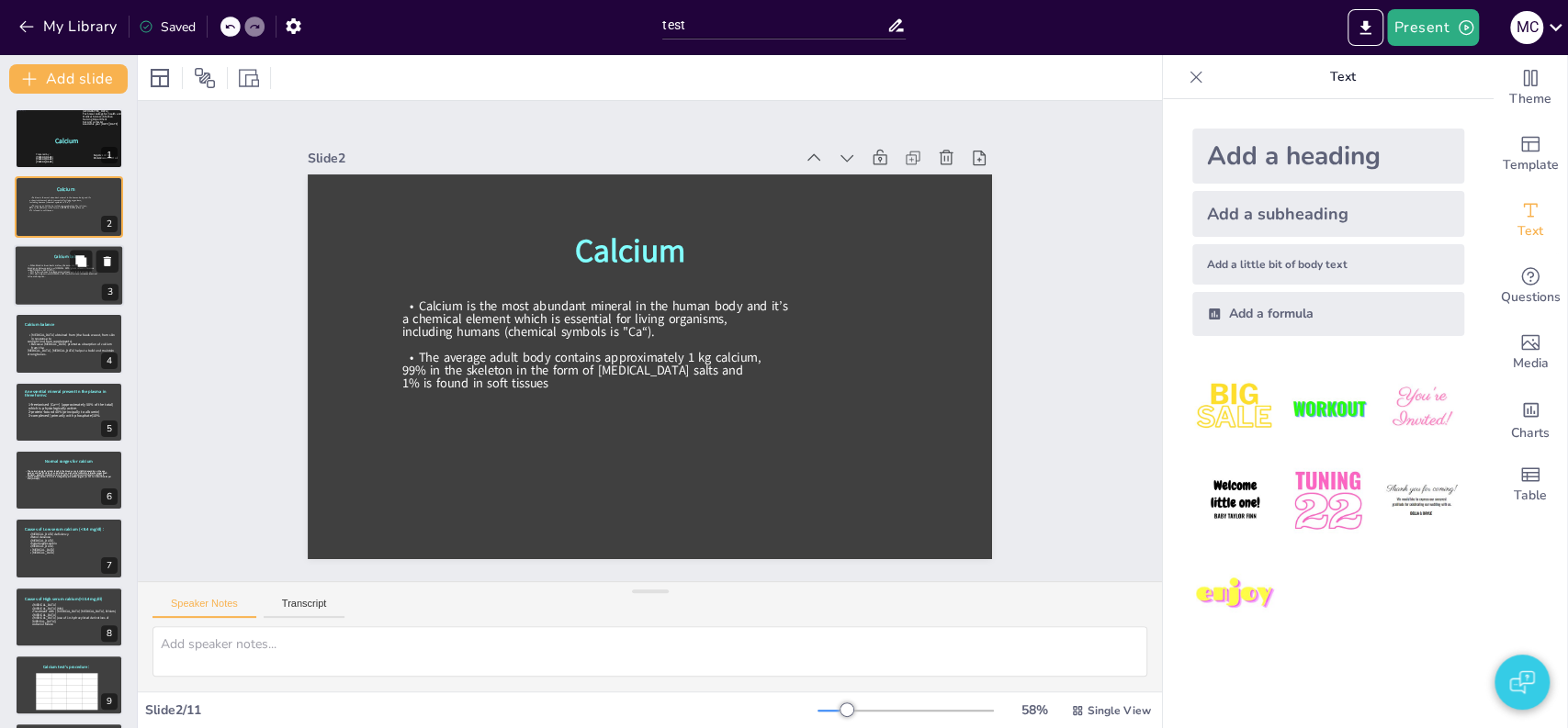
click at [45, 296] on icon at bounding box center [72, 280] width 90 height 32
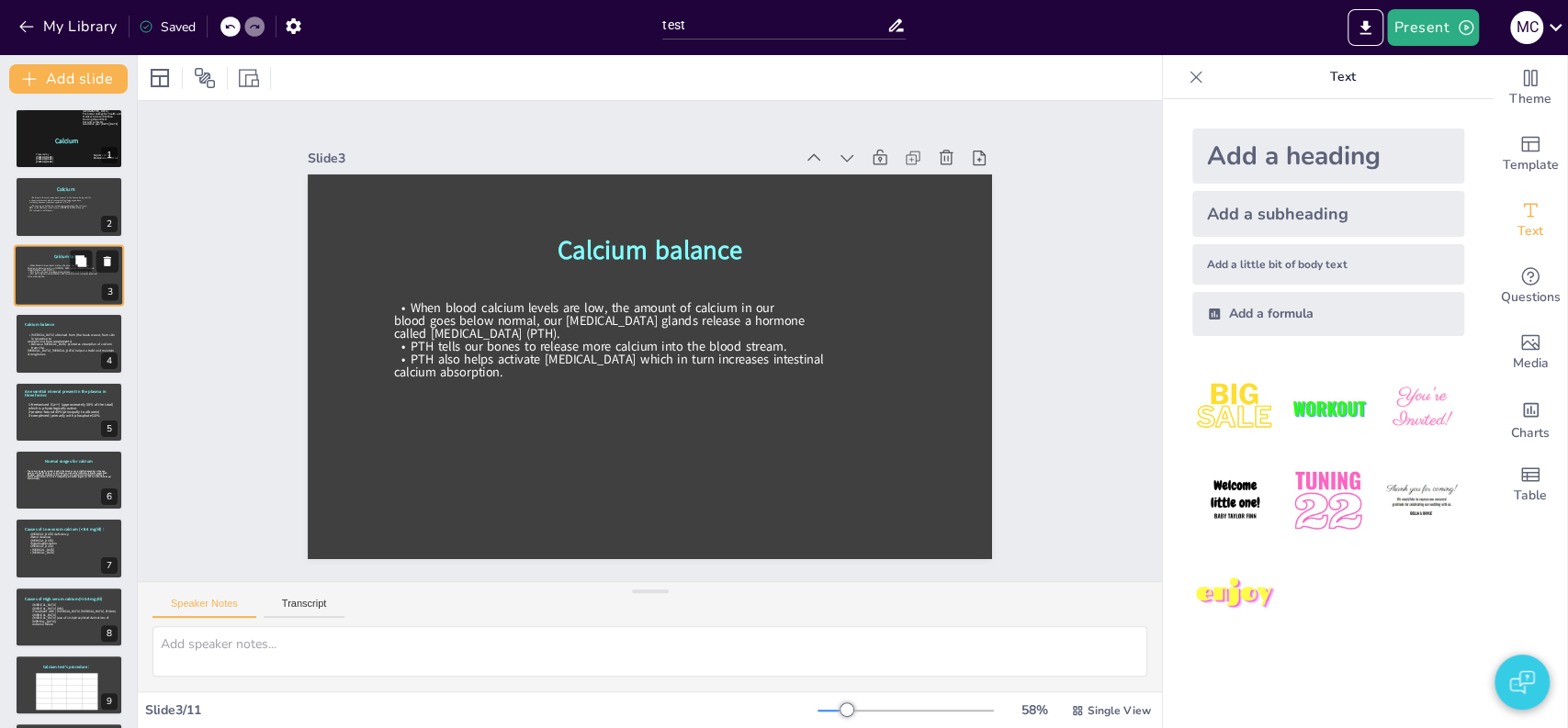
click at [45, 296] on icon at bounding box center [72, 280] width 90 height 32
click at [50, 207] on icon at bounding box center [73, 212] width 90 height 32
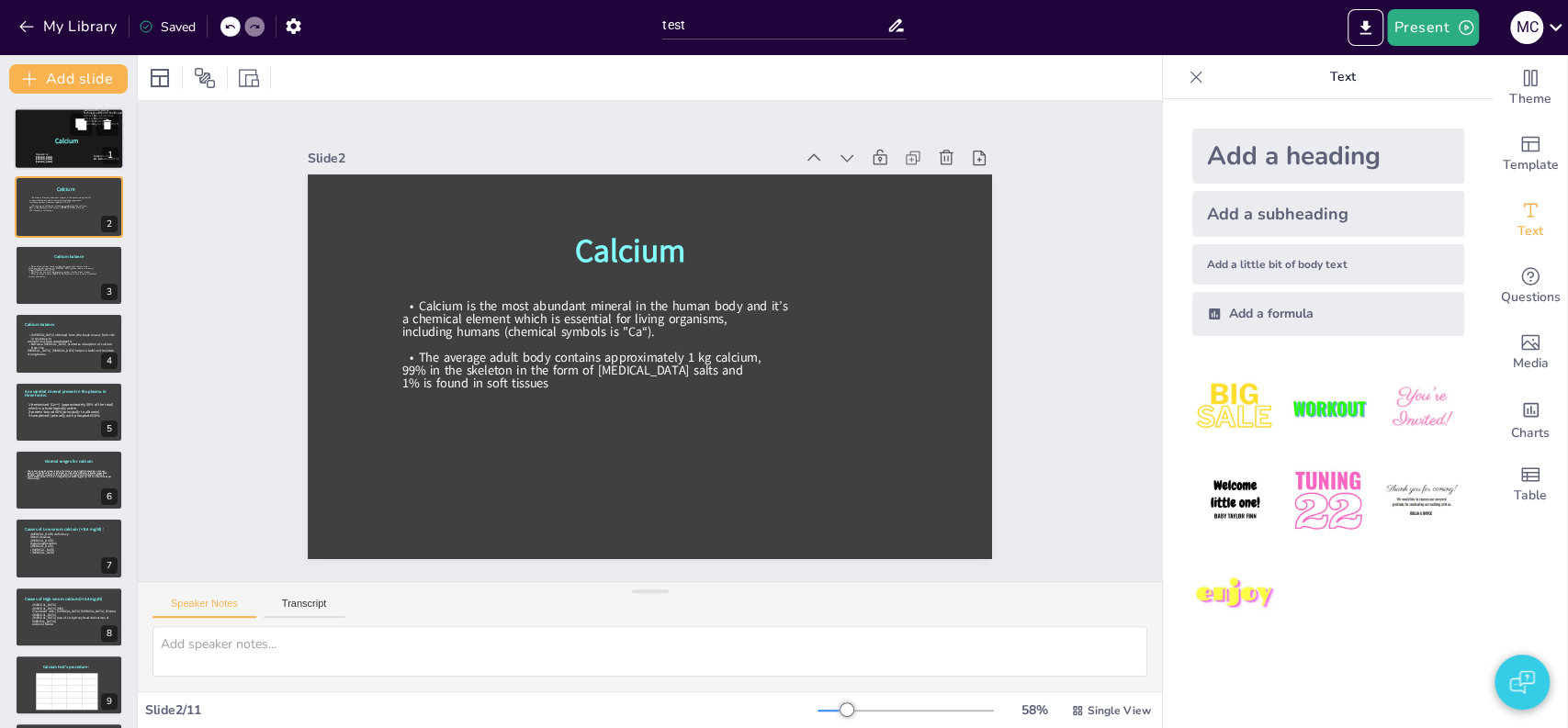
click at [55, 144] on icon at bounding box center [67, 141] width 63 height 9
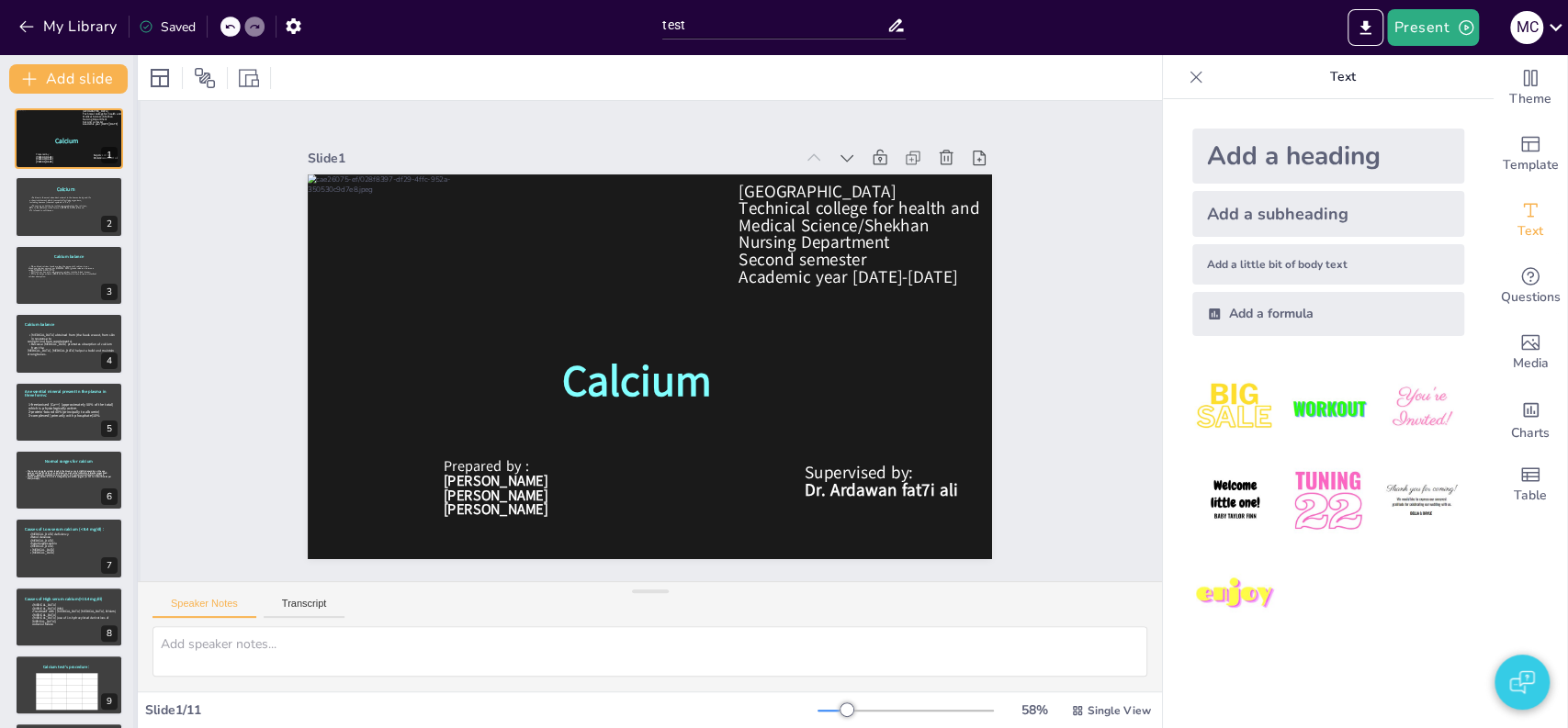
click at [135, 654] on div at bounding box center [137, 392] width 8 height 673
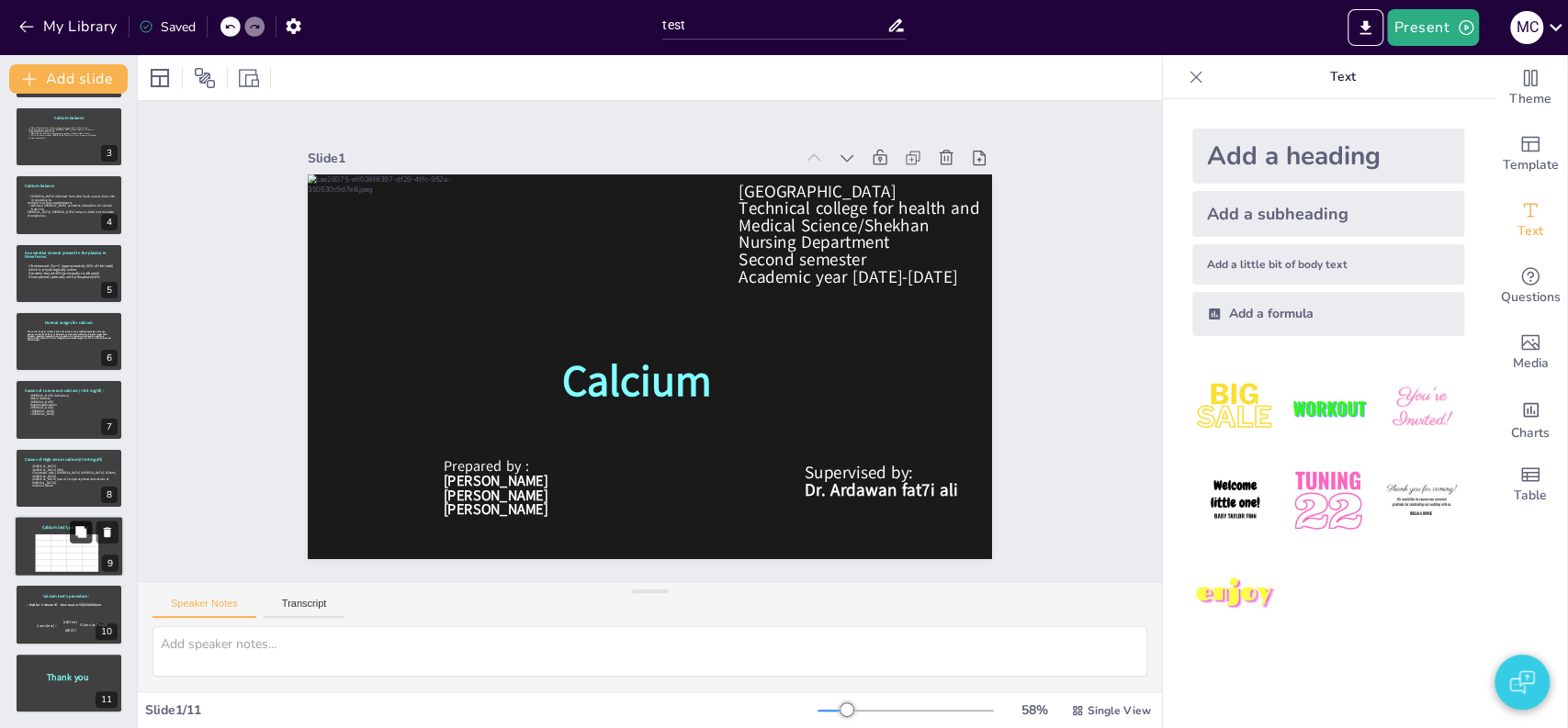
click at [84, 541] on button at bounding box center [80, 532] width 22 height 22
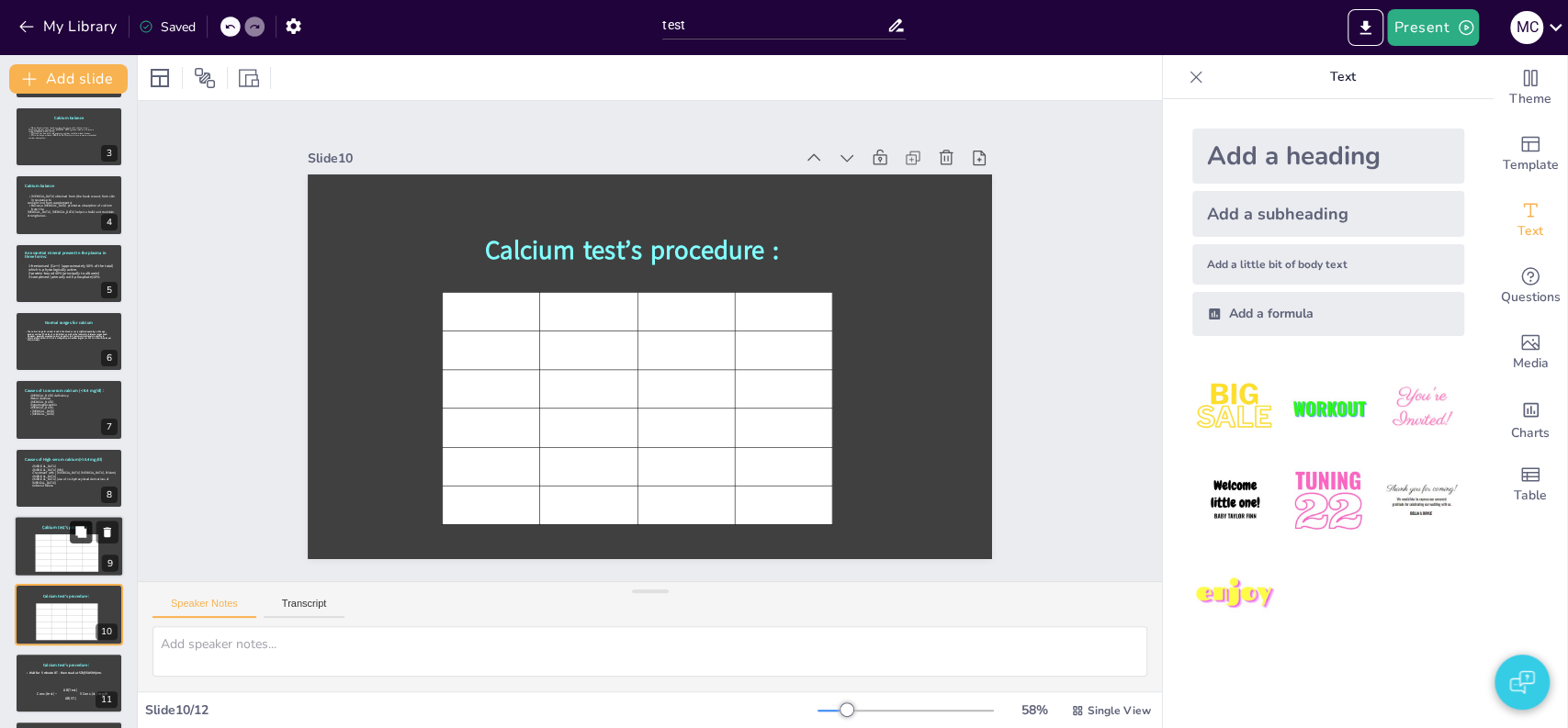
scroll to position [207, 0]
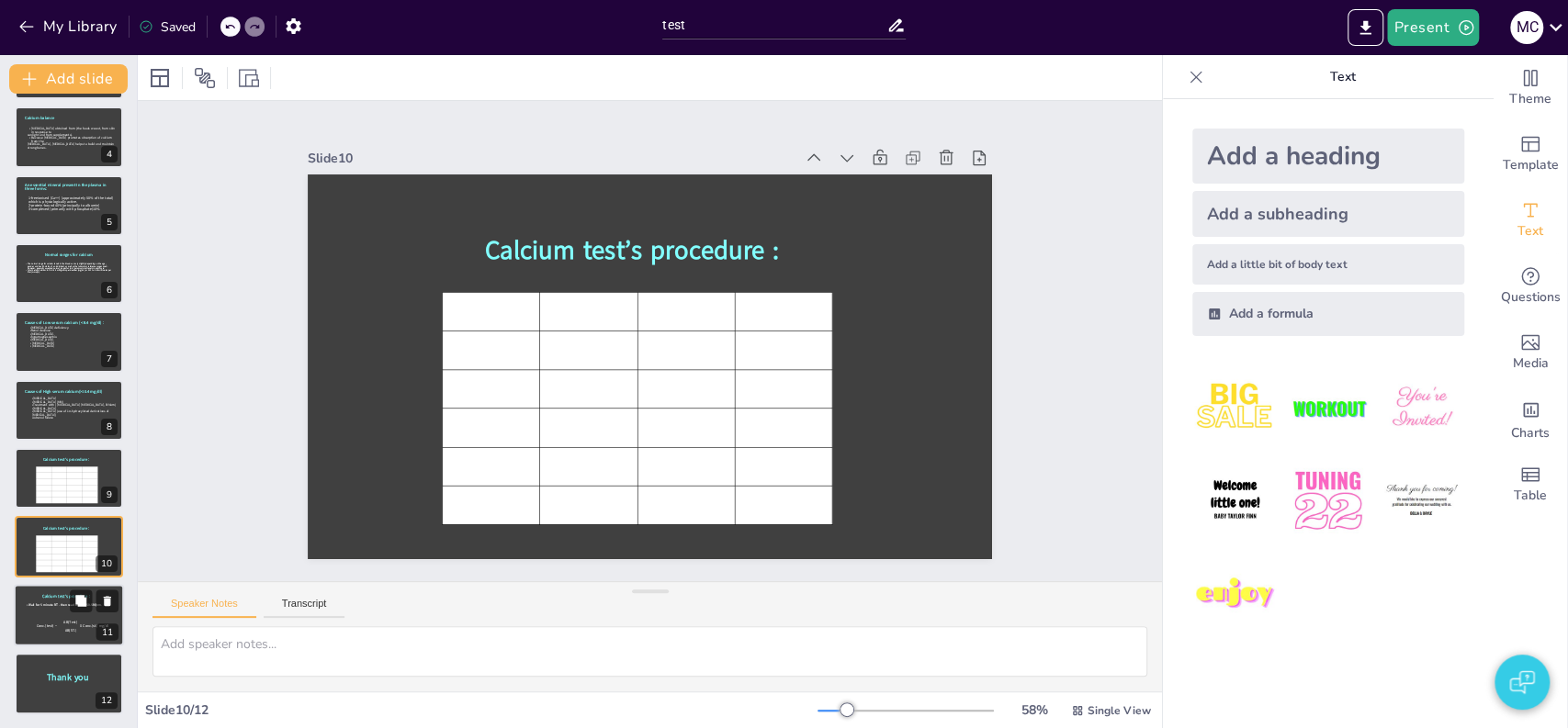
click at [65, 630] on icon at bounding box center [73, 632] width 16 height 6
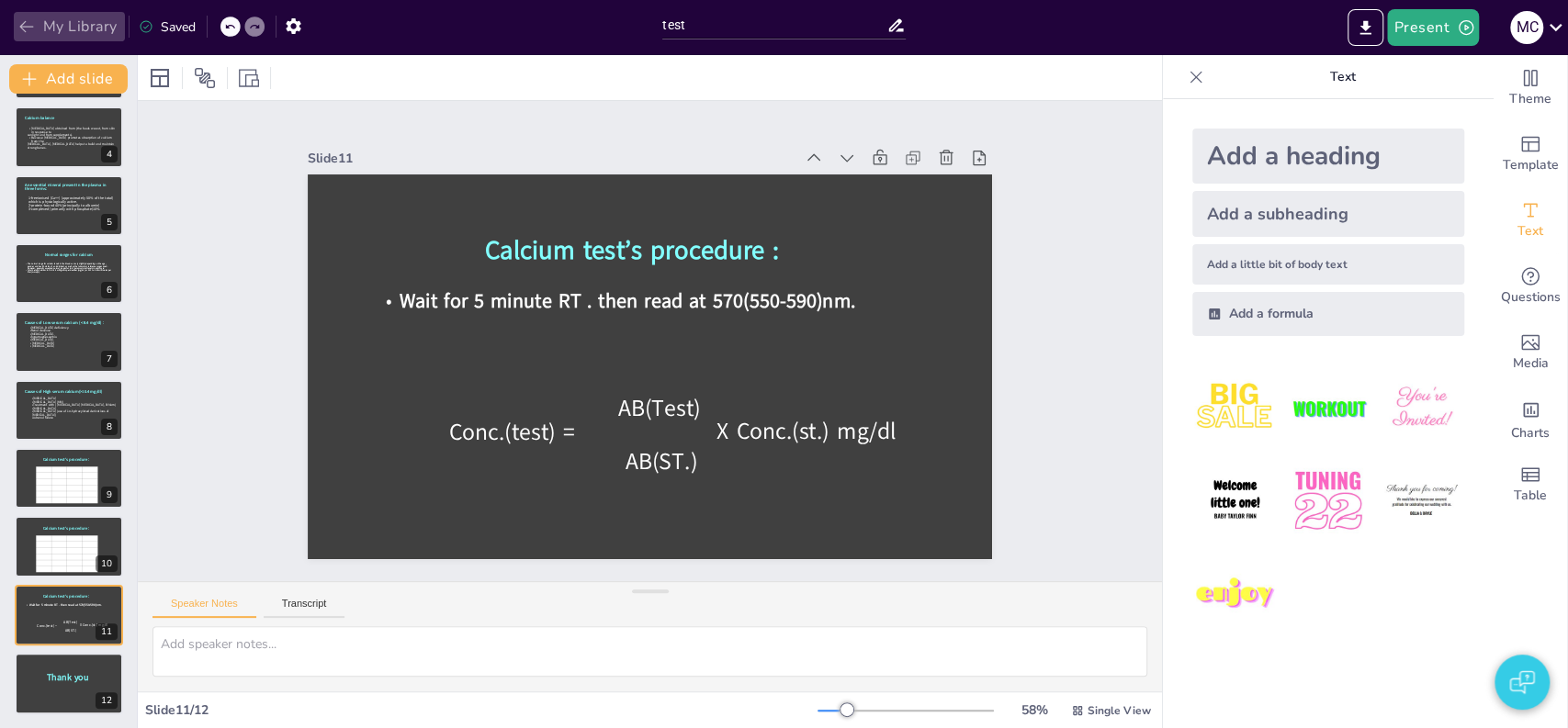
click at [97, 17] on button "My Library" at bounding box center [69, 26] width 111 height 29
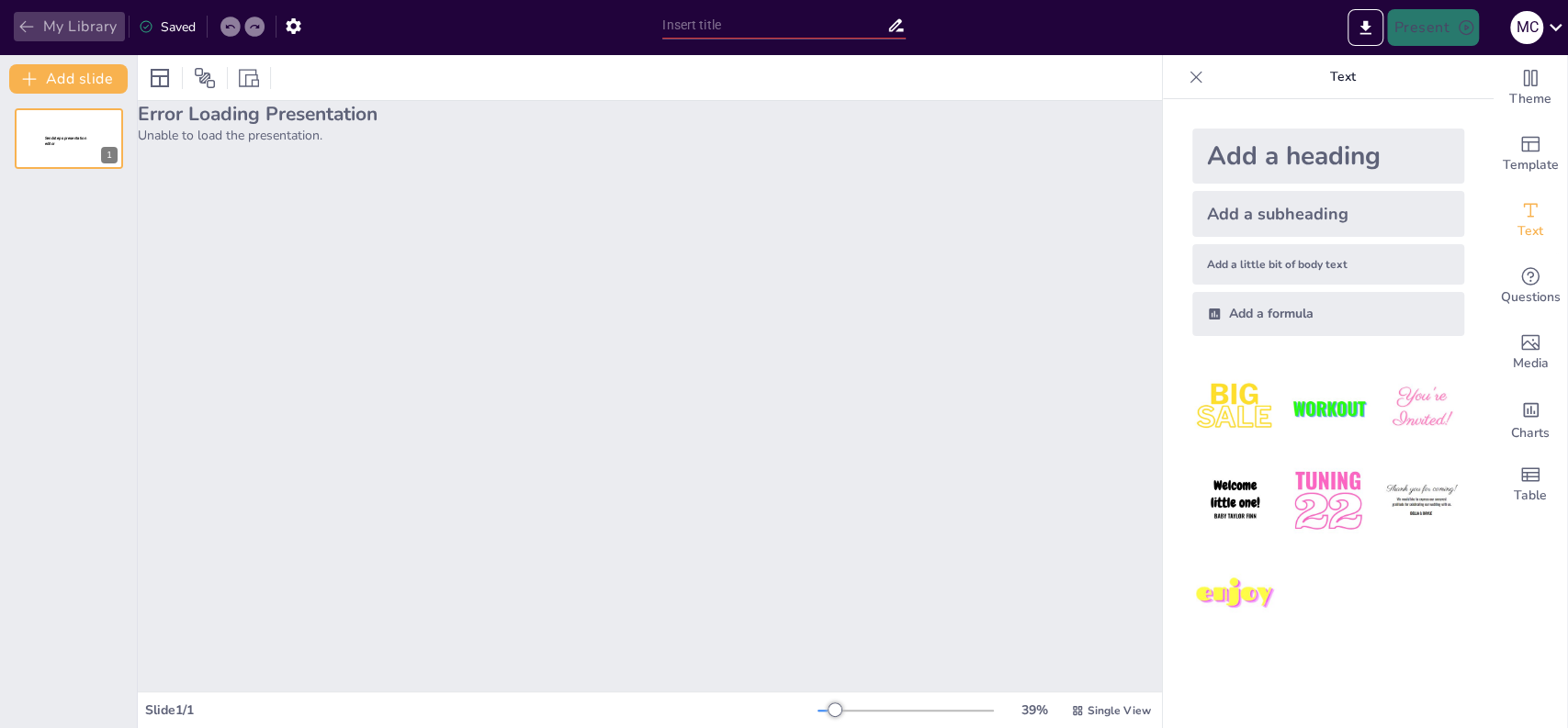
click at [89, 27] on button "My Library" at bounding box center [69, 26] width 111 height 29
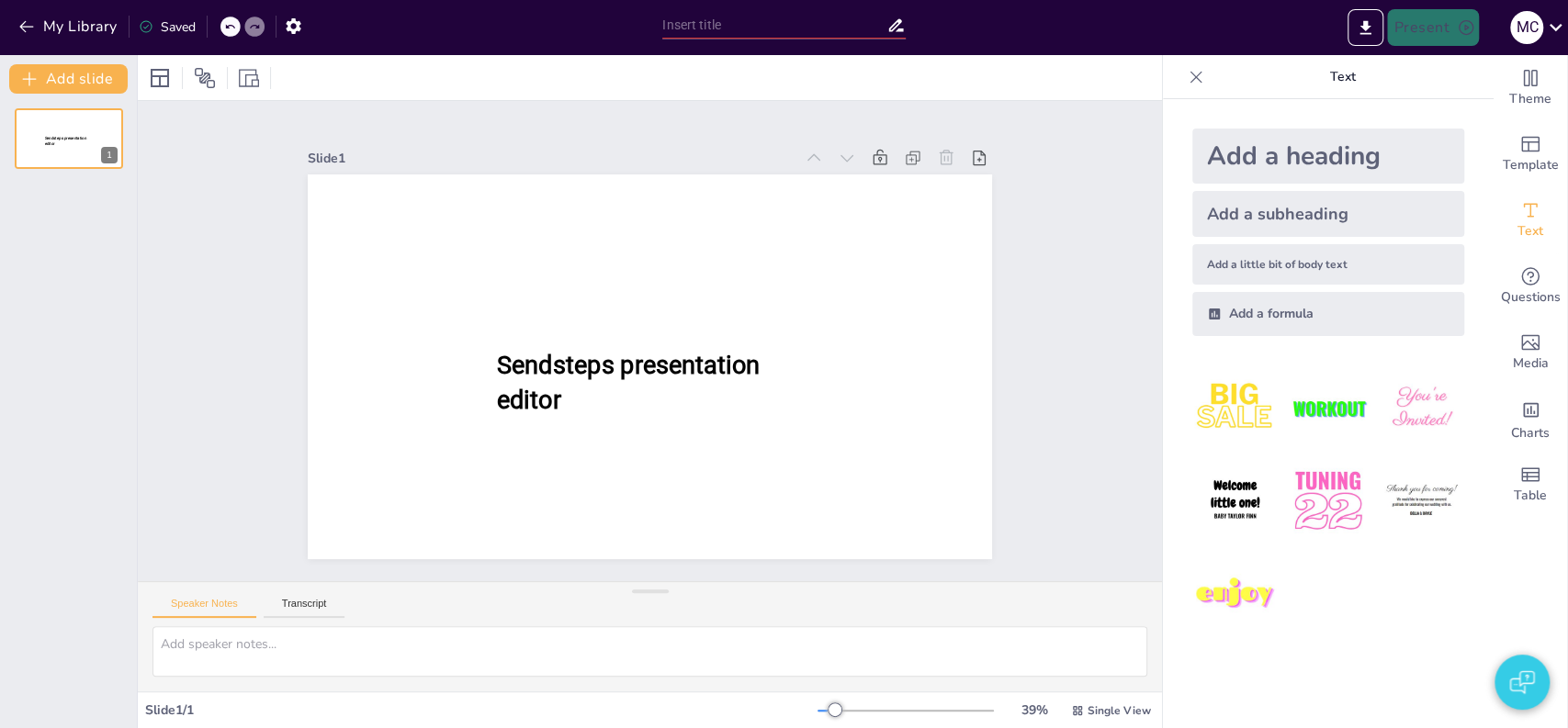
type input "test"
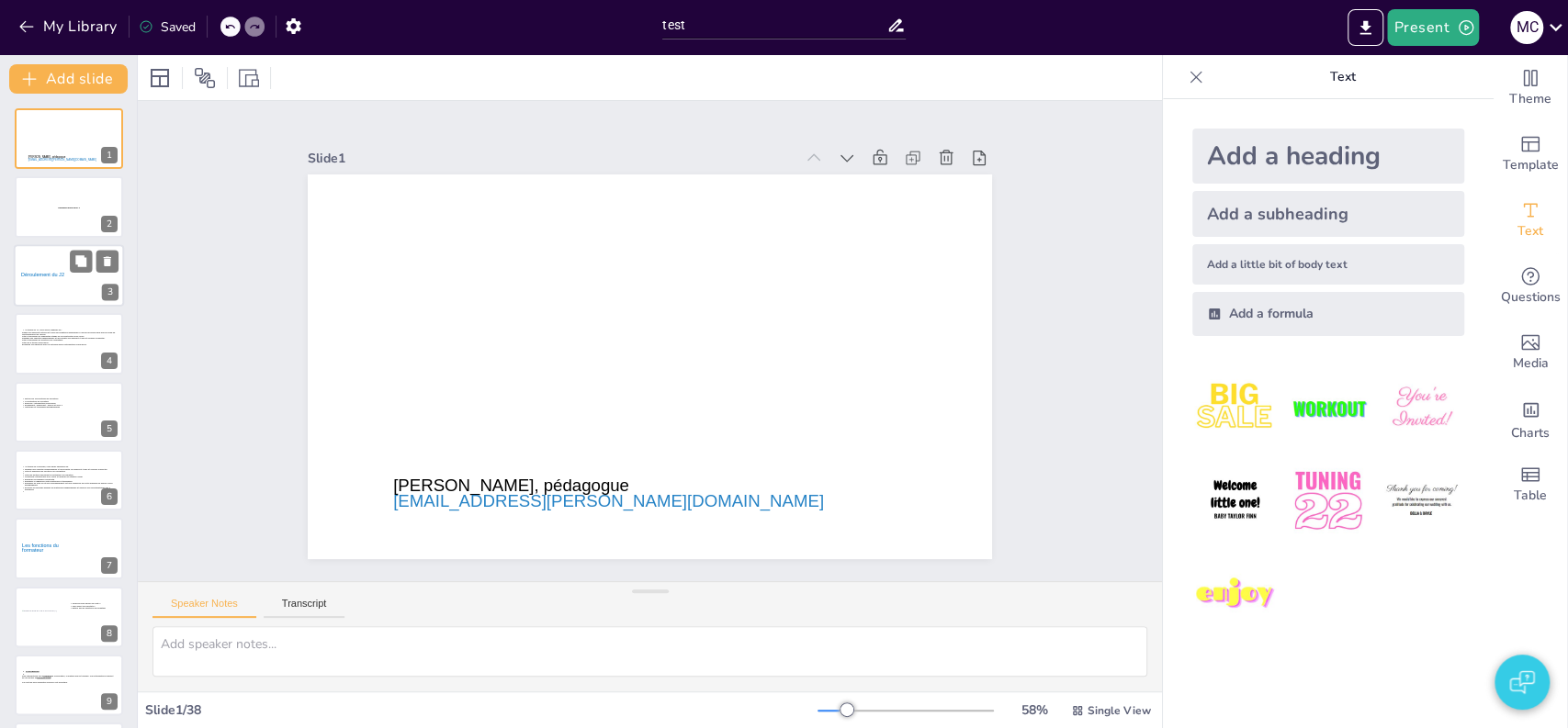
click at [67, 285] on icon at bounding box center [48, 275] width 55 height 54
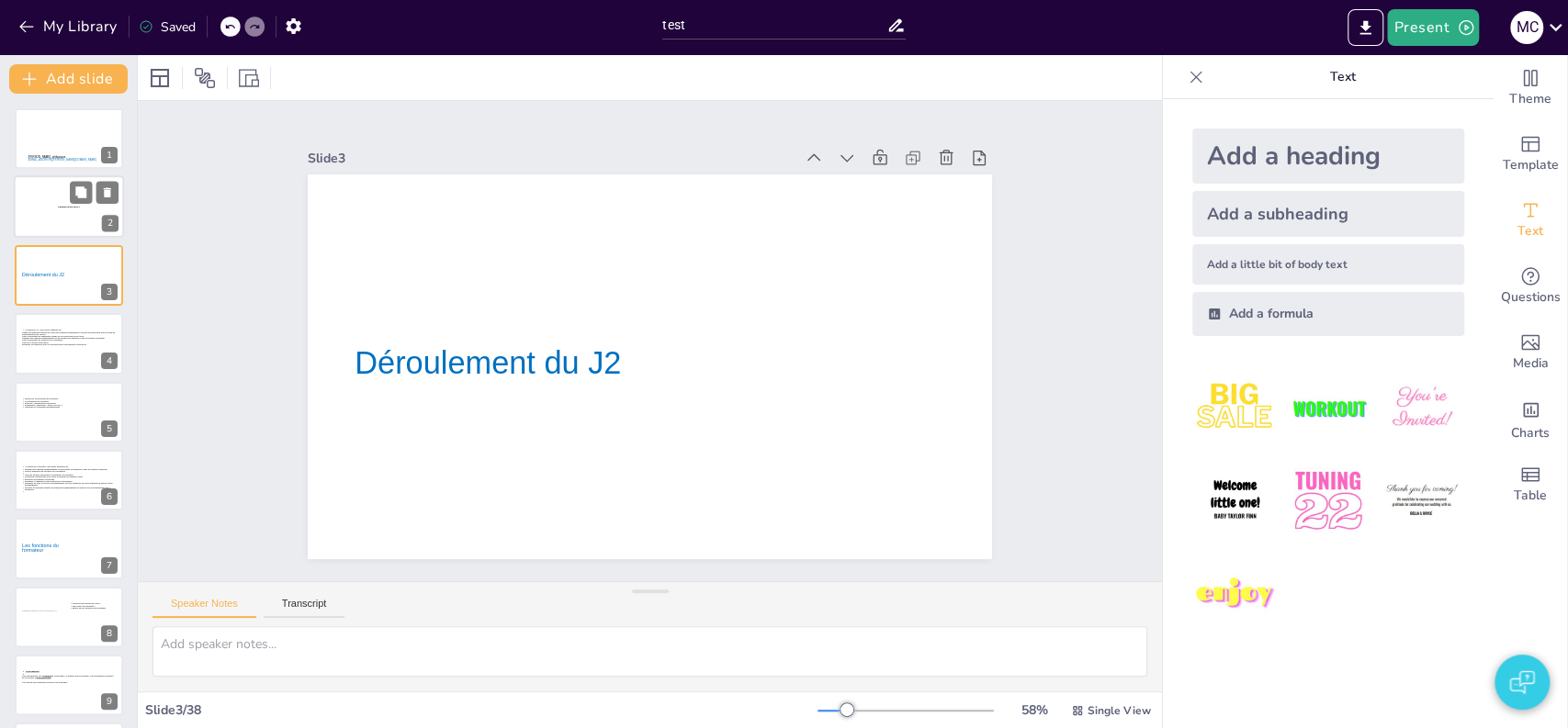
click at [57, 189] on div at bounding box center [69, 207] width 110 height 63
type textarea "2"
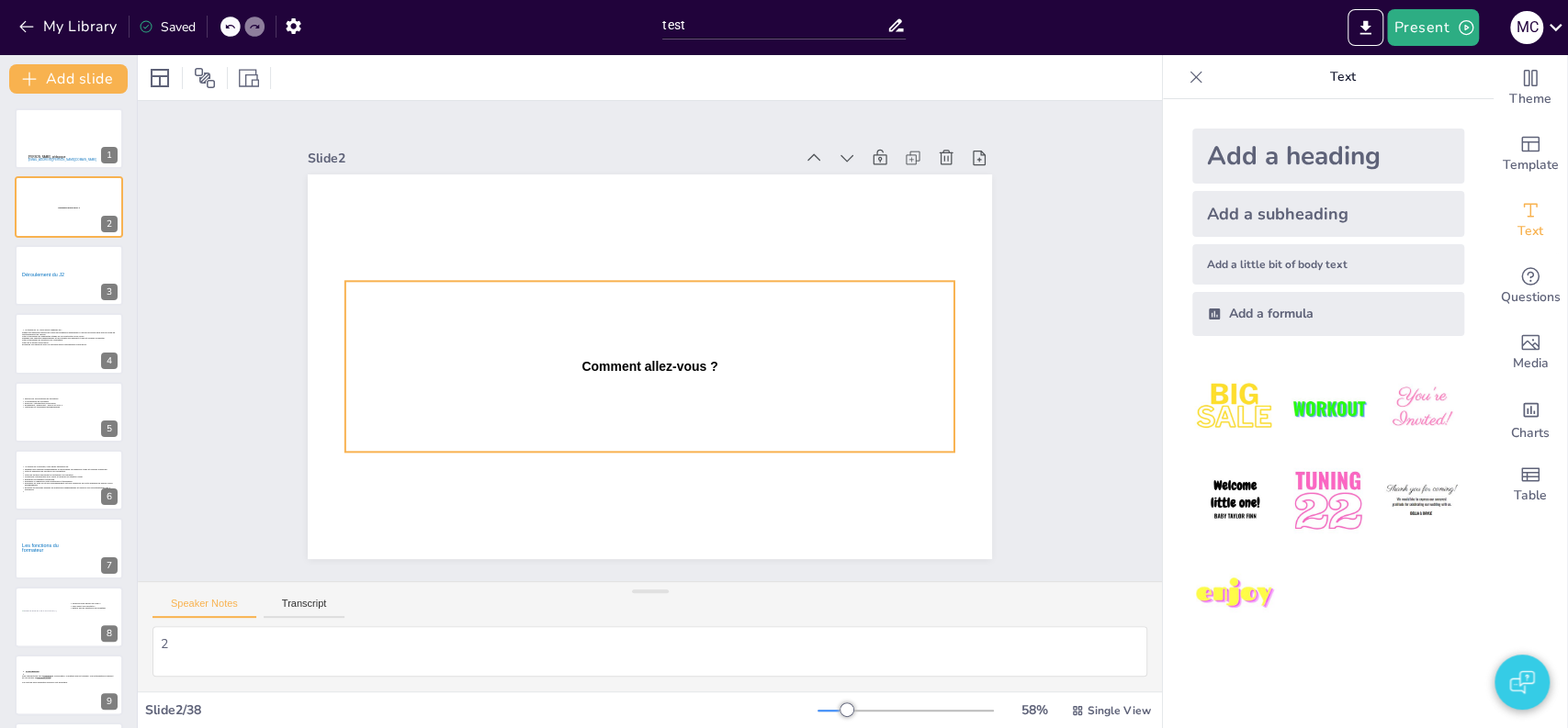
click at [647, 357] on icon at bounding box center [650, 366] width 609 height 171
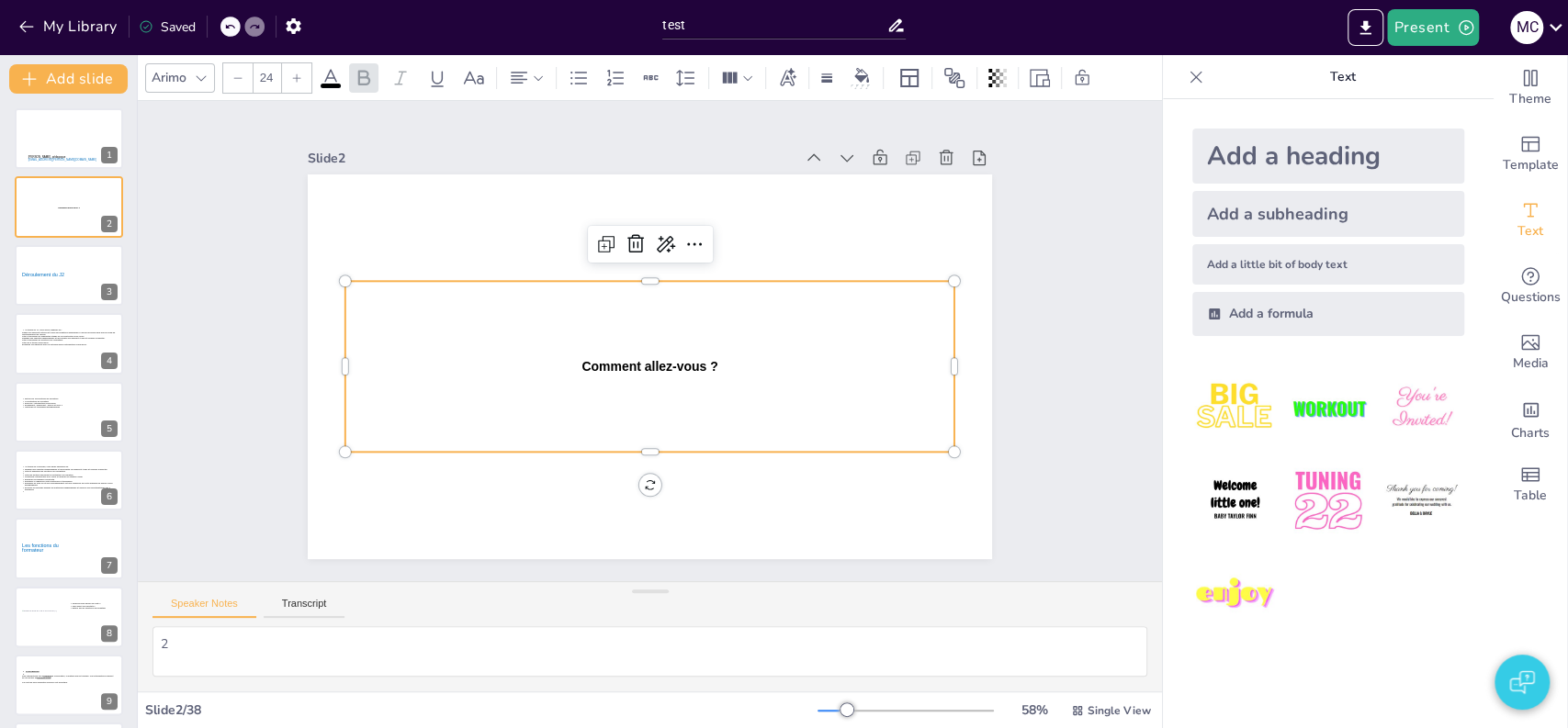
click at [622, 365] on icon at bounding box center [650, 366] width 609 height 171
click at [260, 404] on div "Slide 1 Didactique de base Jour 2 [PERSON_NAME], pédagogue [EMAIL_ADDRESS][PERS…" at bounding box center [650, 340] width 787 height 436
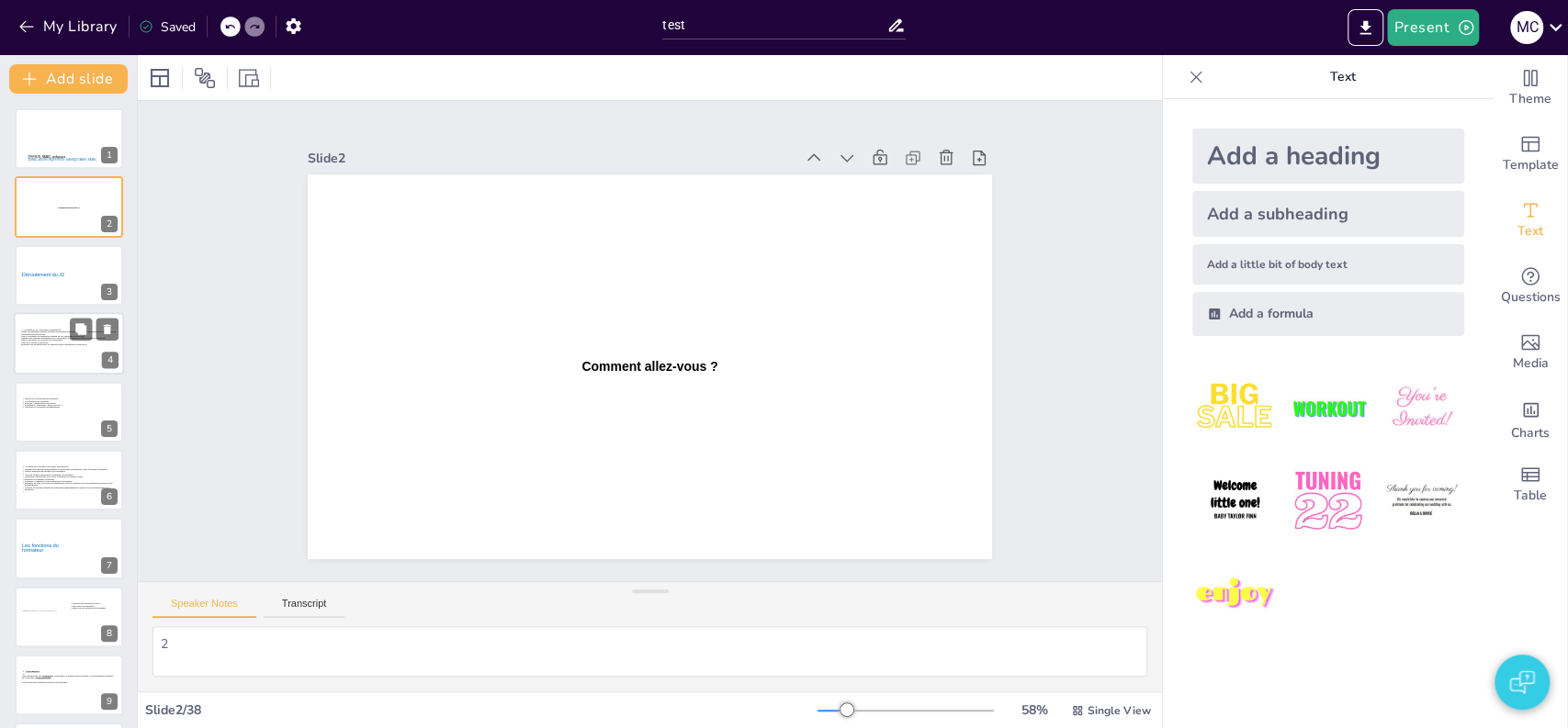
click at [44, 352] on icon at bounding box center [69, 348] width 96 height 40
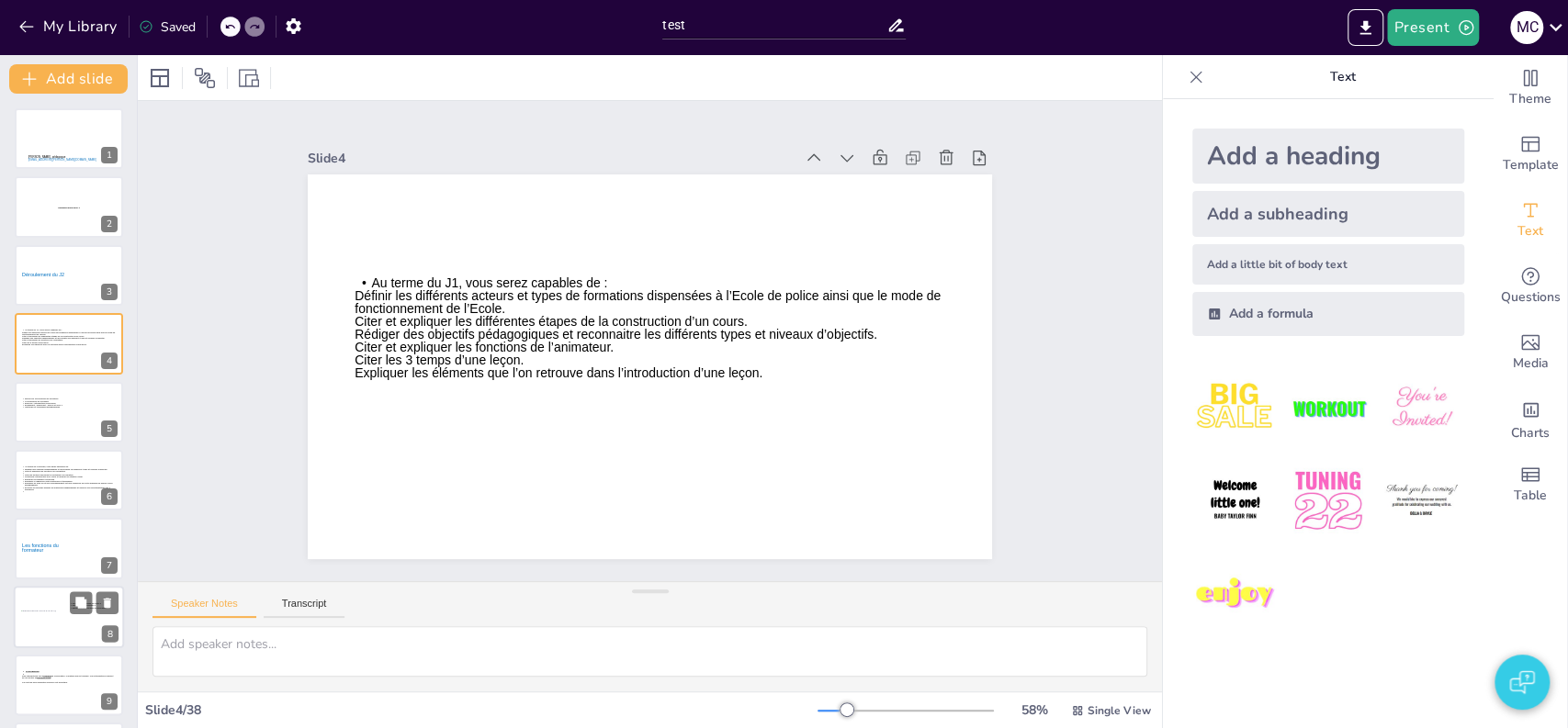
click at [58, 621] on div at bounding box center [44, 623] width 46 height 25
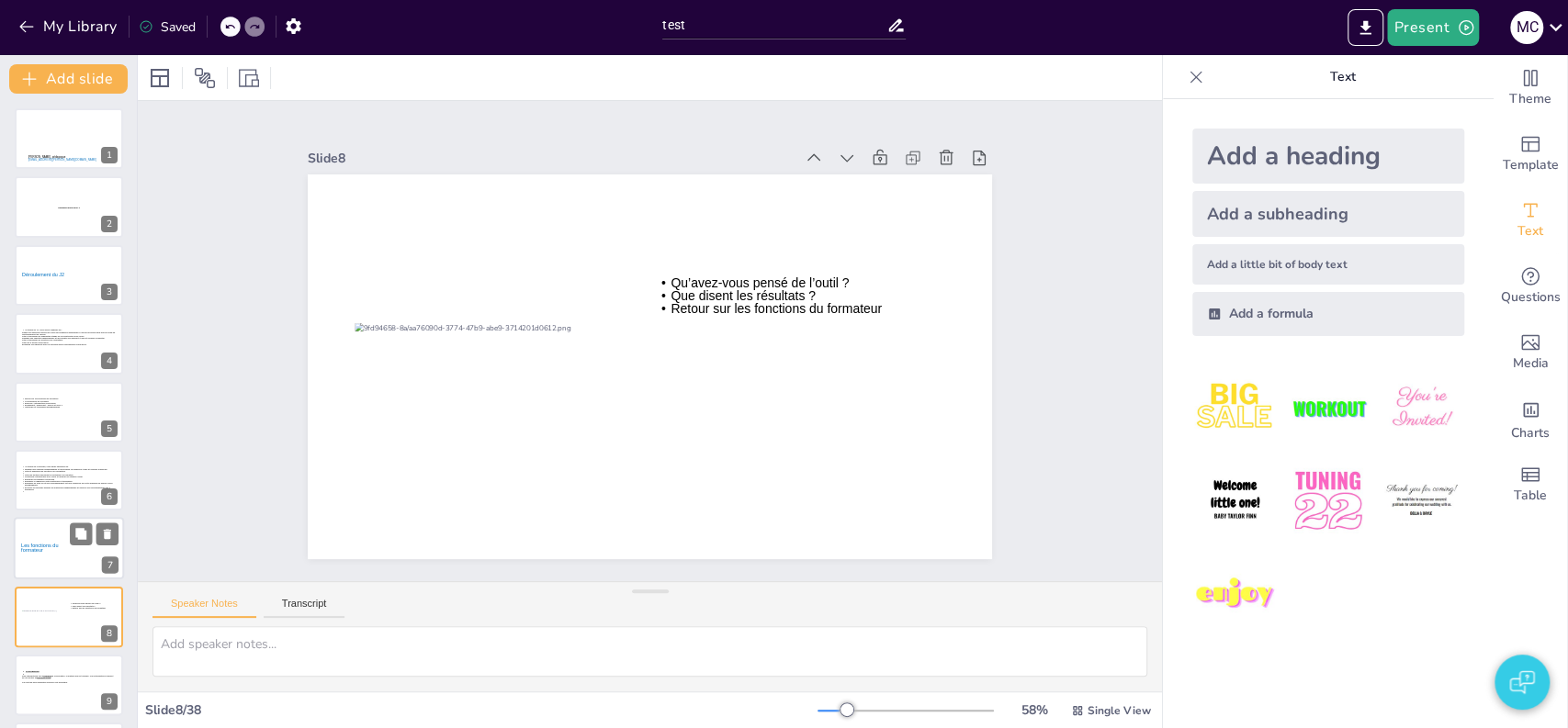
click at [44, 532] on icon at bounding box center [48, 548] width 55 height 54
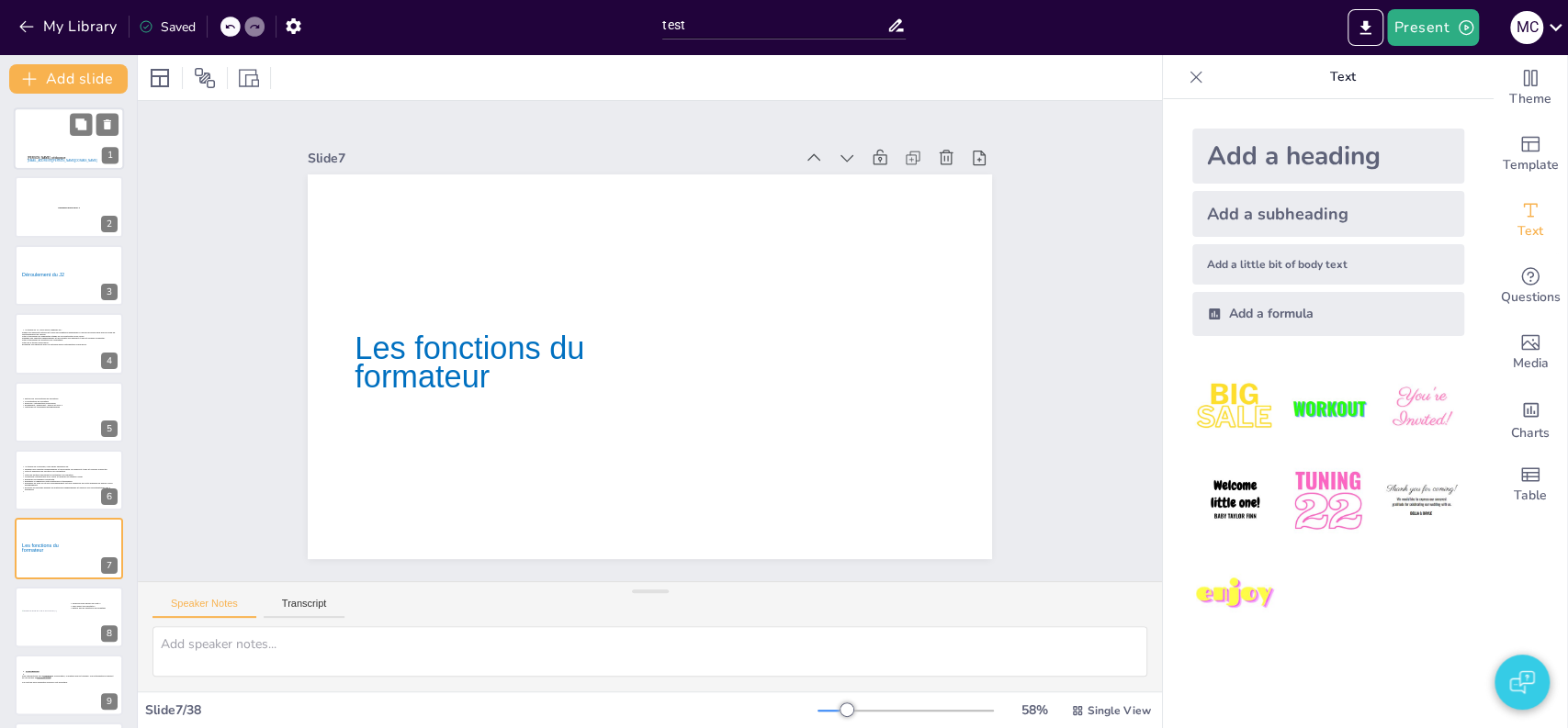
click at [50, 145] on icon at bounding box center [68, 131] width 82 height 28
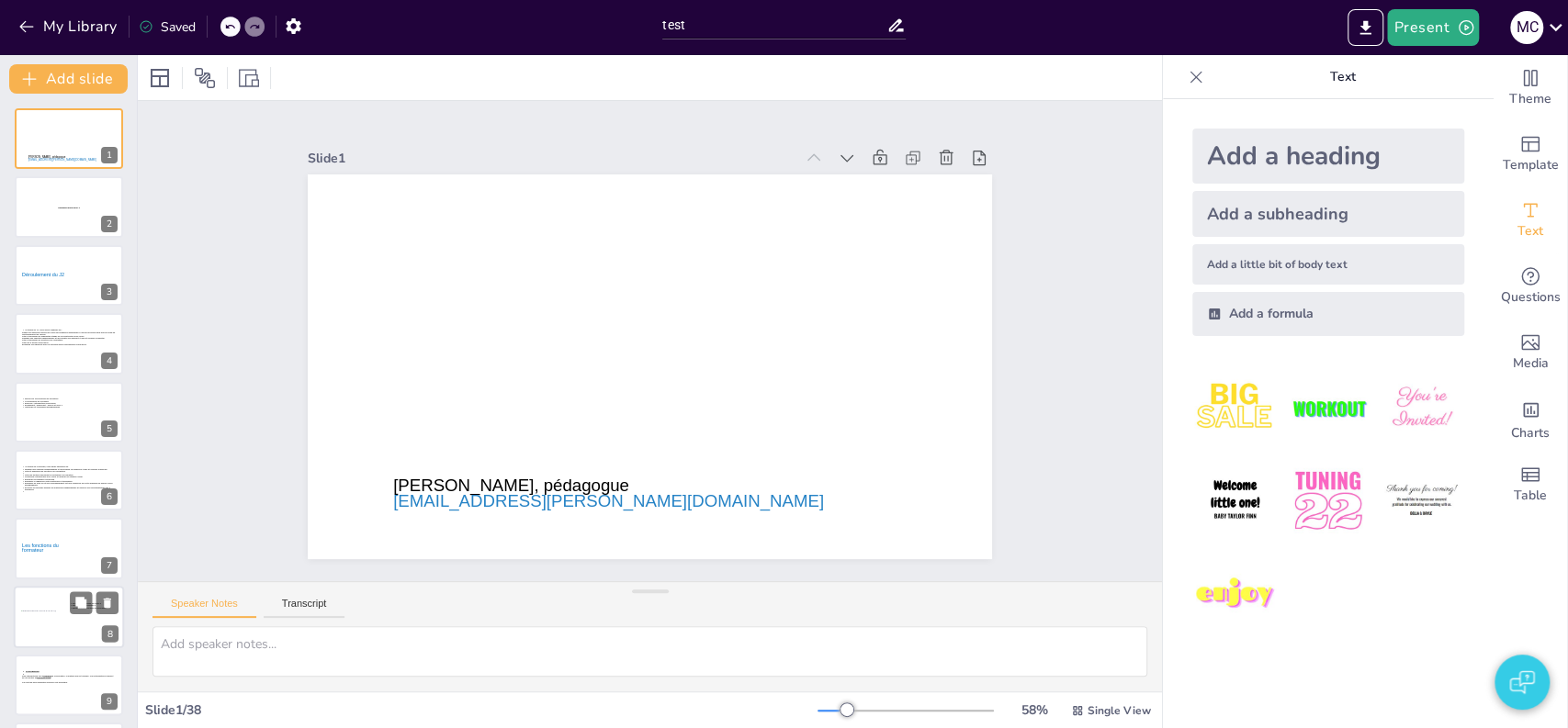
click at [47, 598] on icon at bounding box center [69, 596] width 96 height 12
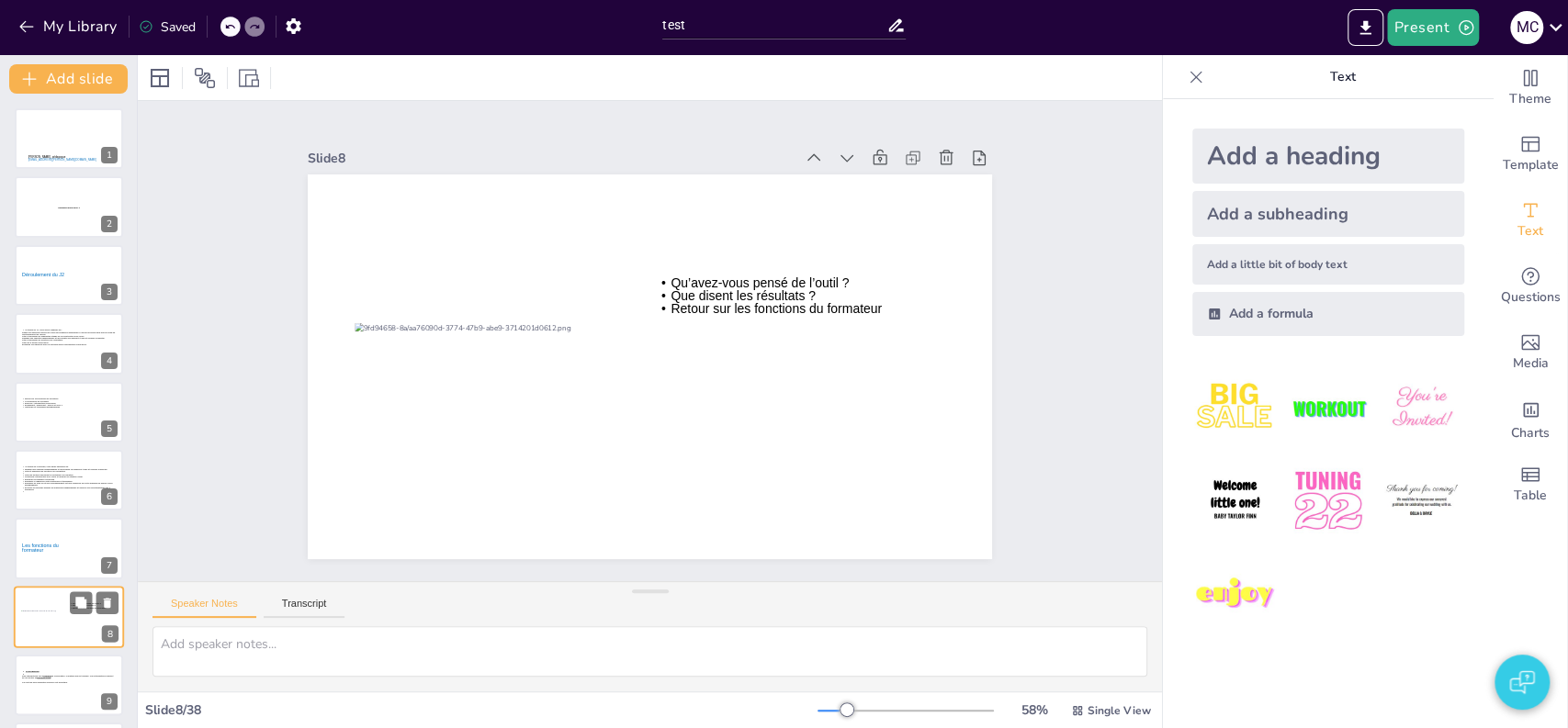
scroll to position [206, 0]
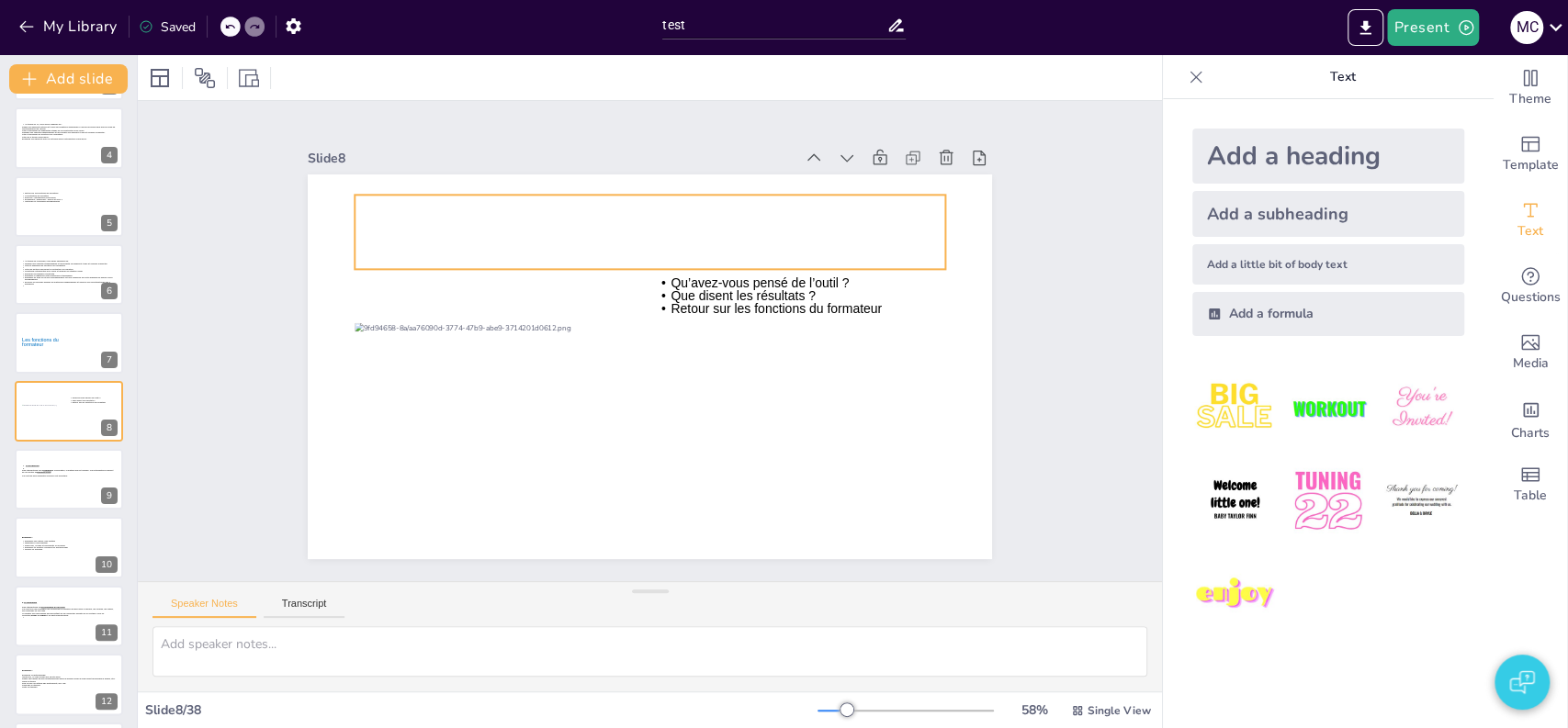
click at [523, 227] on icon at bounding box center [650, 231] width 590 height 74
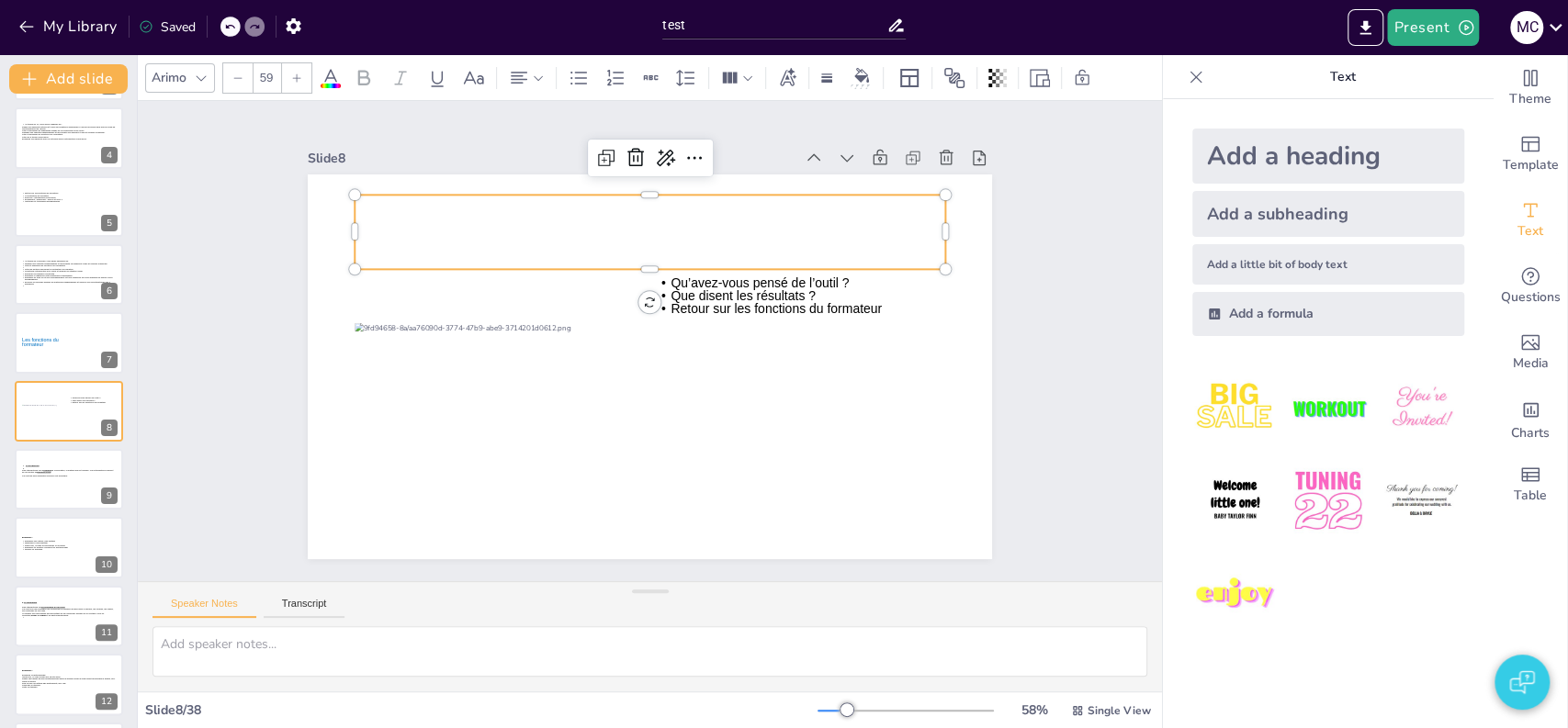
scroll to position [759, 0]
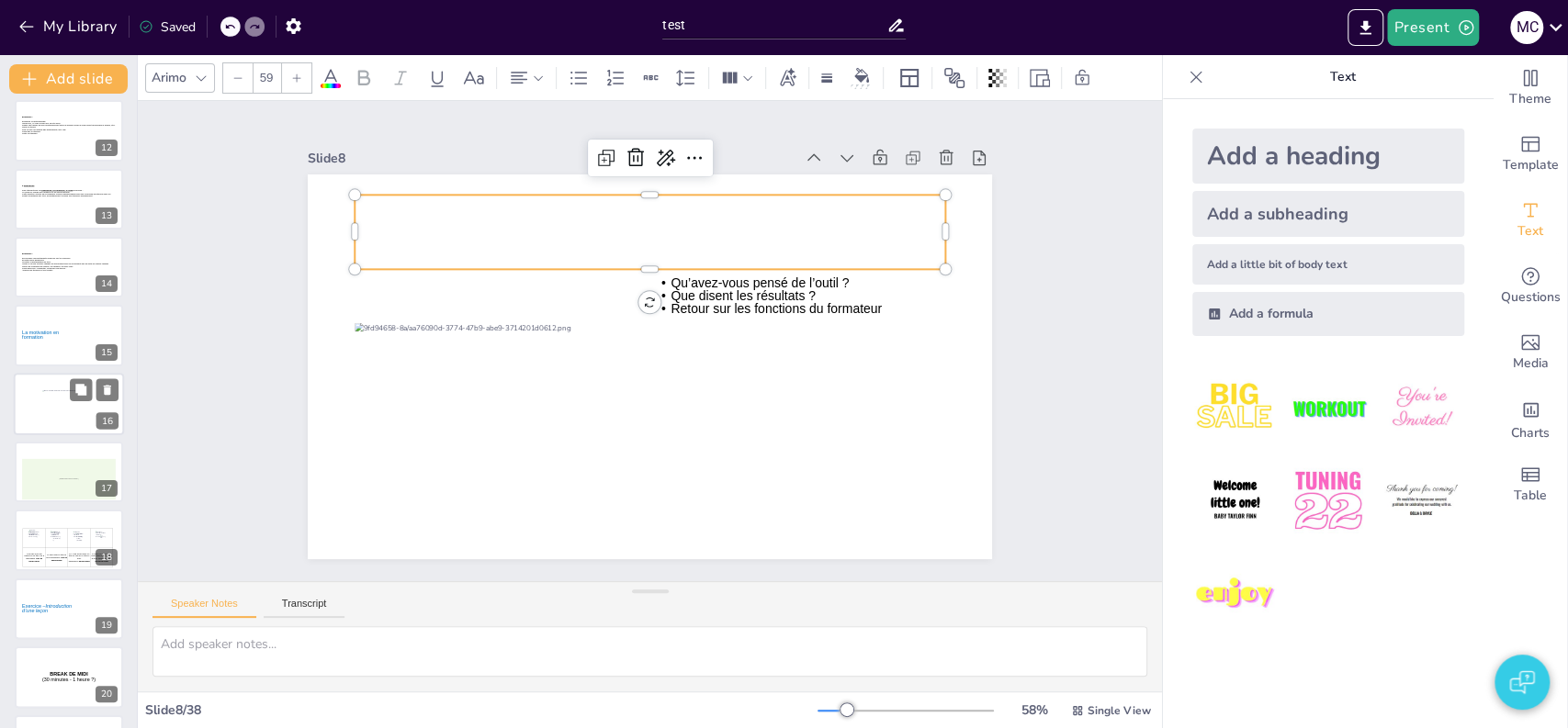
click at [33, 388] on div at bounding box center [69, 404] width 110 height 63
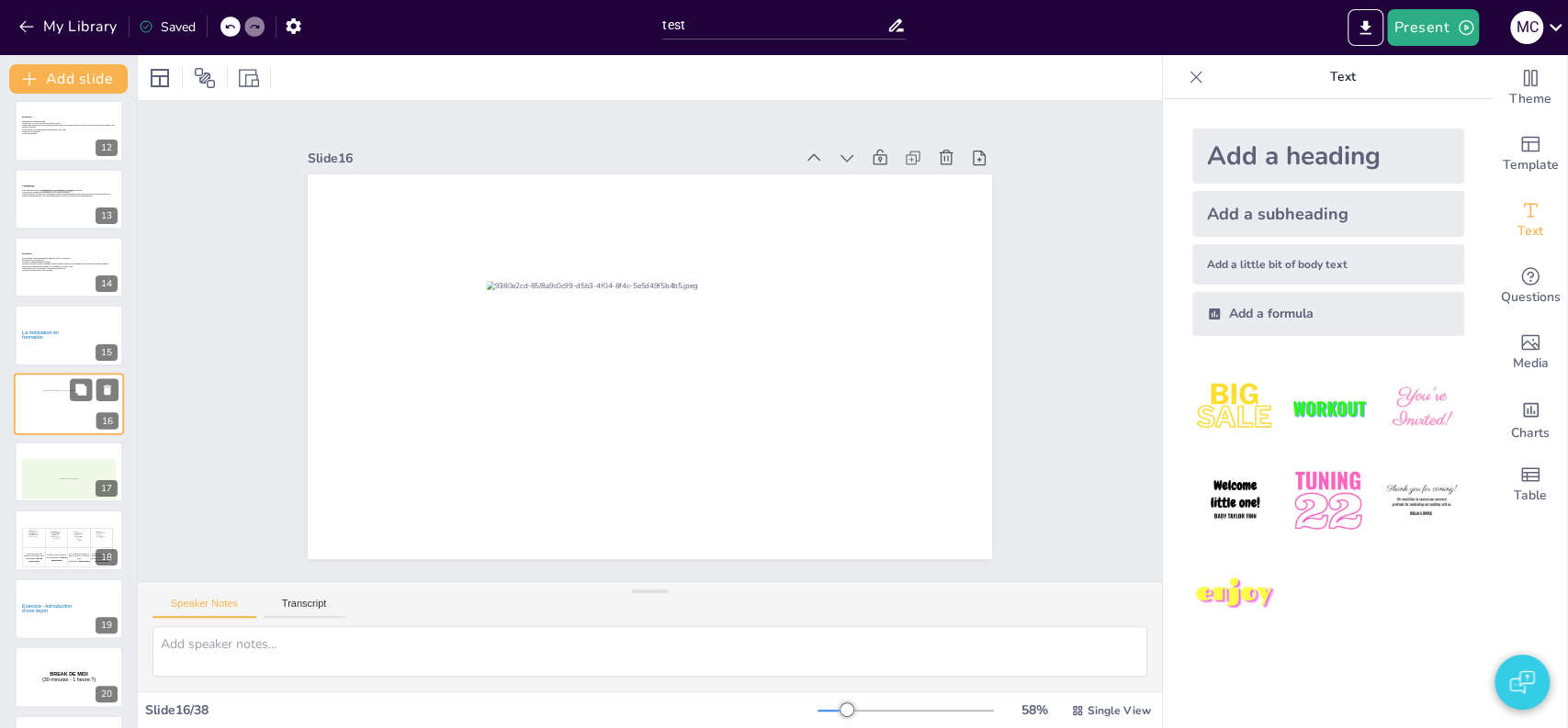
scroll to position [752, 0]
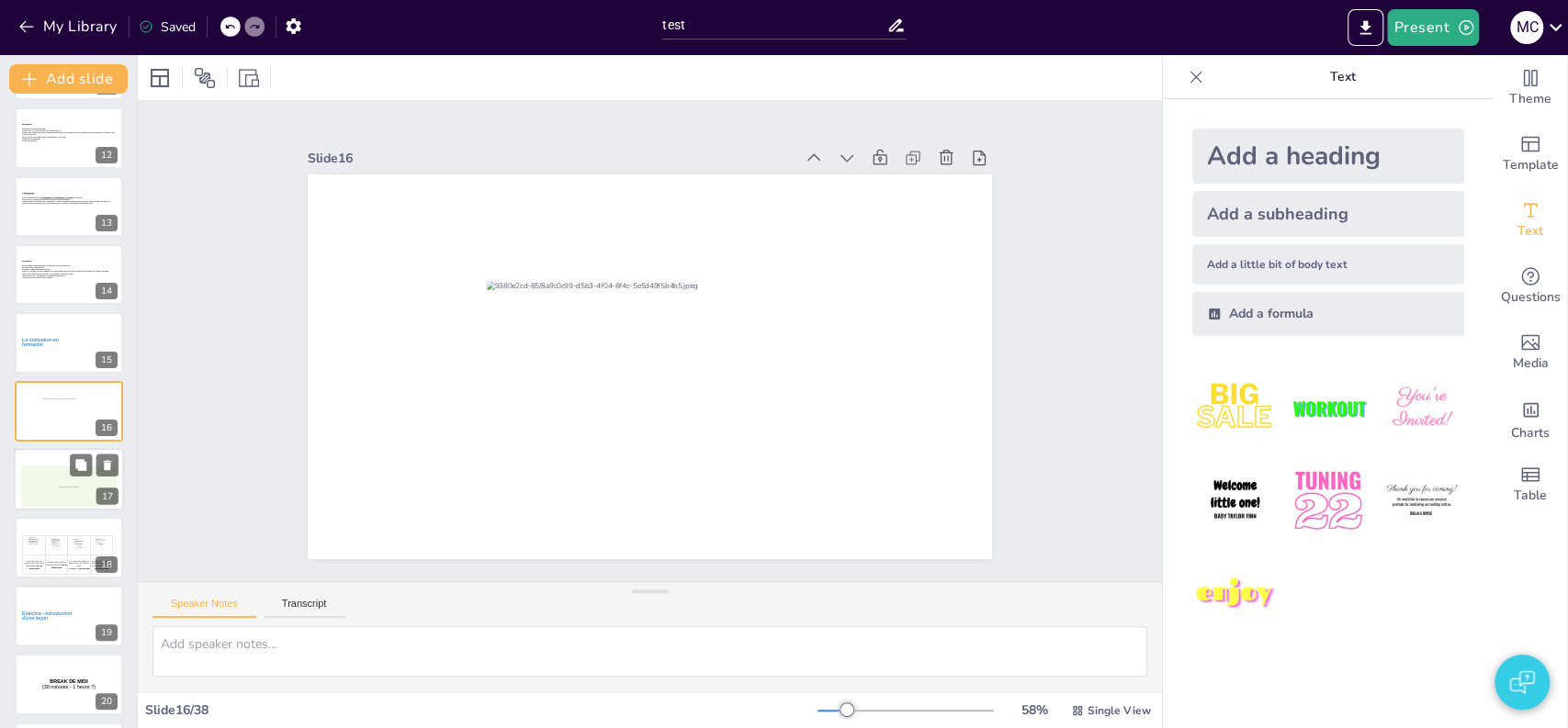
click at [37, 503] on div "[Diagram: Espace réservé du contenu 3]" at bounding box center [69, 486] width 96 height 42
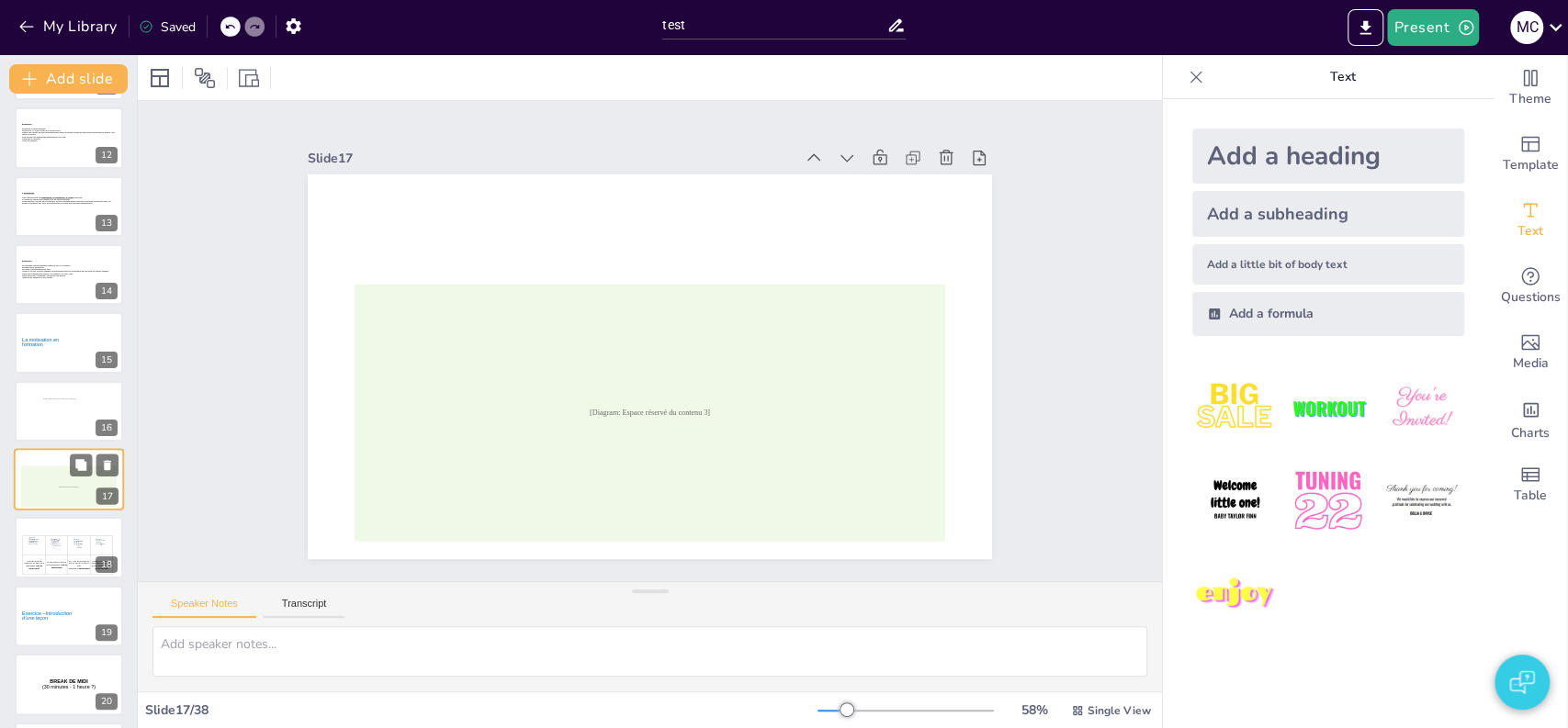
scroll to position [820, 0]
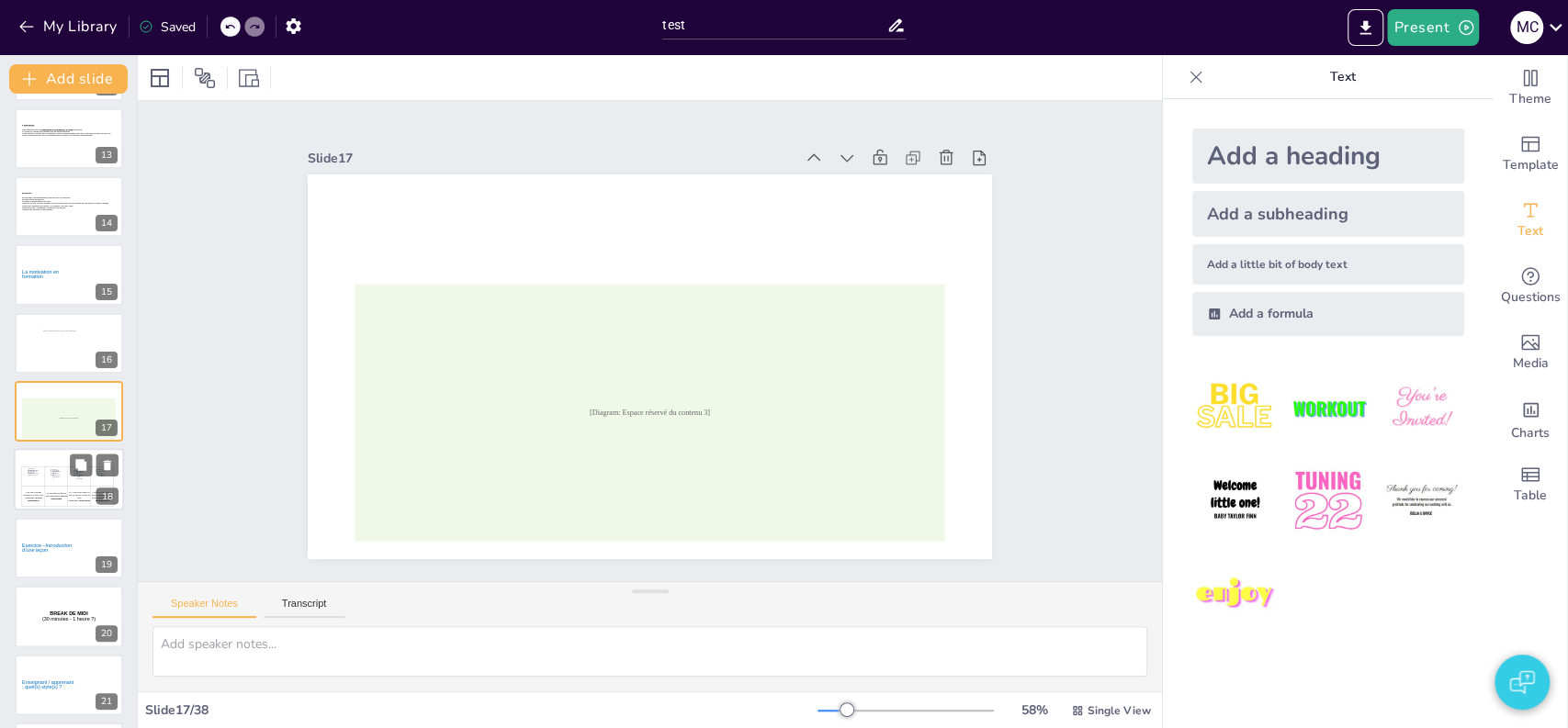
click at [51, 496] on span "Je sais déjà ce que je dois apprendre :" at bounding box center [55, 495] width 20 height 6
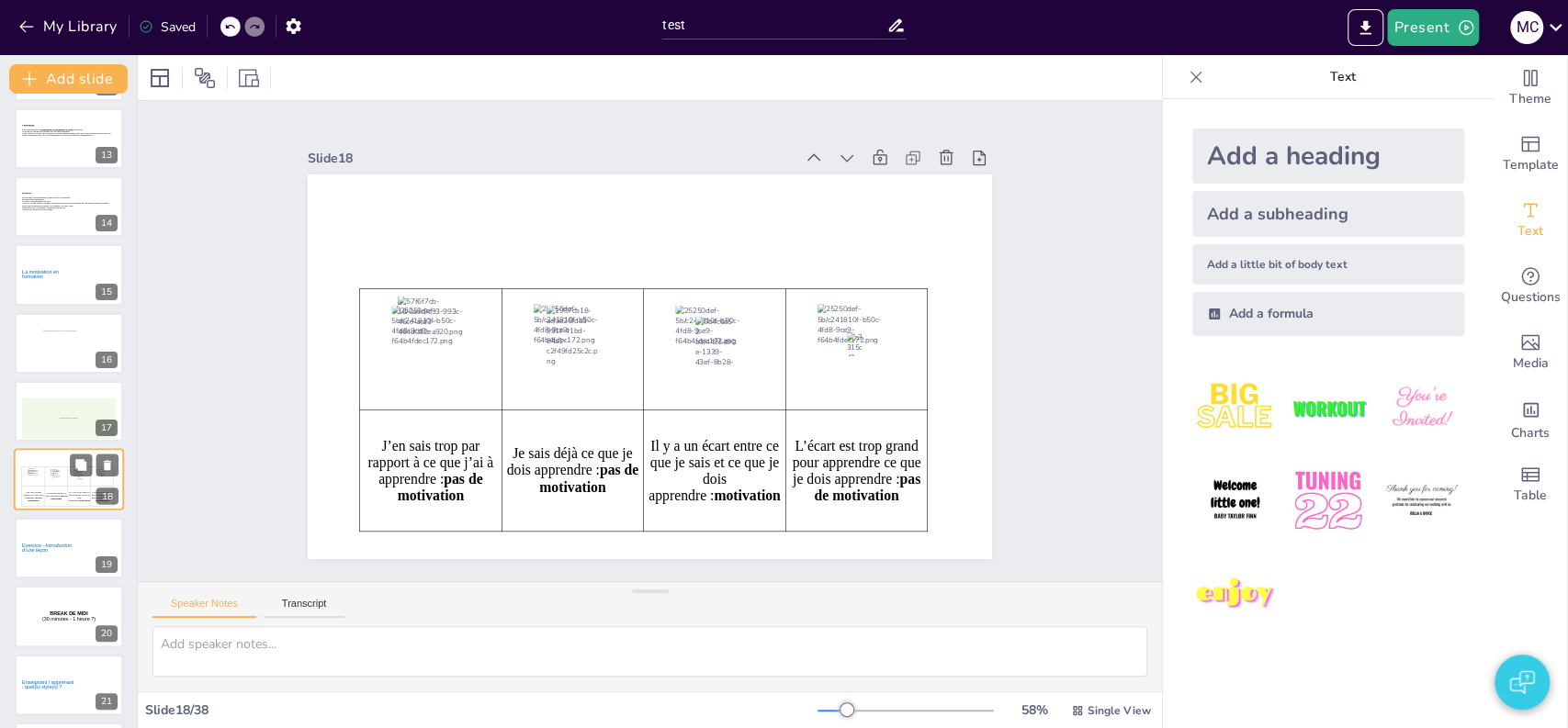
scroll to position [888, 0]
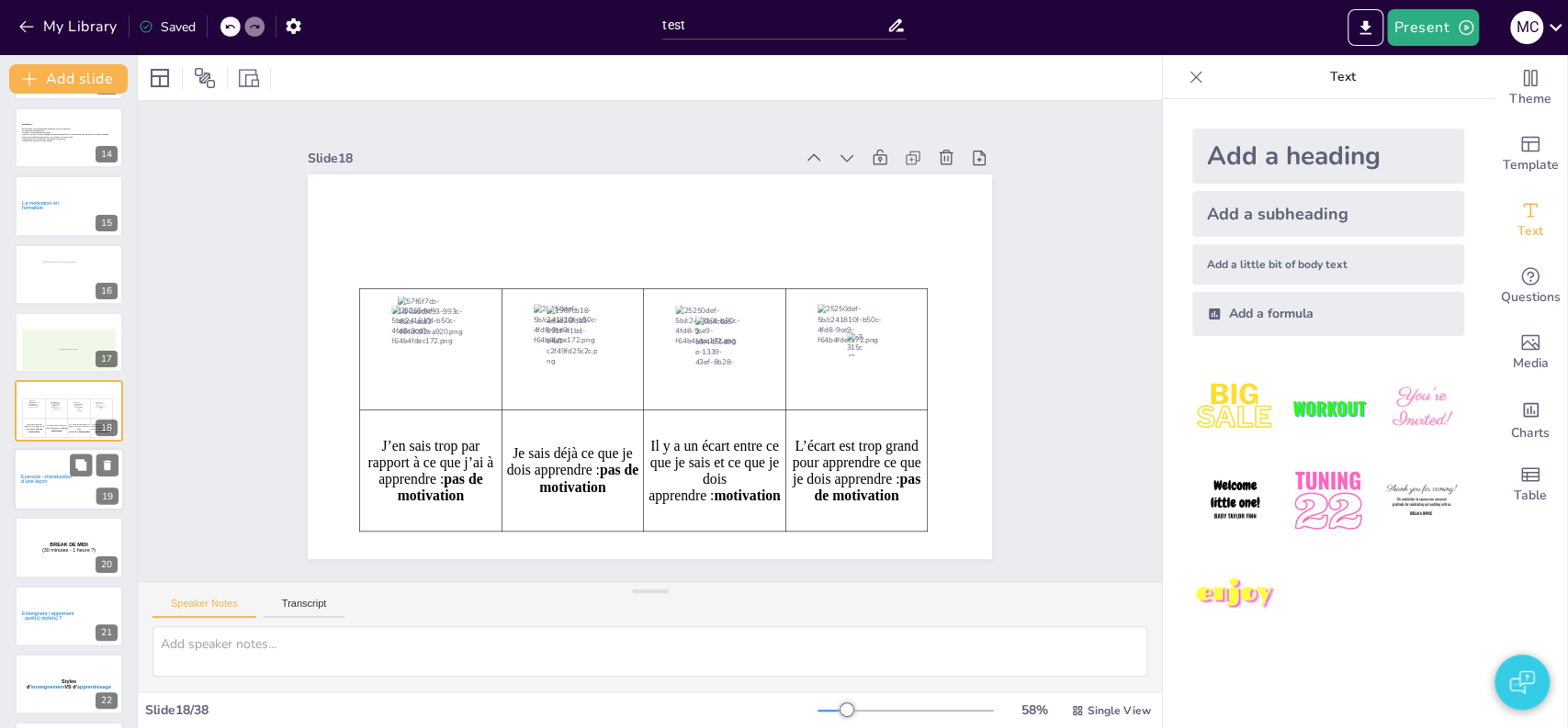
click at [36, 490] on icon at bounding box center [48, 479] width 55 height 54
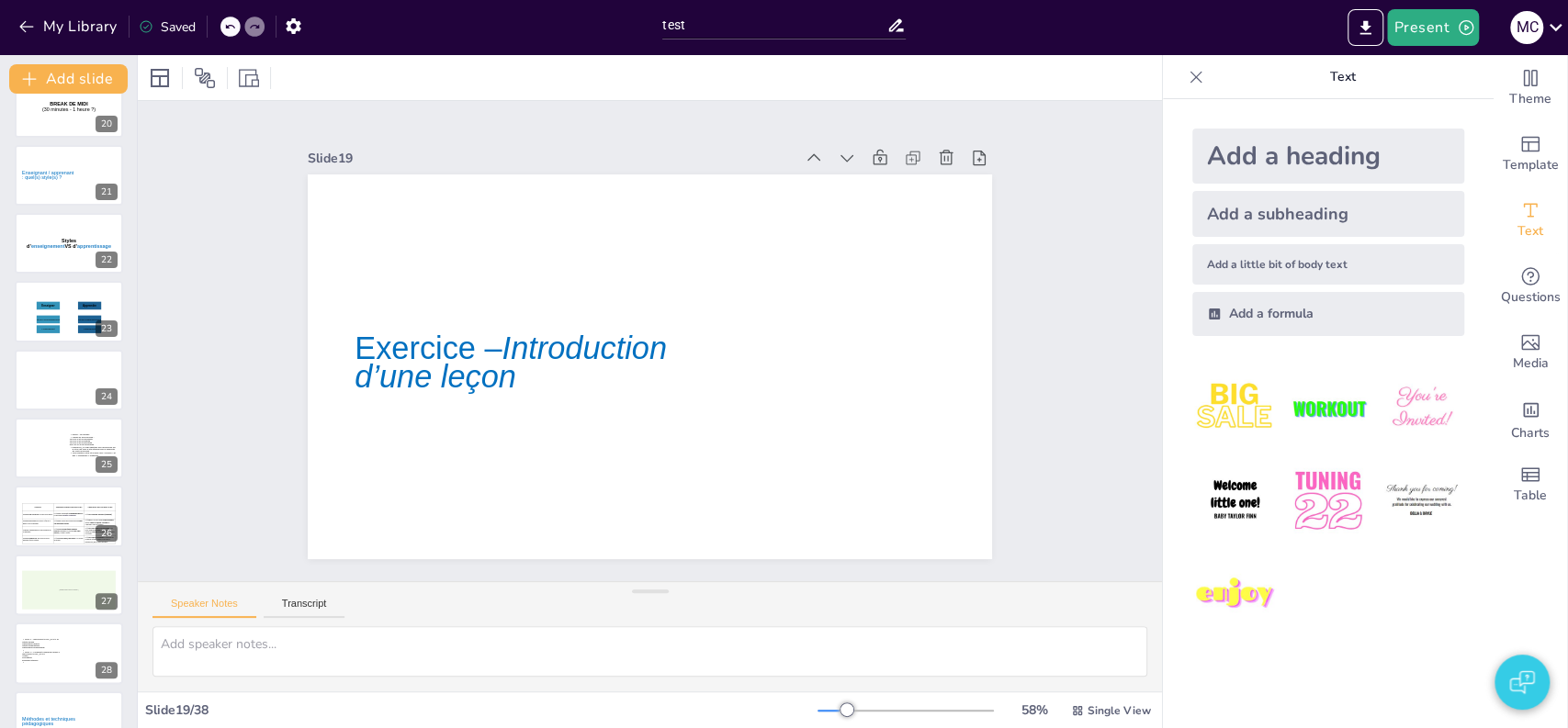
scroll to position [1362, 0]
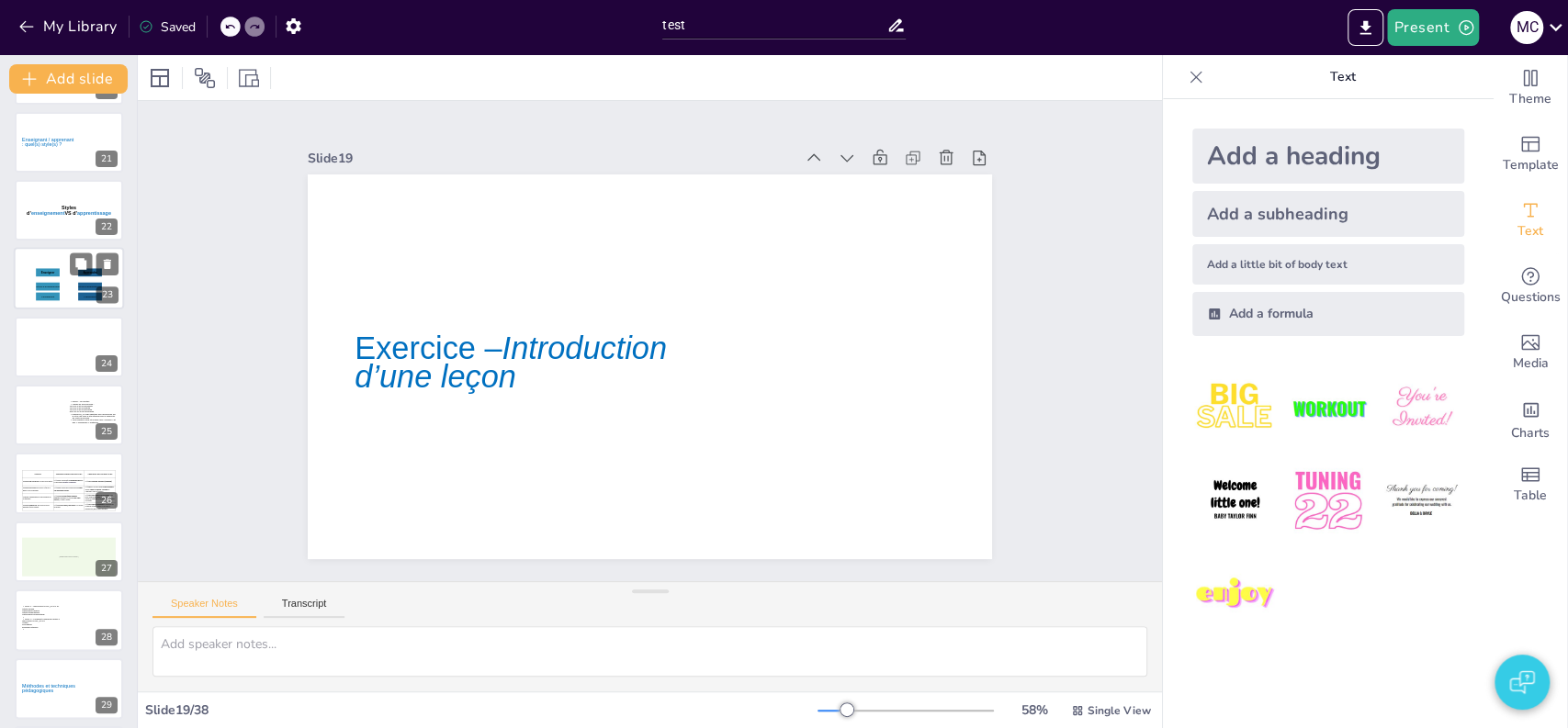
click at [49, 288] on icon at bounding box center [47, 287] width 24 height 9
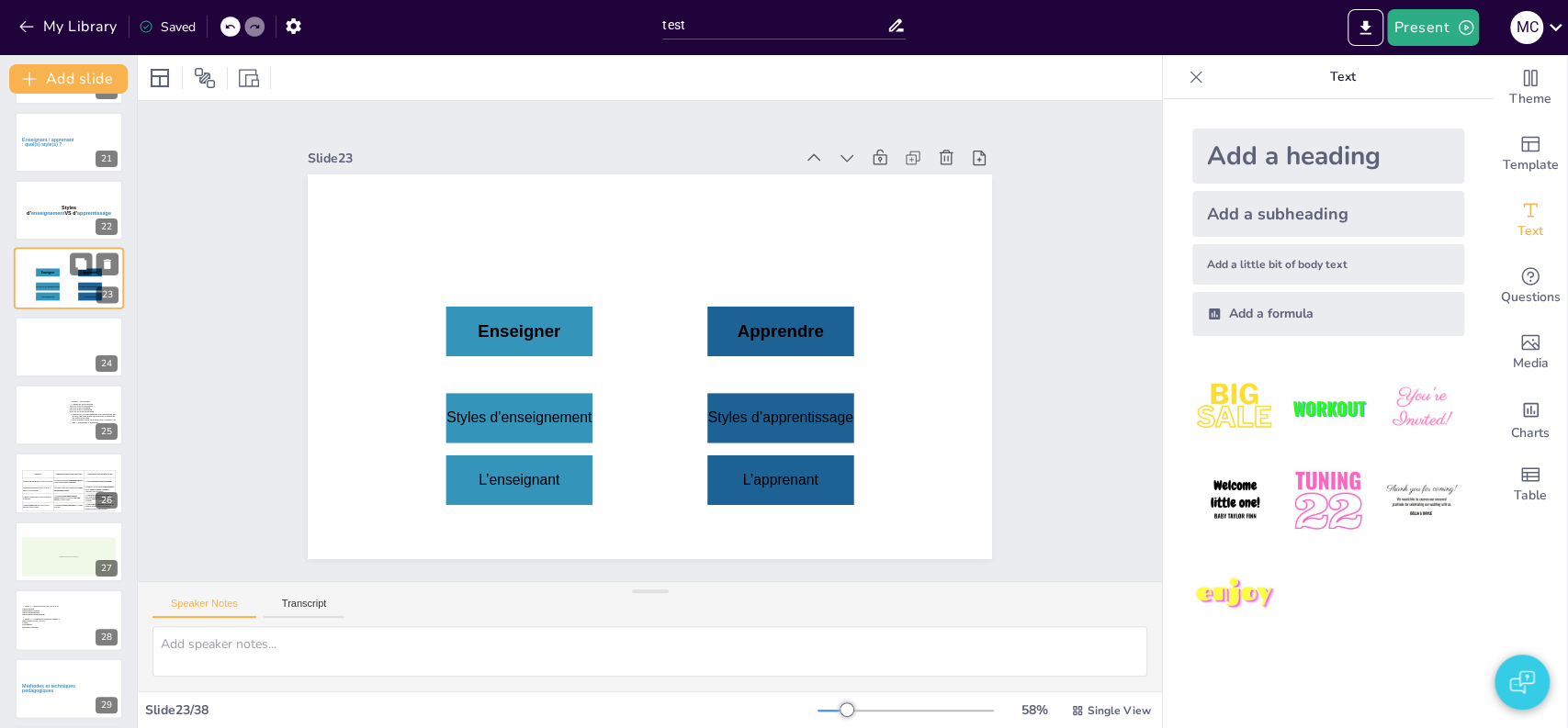
scroll to position [1230, 0]
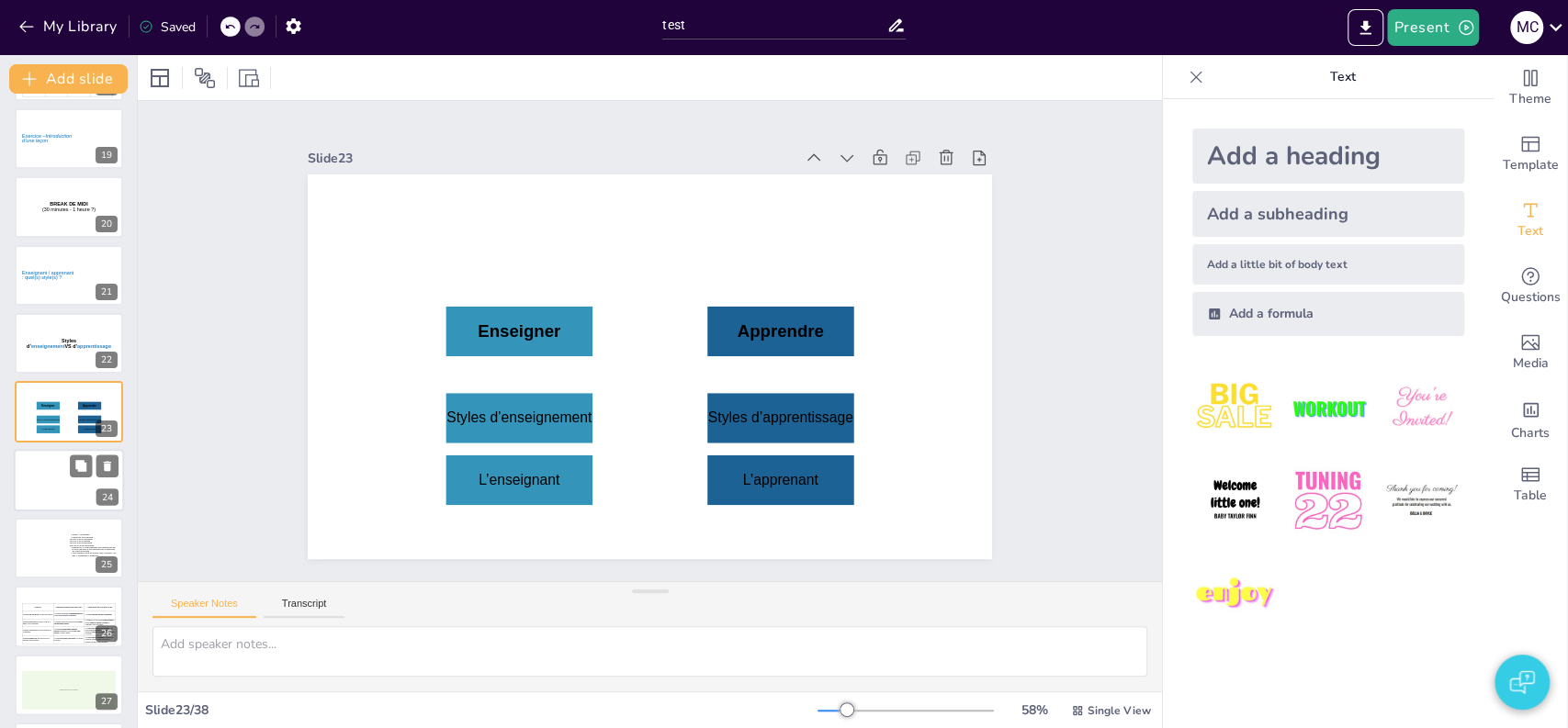
click at [35, 491] on div at bounding box center [69, 480] width 110 height 63
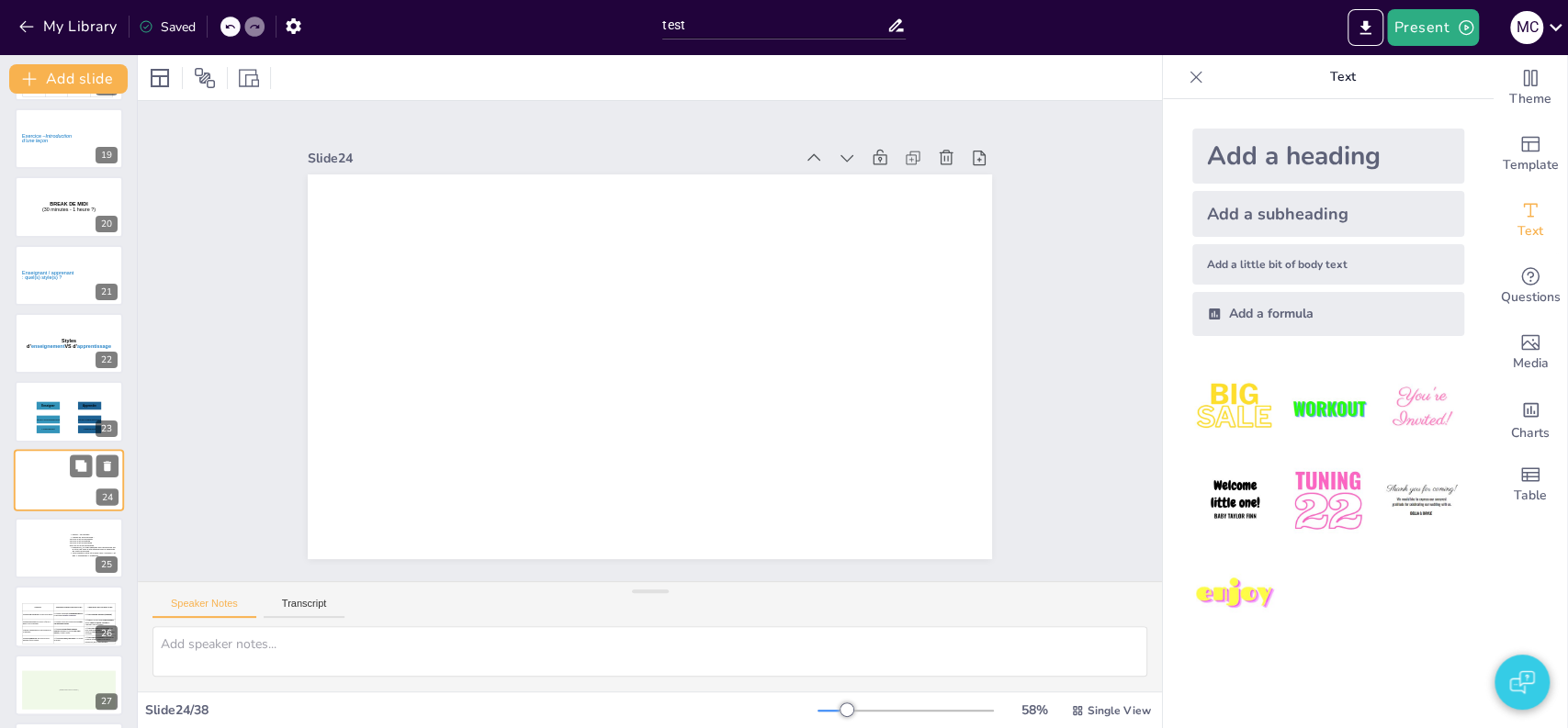
scroll to position [1298, 0]
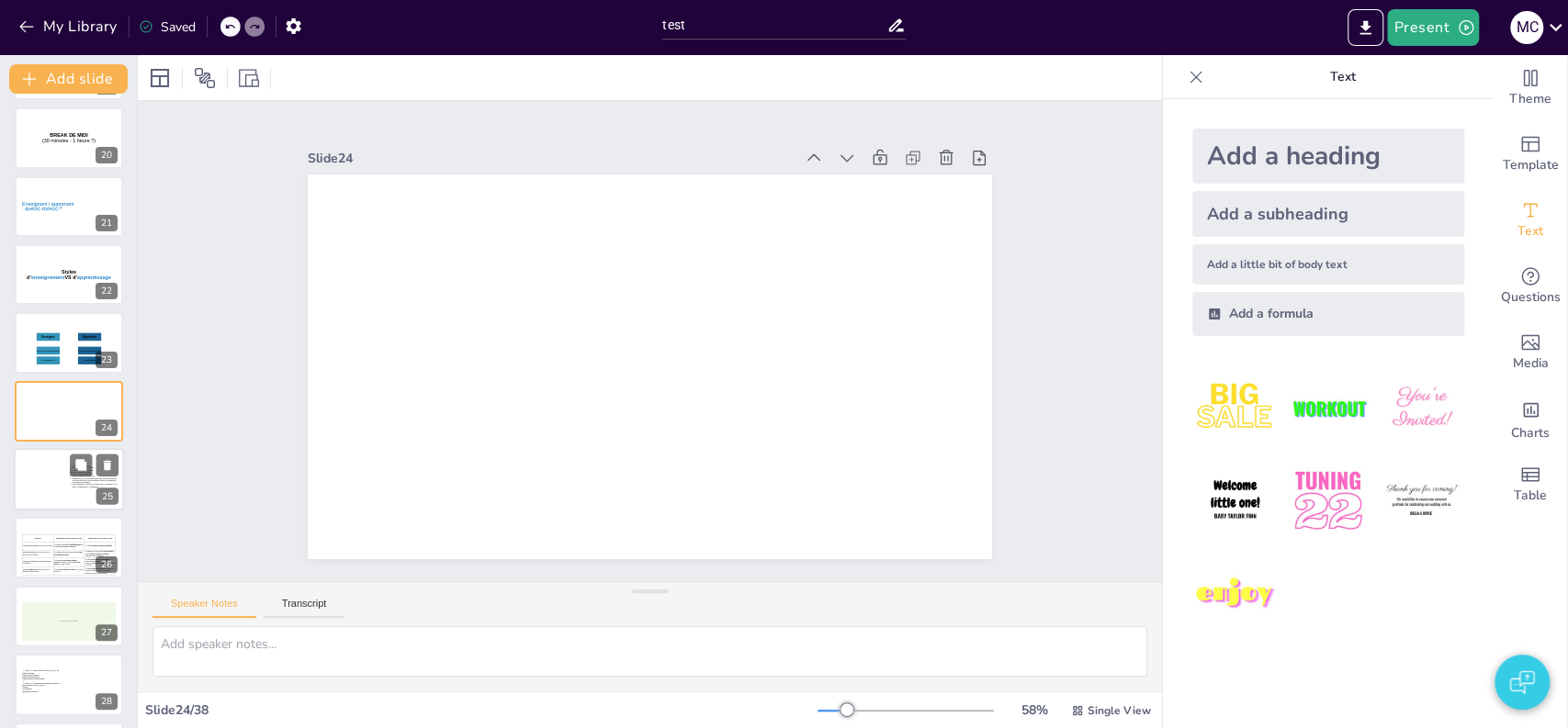
click at [44, 490] on div at bounding box center [44, 482] width 46 height 44
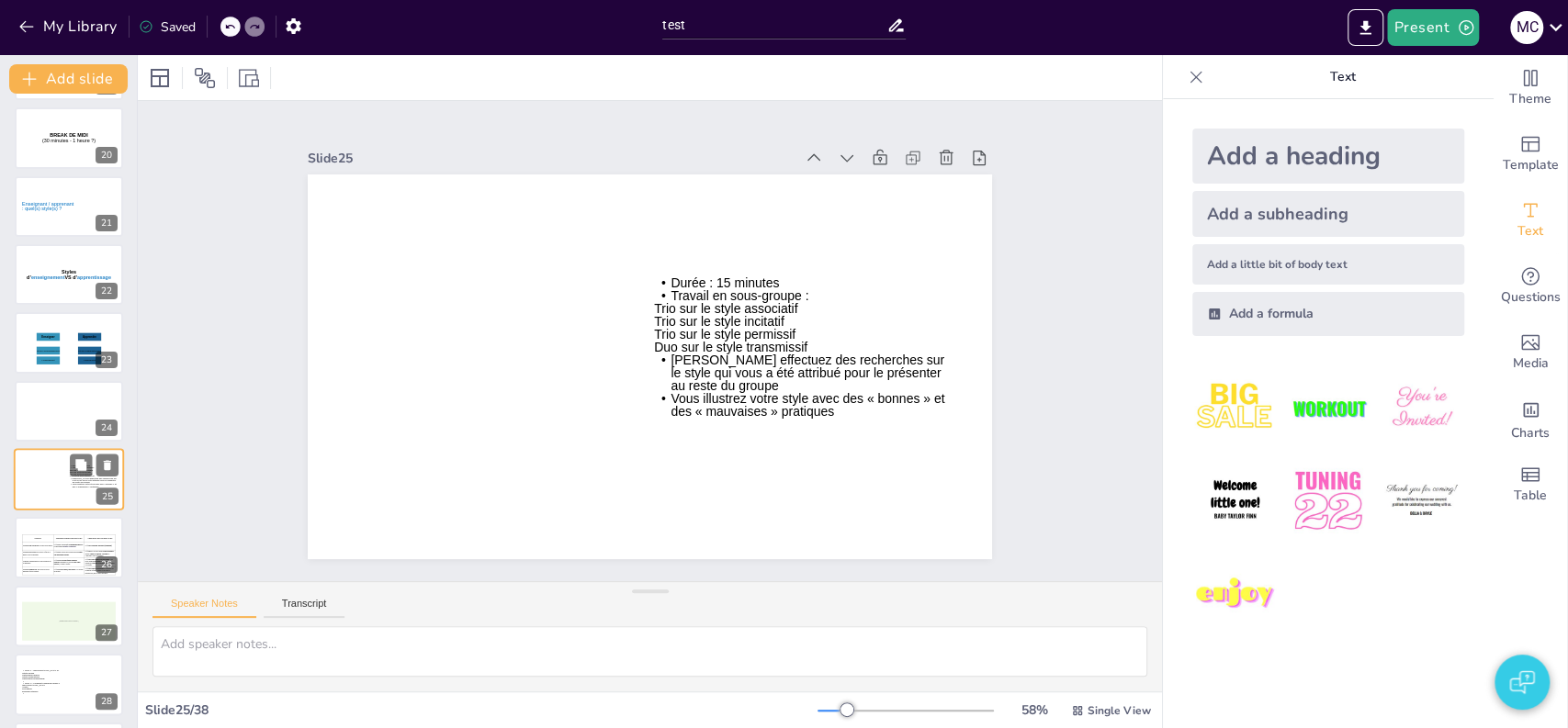
scroll to position [1366, 0]
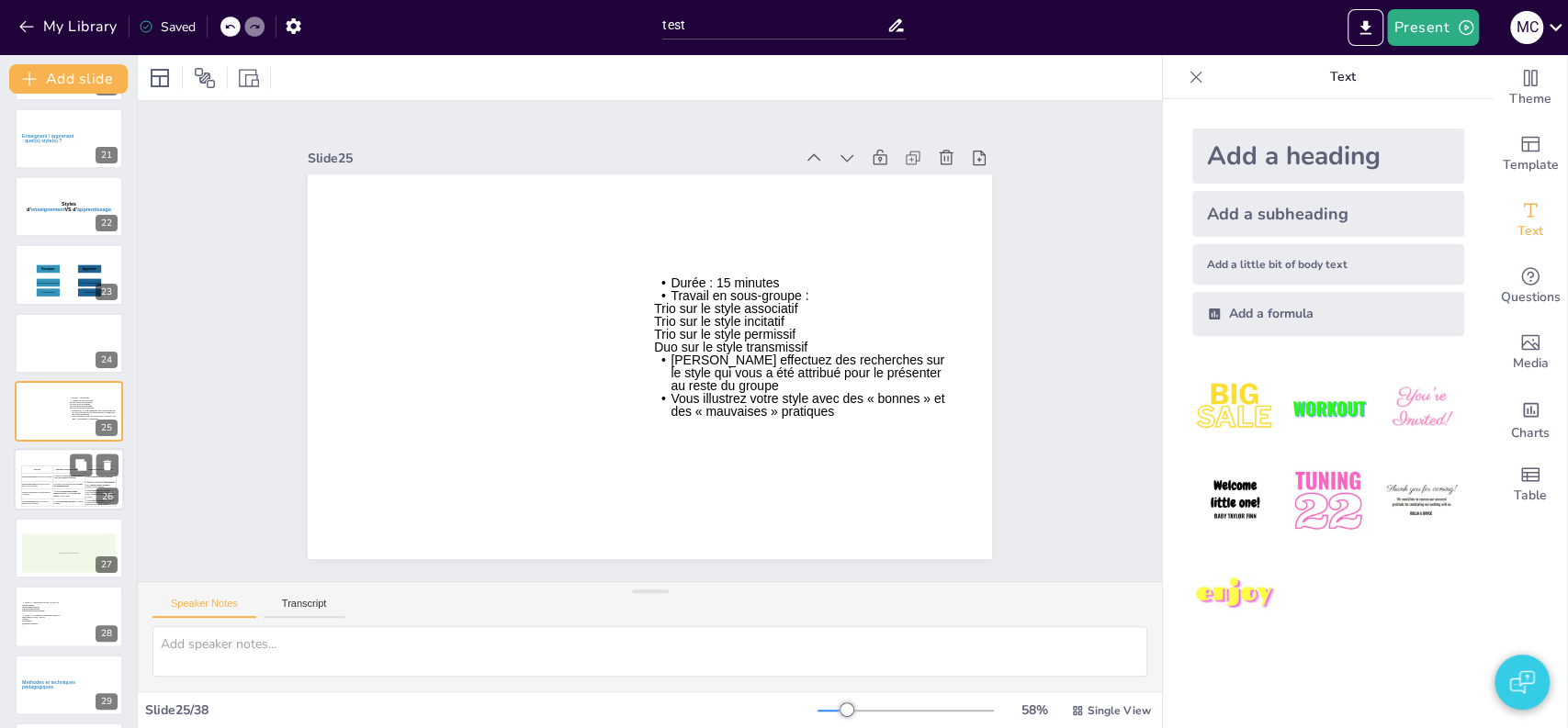
click at [59, 498] on span ", il corrige et rectifie." at bounding box center [65, 497] width 12 height 2
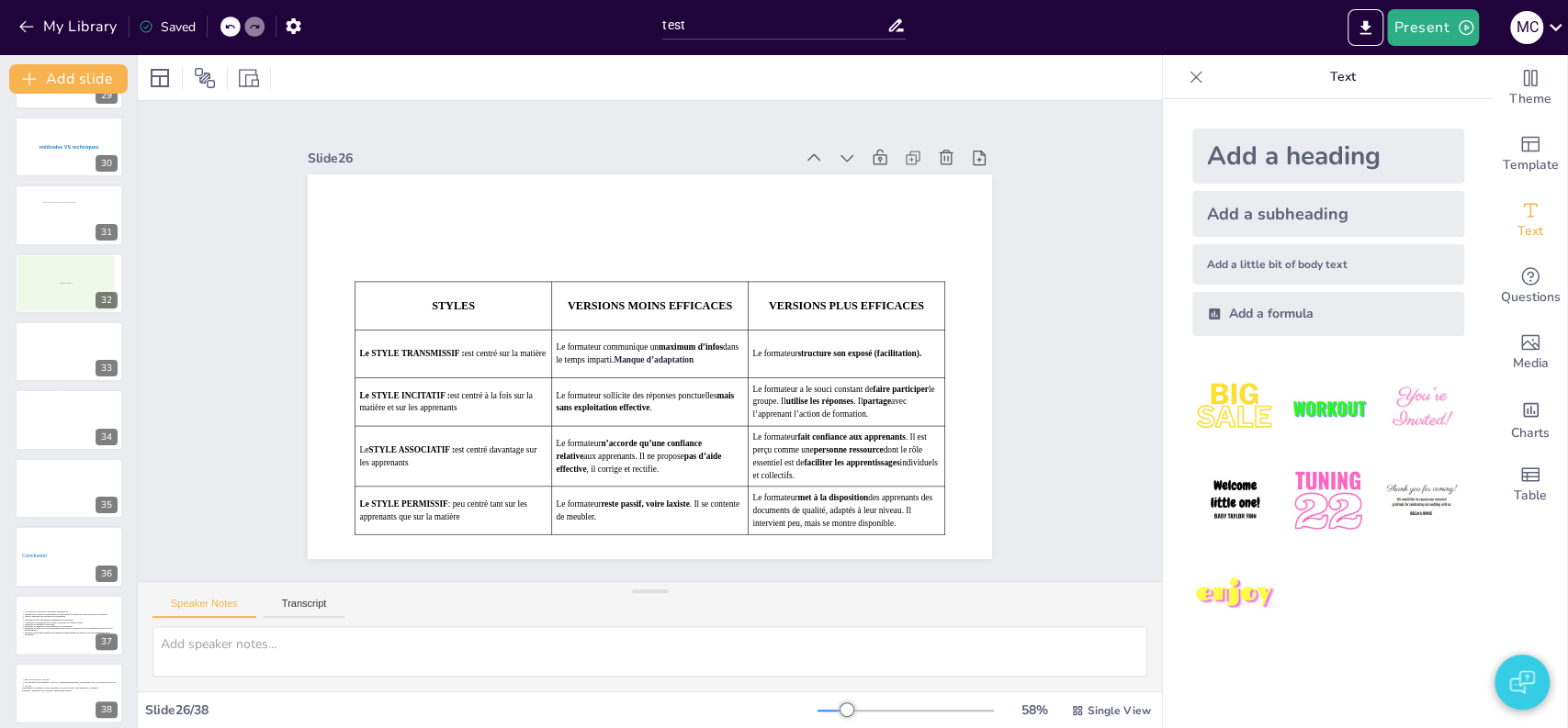
scroll to position [1982, 0]
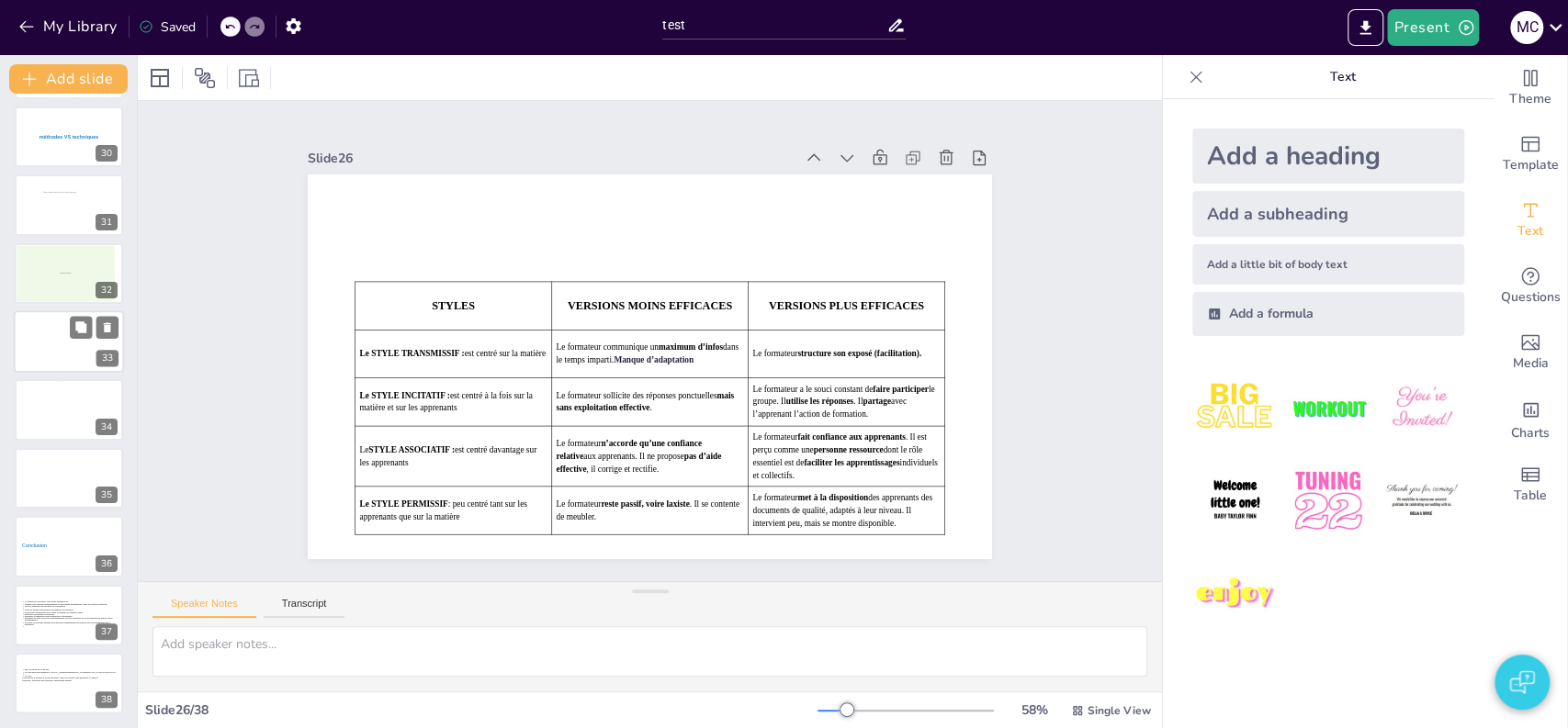
click at [49, 345] on div at bounding box center [68, 337] width 102 height 73
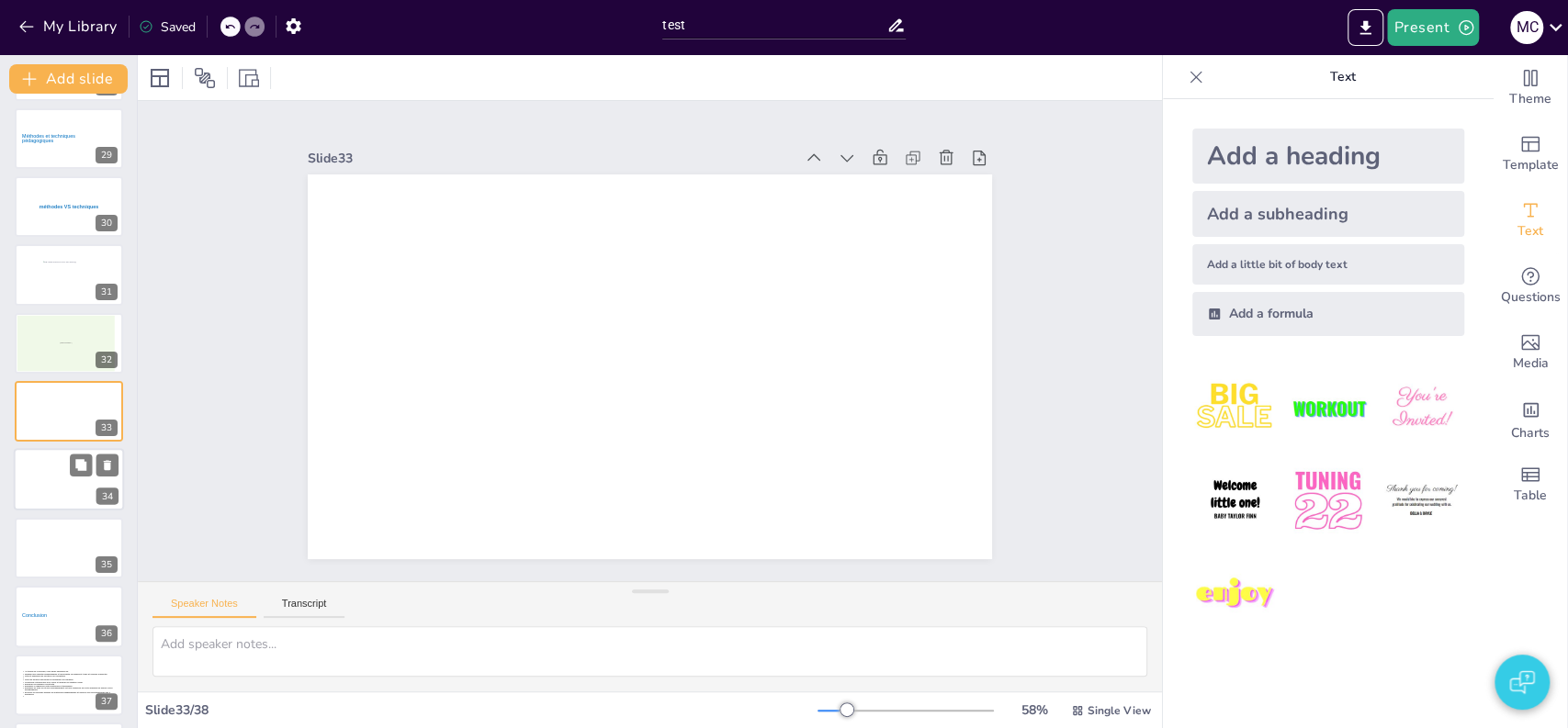
click at [54, 483] on div at bounding box center [69, 480] width 88 height 63
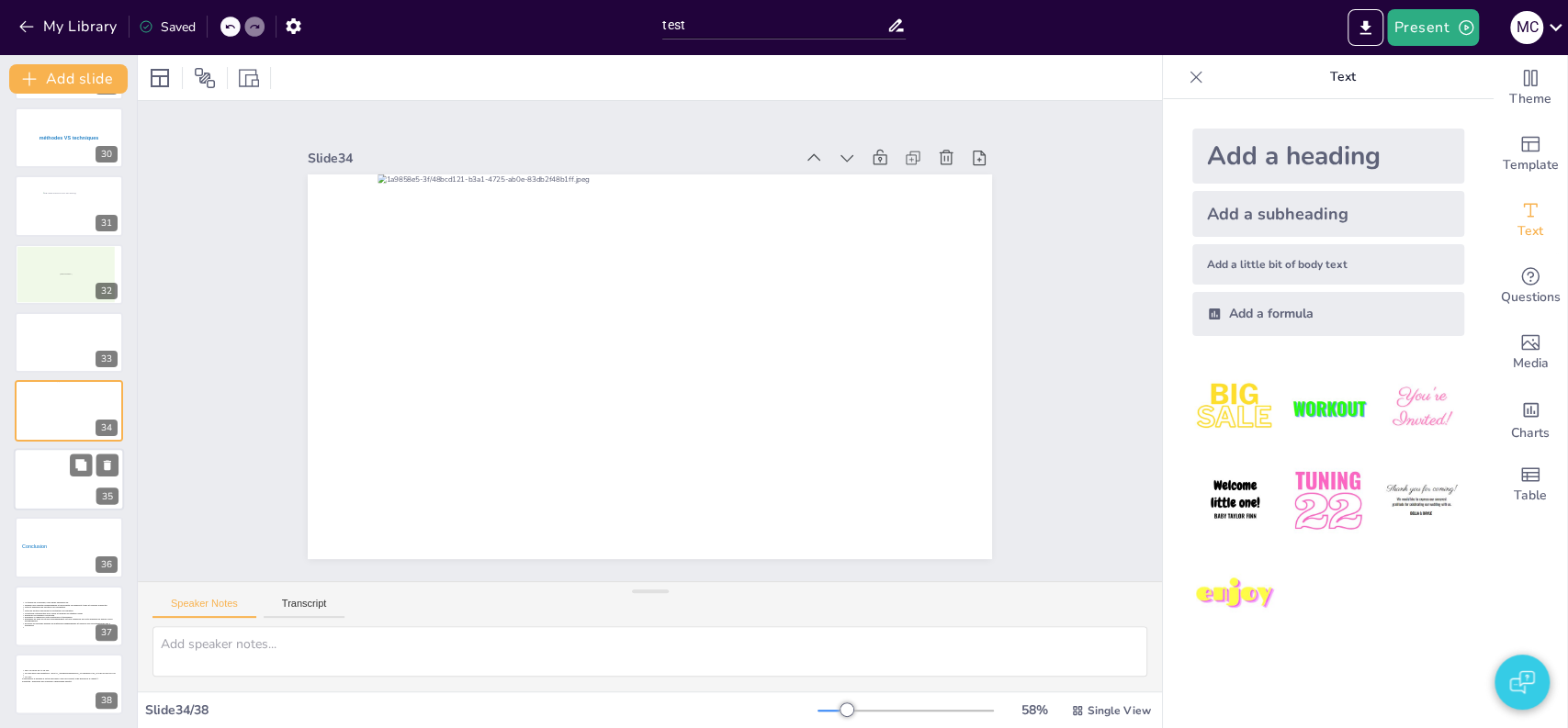
click at [43, 501] on div at bounding box center [69, 479] width 88 height 63
click at [87, 34] on button "My Library" at bounding box center [69, 26] width 111 height 29
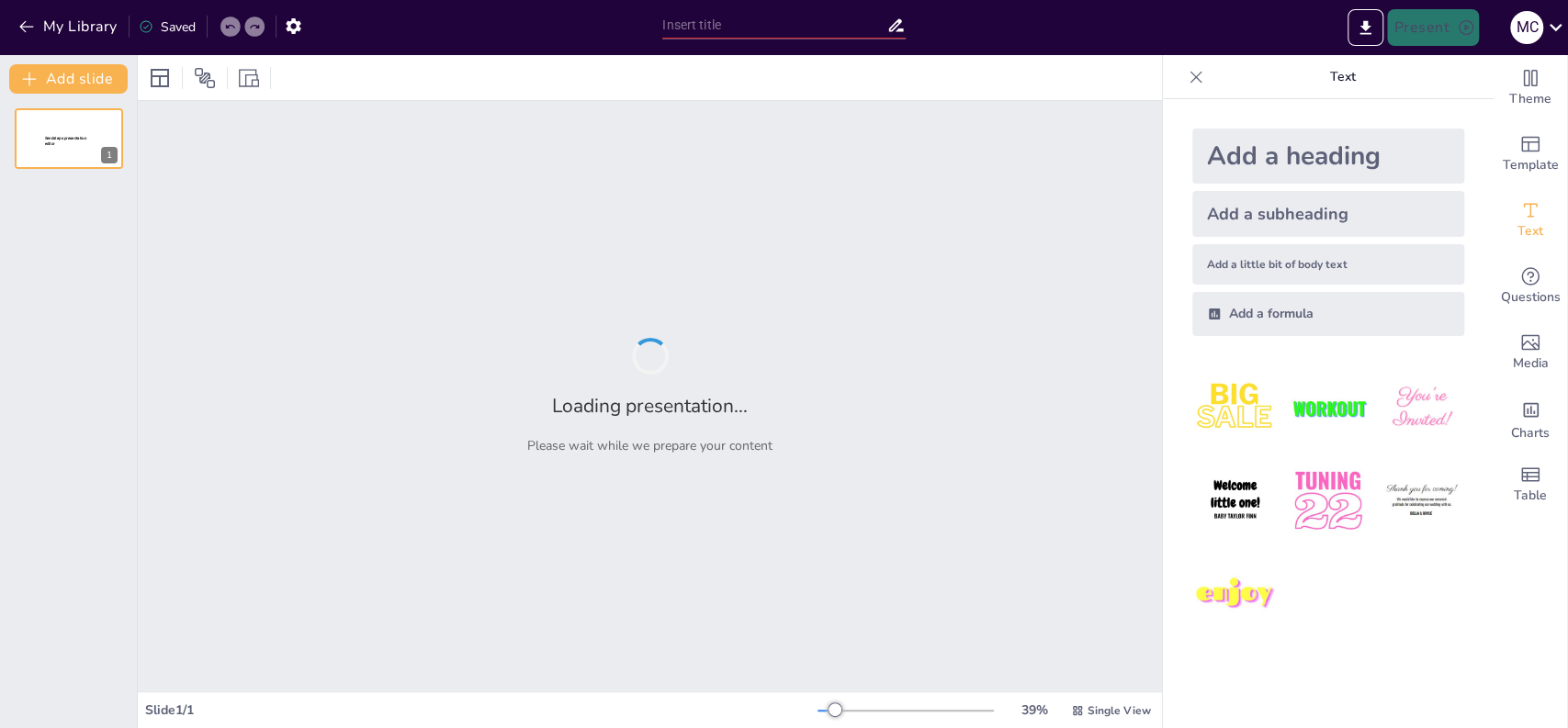
type input "test"
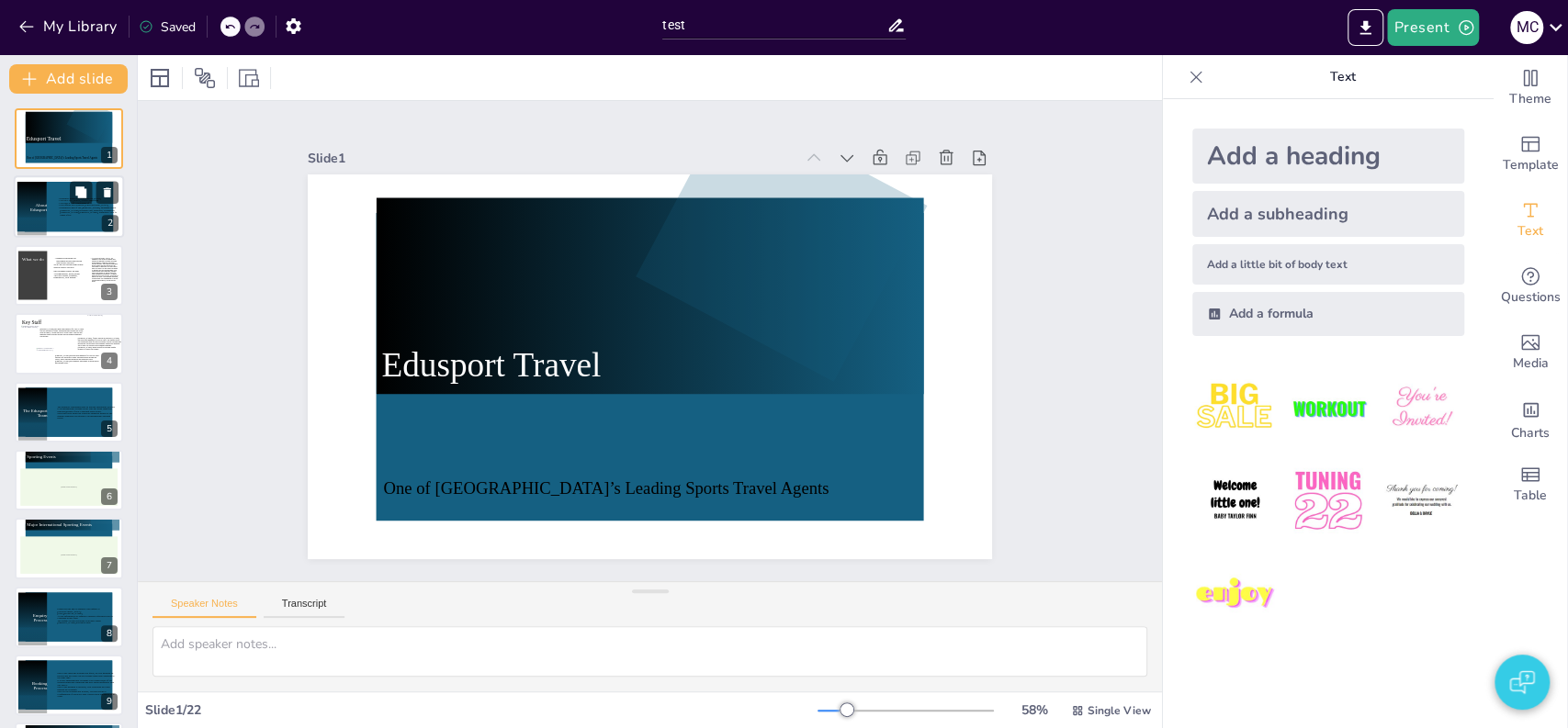
click at [29, 204] on icon at bounding box center [32, 196] width 29 height 30
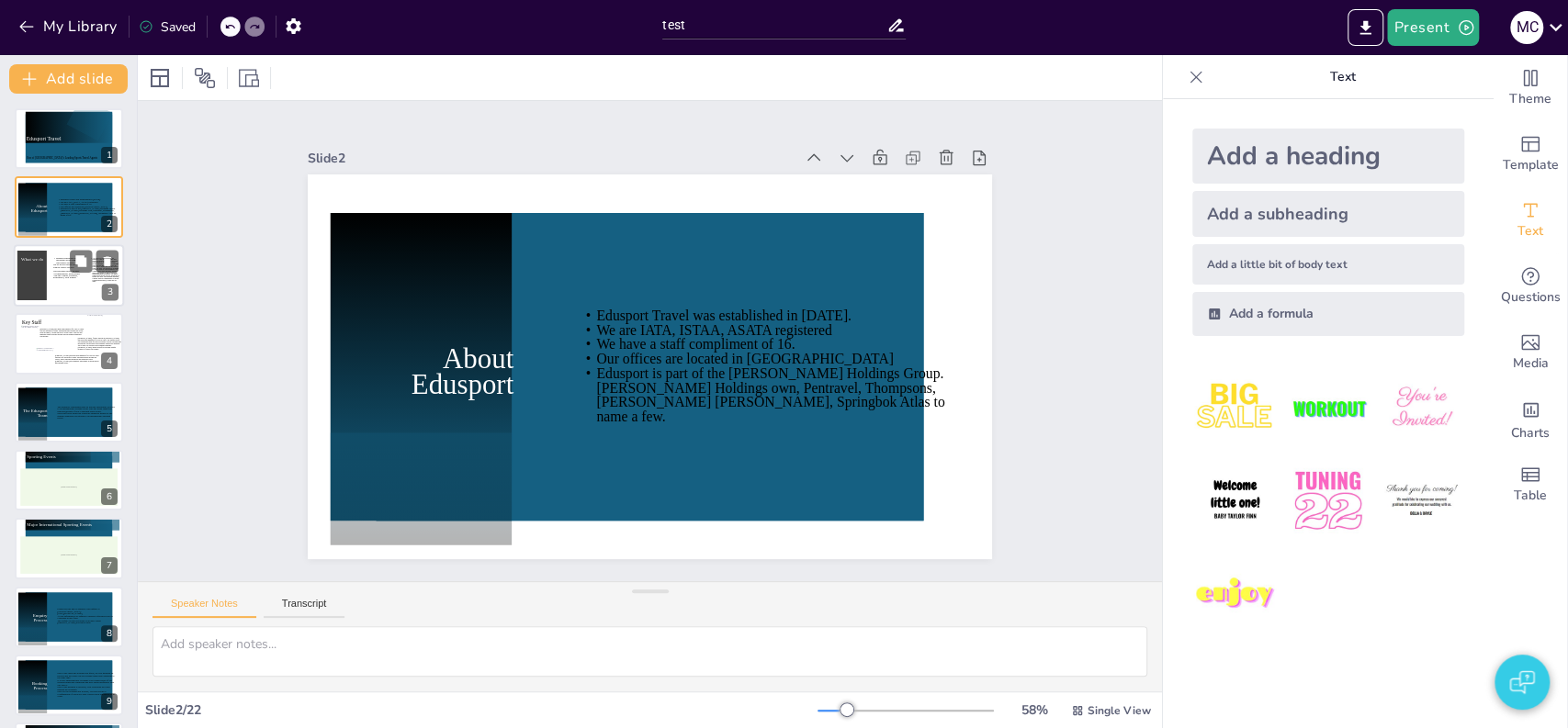
click at [58, 283] on icon at bounding box center [69, 277] width 31 height 40
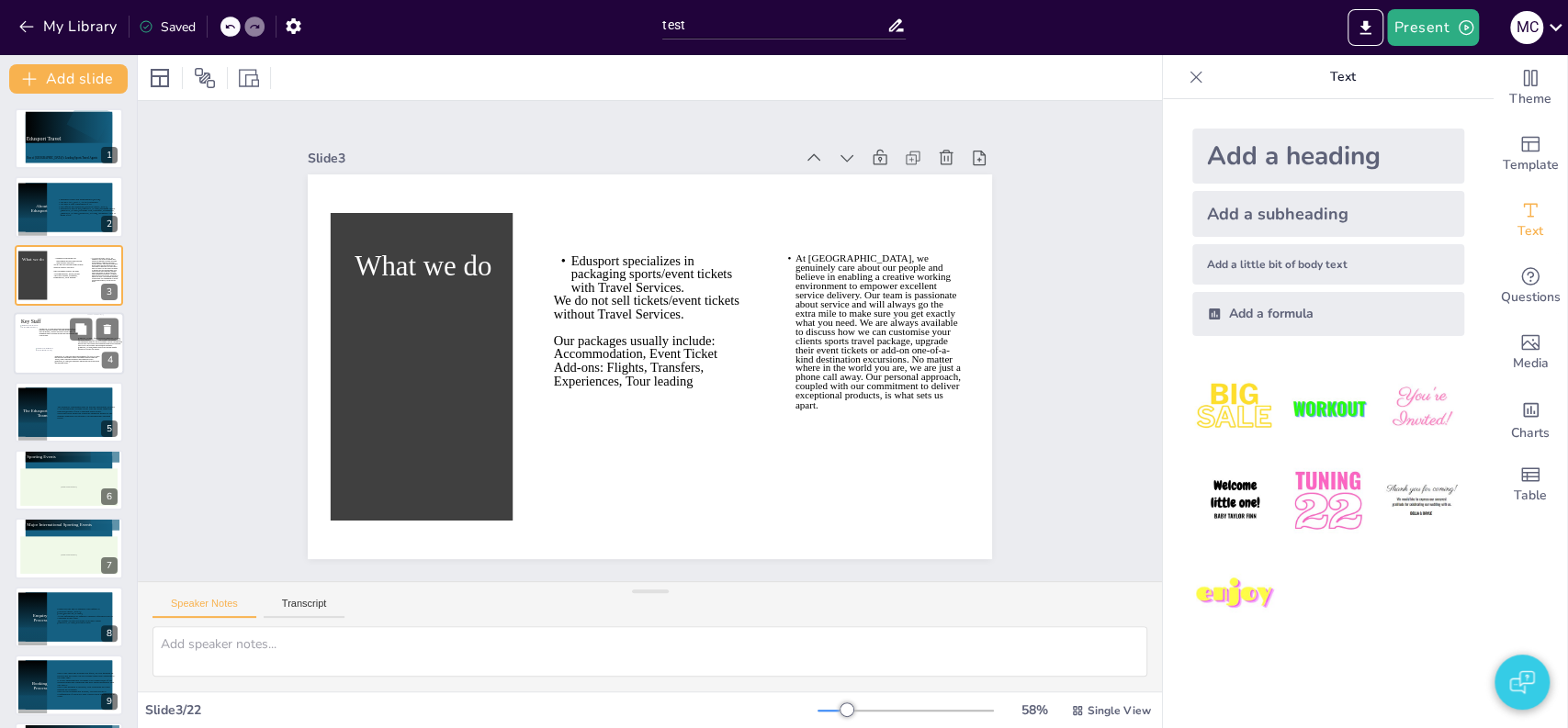
click at [59, 344] on div at bounding box center [69, 343] width 110 height 63
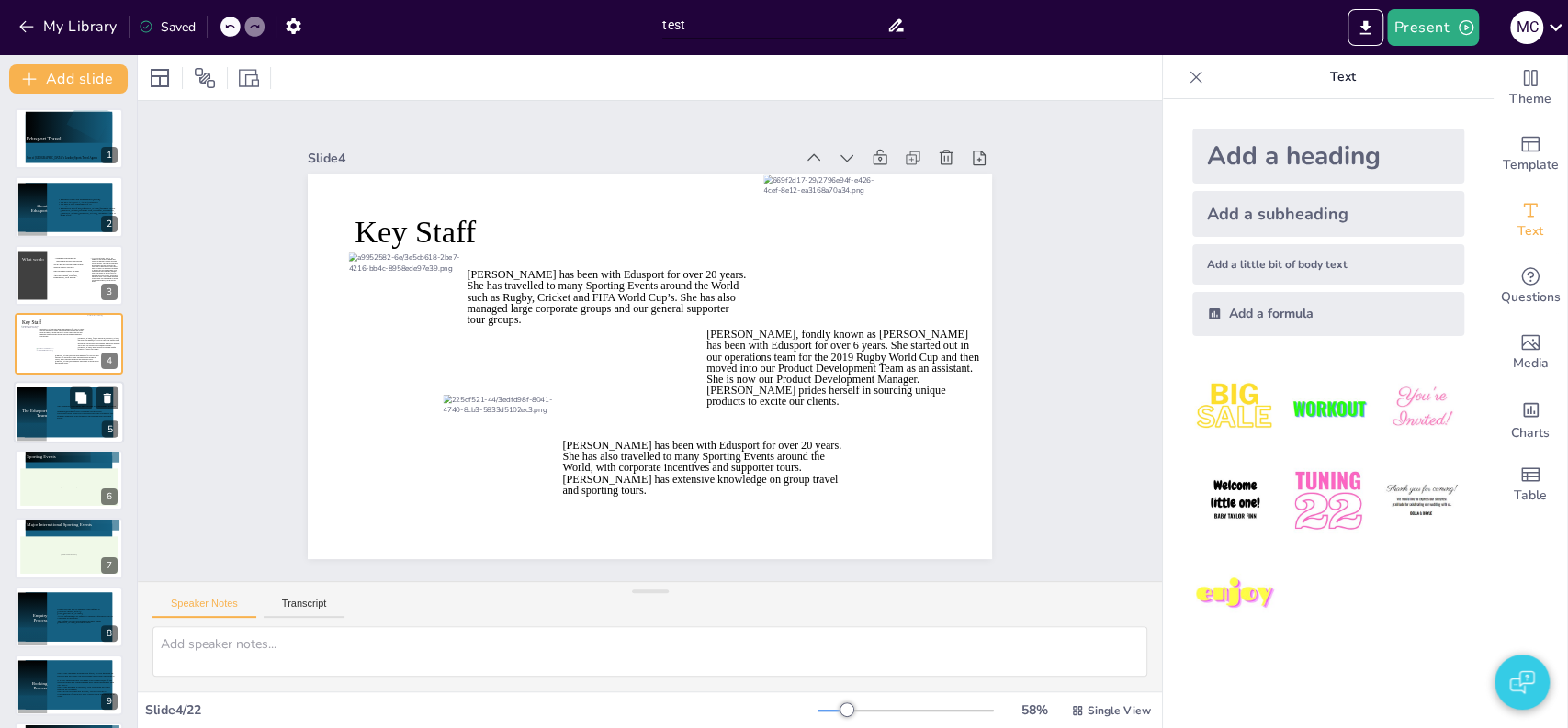
click at [66, 418] on icon at bounding box center [87, 412] width 60 height 50
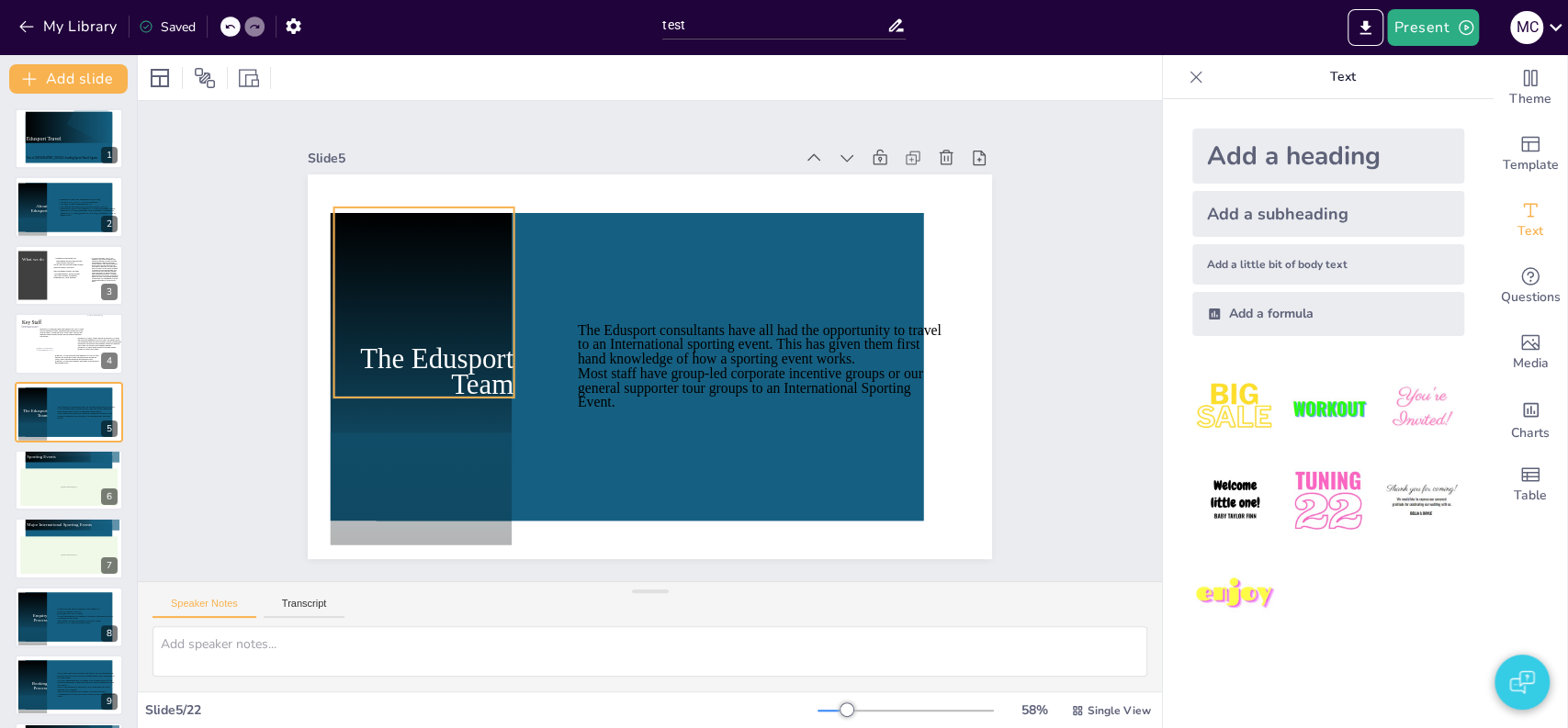
click at [355, 208] on icon at bounding box center [436, 256] width 215 height 223
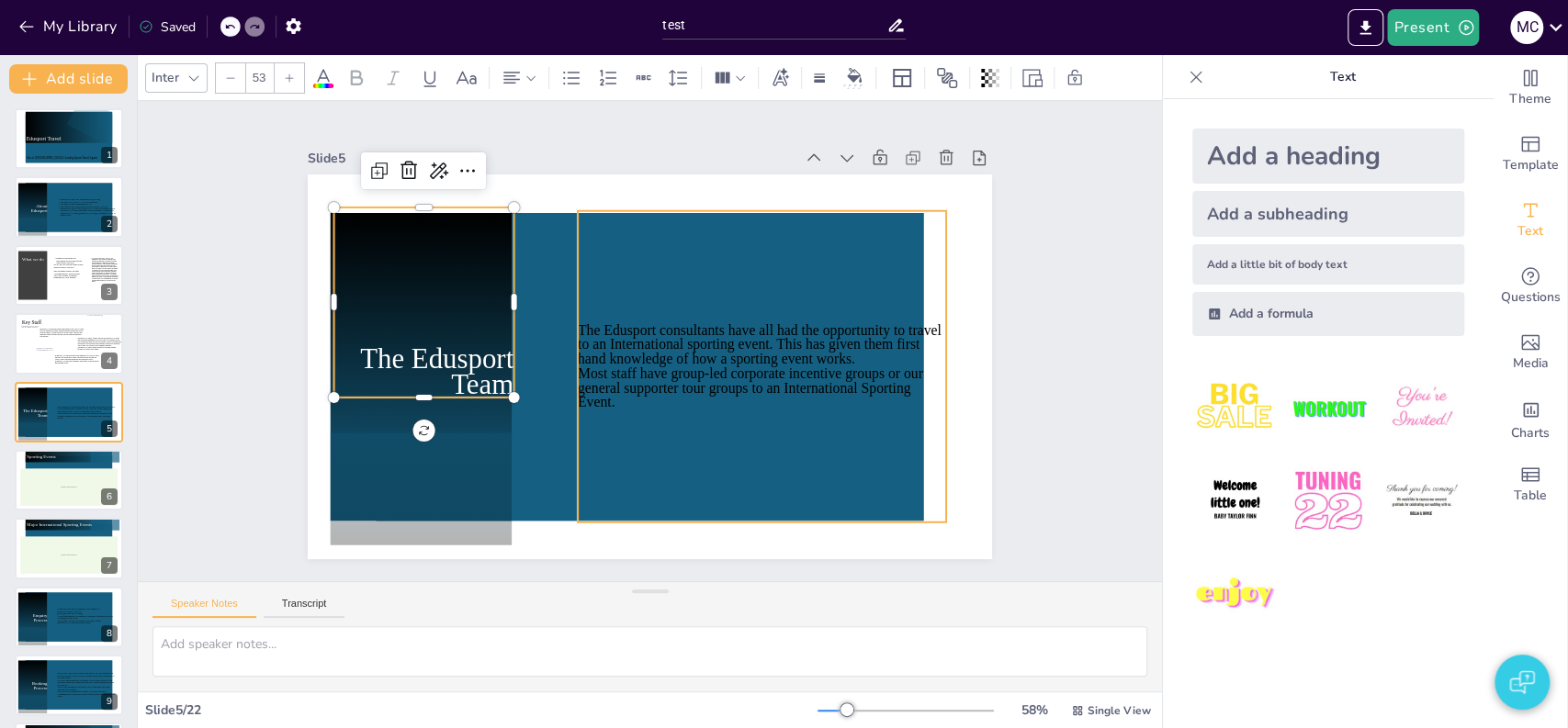
click at [566, 218] on icon at bounding box center [749, 399] width 447 height 410
type input "27"
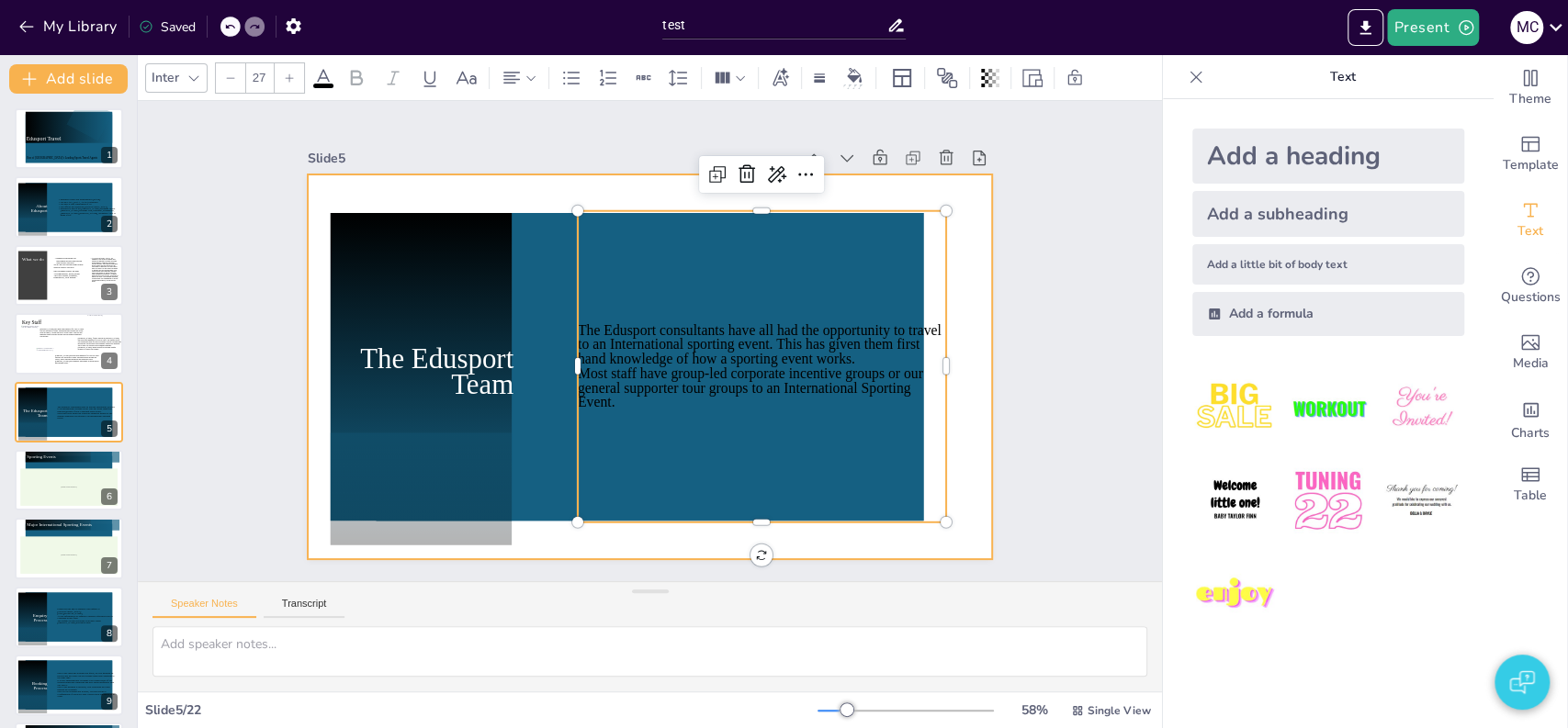
click at [529, 218] on icon at bounding box center [647, 366] width 577 height 364
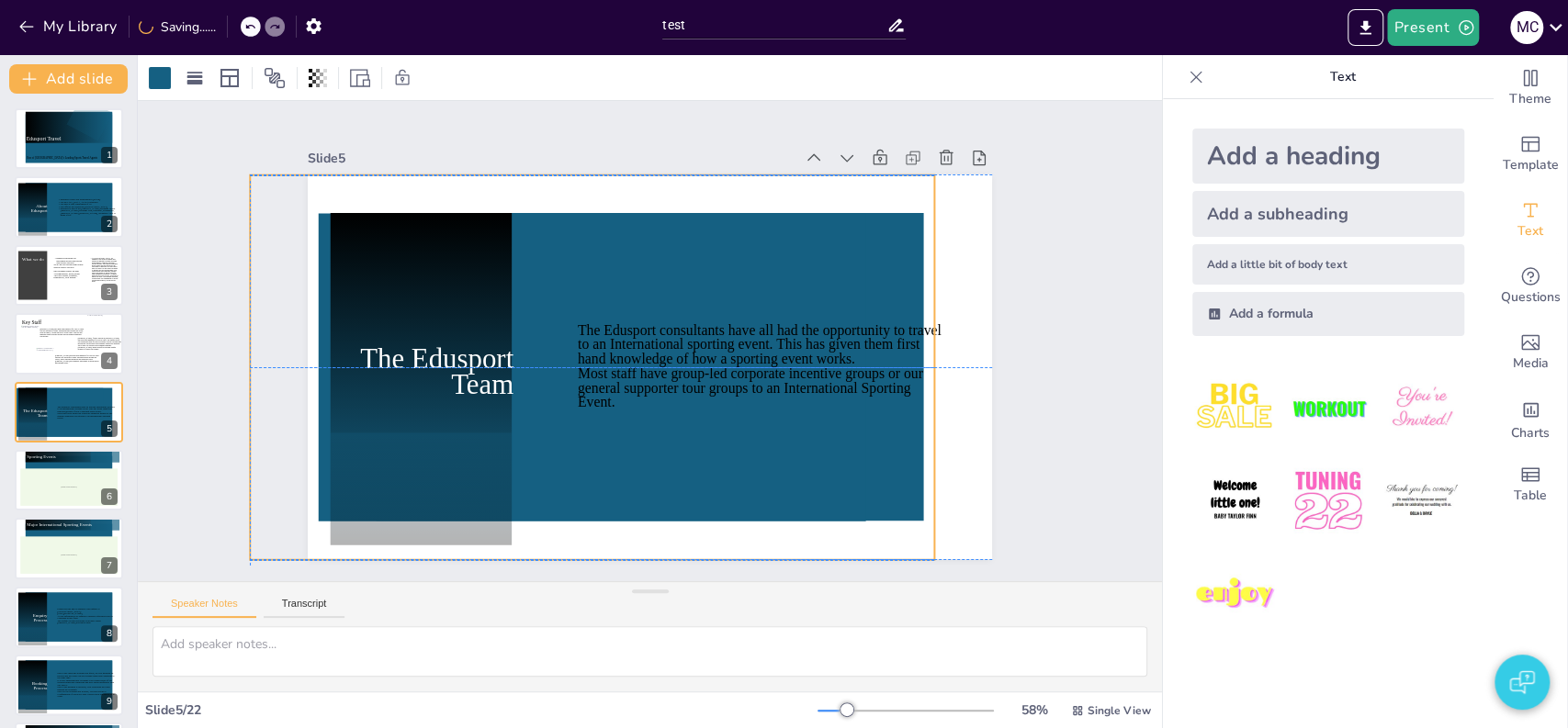
drag, startPoint x: 550, startPoint y: 182, endPoint x: 492, endPoint y: 189, distance: 58.4
click at [492, 189] on div "The Edusport Team The Edusport consultants have all had the opportunity to trav…" at bounding box center [748, 207] width 554 height 402
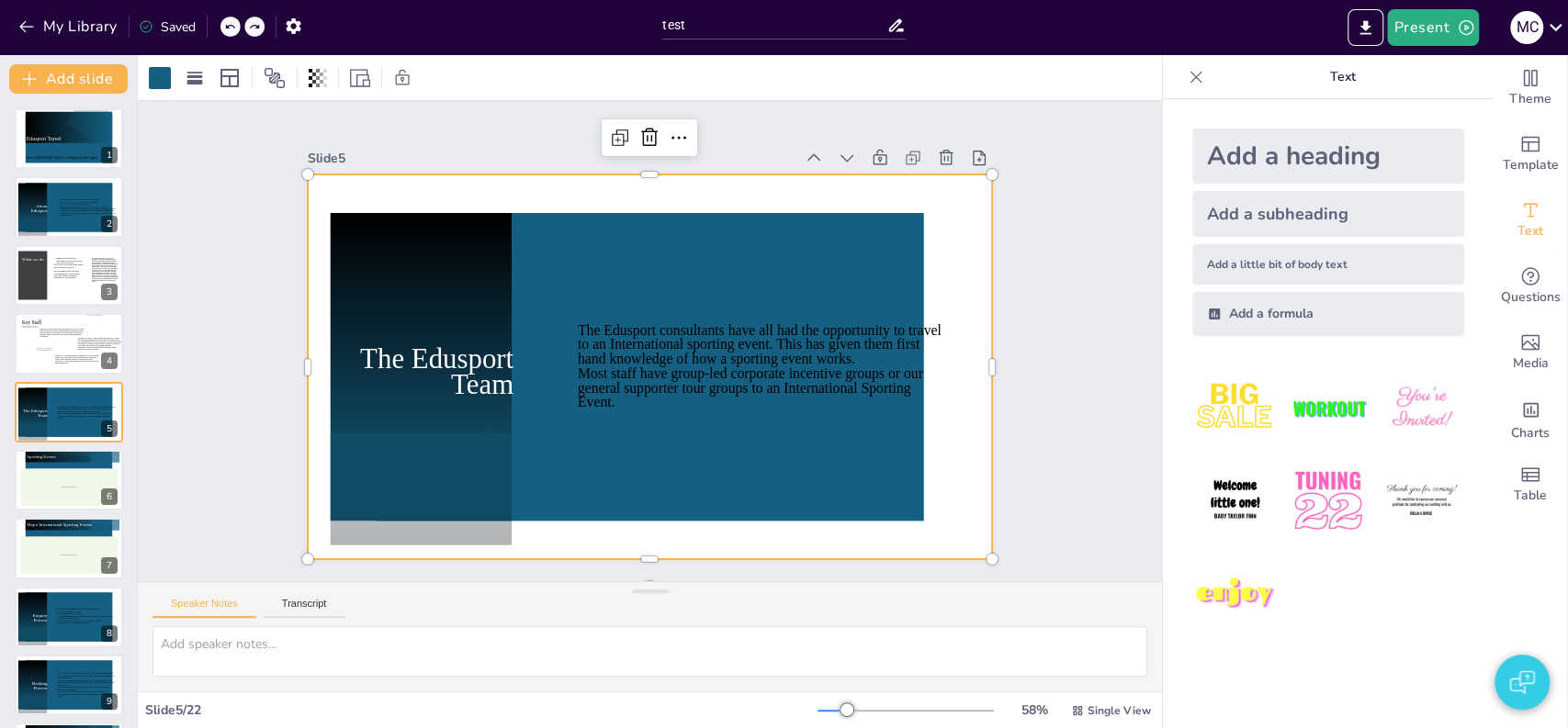
click at [225, 352] on div "Slide 1 Edusport Travel One of [GEOGRAPHIC_DATA]’s Leading Sports Travel Agents…" at bounding box center [649, 340] width 928 height 1126
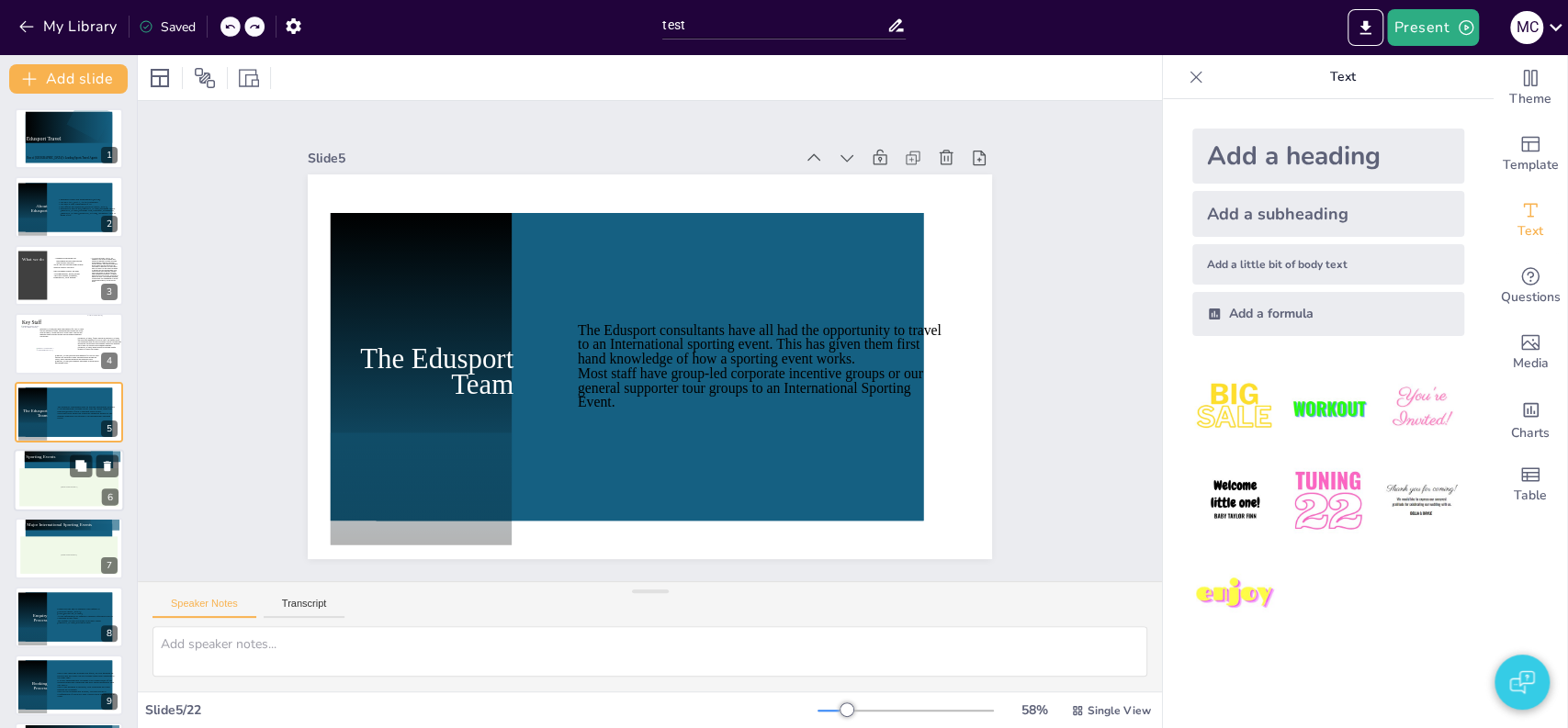
click at [64, 463] on icon at bounding box center [69, 480] width 88 height 49
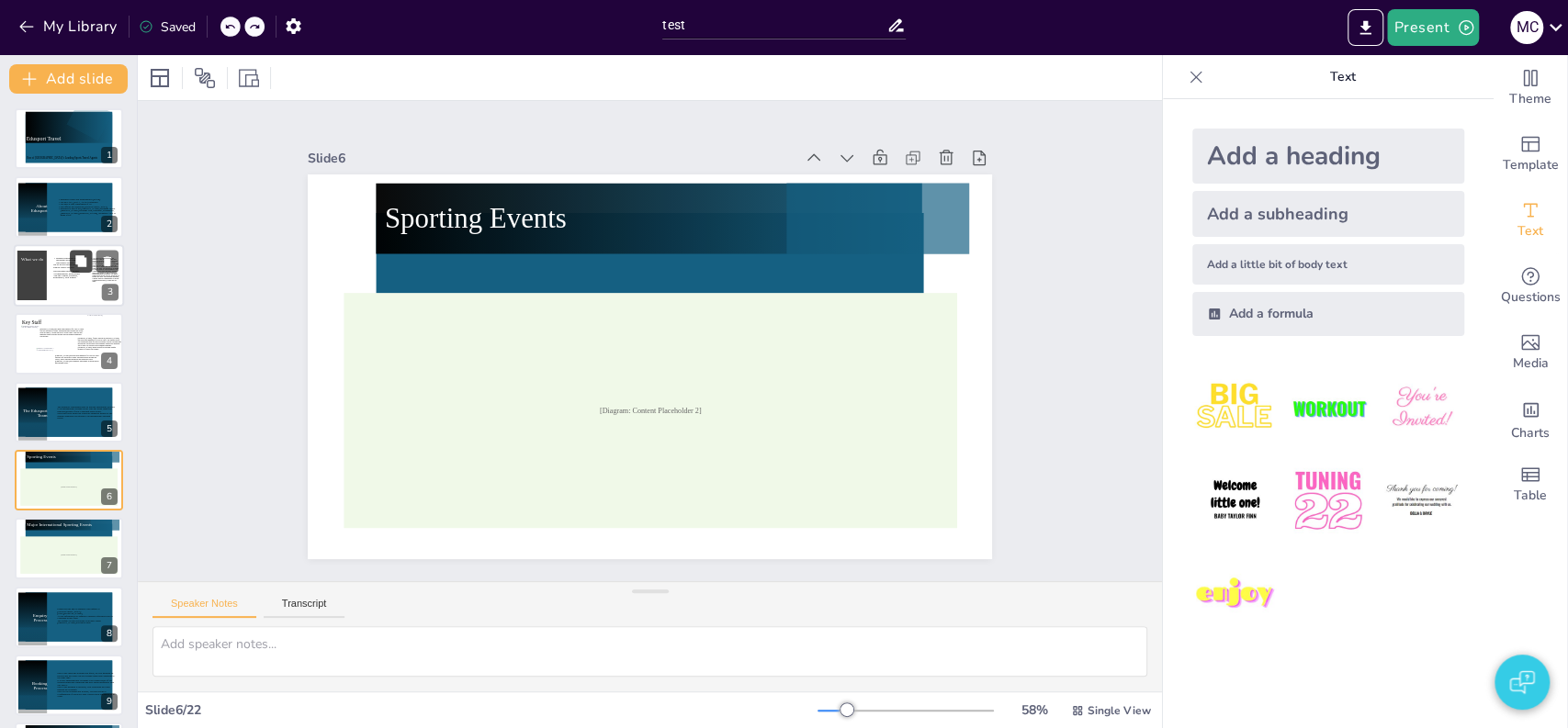
click at [74, 258] on button at bounding box center [80, 260] width 22 height 22
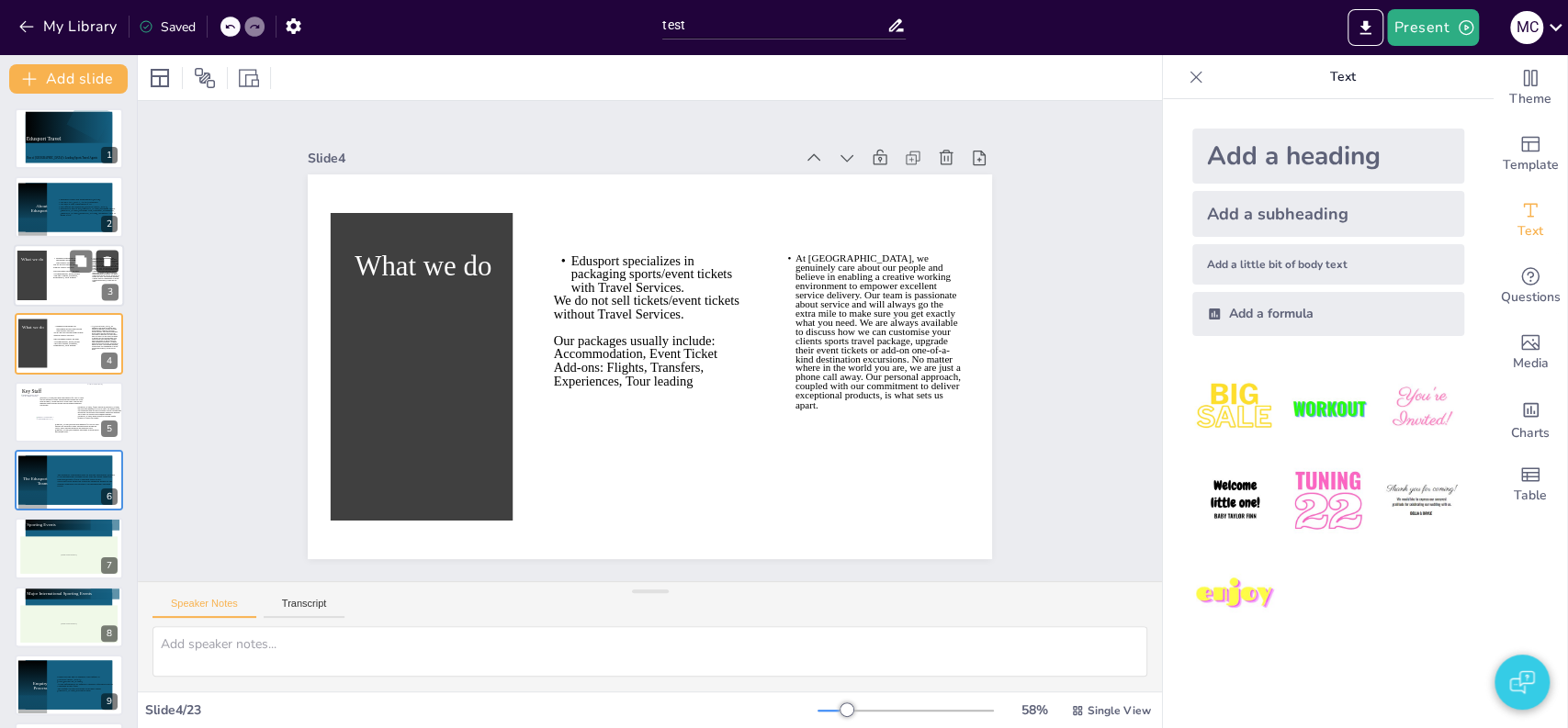
click at [103, 263] on icon at bounding box center [106, 260] width 13 height 13
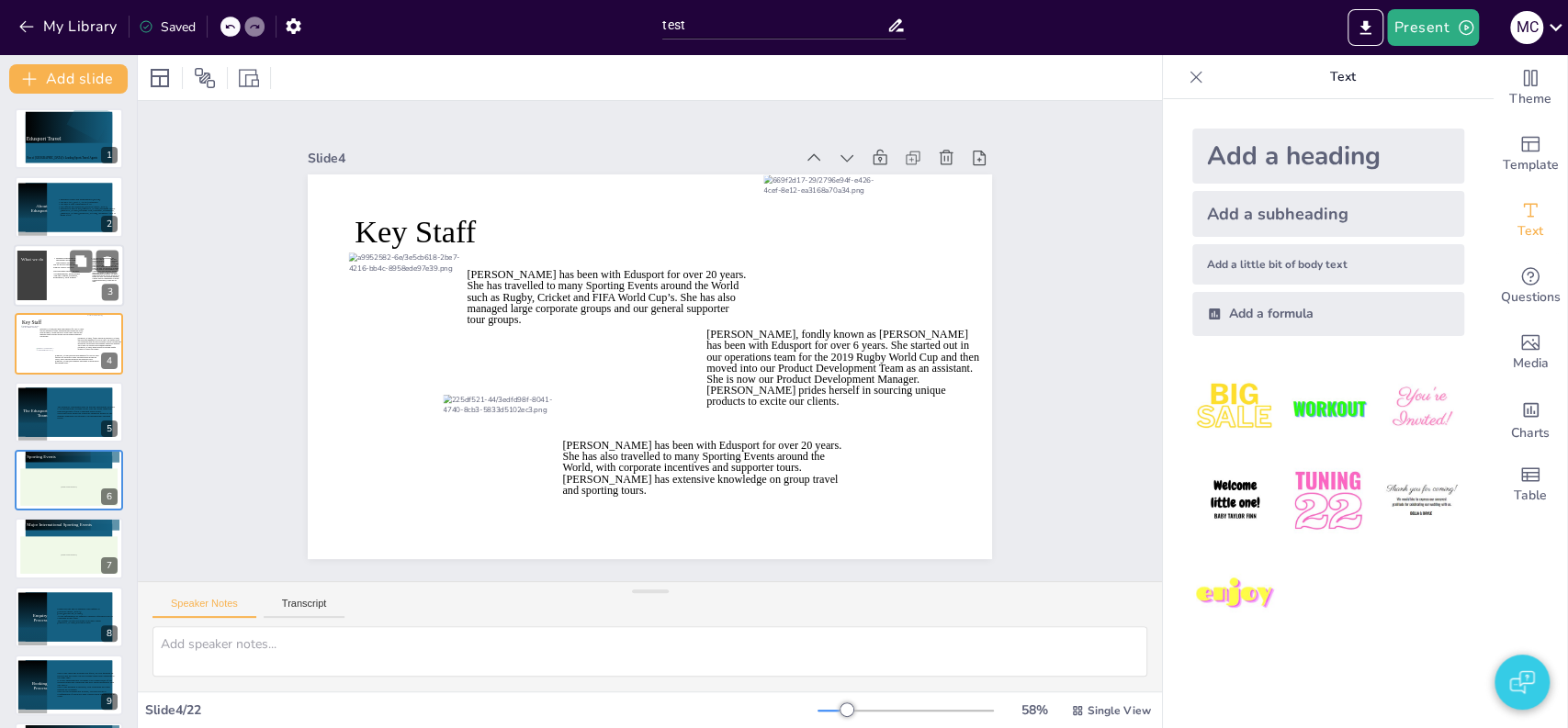
click at [54, 290] on icon at bounding box center [69, 277] width 31 height 40
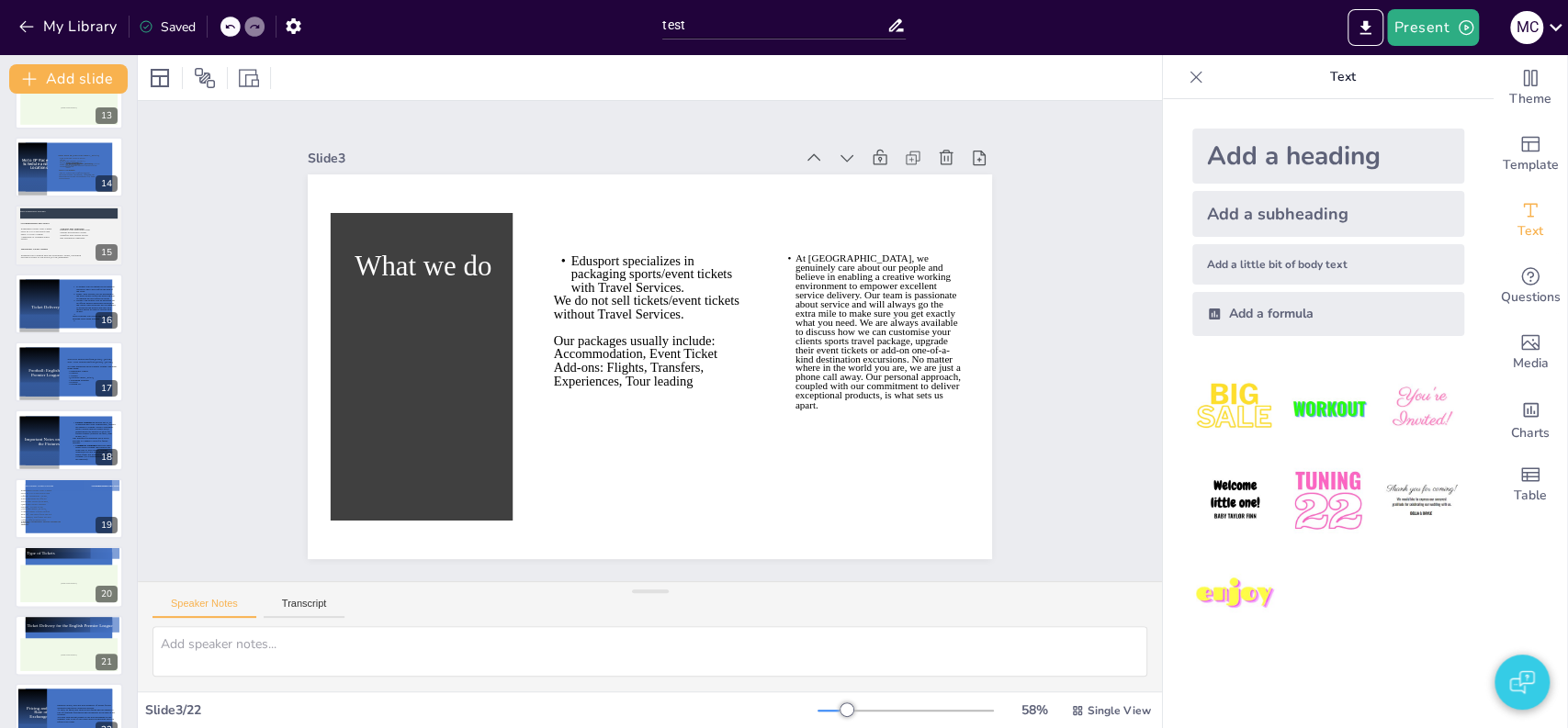
scroll to position [889, 0]
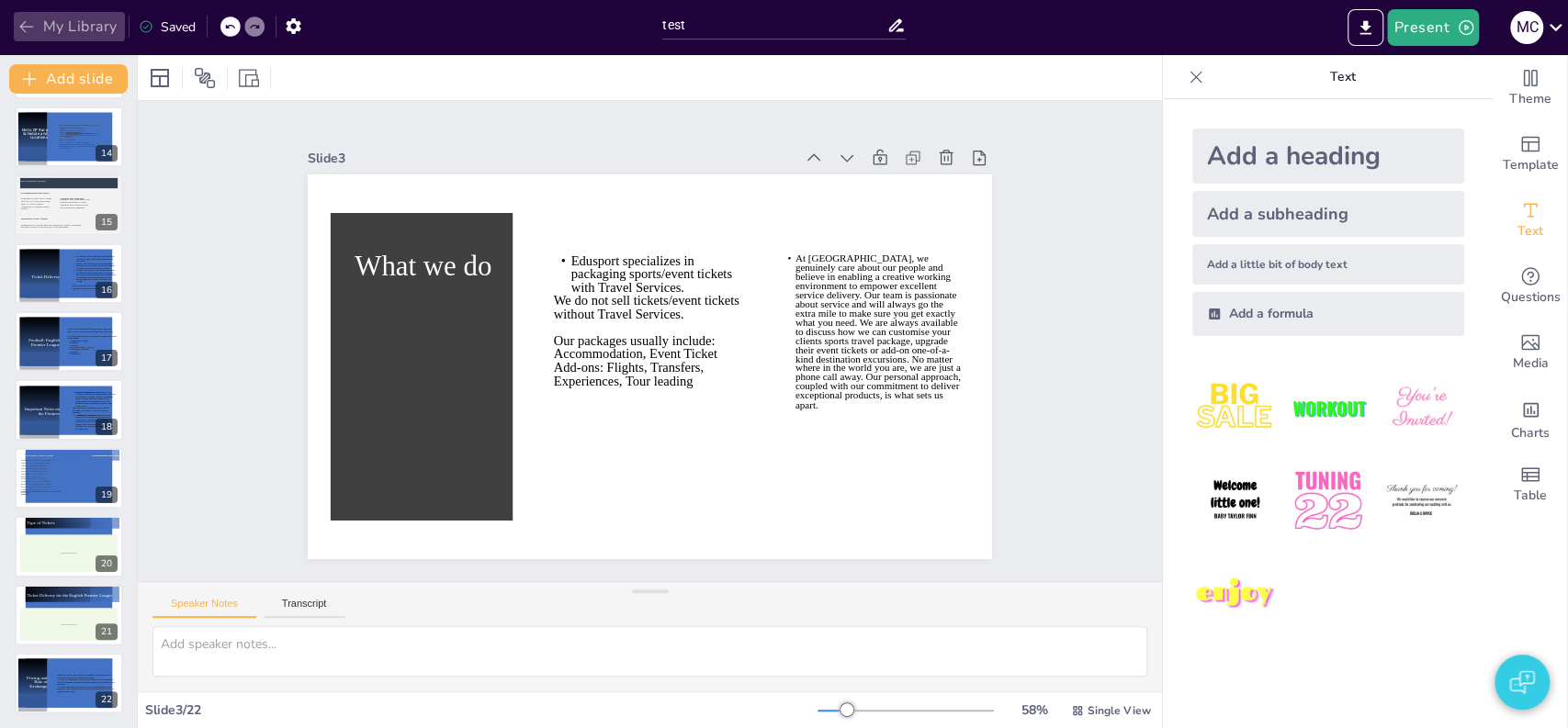
click at [65, 30] on button "My Library" at bounding box center [69, 26] width 111 height 29
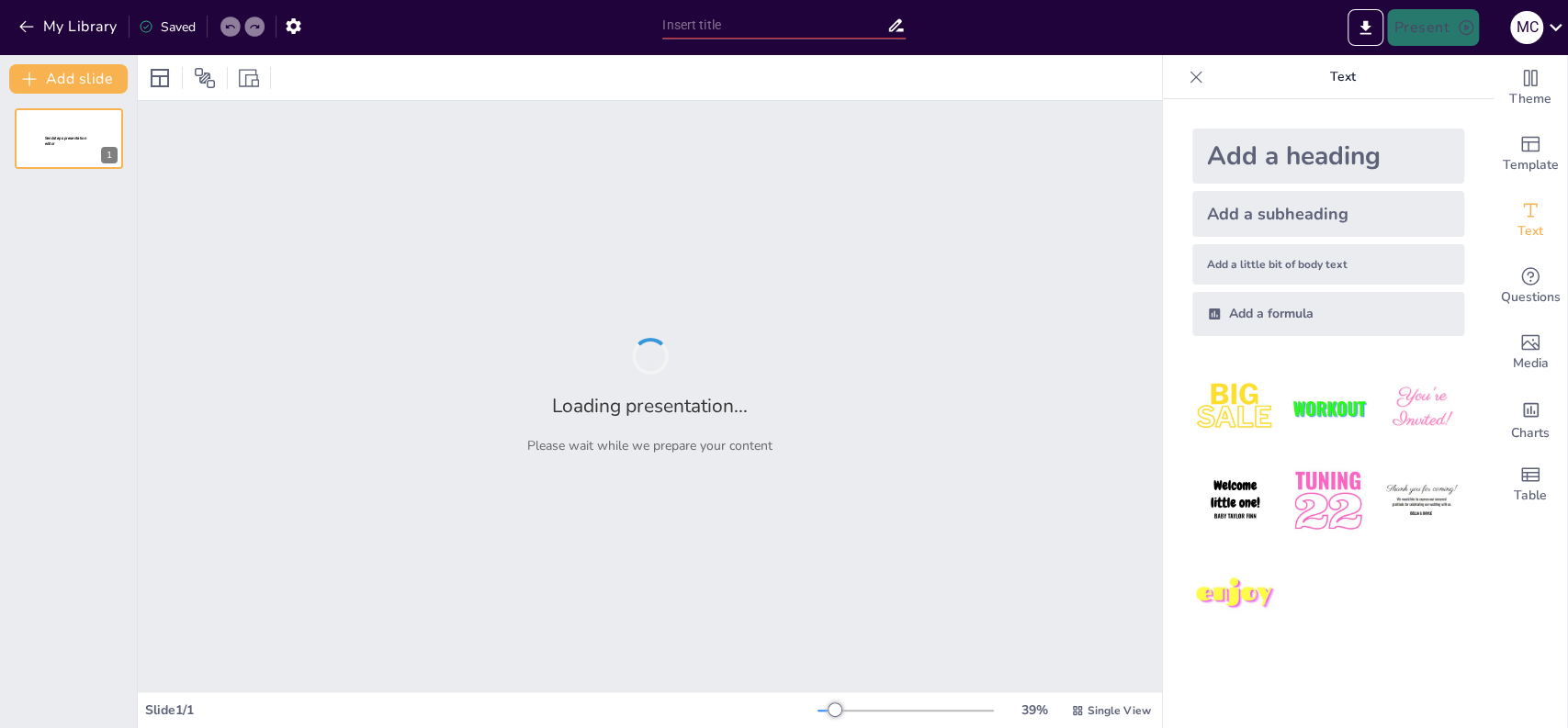
type input "test"
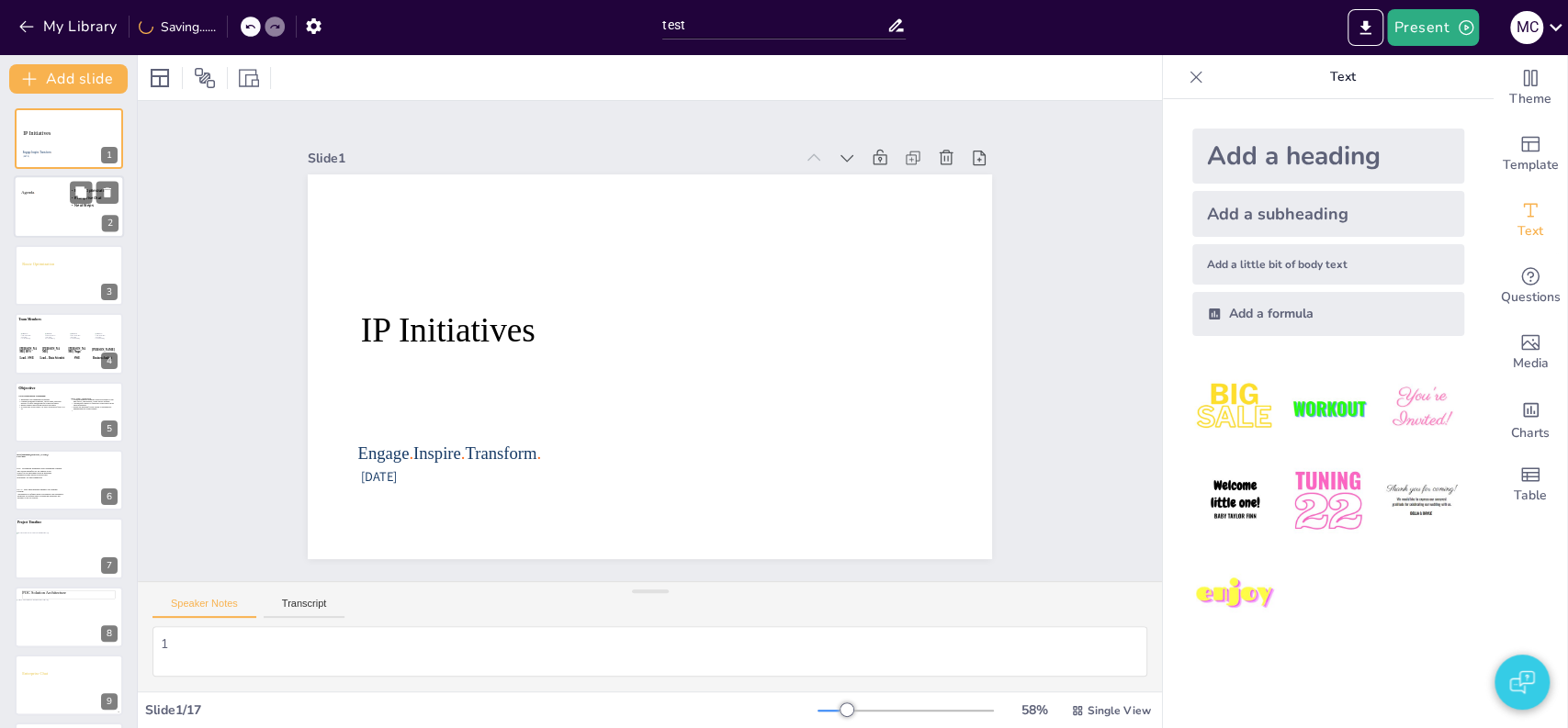
click at [50, 219] on div at bounding box center [69, 207] width 110 height 63
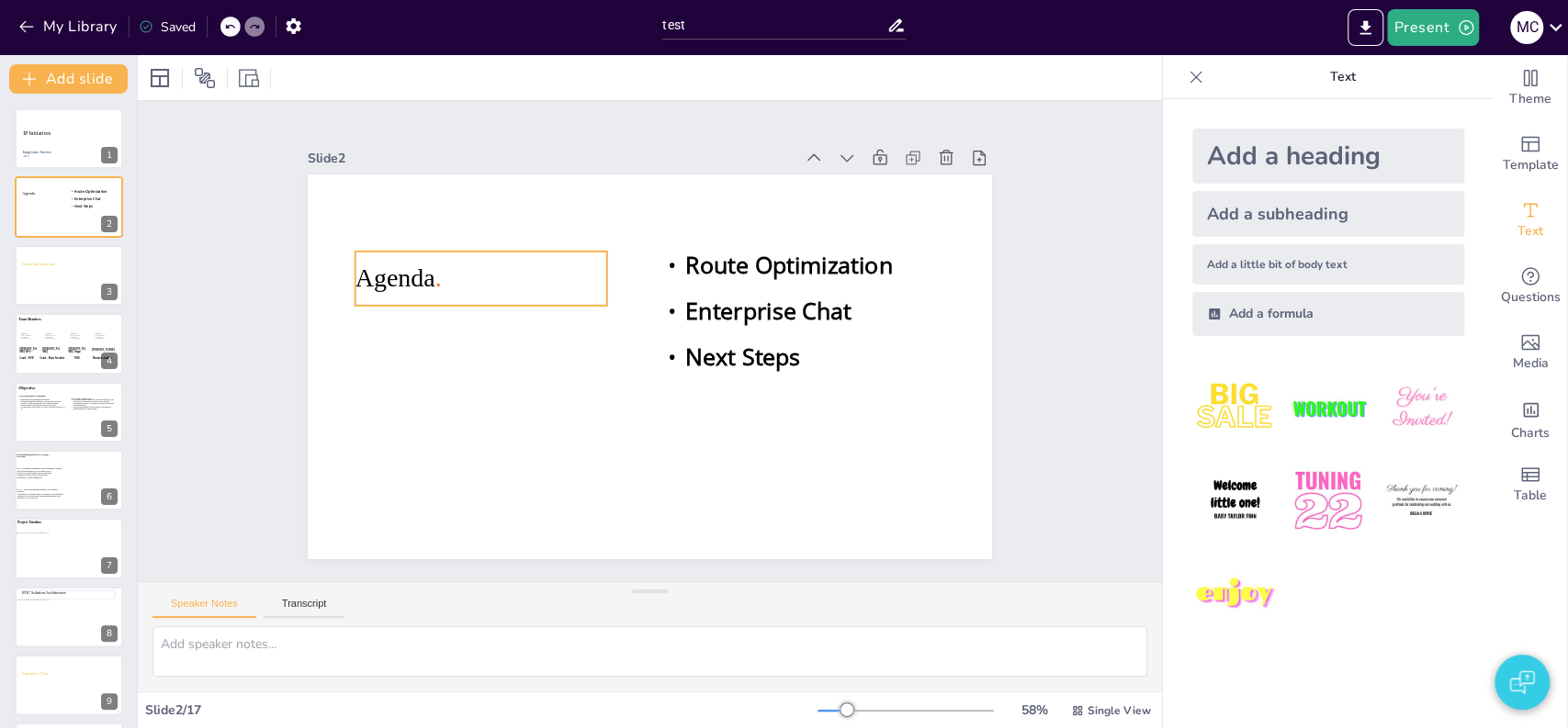
click at [655, 266] on icon at bounding box center [695, 166] width 80 height 255
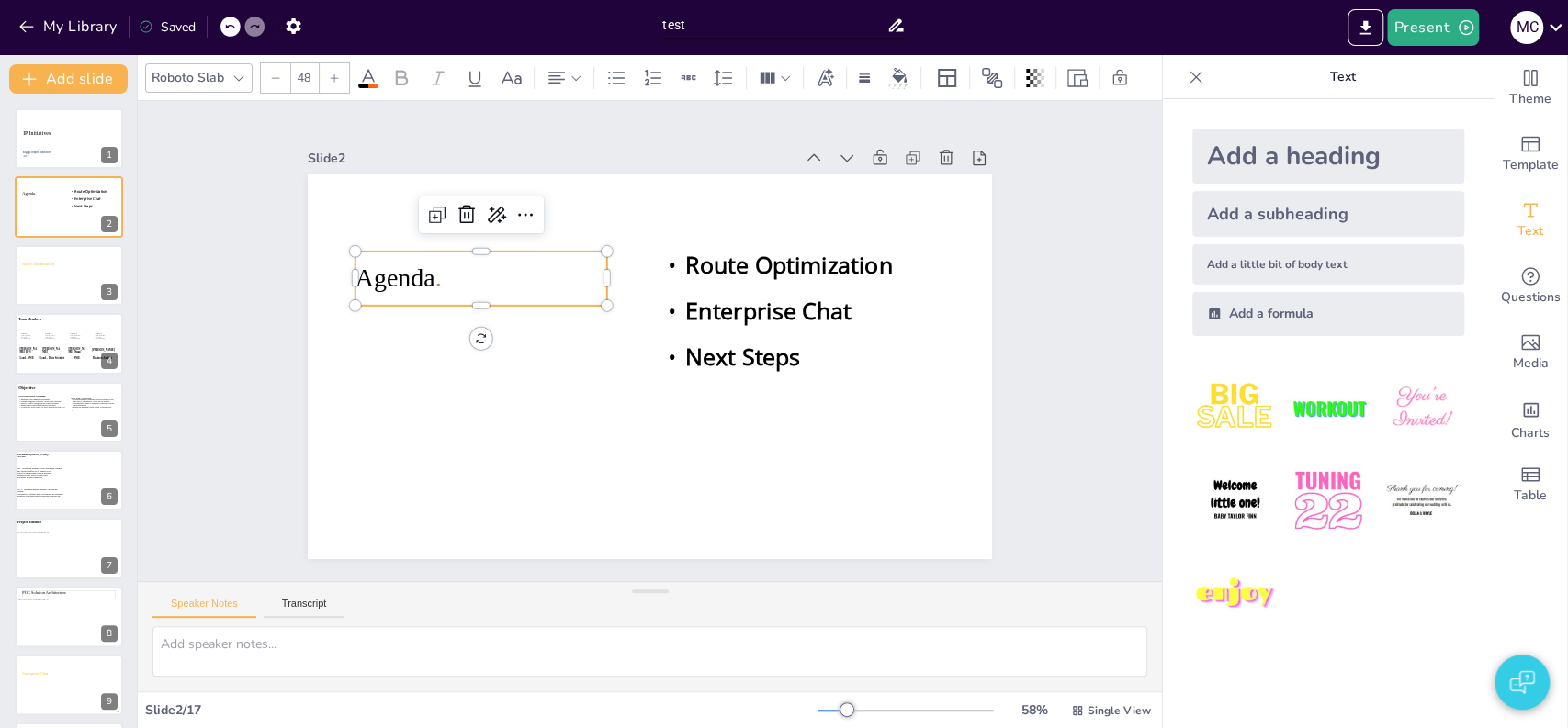
click at [695, 266] on icon at bounding box center [747, 189] width 104 height 257
click at [50, 291] on div at bounding box center [69, 276] width 110 height 63
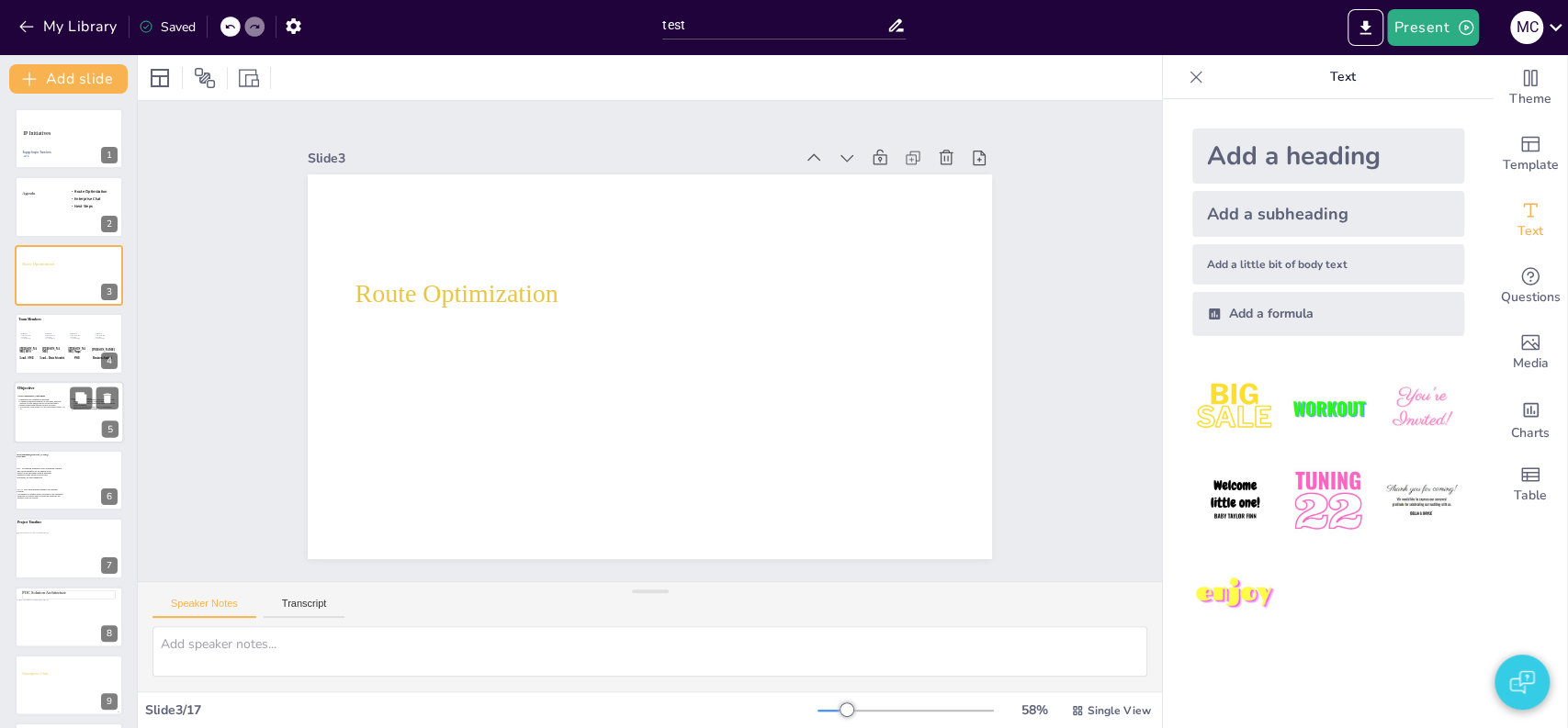
click at [54, 404] on icon at bounding box center [41, 416] width 47 height 36
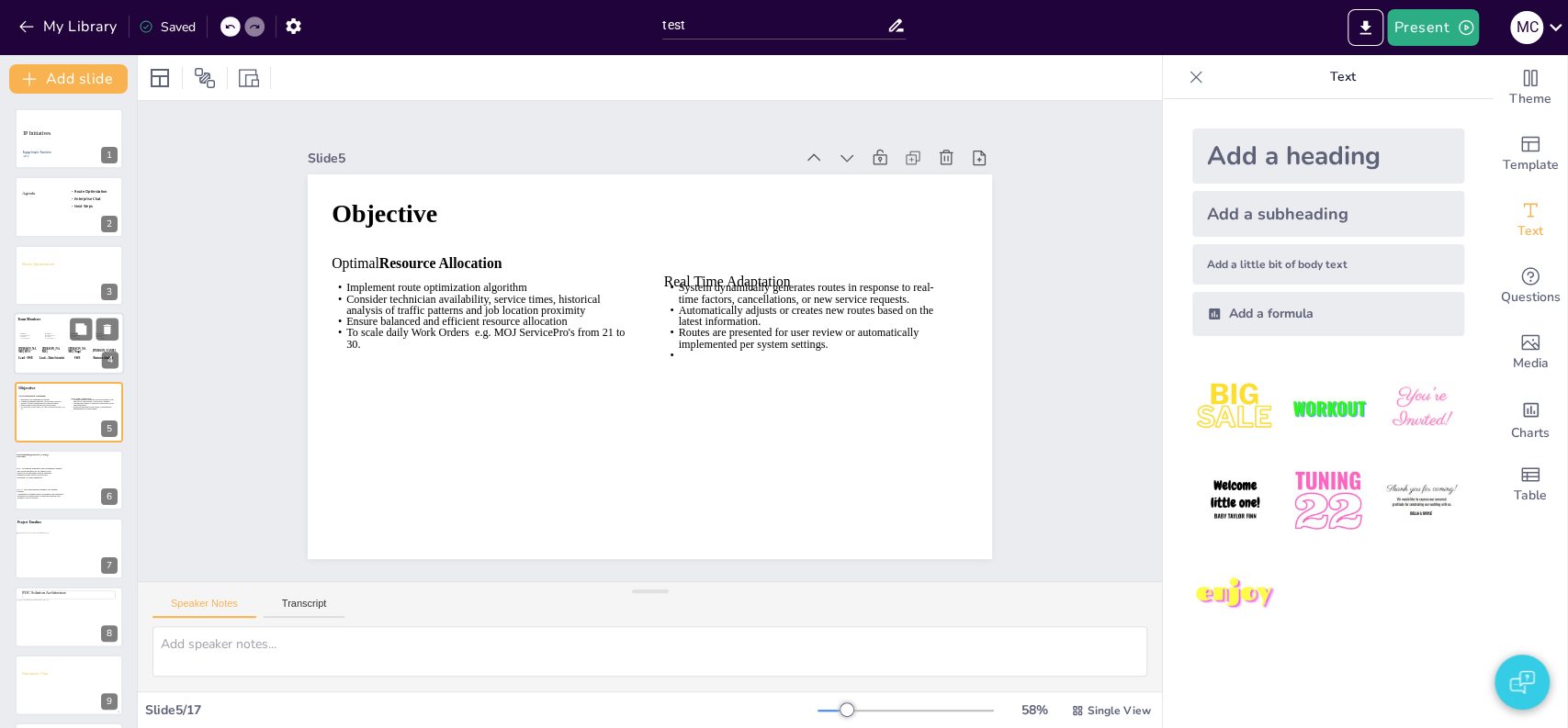
click at [58, 340] on div at bounding box center [69, 343] width 110 height 63
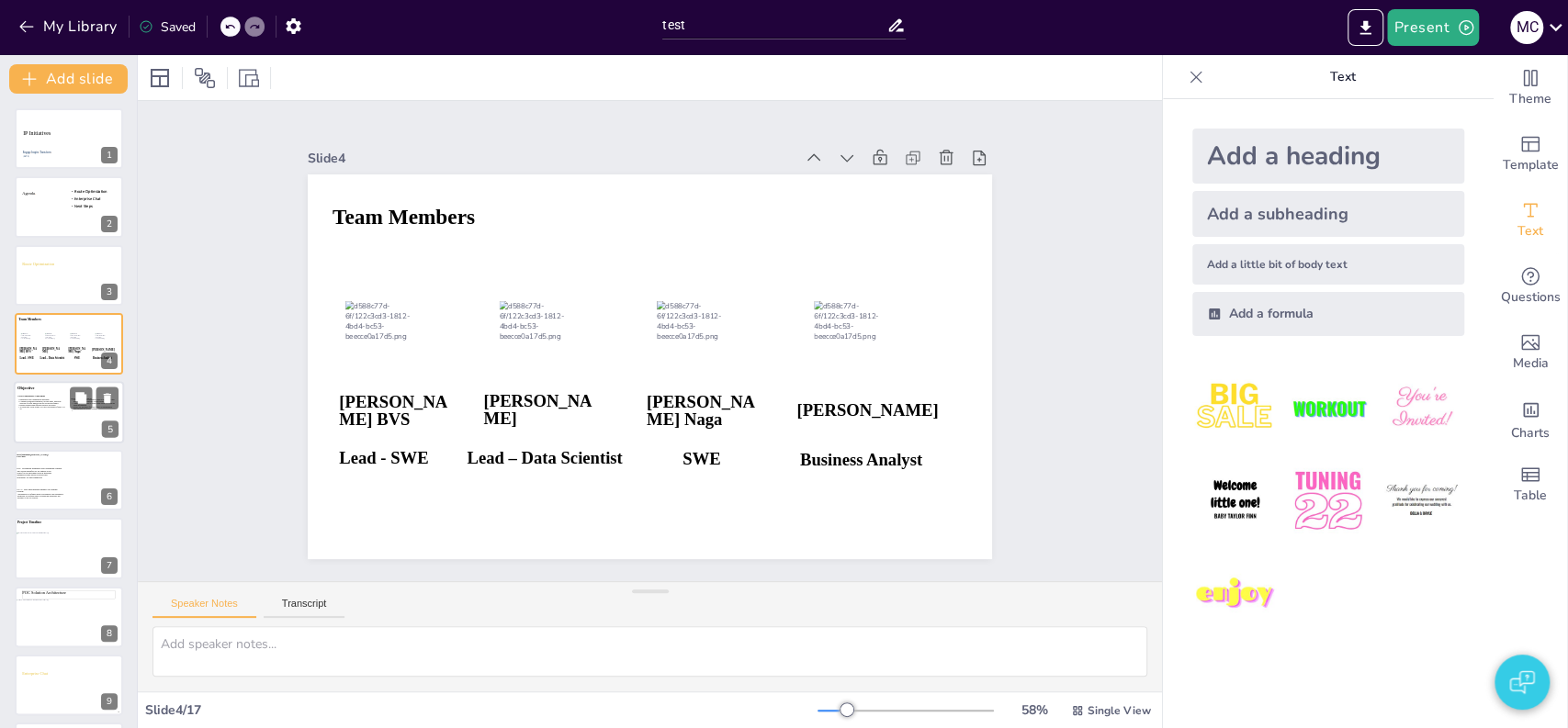
click at [67, 418] on div at bounding box center [69, 412] width 110 height 63
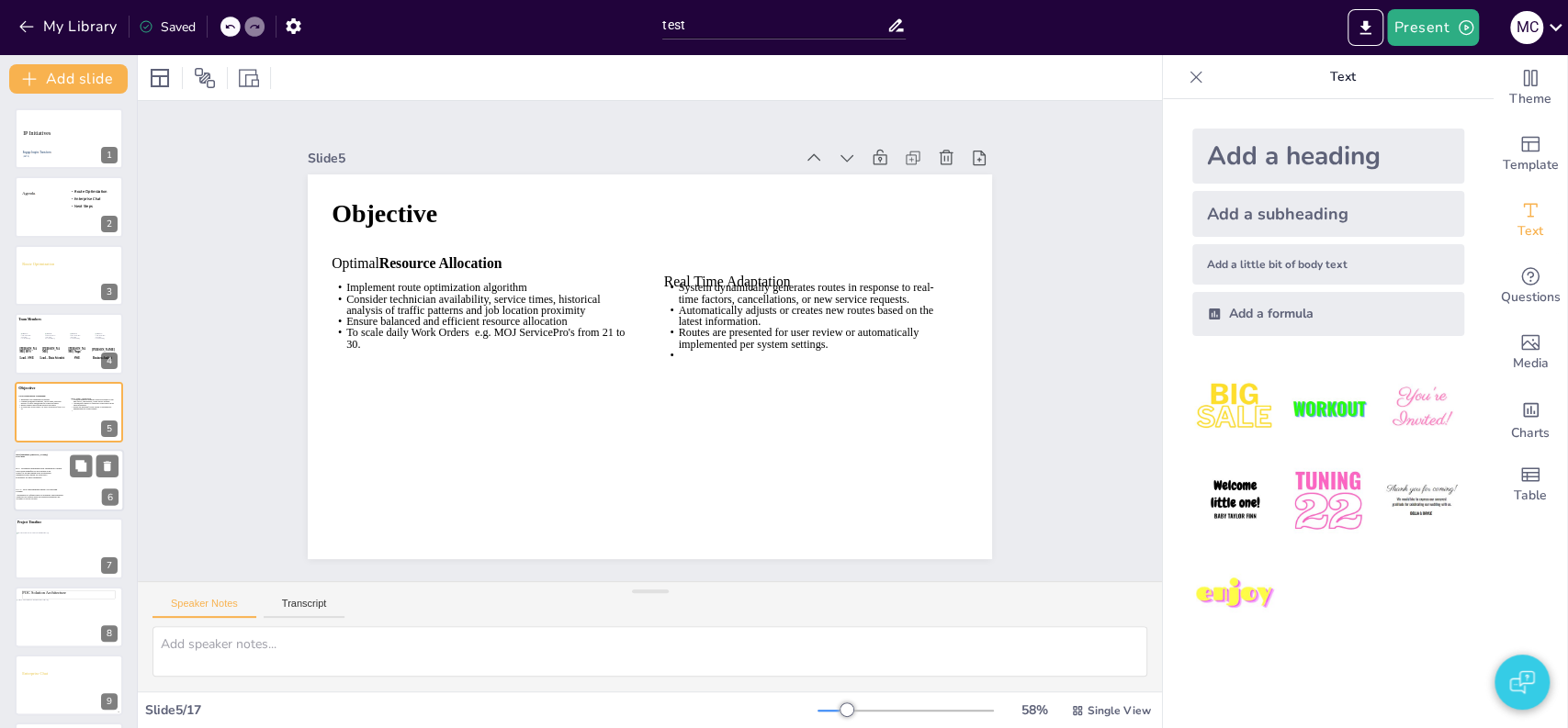
click at [55, 488] on icon at bounding box center [38, 488] width 45 height 9
type textarea "6"
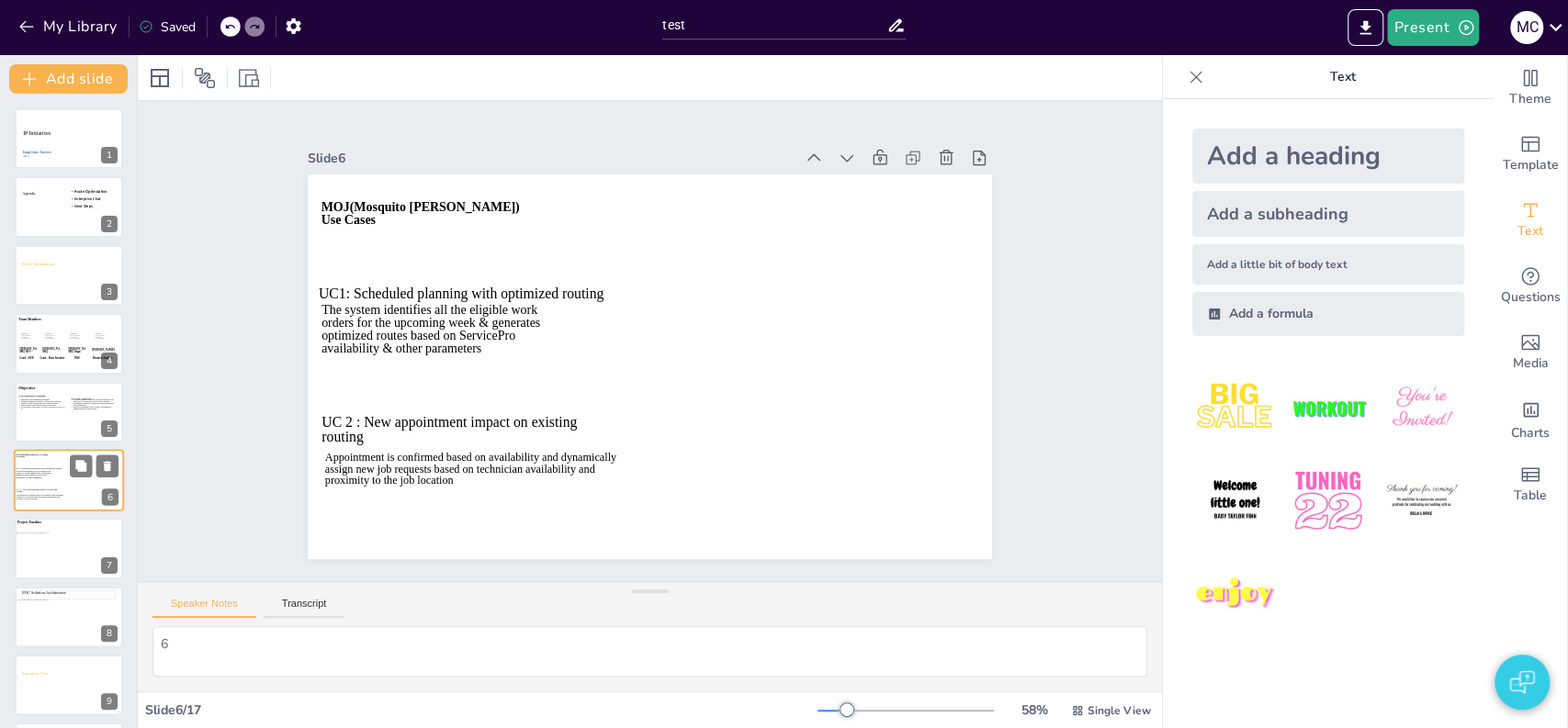
scroll to position [69, 0]
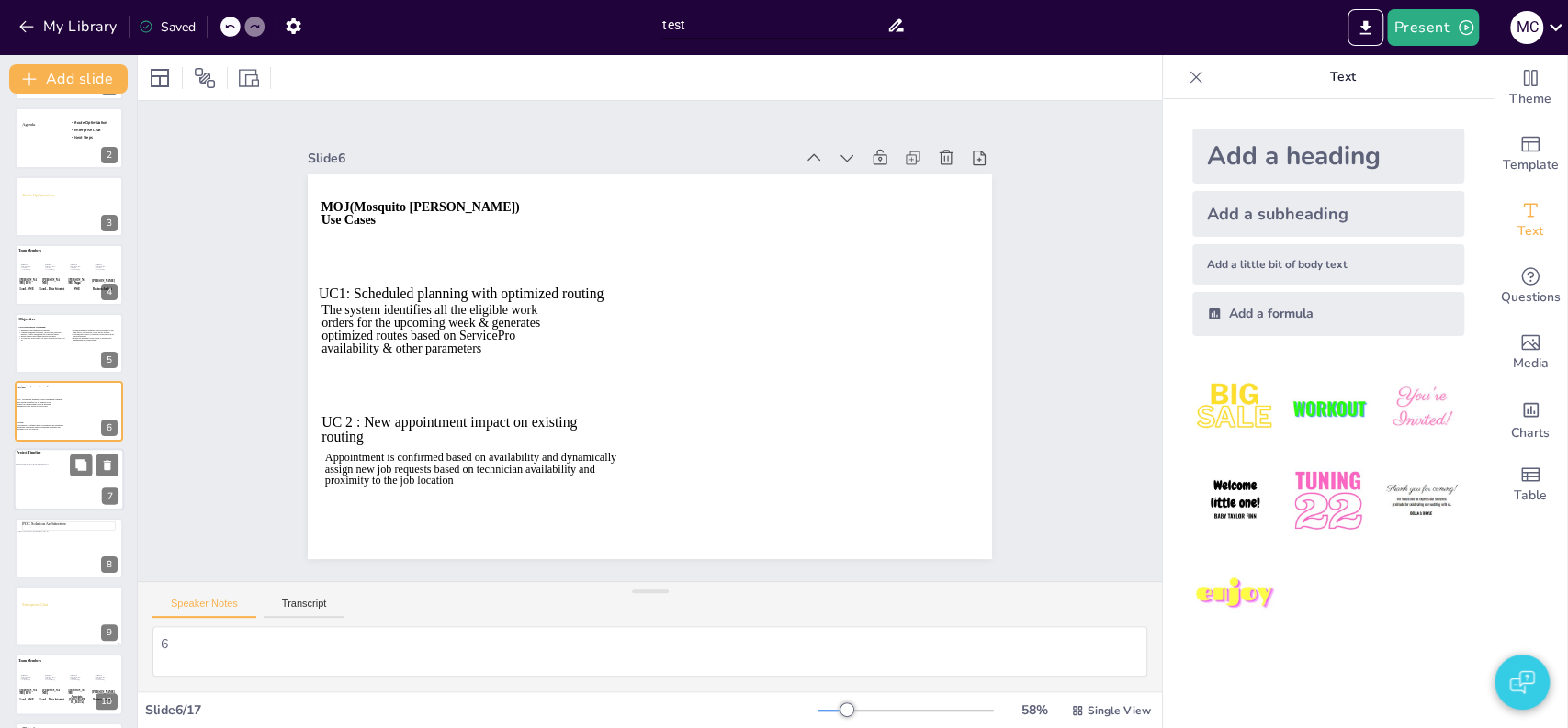
click at [45, 502] on div at bounding box center [69, 480] width 110 height 63
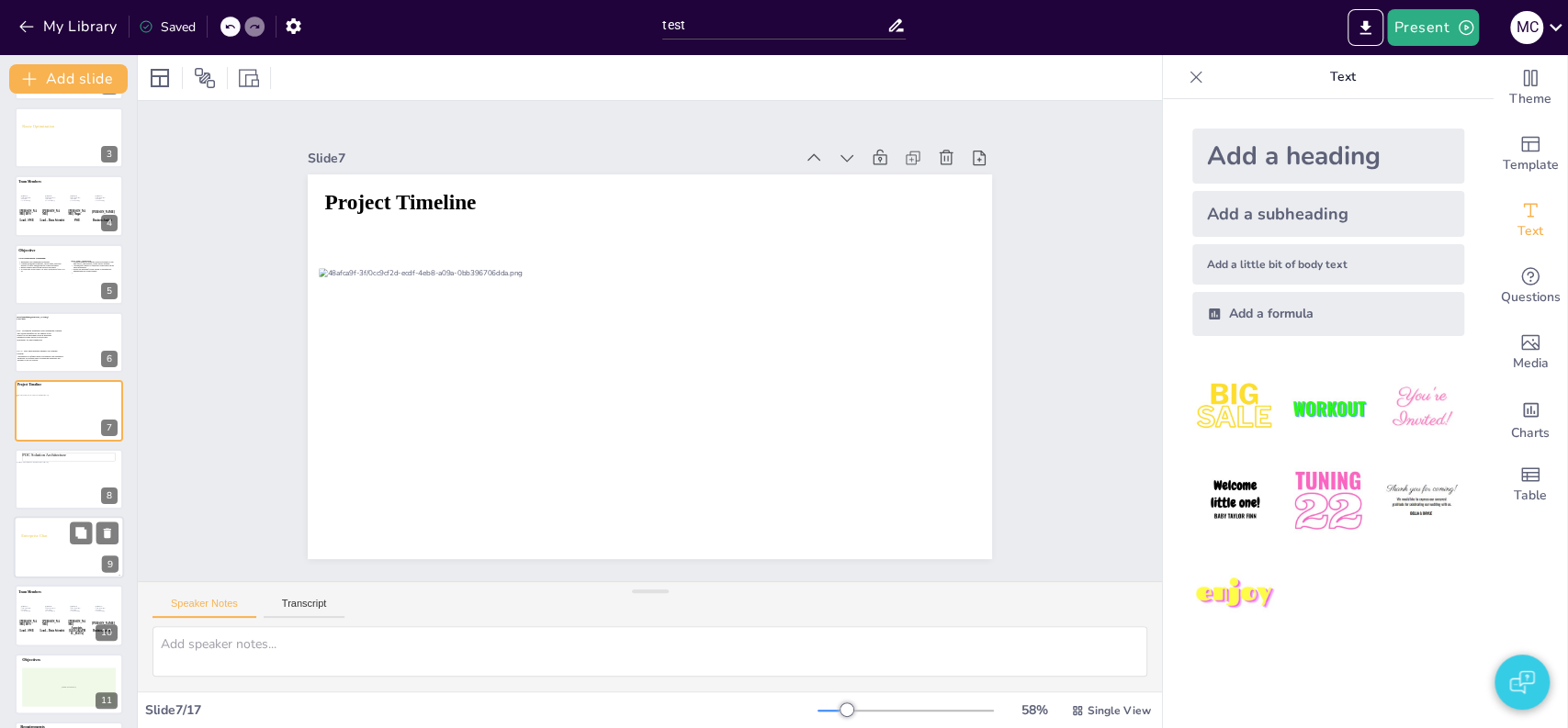
click at [30, 537] on icon at bounding box center [56, 536] width 70 height 9
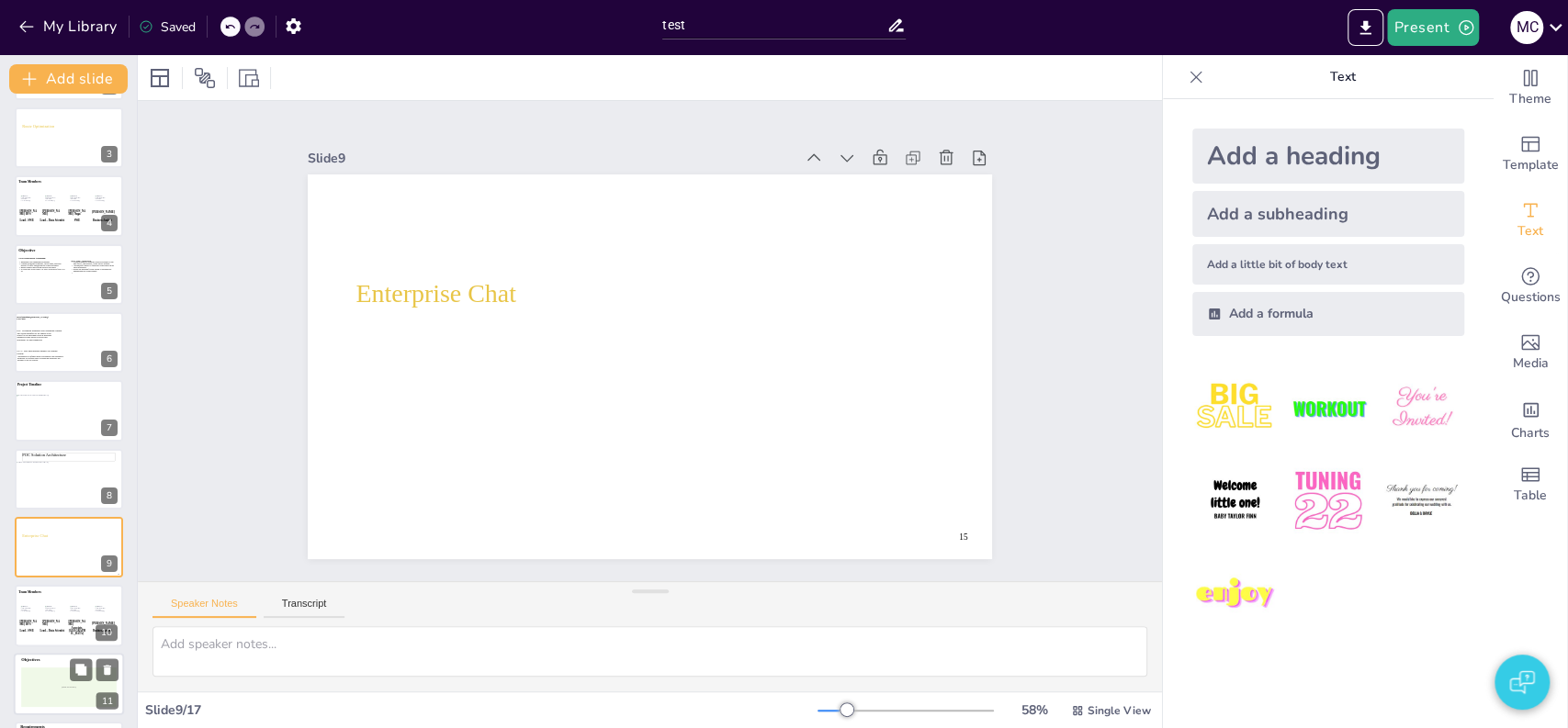
scroll to position [274, 0]
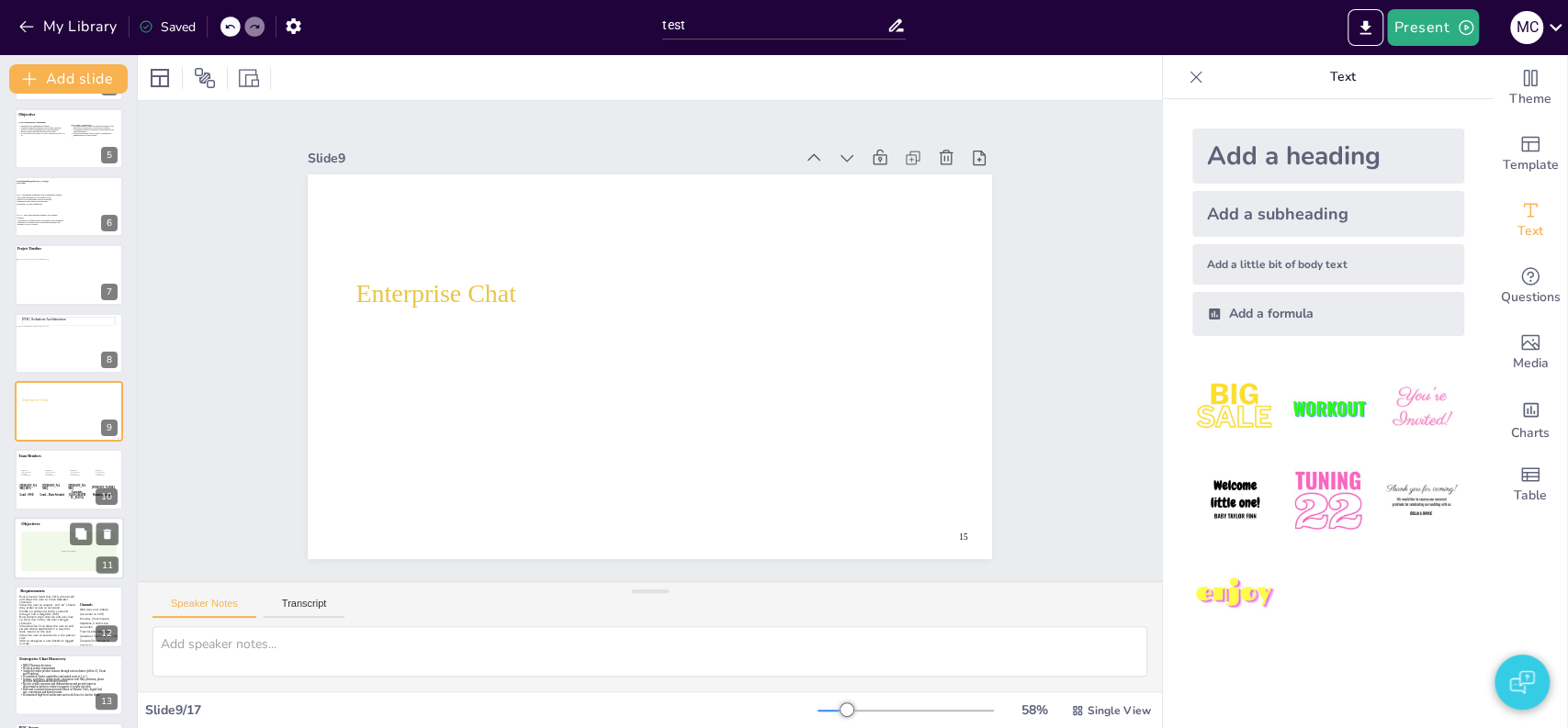
click at [30, 568] on div "[Diagram: Text Placeholder 4]" at bounding box center [69, 551] width 96 height 40
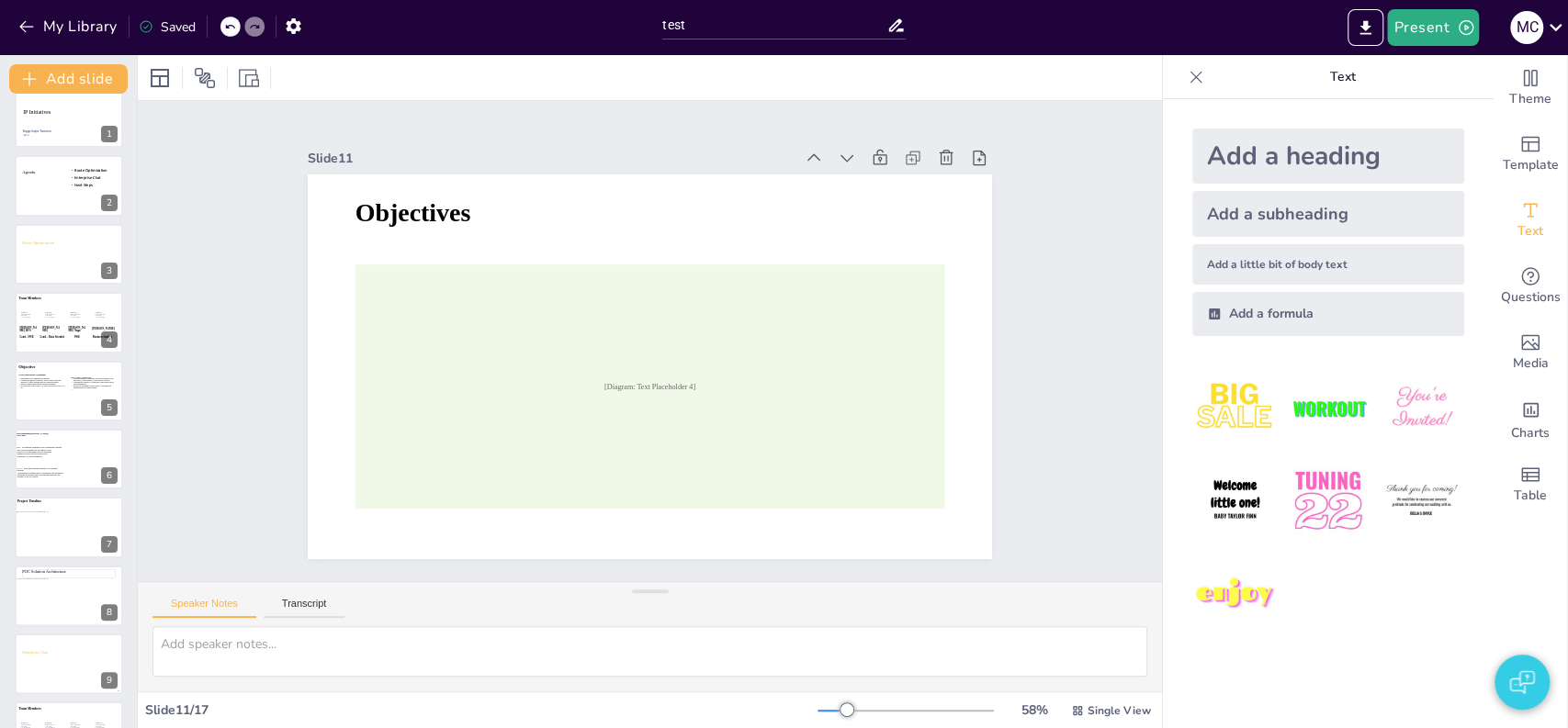
scroll to position [0, 0]
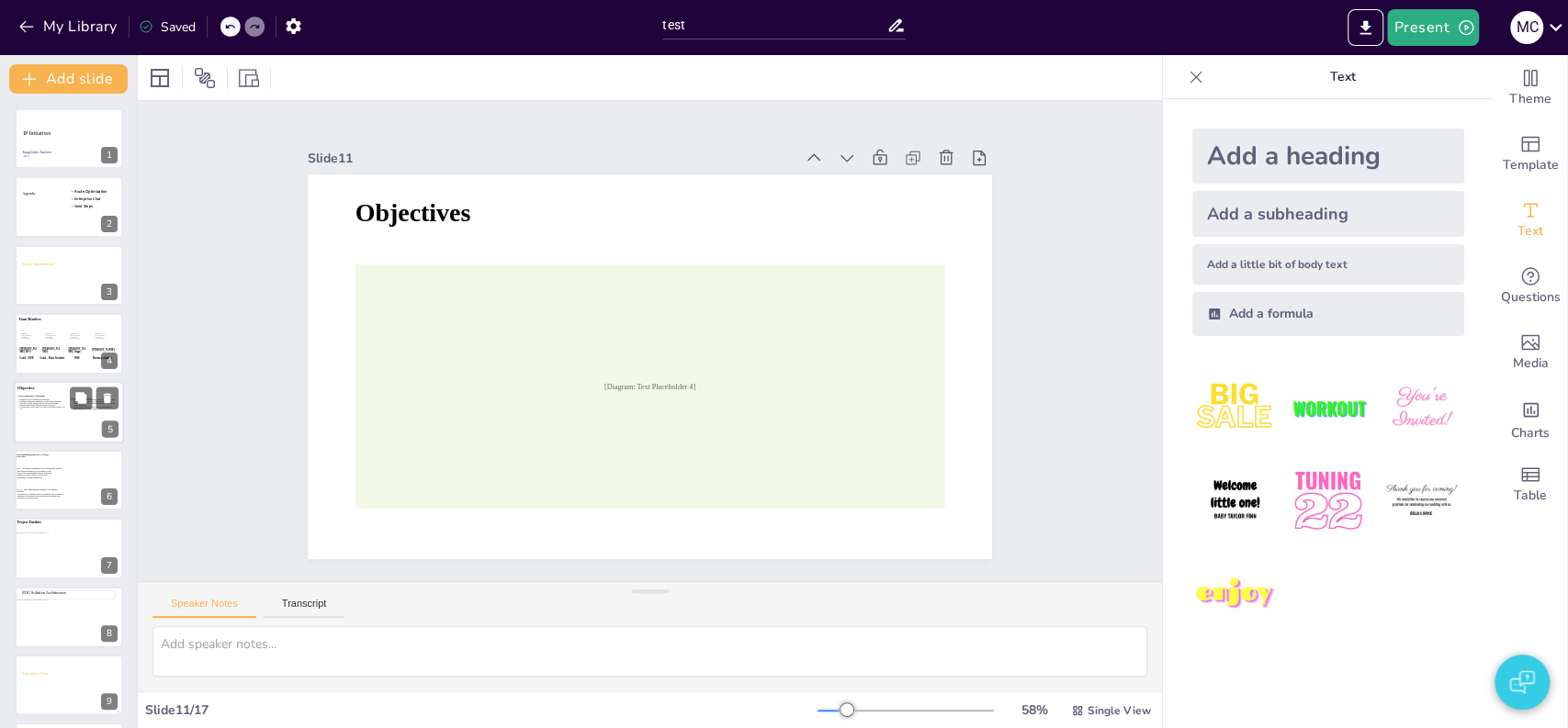
click at [51, 406] on icon at bounding box center [41, 416] width 47 height 36
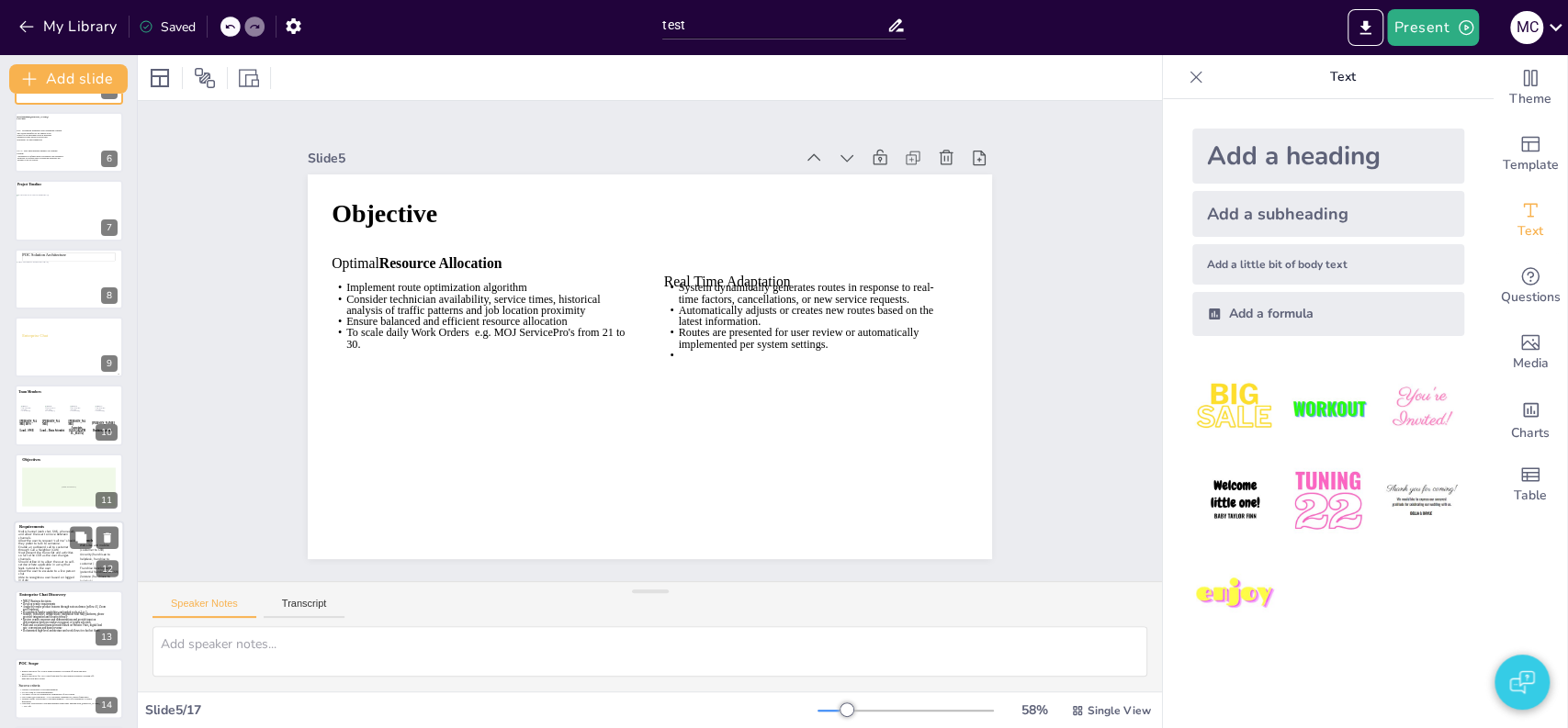
scroll to position [338, 0]
click at [49, 557] on icon at bounding box center [46, 555] width 57 height 50
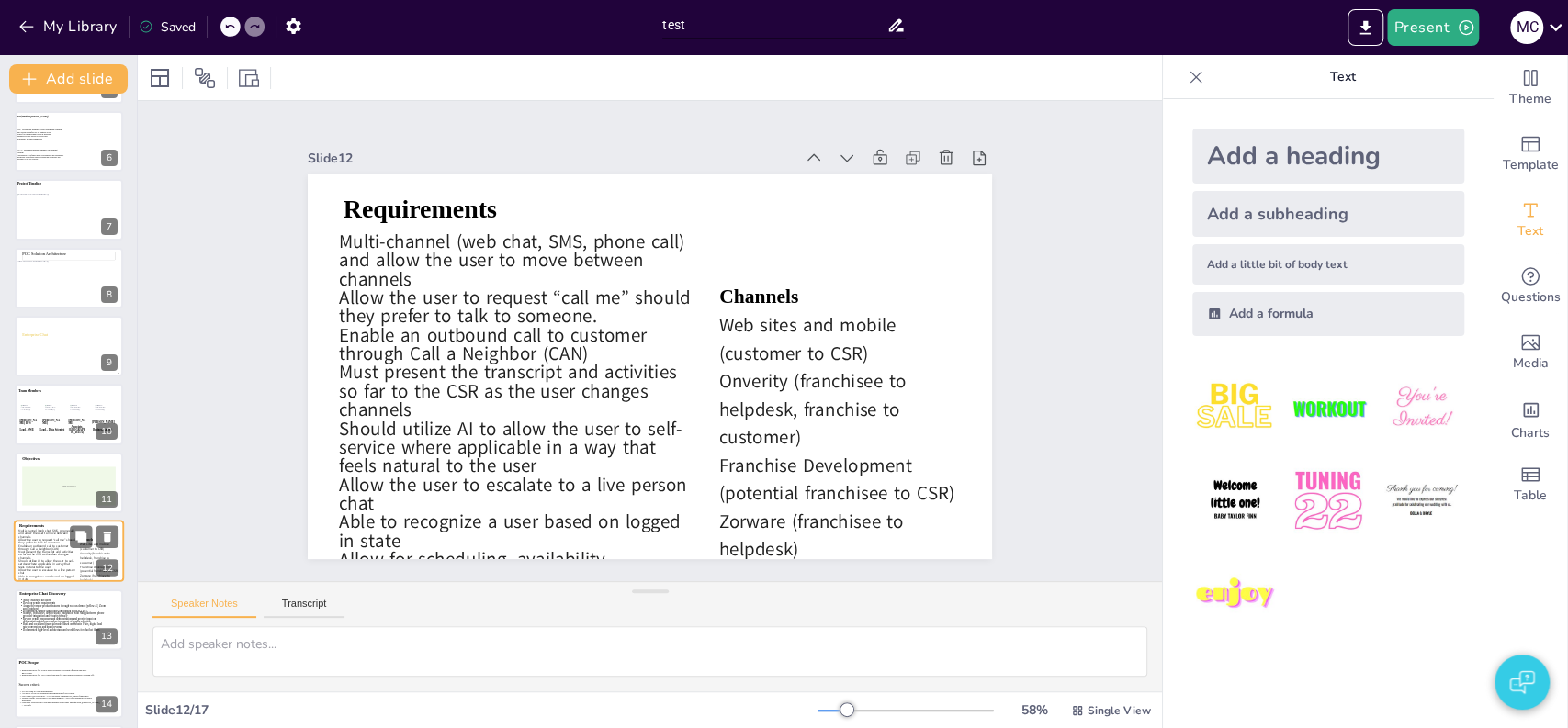
scroll to position [479, 0]
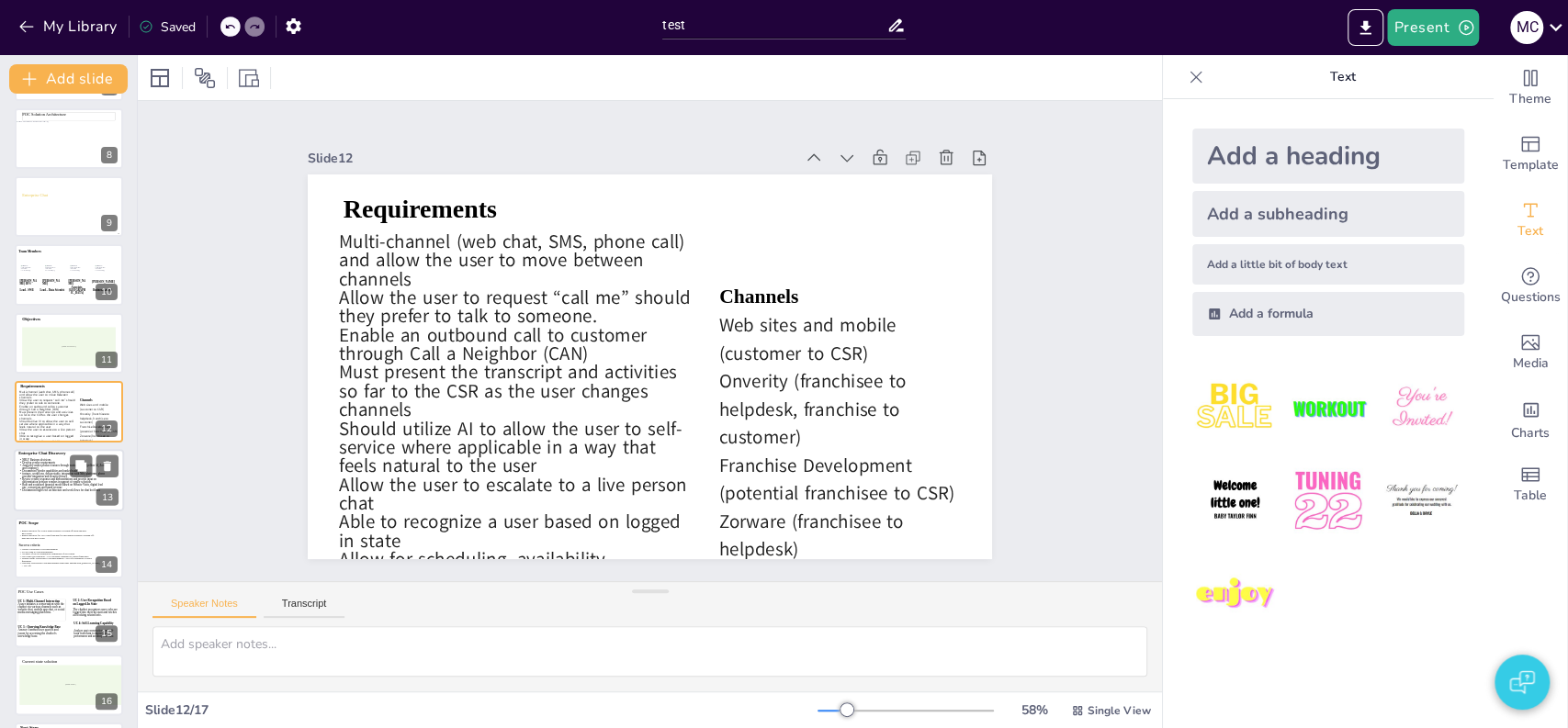
click at [44, 484] on icon at bounding box center [63, 479] width 89 height 42
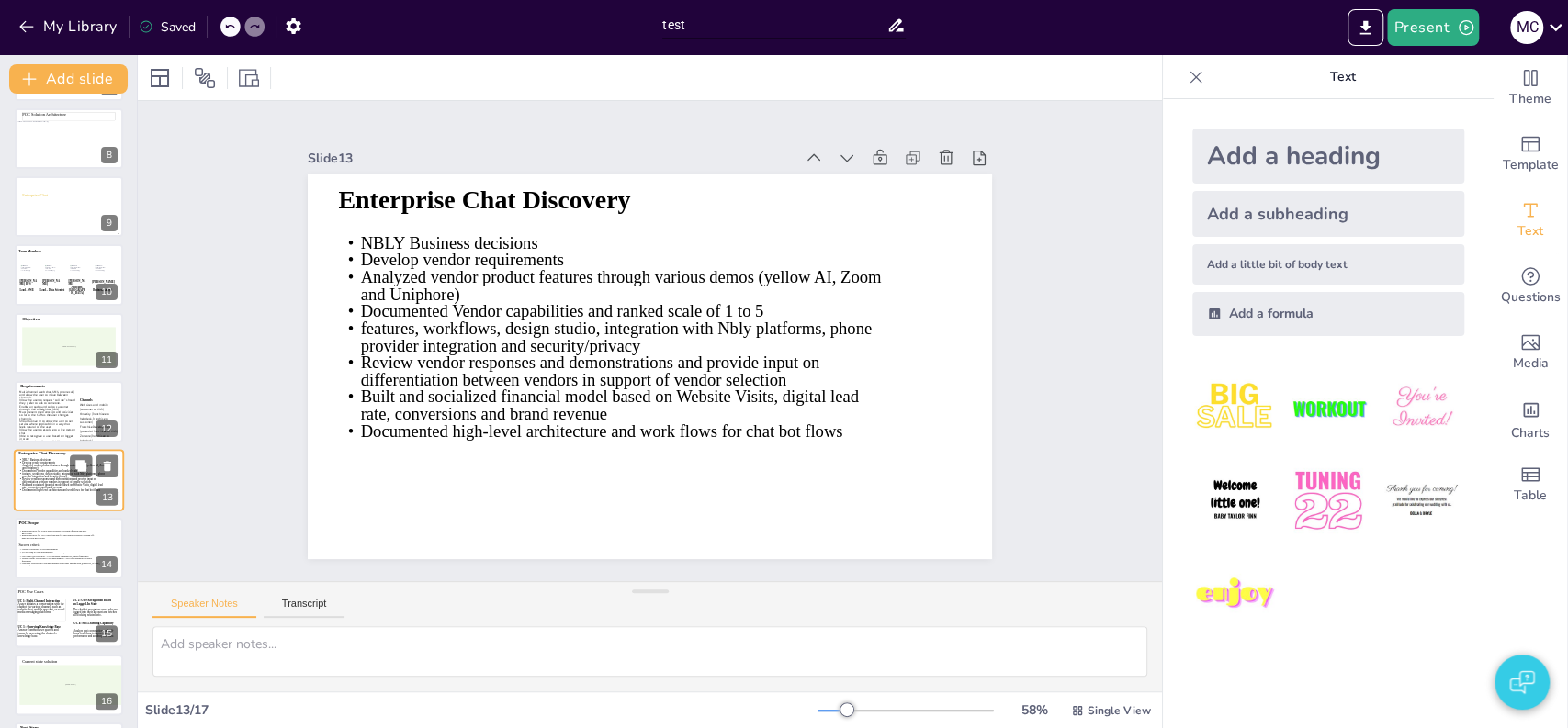
scroll to position [547, 0]
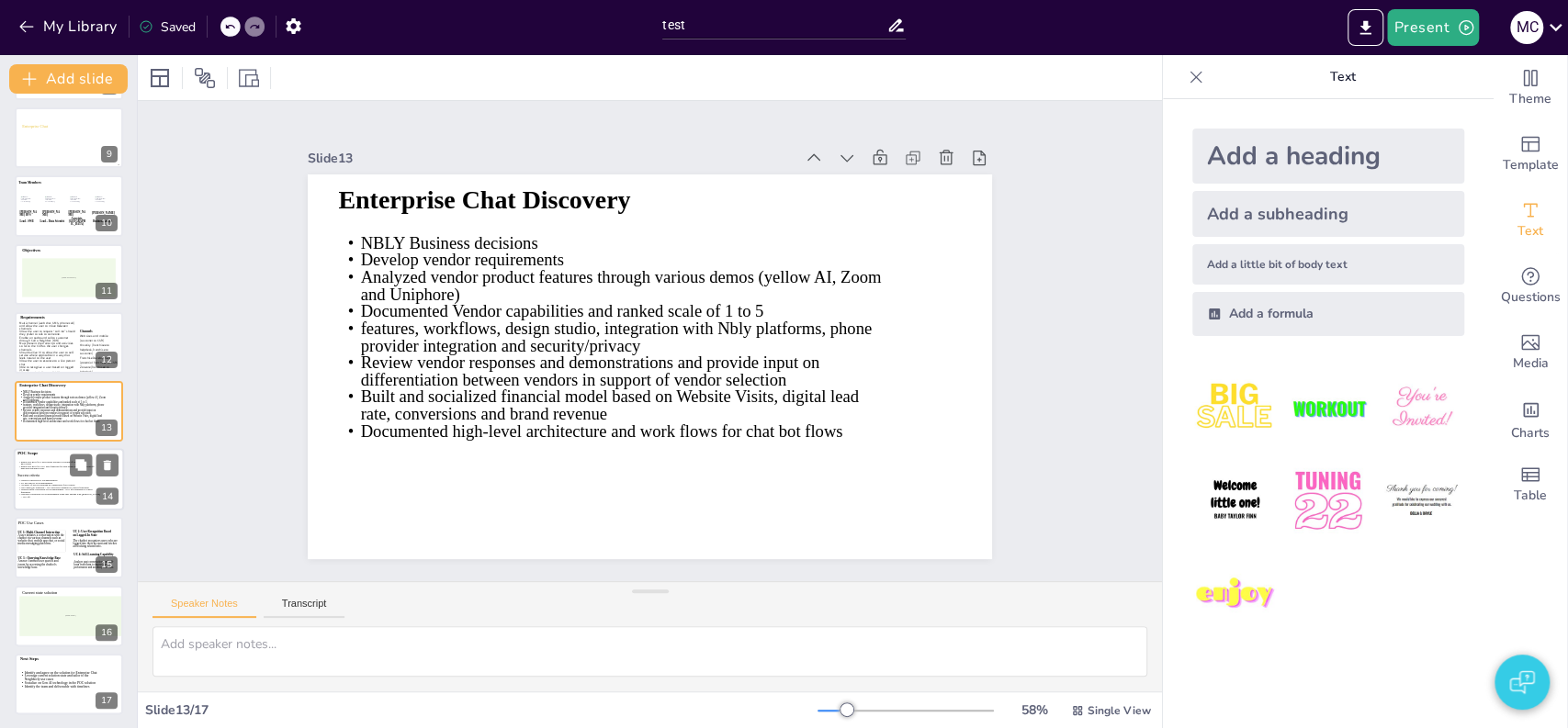
click at [42, 467] on icon at bounding box center [57, 465] width 79 height 9
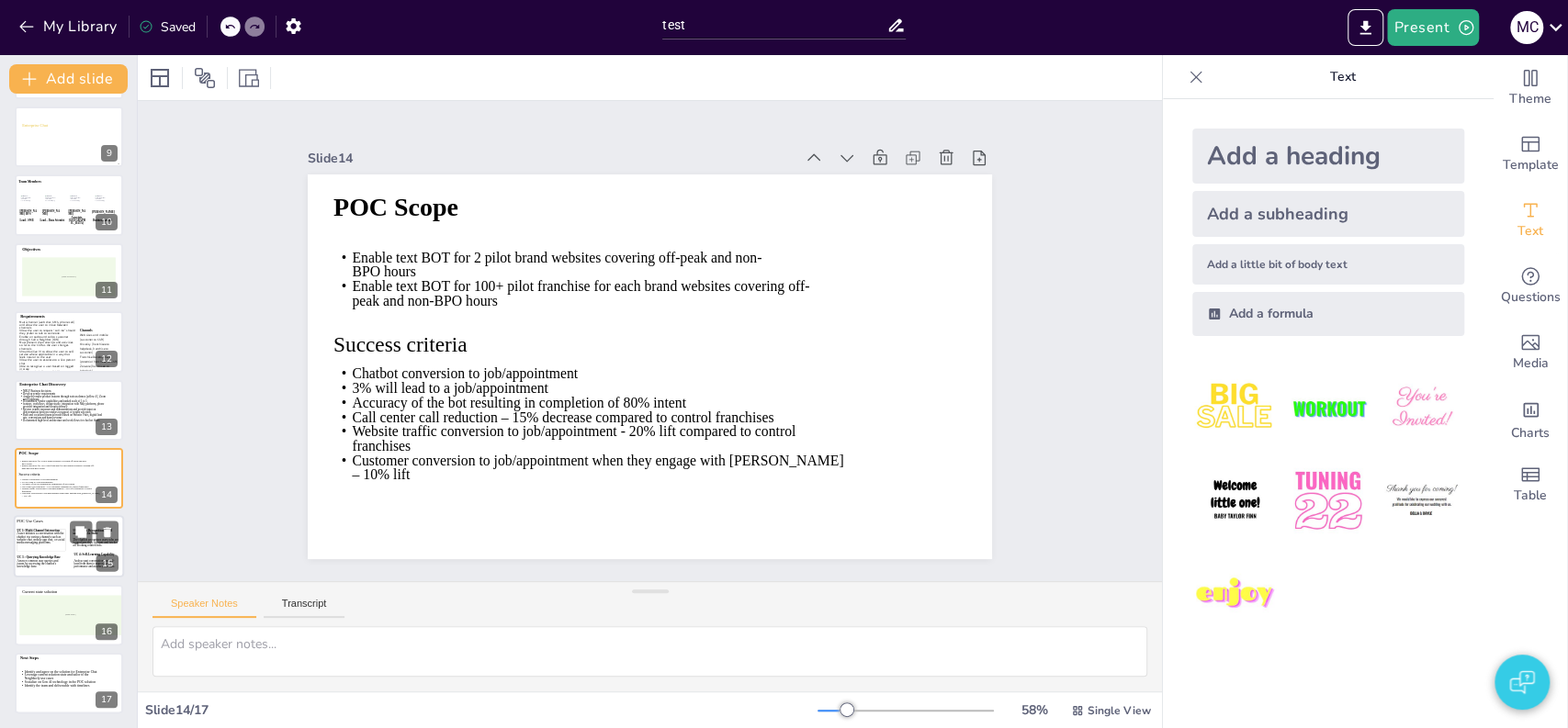
click at [36, 558] on icon at bounding box center [42, 565] width 48 height 19
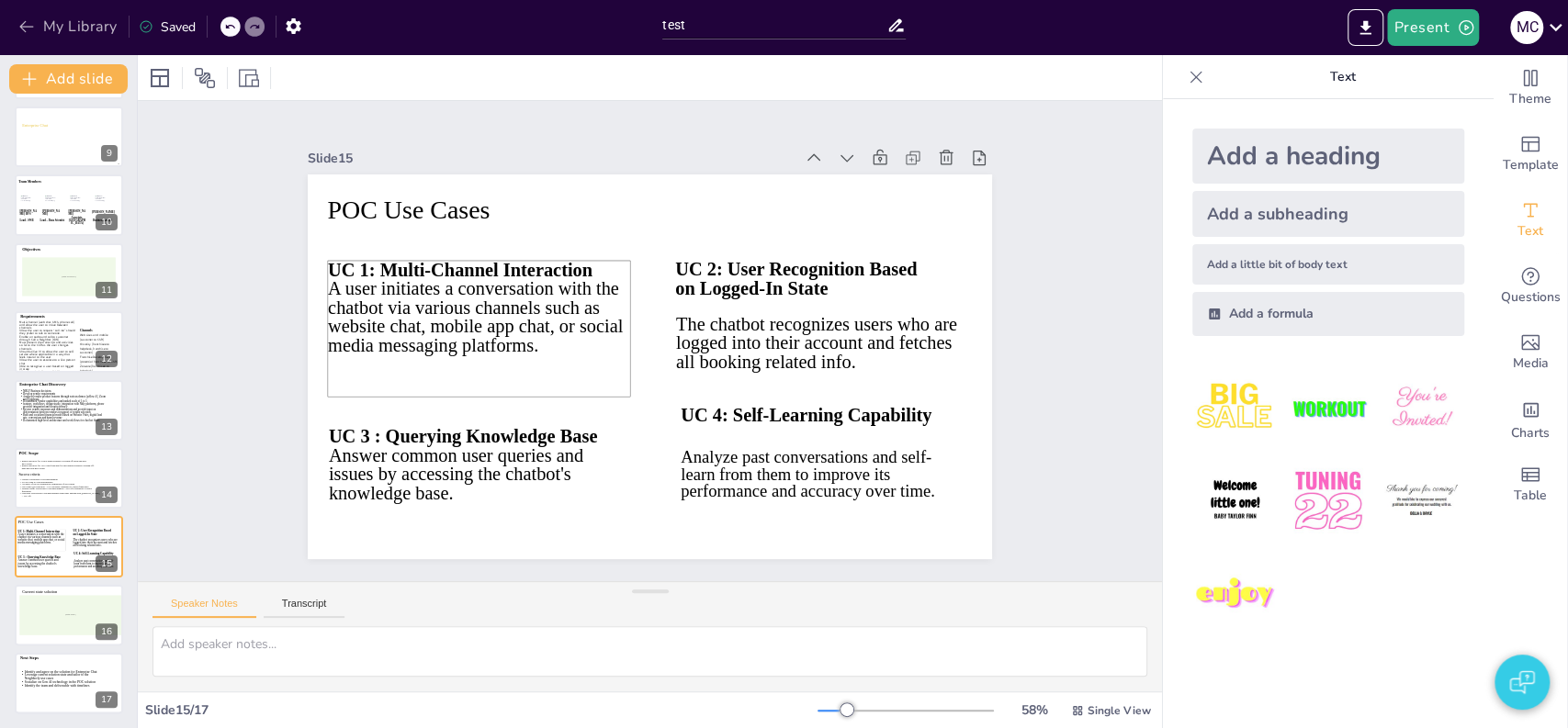
click at [87, 15] on button "My Library" at bounding box center [69, 26] width 111 height 29
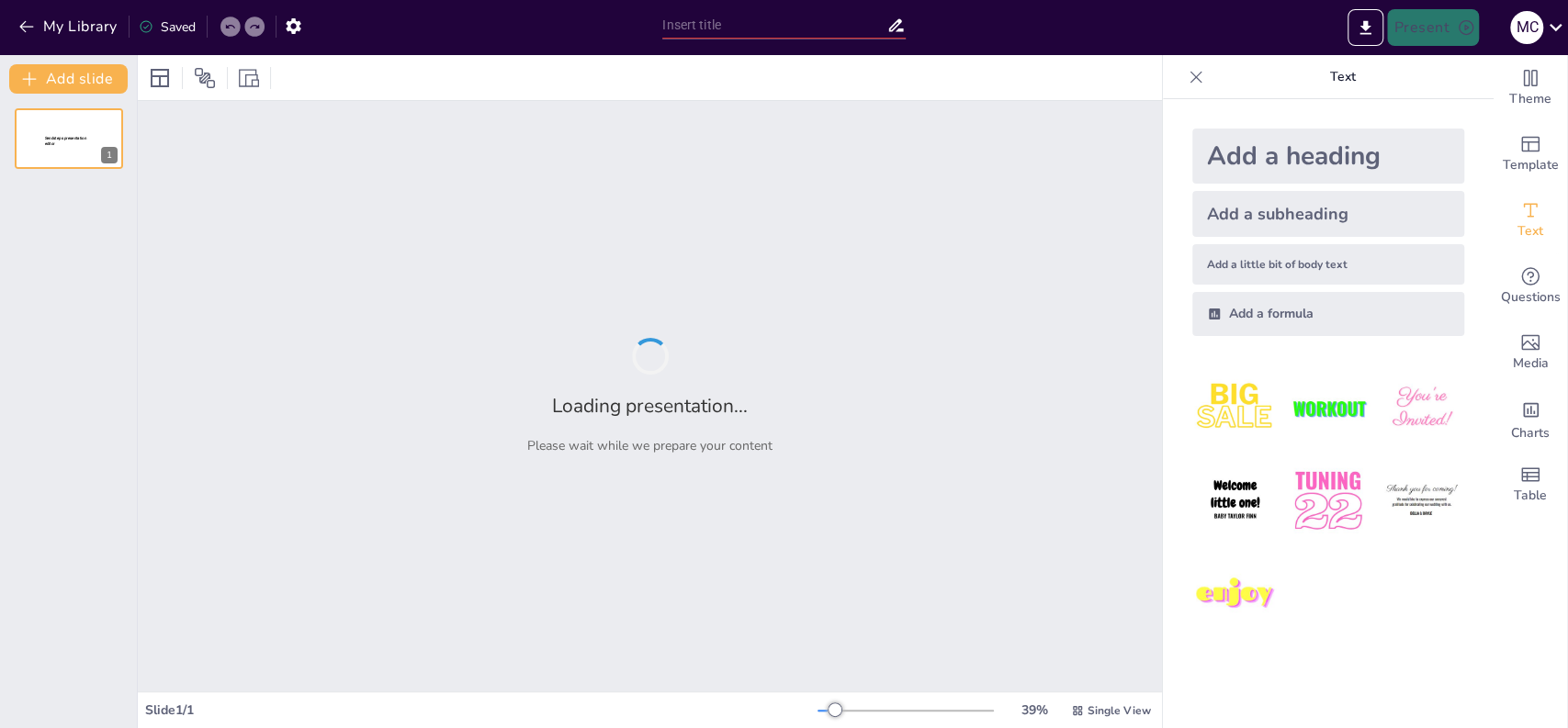
type input "test"
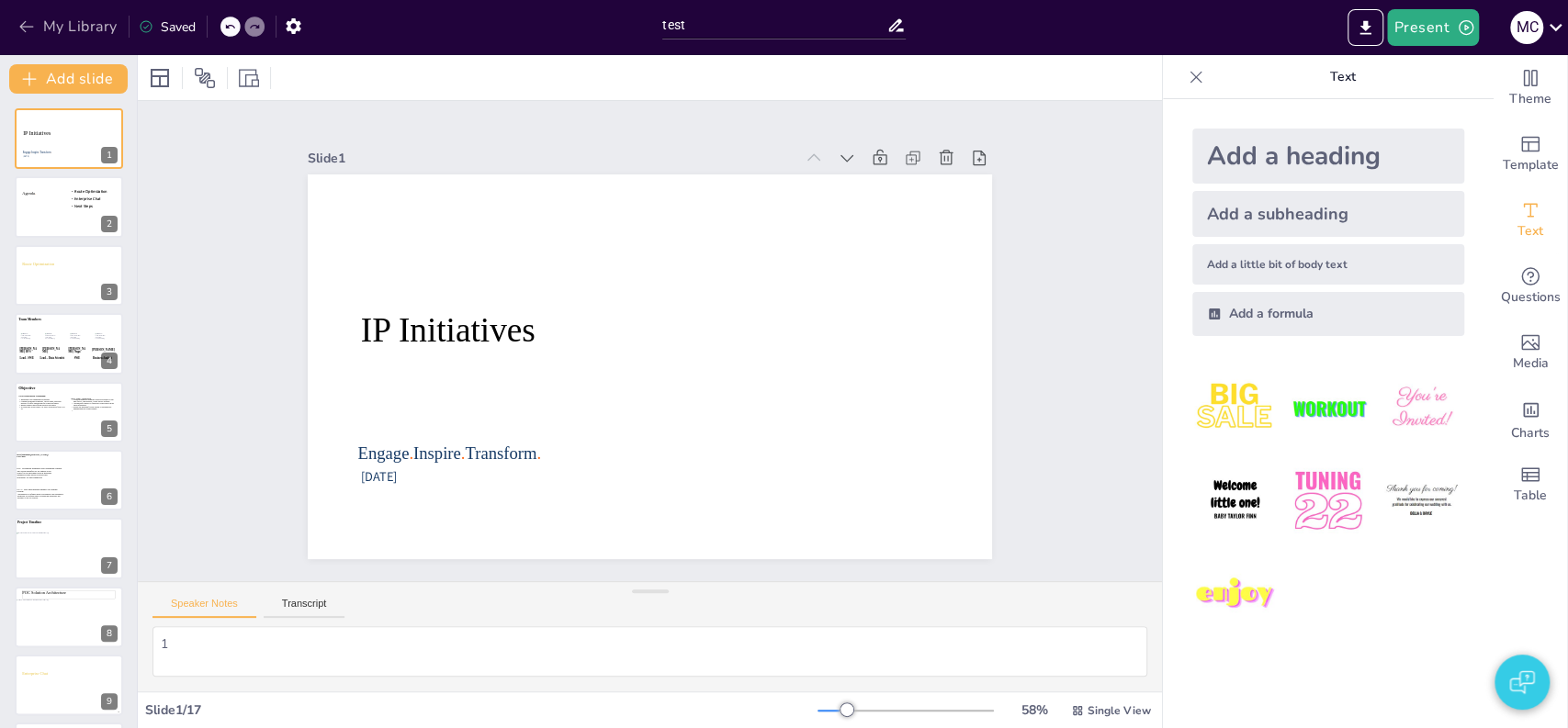
click at [75, 32] on button "My Library" at bounding box center [69, 26] width 111 height 29
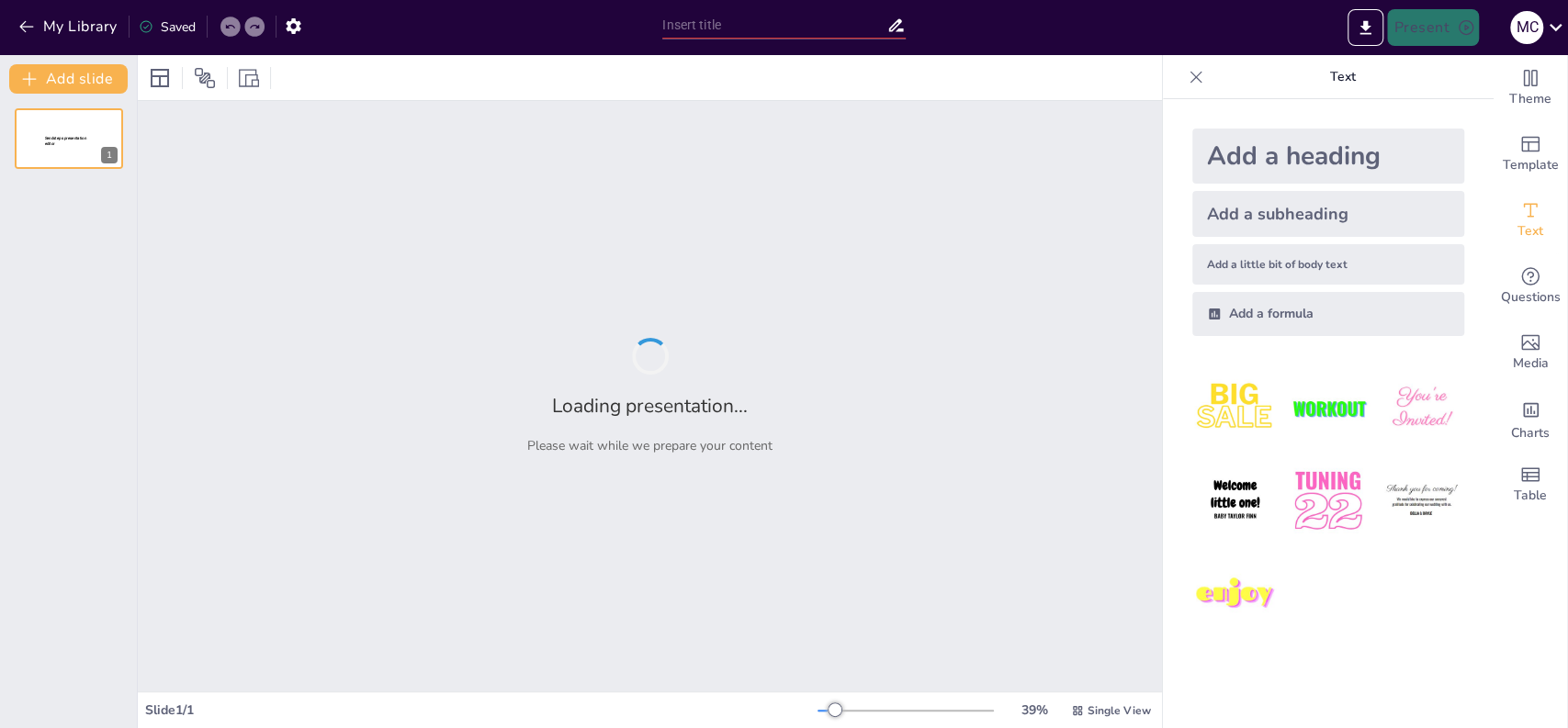
type input "test"
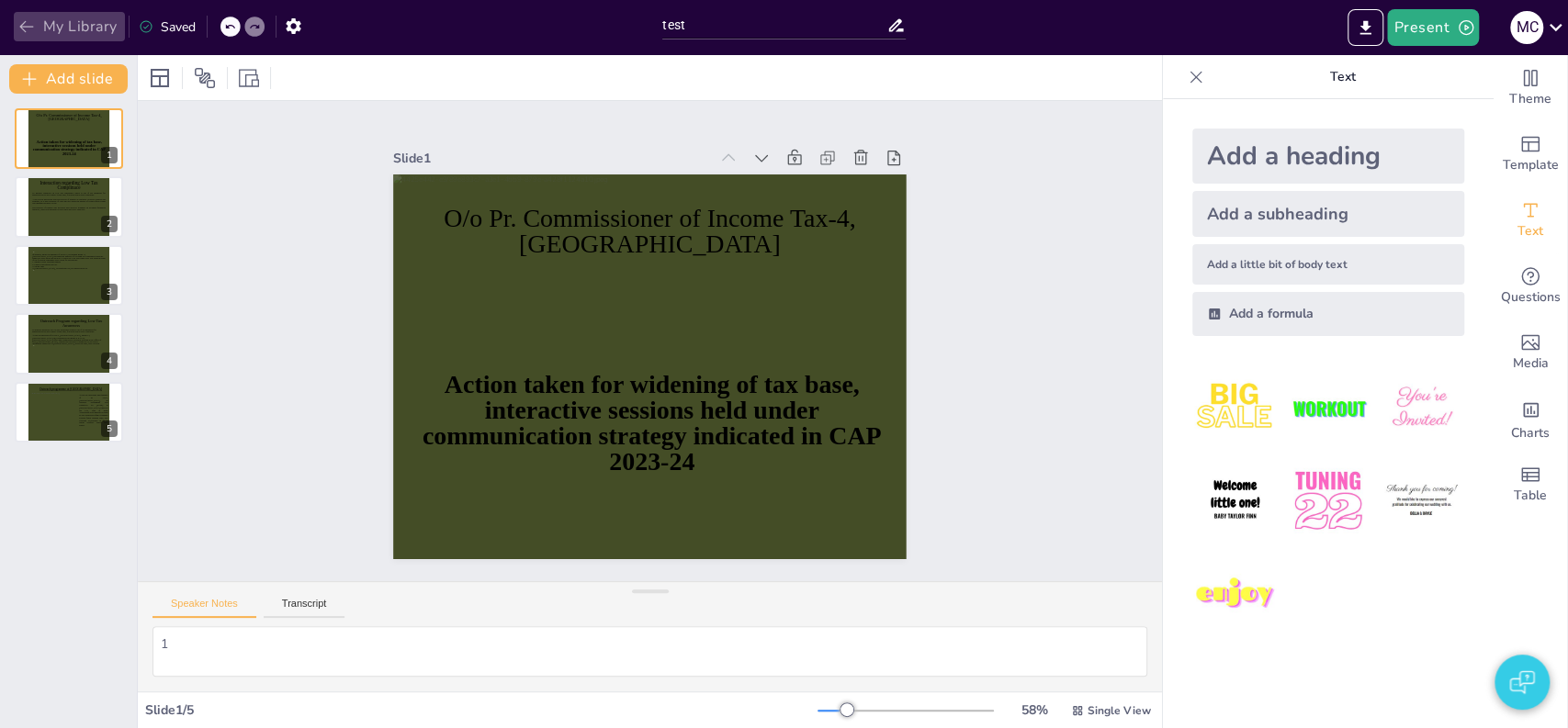
click at [98, 34] on button "My Library" at bounding box center [69, 26] width 111 height 29
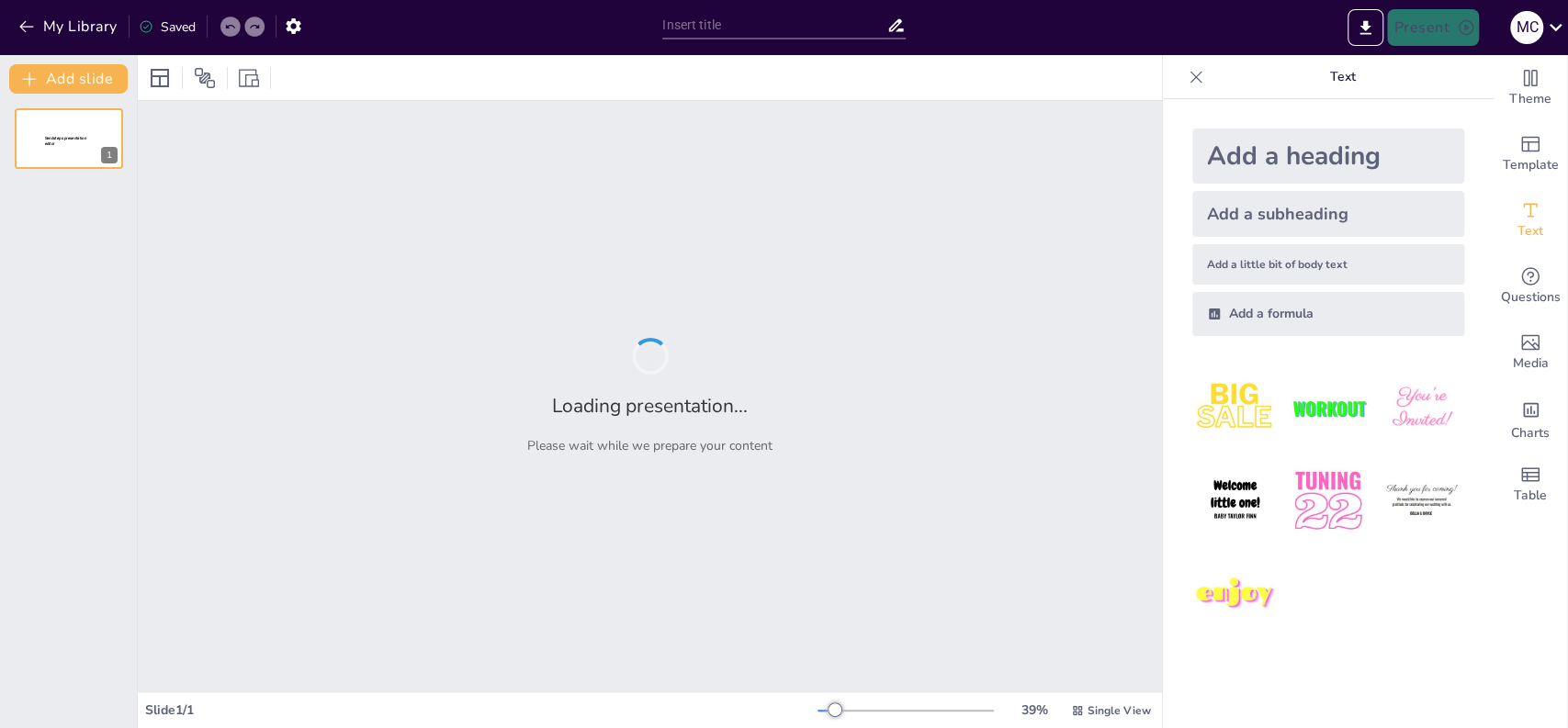
type input "test"
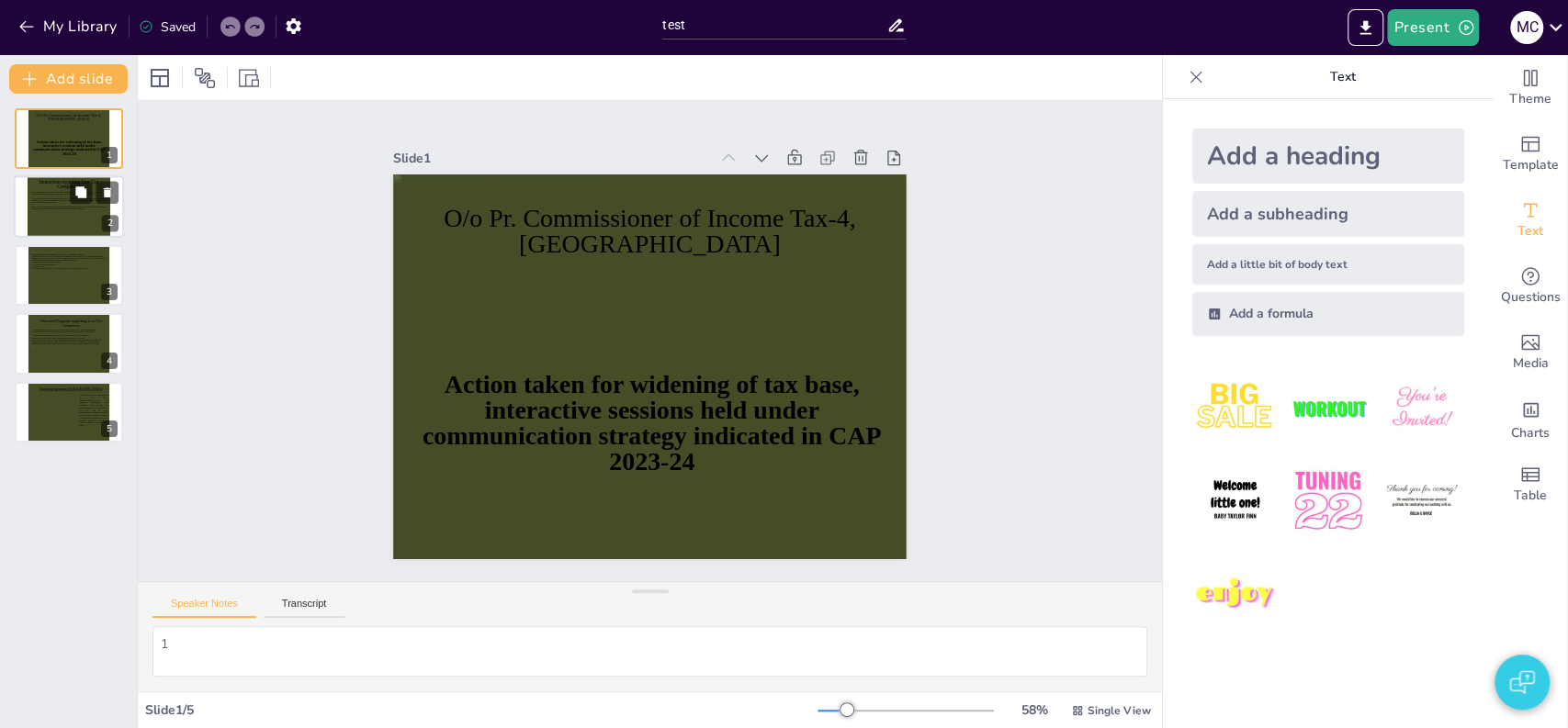
click at [57, 216] on icon at bounding box center [68, 211] width 74 height 40
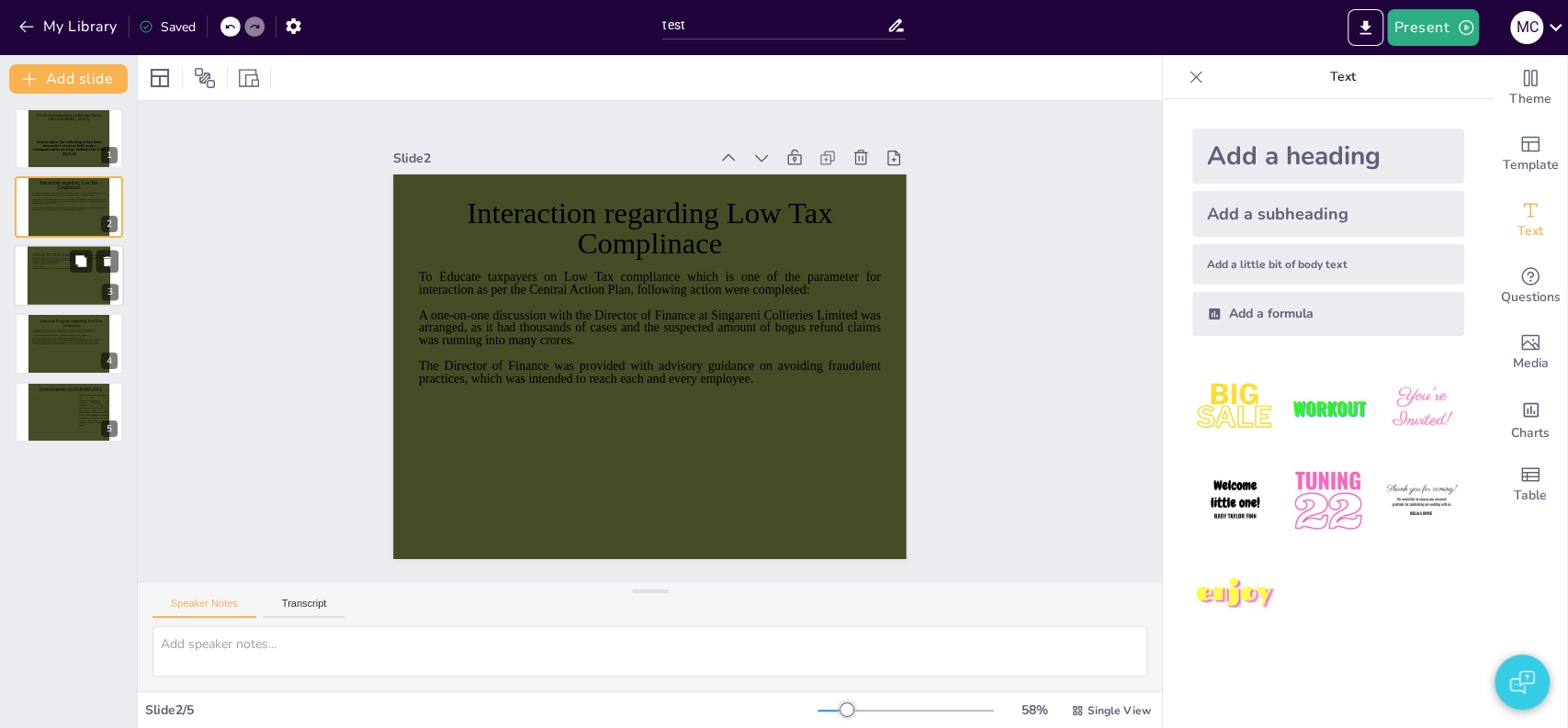
click at [50, 283] on icon at bounding box center [68, 277] width 74 height 53
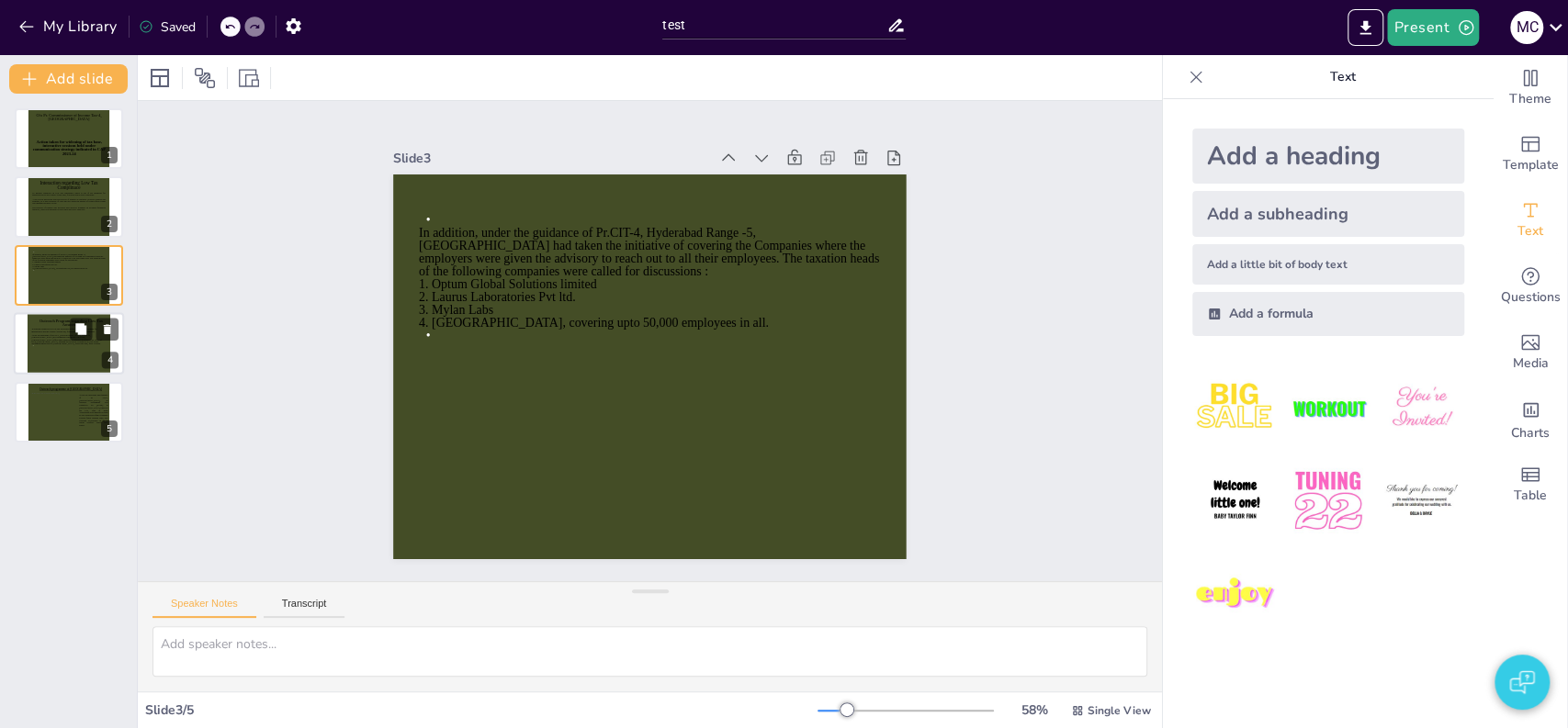
click at [51, 357] on icon at bounding box center [68, 347] width 74 height 42
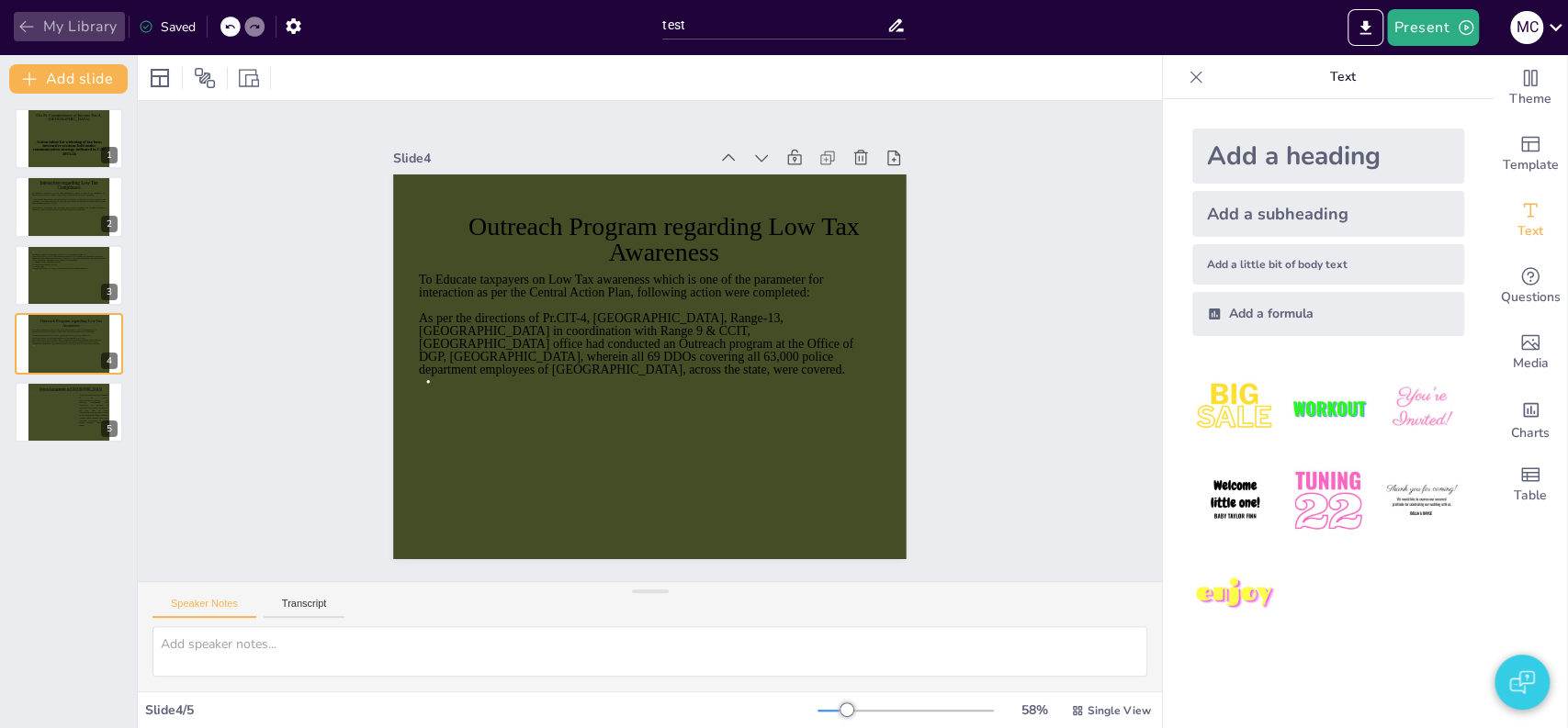
click at [66, 22] on button "My Library" at bounding box center [69, 26] width 111 height 29
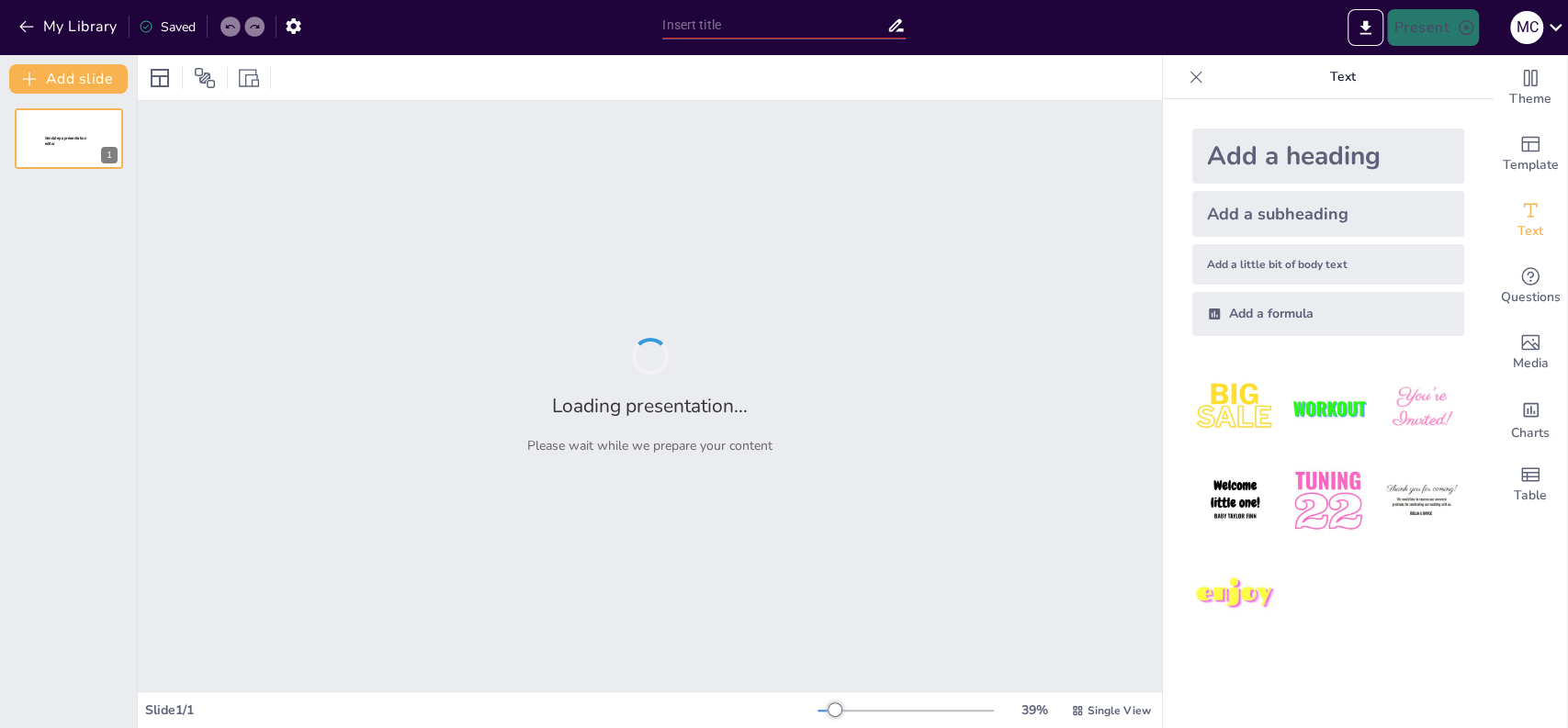
type input "test"
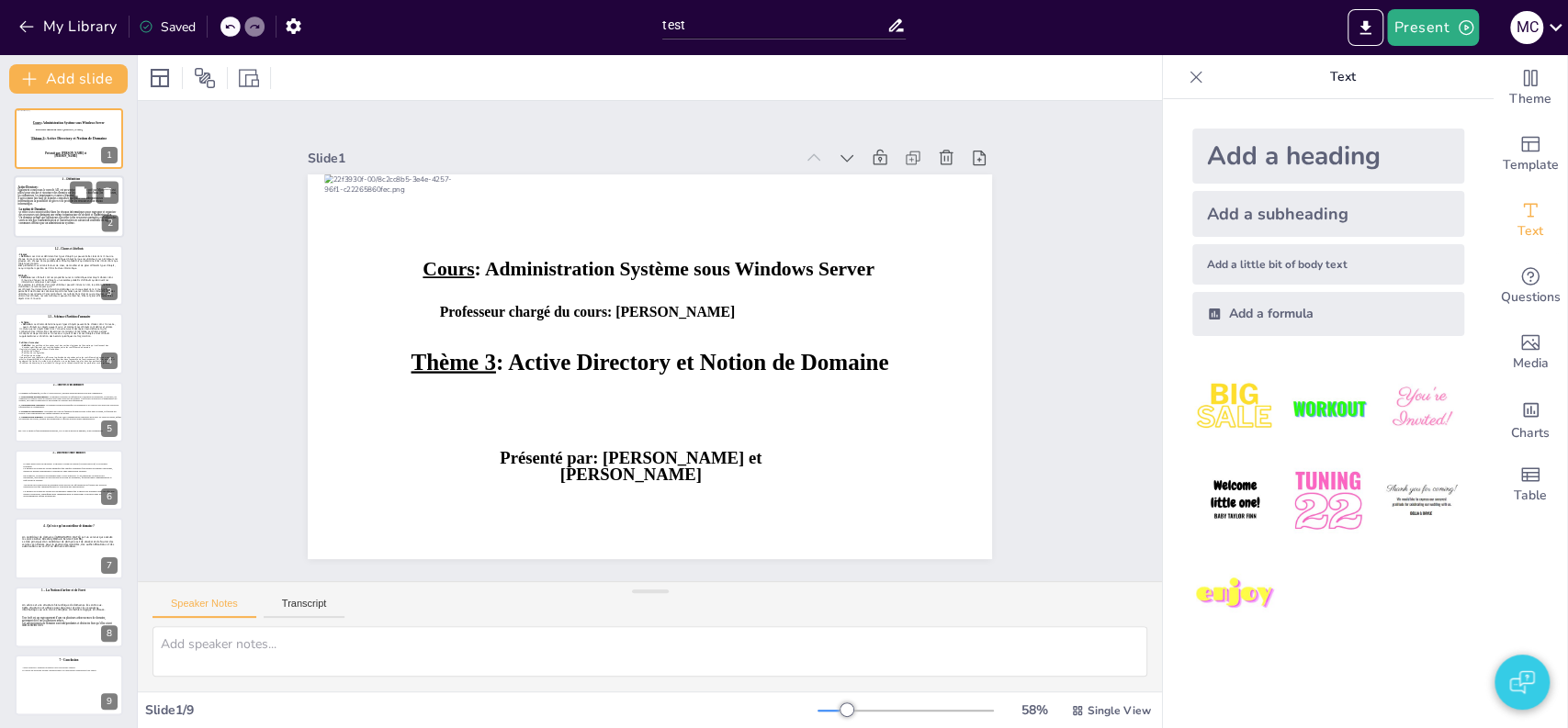
click at [59, 230] on div at bounding box center [69, 207] width 110 height 63
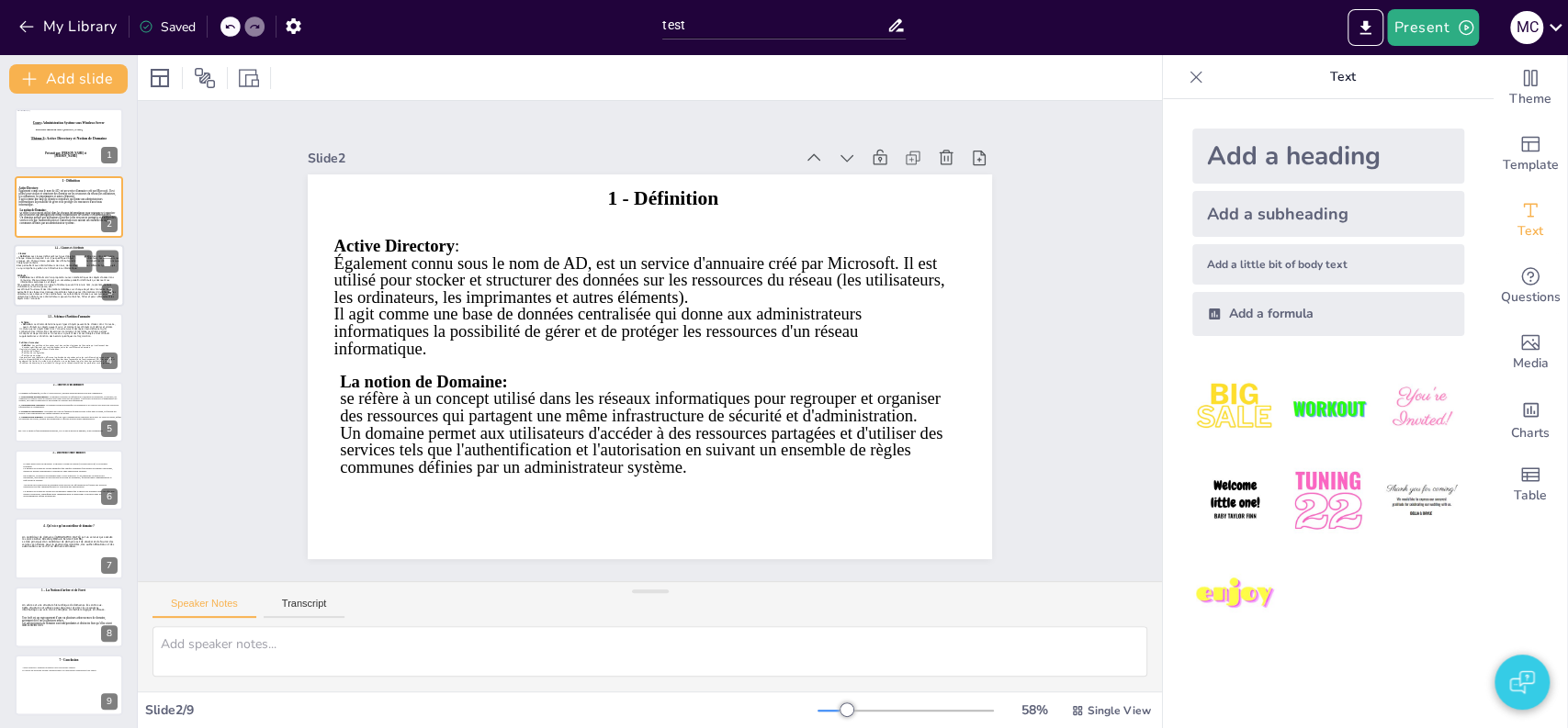
click at [46, 275] on icon at bounding box center [68, 289] width 102 height 31
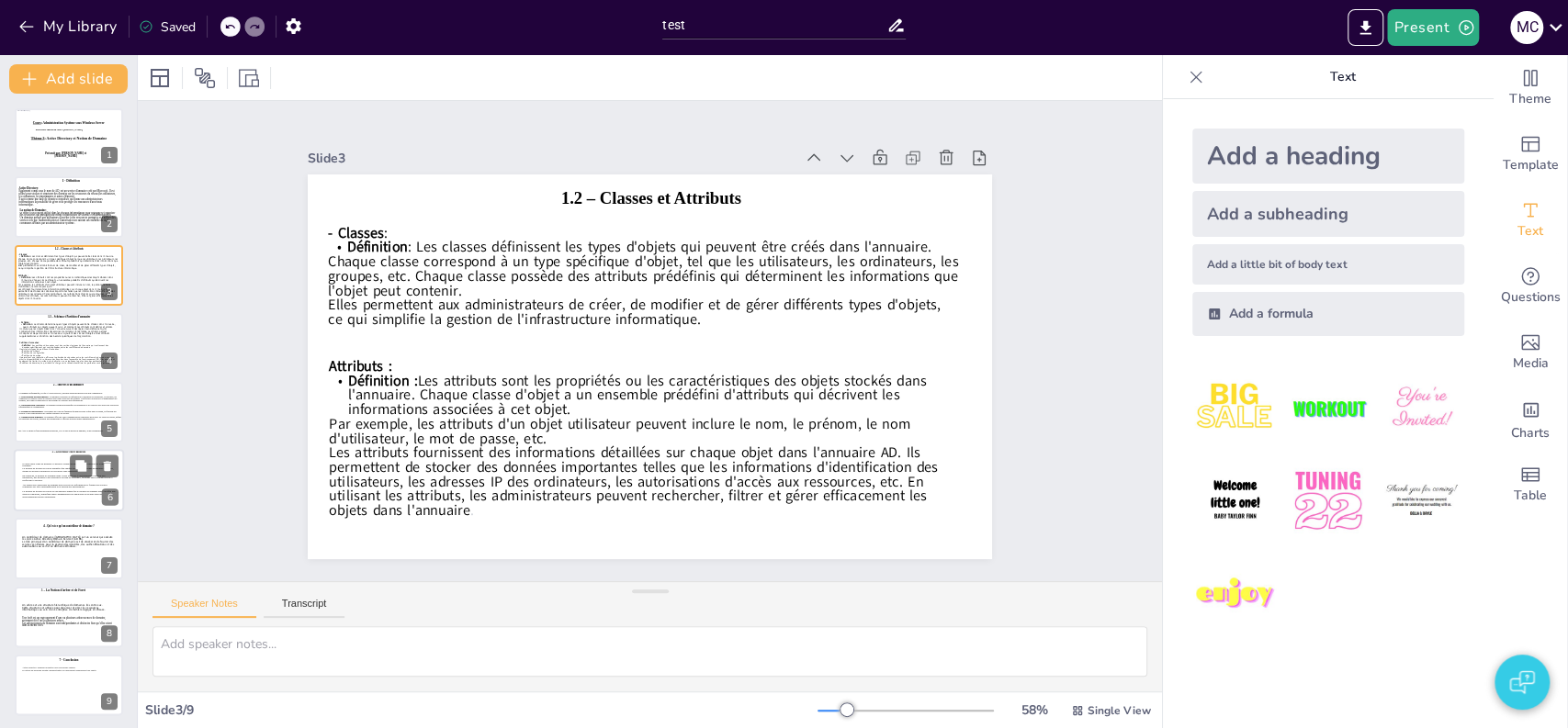
click at [64, 484] on icon at bounding box center [69, 485] width 93 height 37
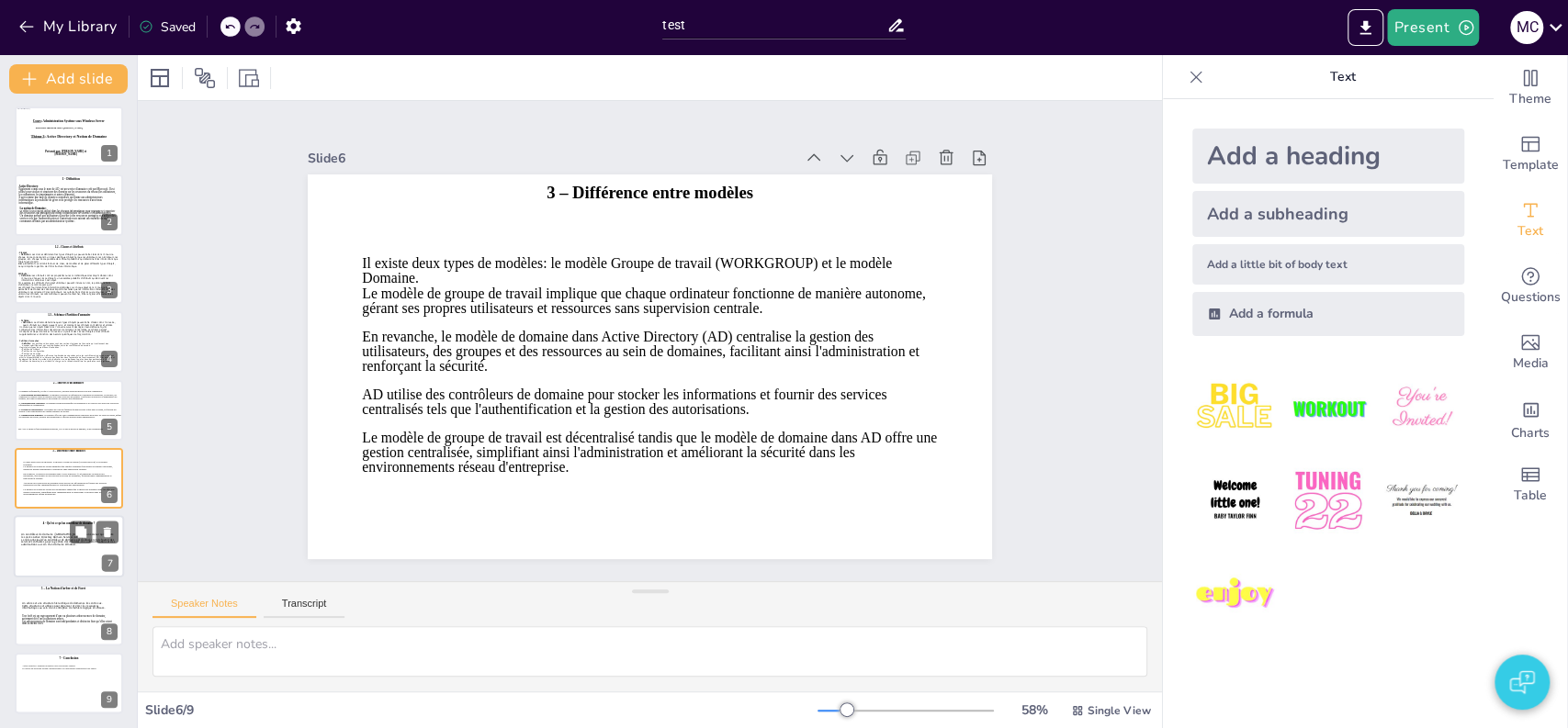
click at [51, 562] on div at bounding box center [69, 547] width 110 height 63
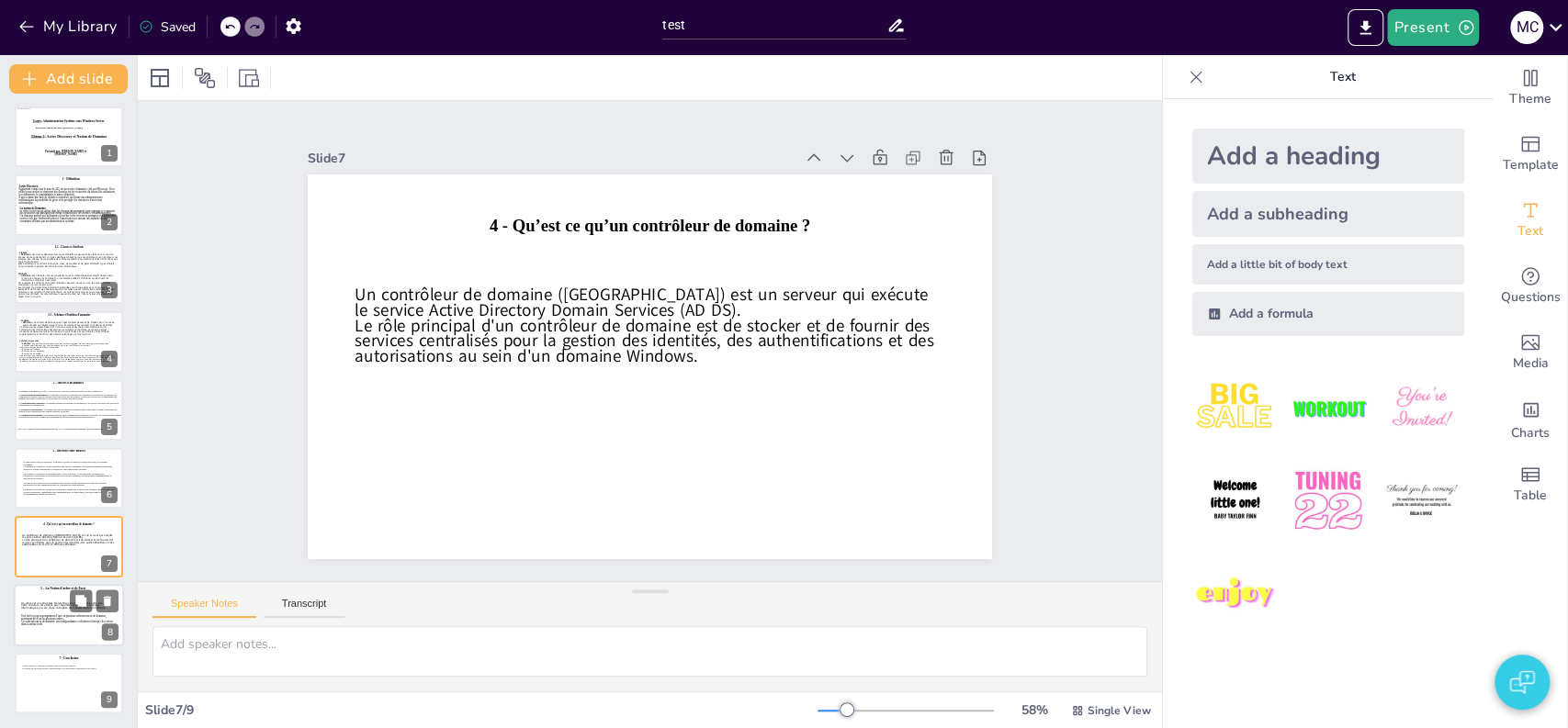
click at [52, 597] on icon at bounding box center [68, 602] width 93 height 16
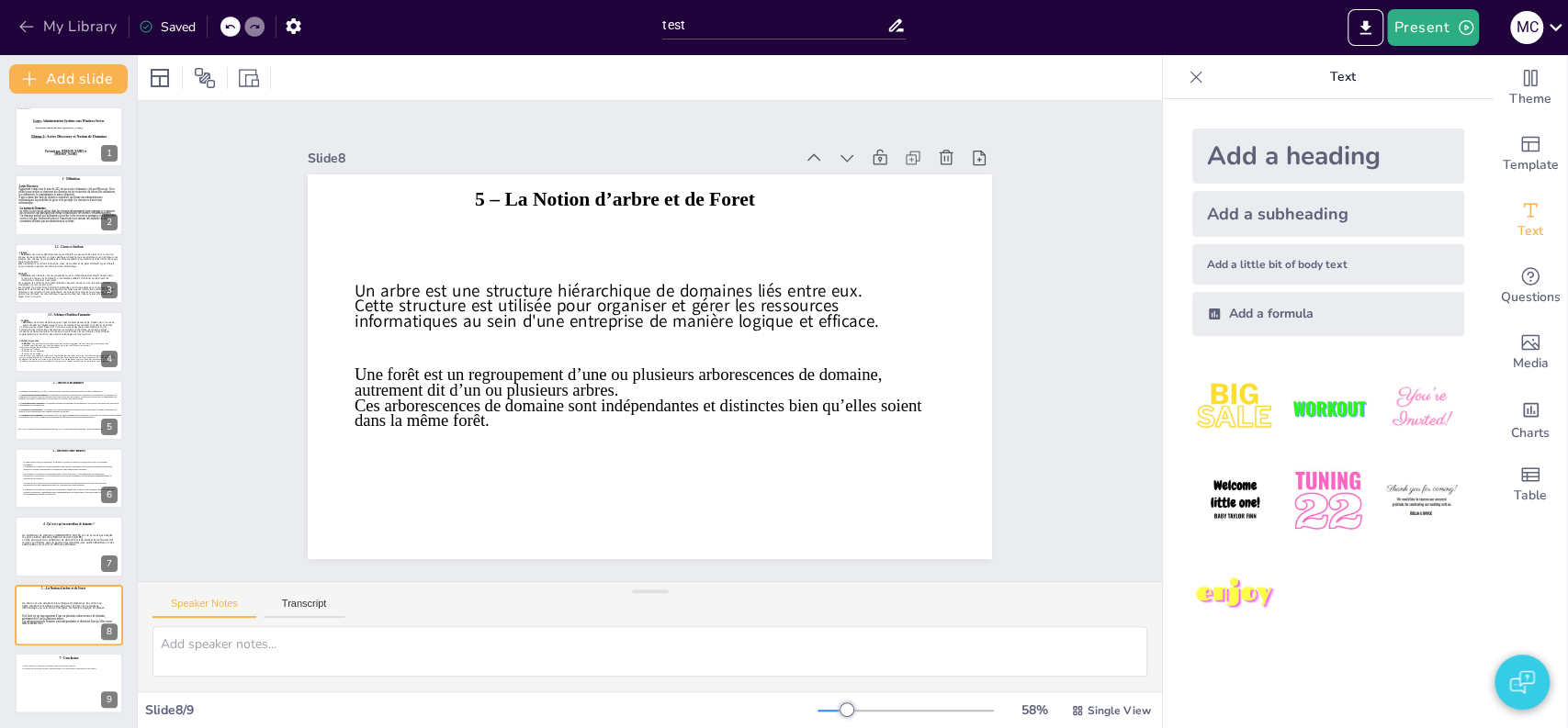
click at [92, 39] on button "My Library" at bounding box center [69, 26] width 111 height 29
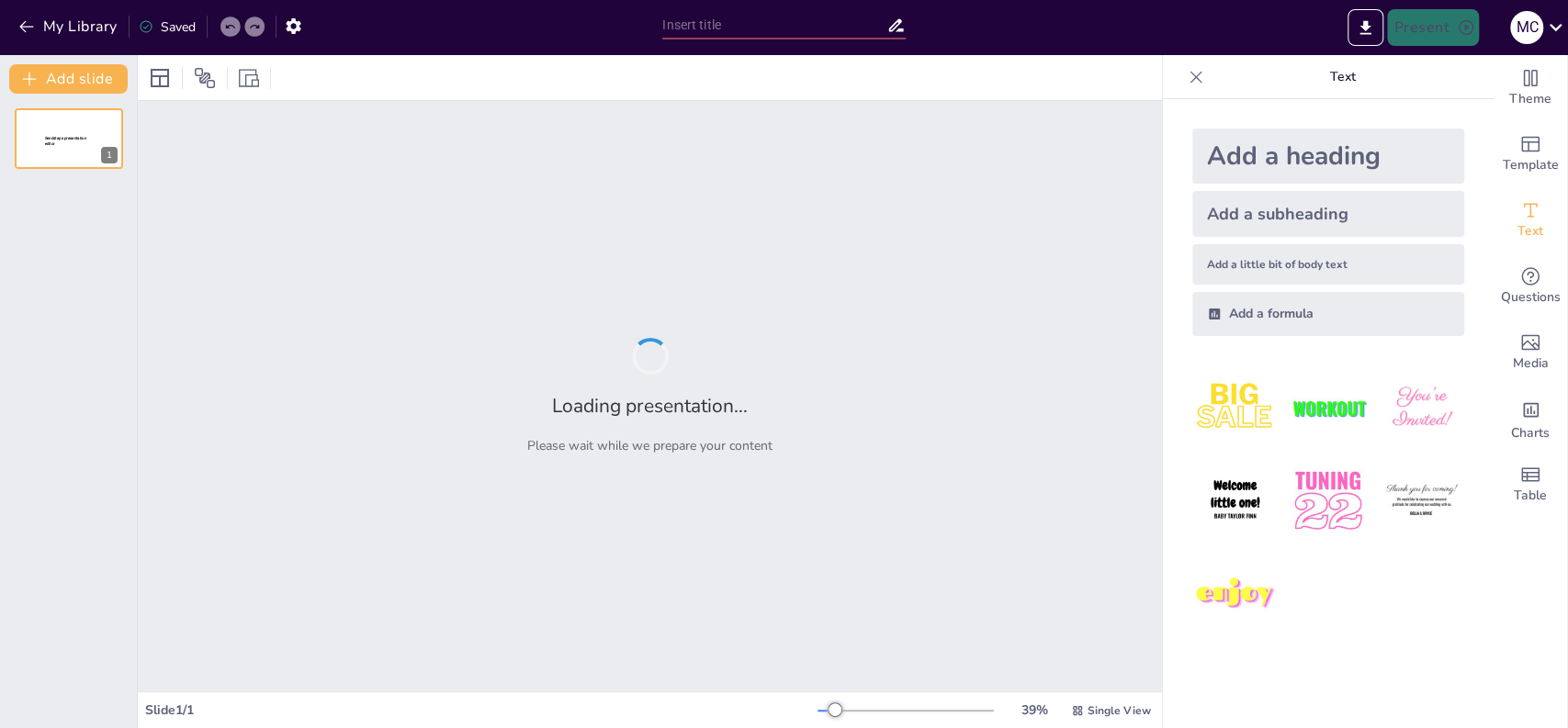
type input "test"
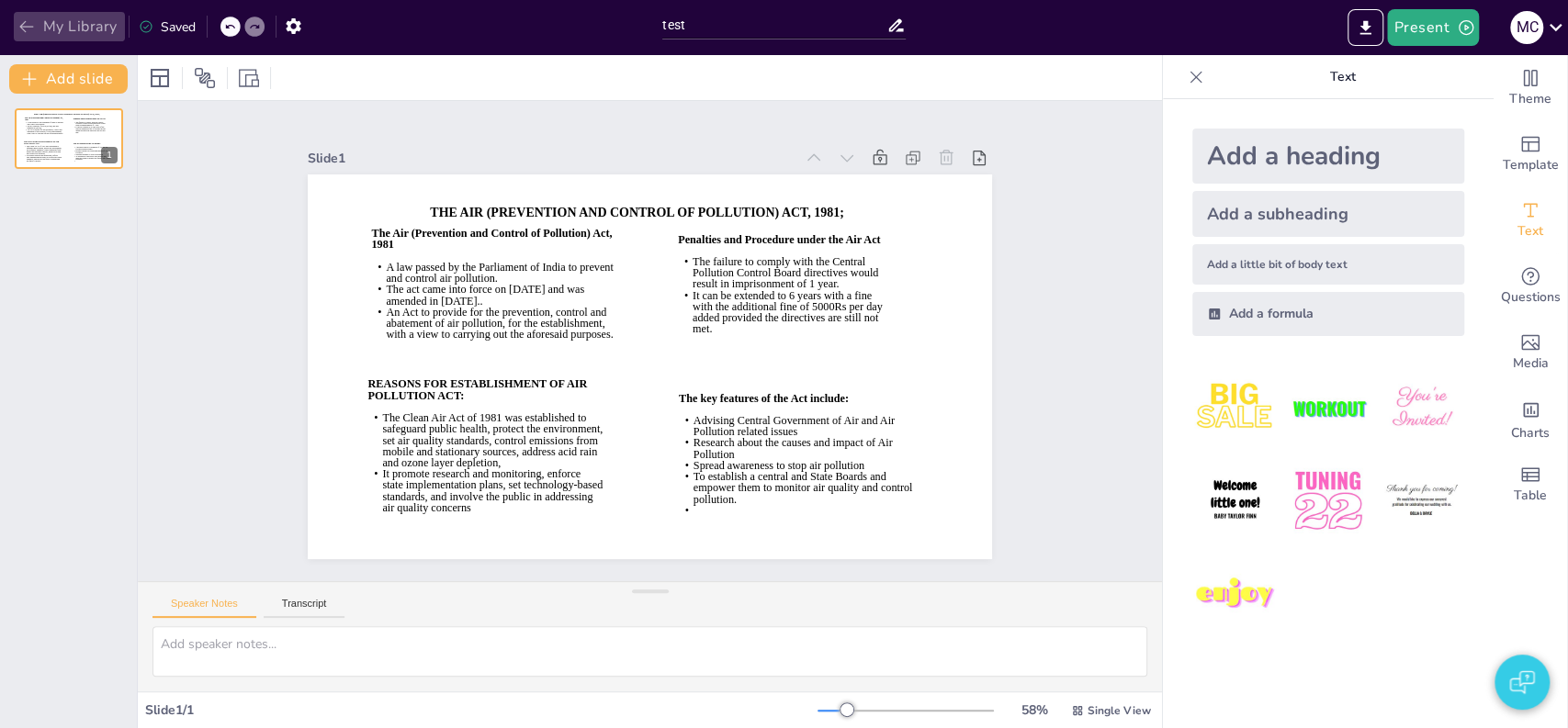
click at [94, 27] on button "My Library" at bounding box center [69, 26] width 111 height 29
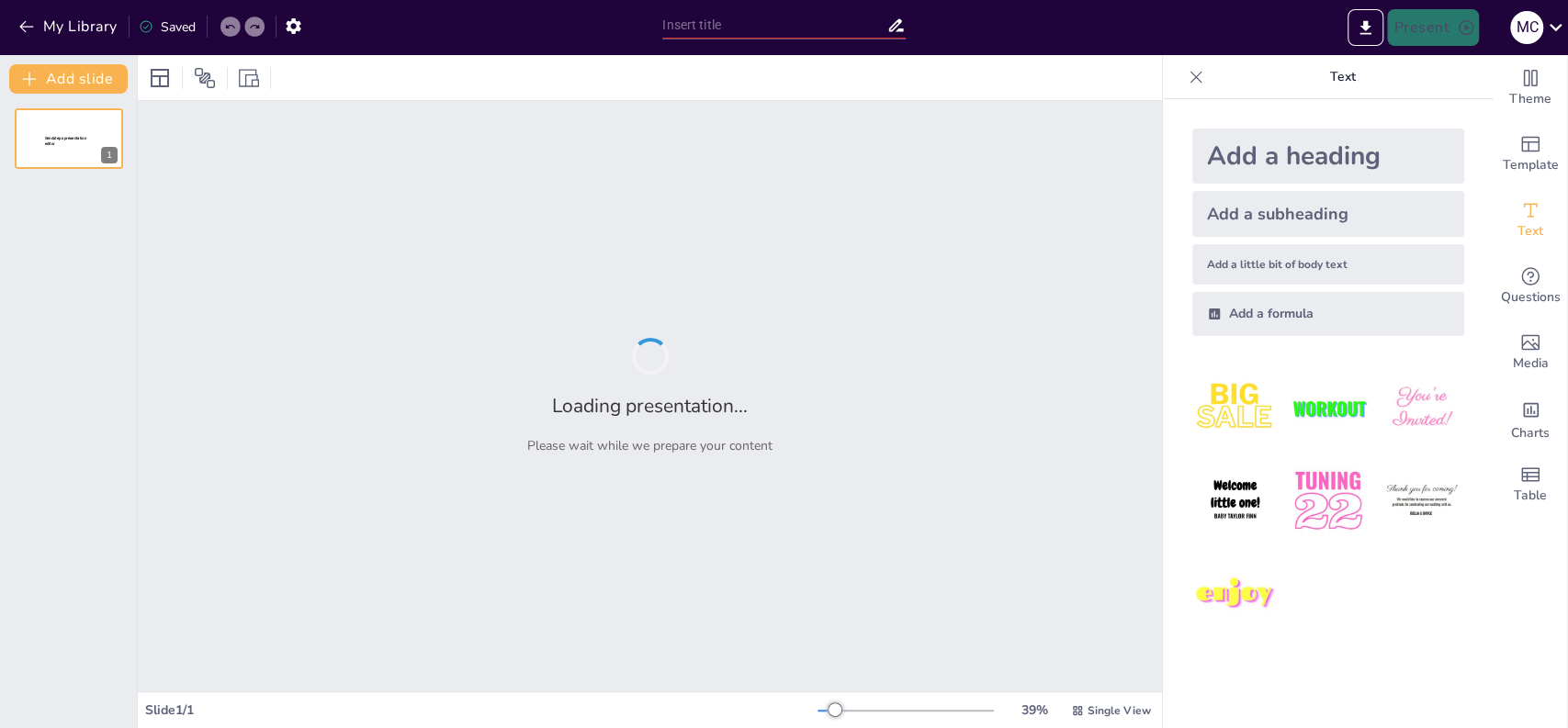
type input "test"
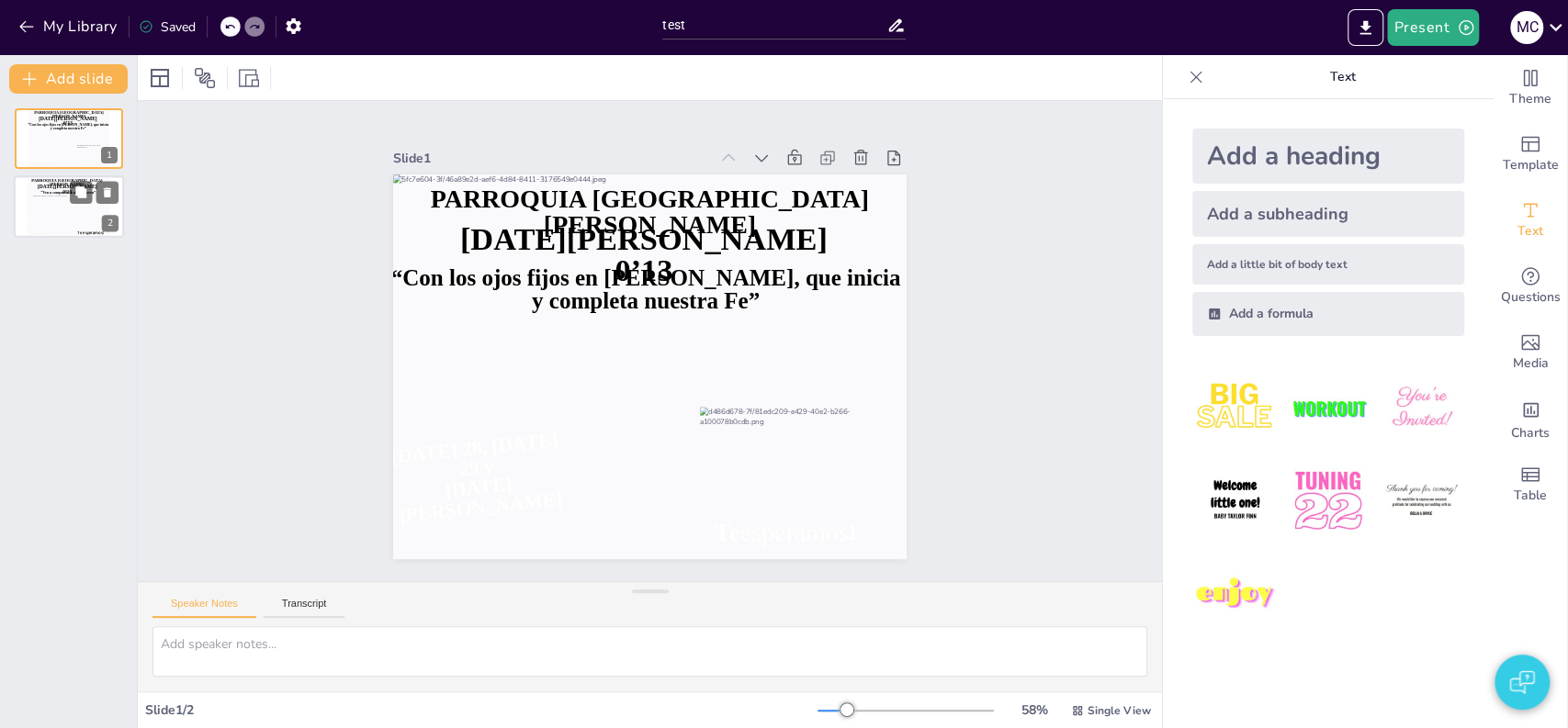
click at [65, 218] on div at bounding box center [69, 213] width 72 height 36
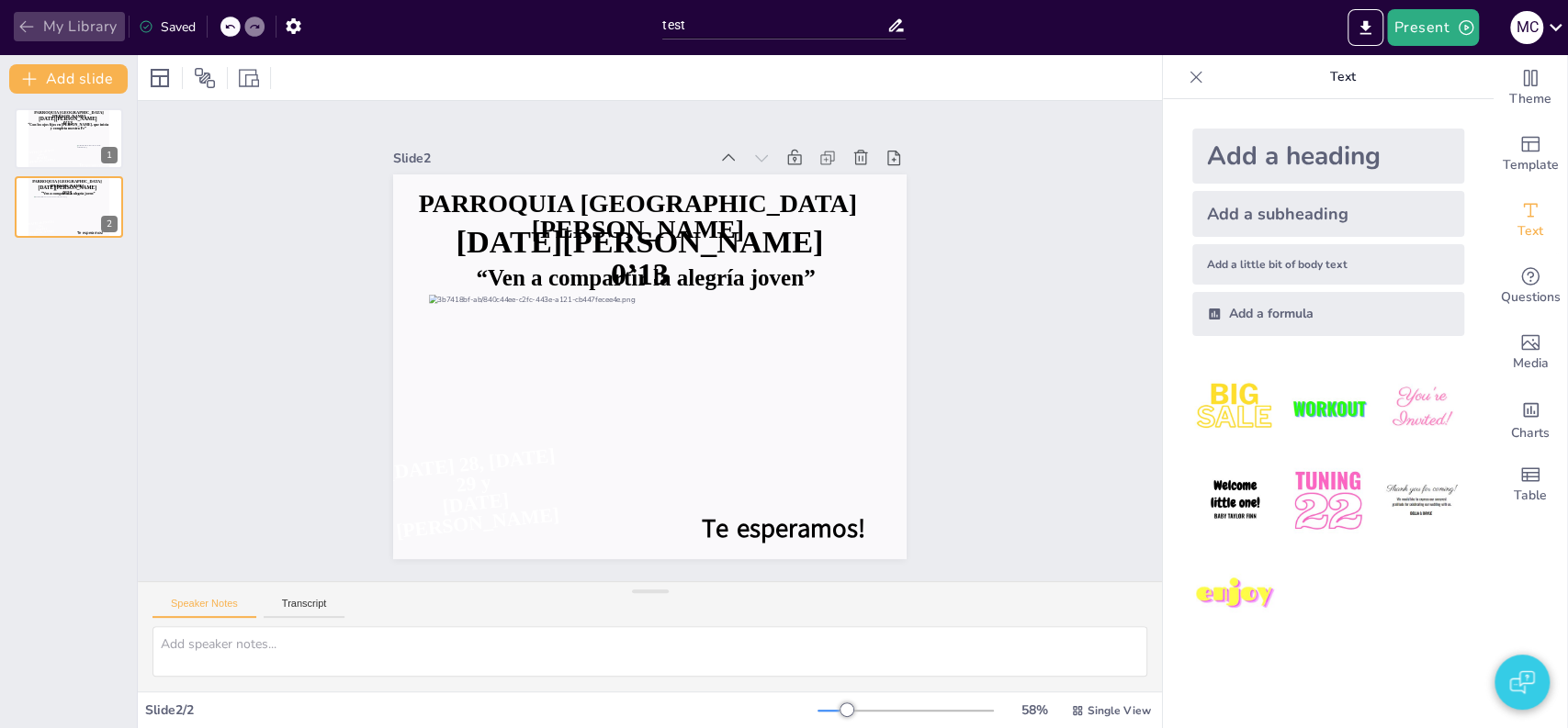
click at [80, 35] on button "My Library" at bounding box center [69, 26] width 111 height 29
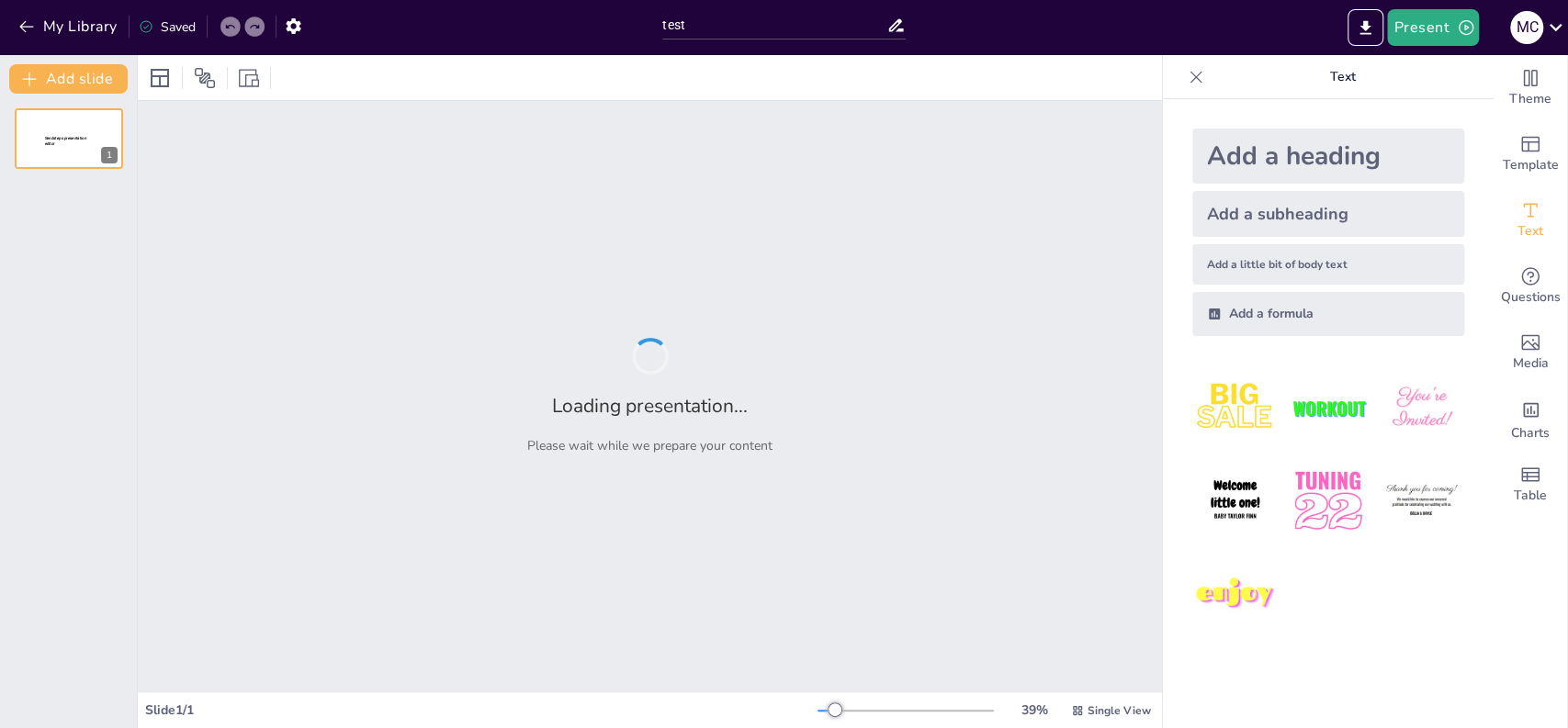
type input "test"
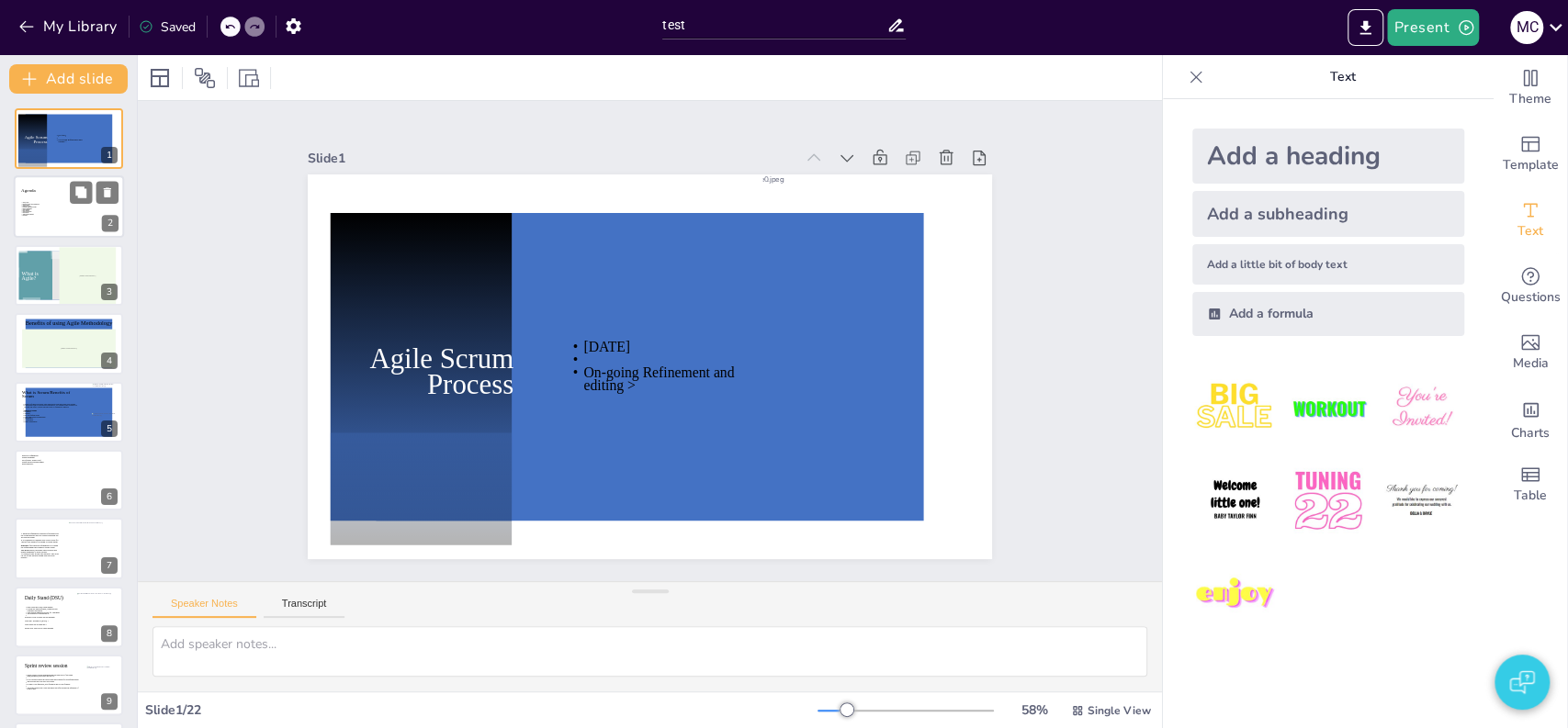
click at [29, 211] on icon at bounding box center [39, 217] width 35 height 28
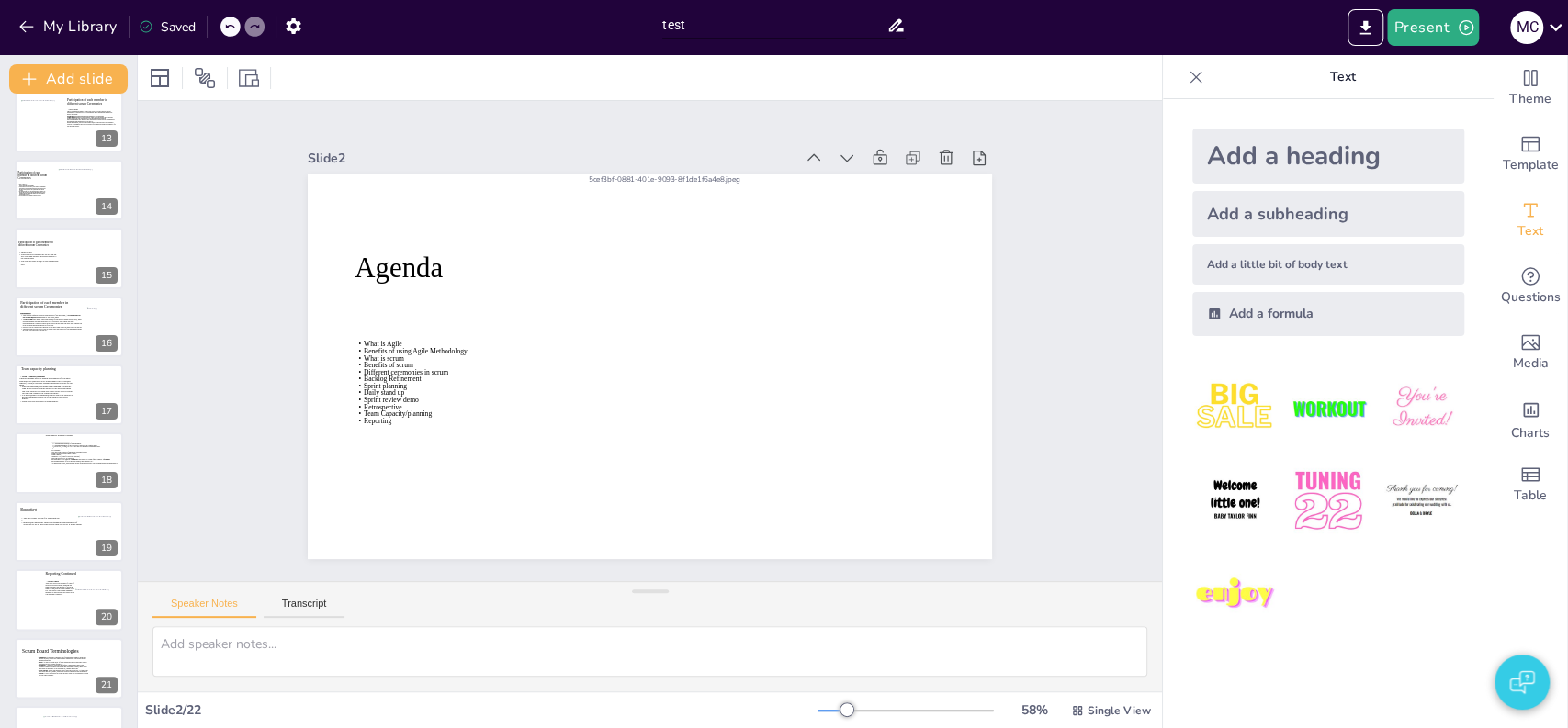
scroll to position [889, 0]
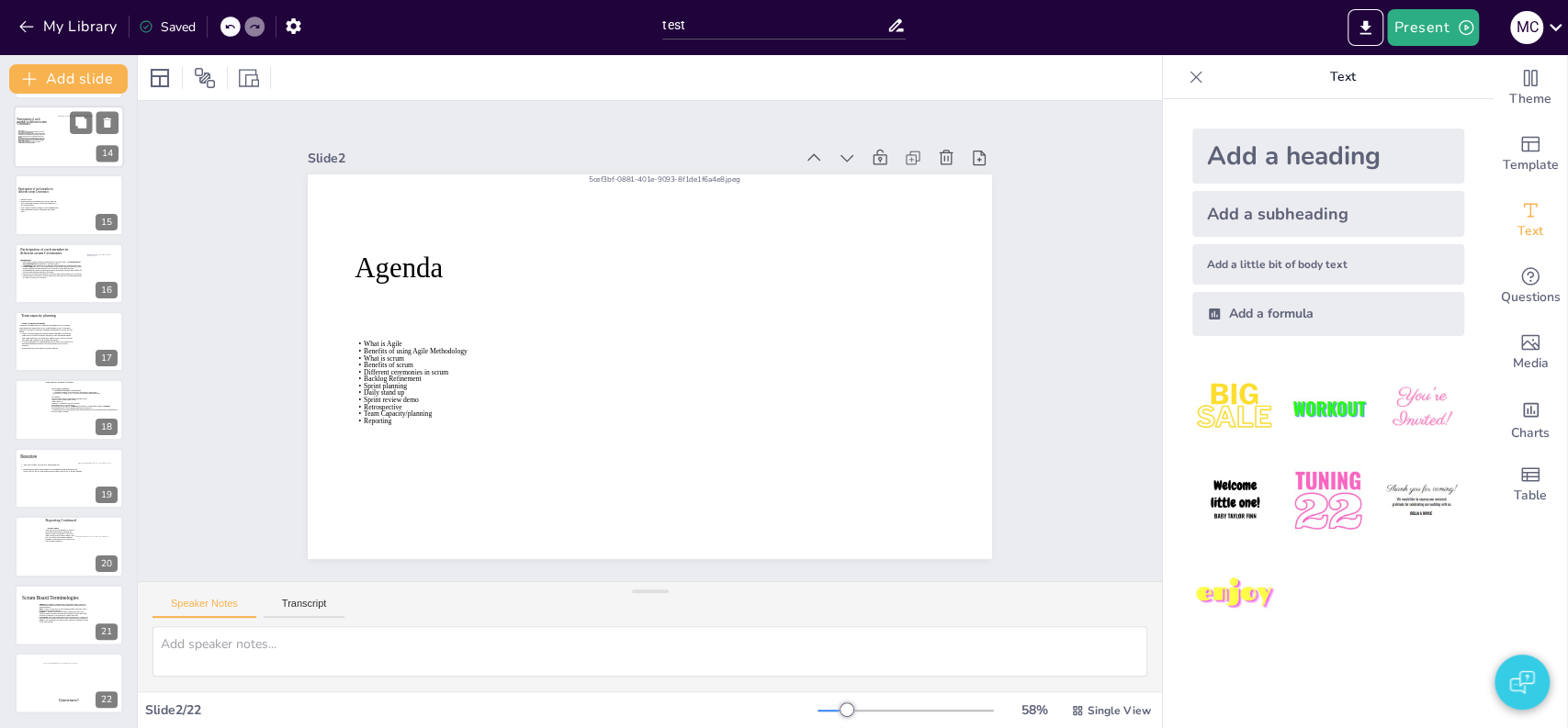
click at [42, 154] on icon at bounding box center [30, 145] width 28 height 30
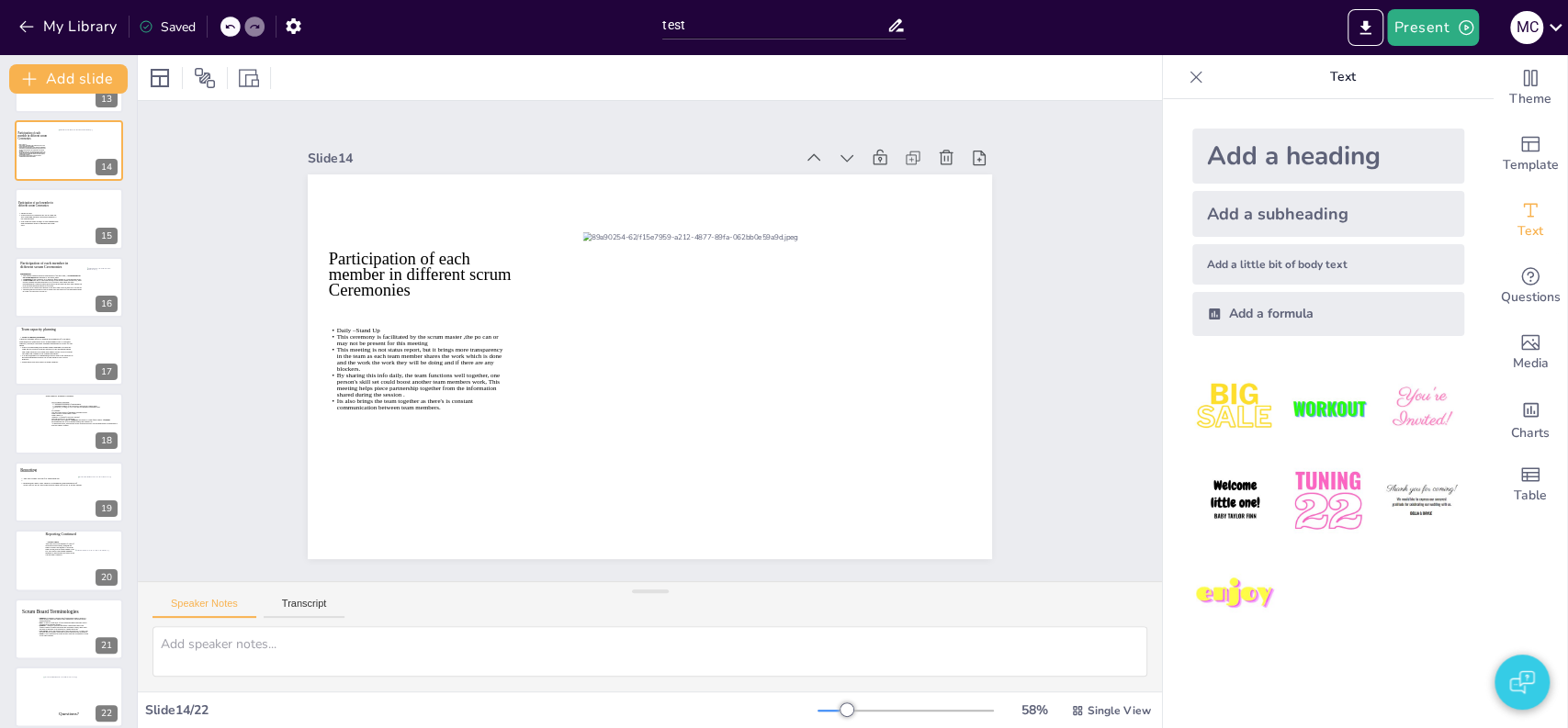
scroll to position [883, 0]
click at [51, 547] on icon at bounding box center [60, 547] width 30 height 24
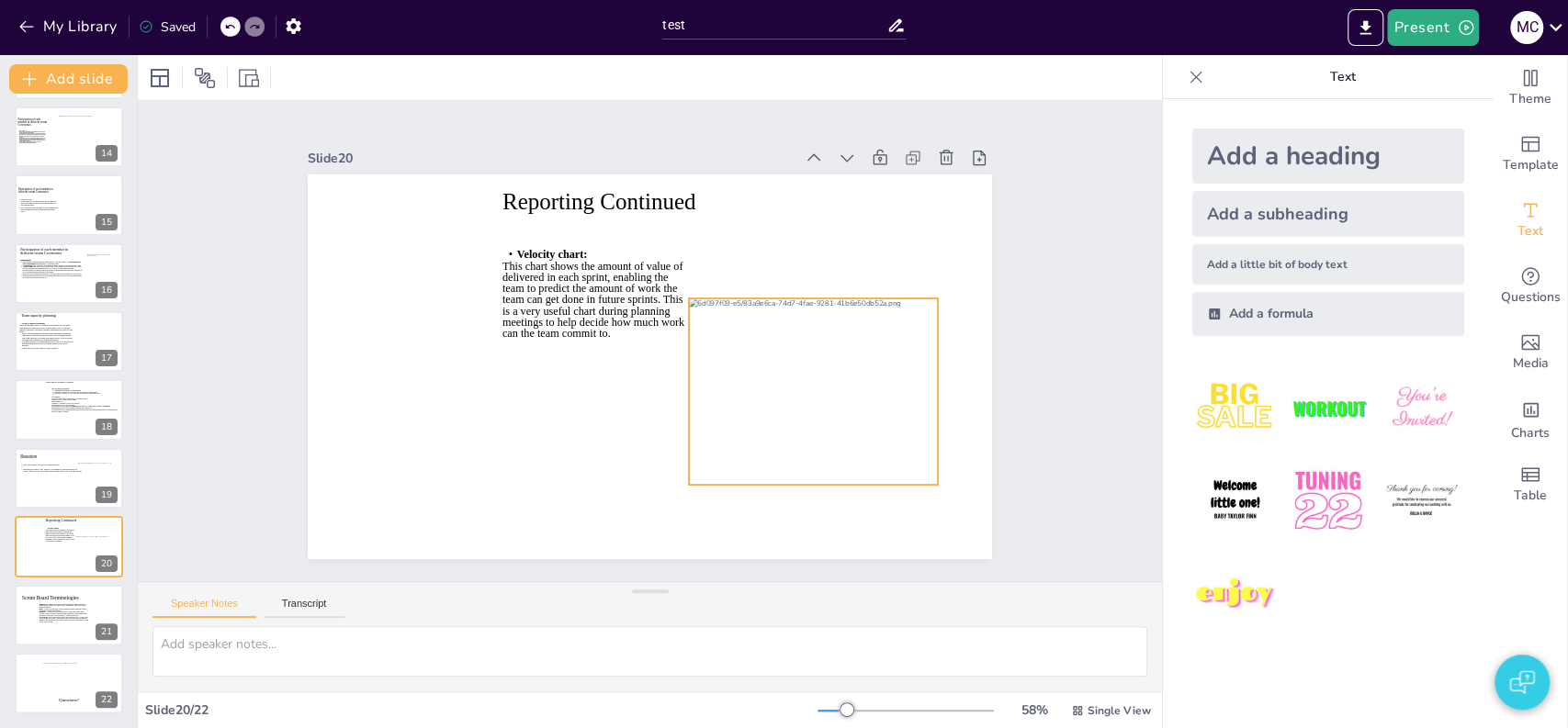
drag, startPoint x: 675, startPoint y: 427, endPoint x: 693, endPoint y: 427, distance: 18.0
click at [649, 427] on div at bounding box center [494, 413] width 310 height 305
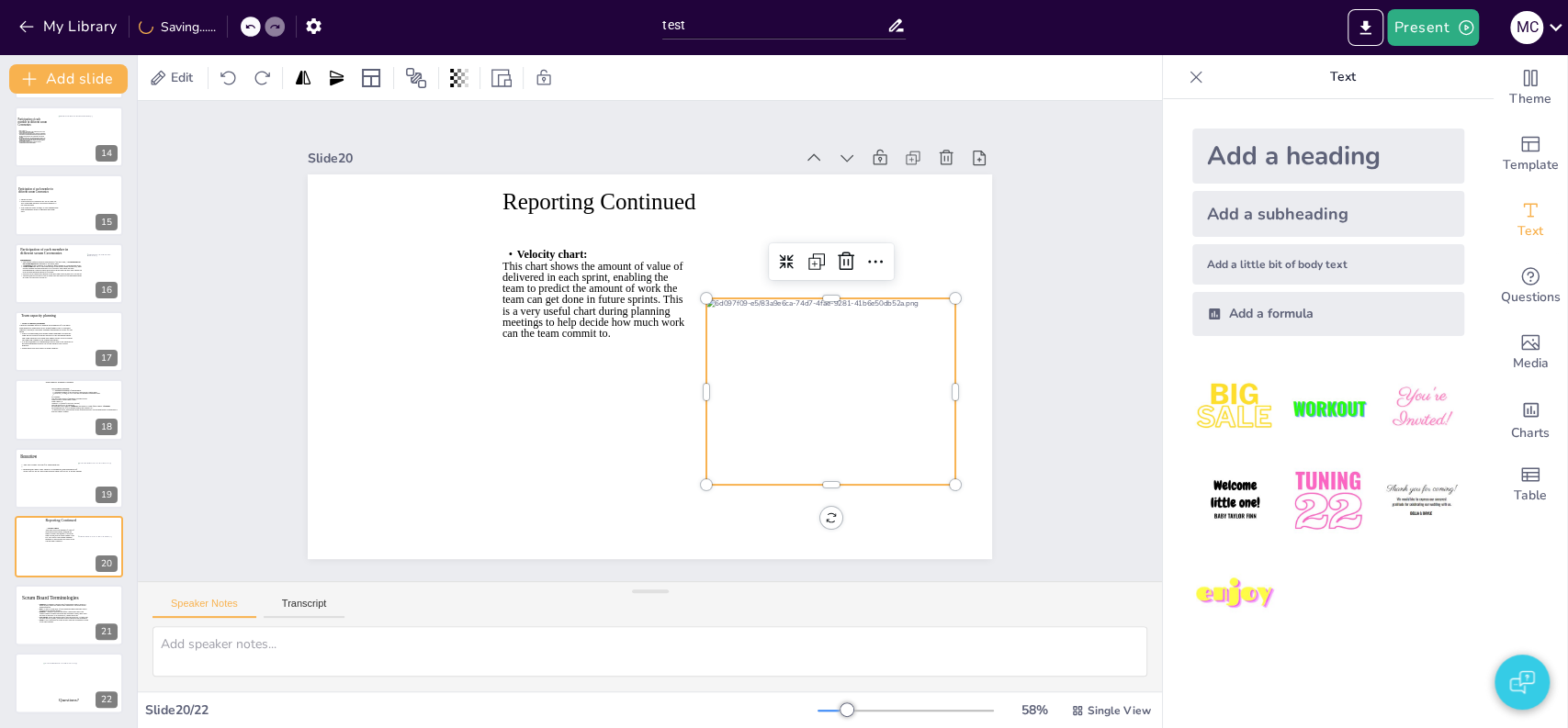
click at [763, 447] on div at bounding box center [824, 410] width 267 height 211
click at [763, 447] on div at bounding box center [658, 529] width 254 height 295
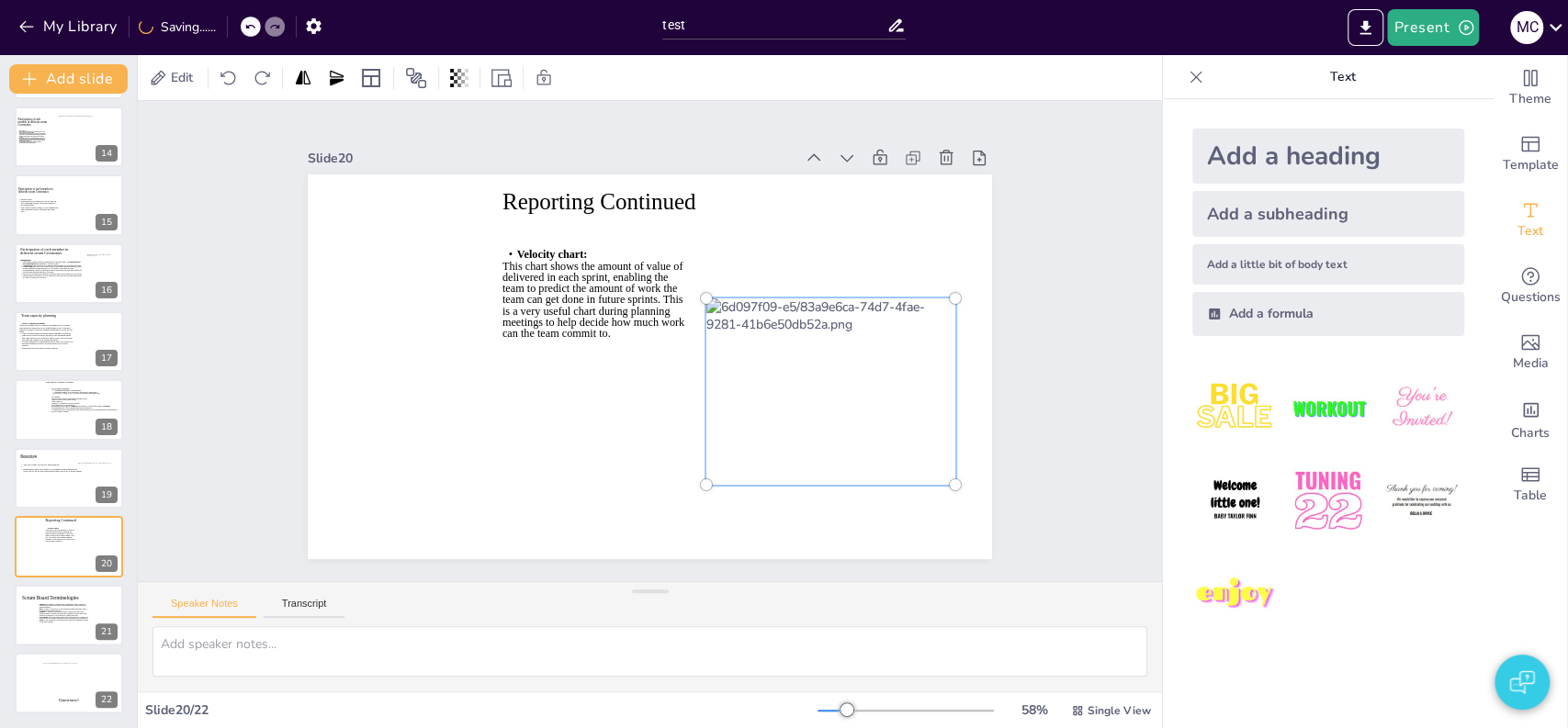
click at [742, 439] on div at bounding box center [782, 476] width 339 height 316
click at [742, 439] on div at bounding box center [795, 461] width 333 height 302
click at [742, 439] on div at bounding box center [806, 445] width 322 height 282
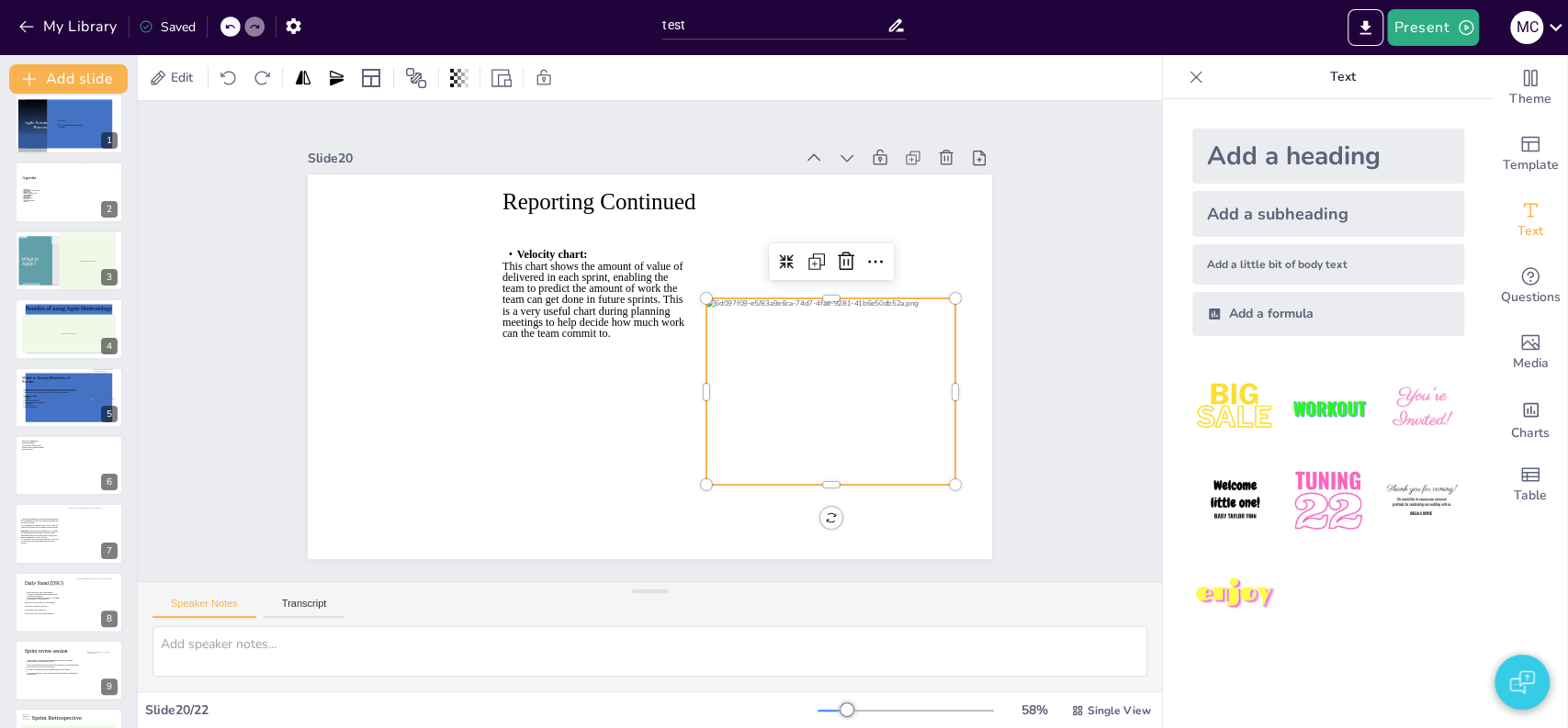
scroll to position [0, 0]
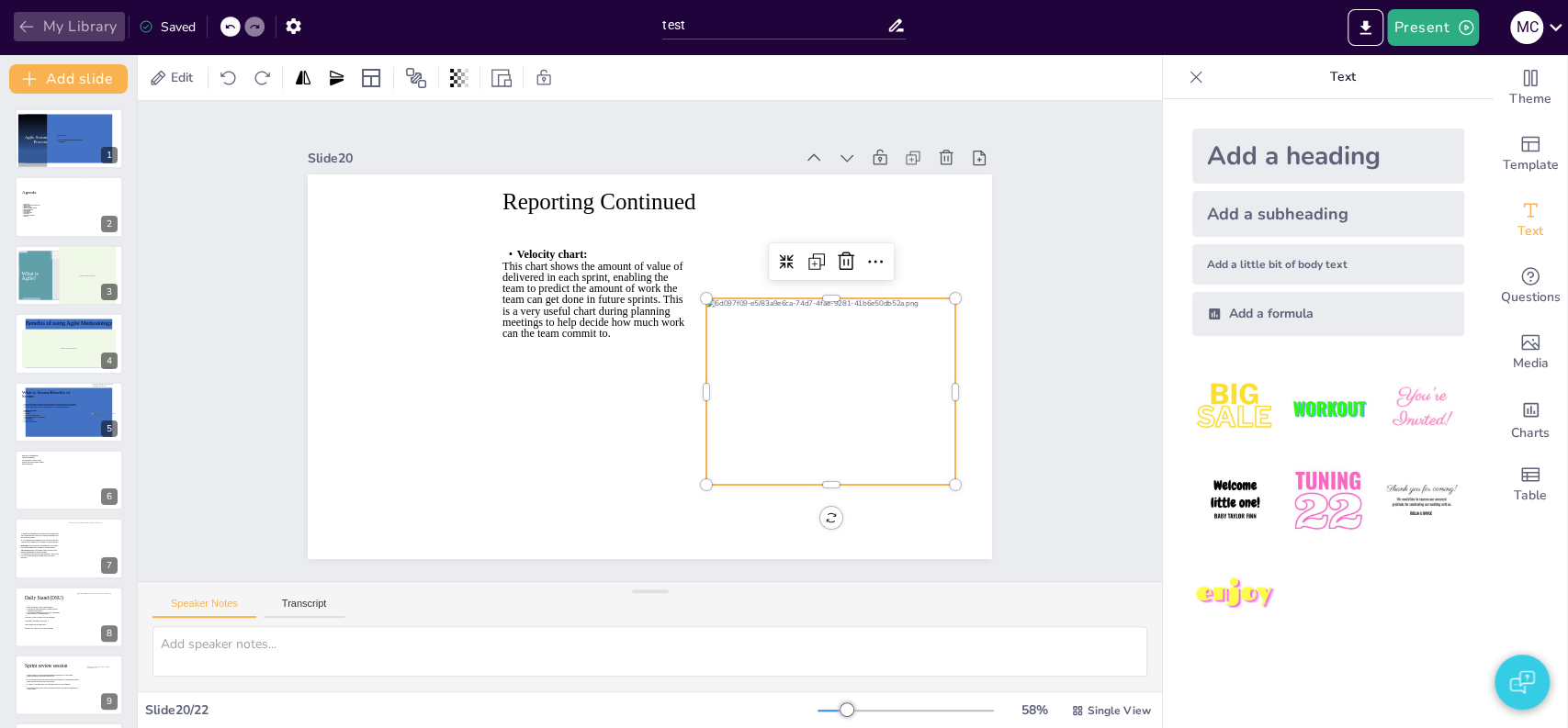
click at [82, 27] on button "My Library" at bounding box center [69, 26] width 111 height 29
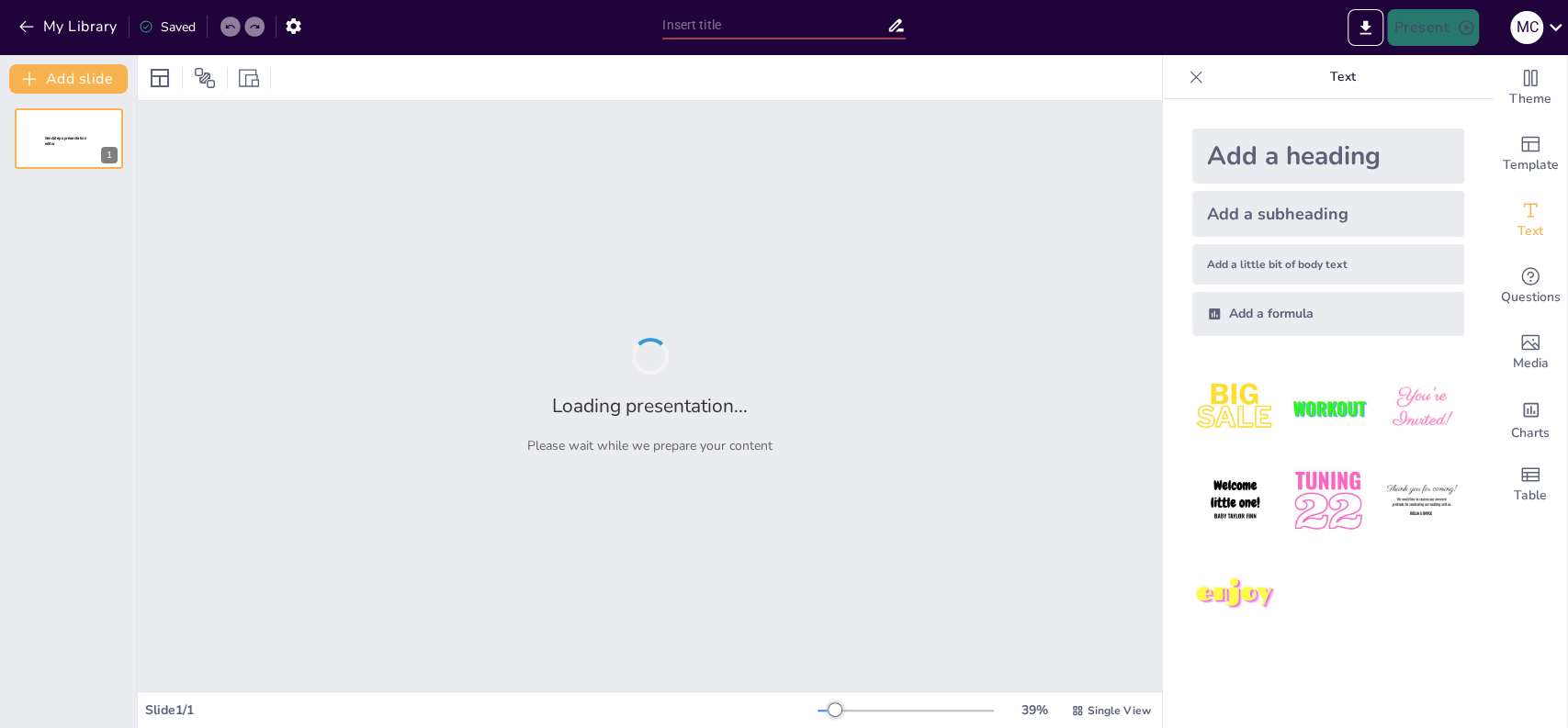
type input "test"
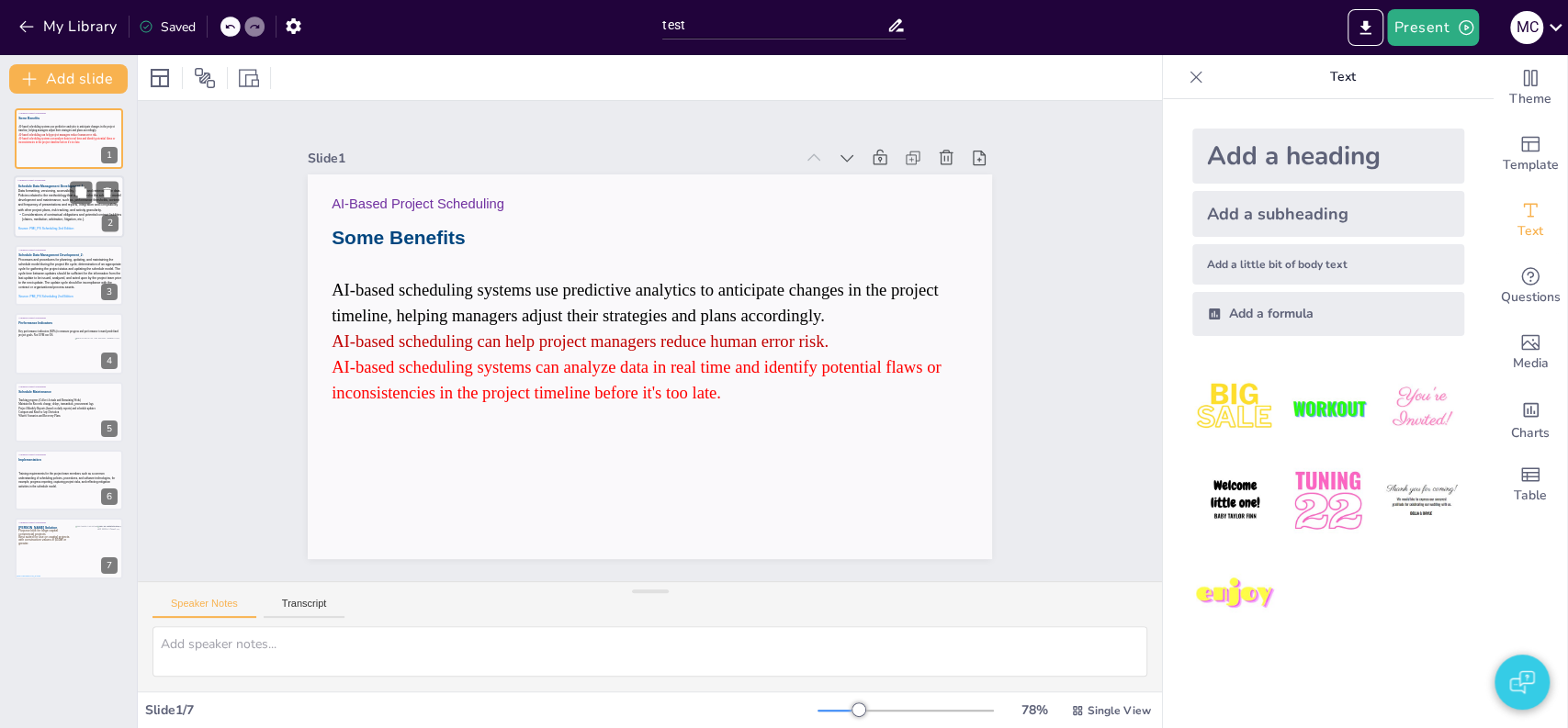
click at [36, 194] on icon at bounding box center [71, 210] width 105 height 51
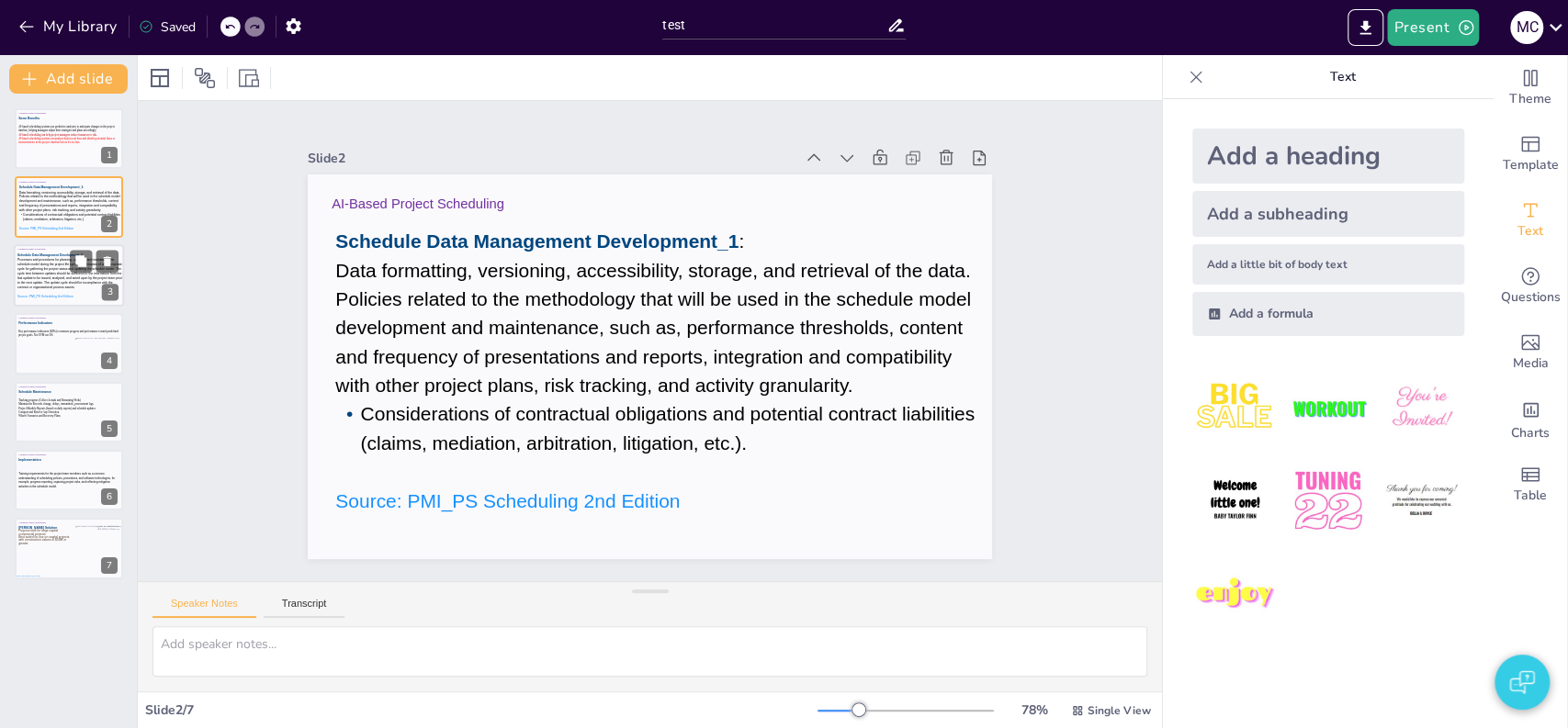
click at [44, 283] on icon at bounding box center [70, 277] width 105 height 51
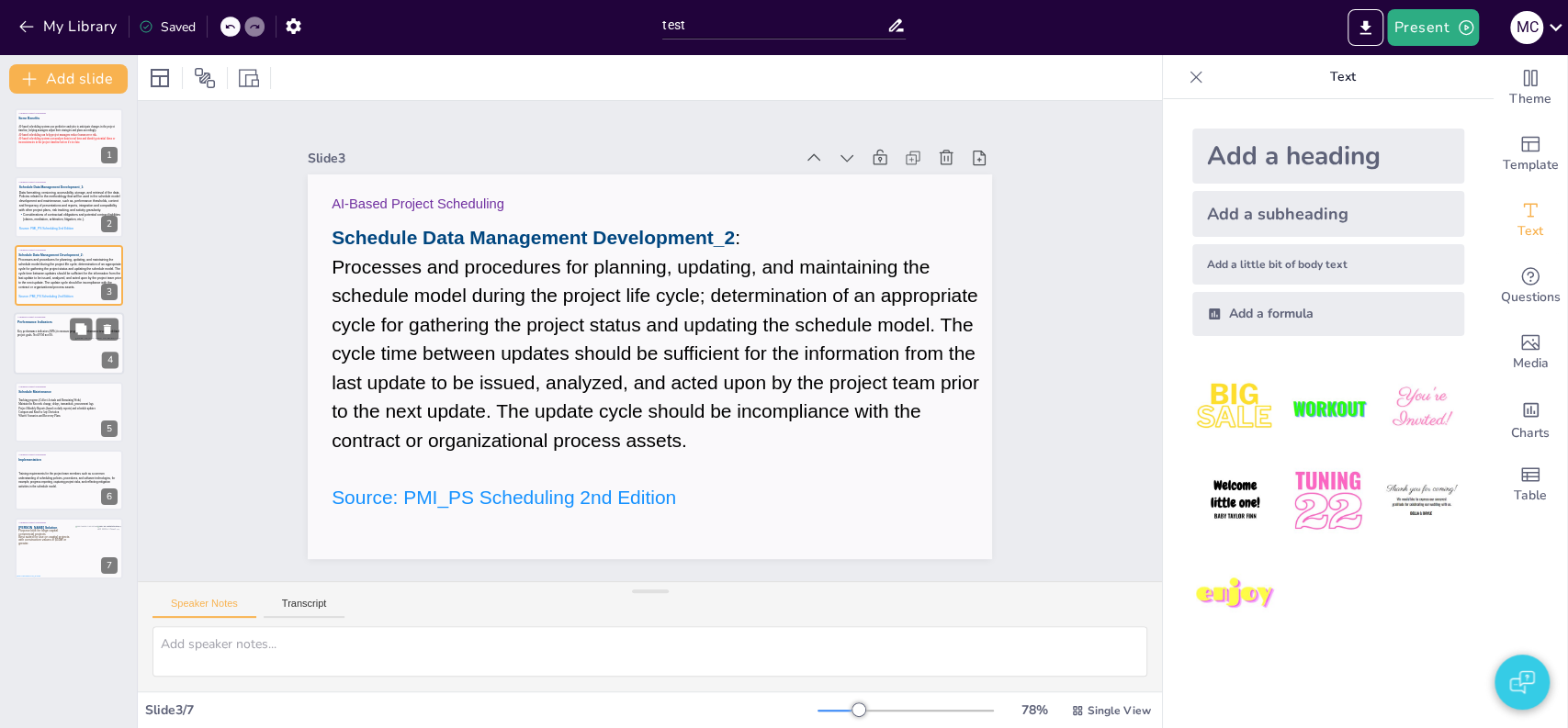
click at [43, 347] on div at bounding box center [69, 343] width 110 height 63
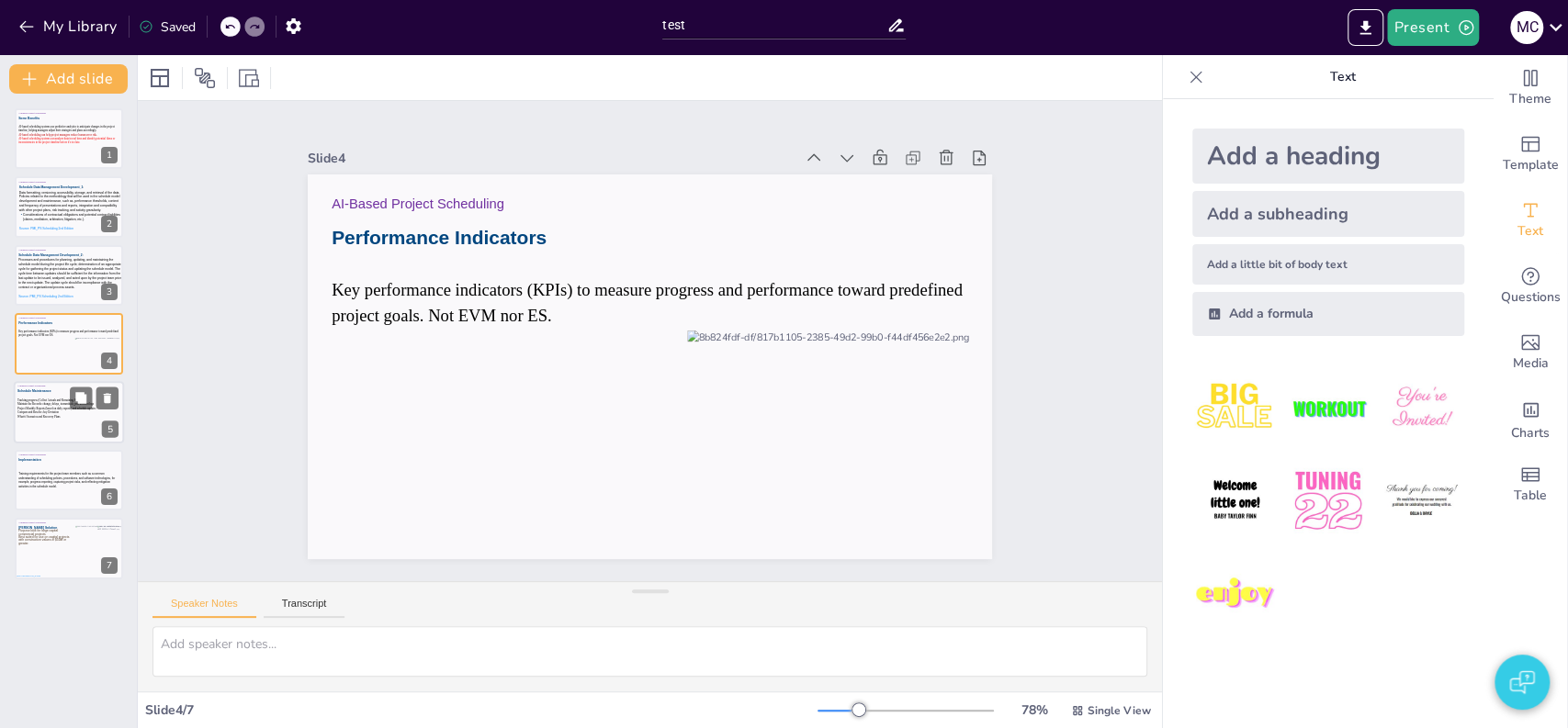
click at [49, 411] on icon at bounding box center [70, 412] width 105 height 30
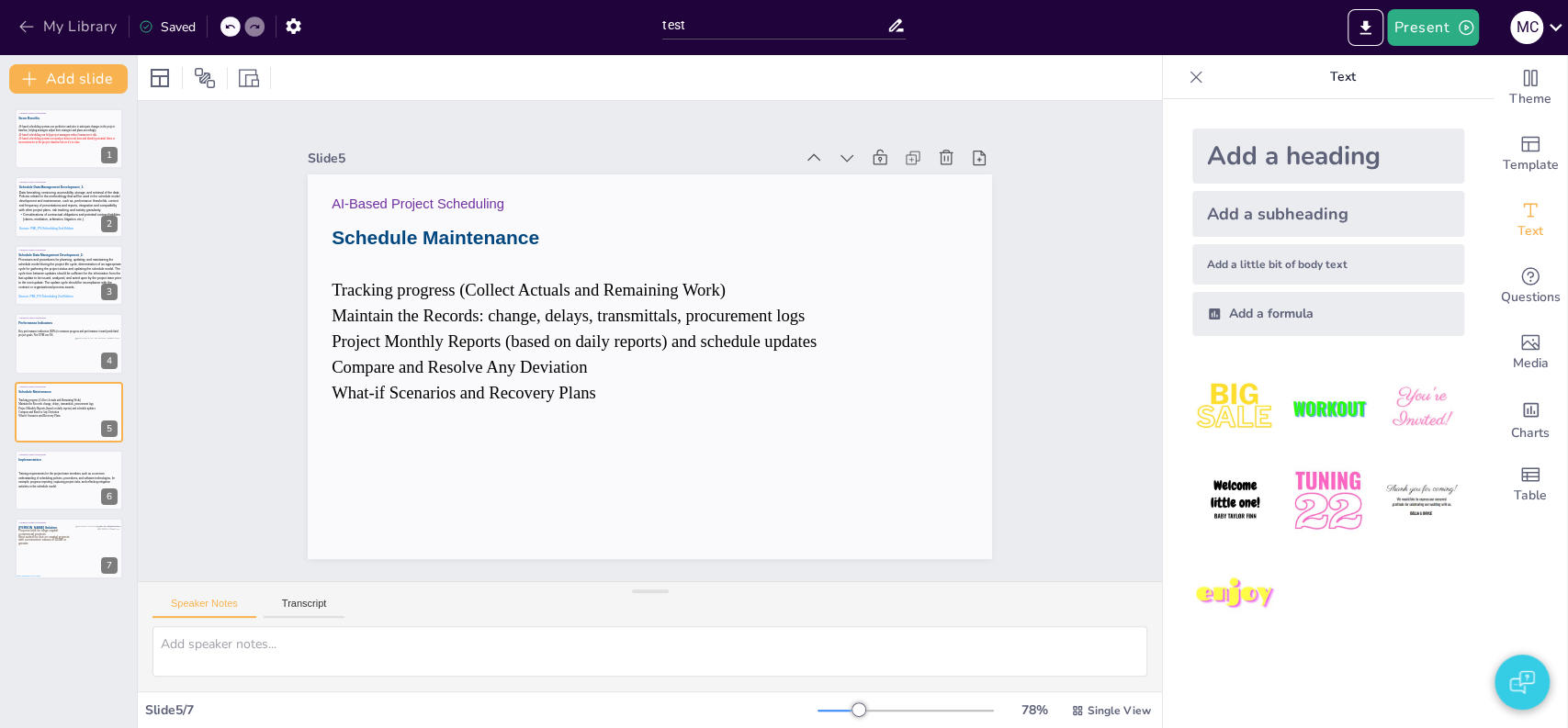
click at [60, 23] on button "My Library" at bounding box center [69, 26] width 111 height 29
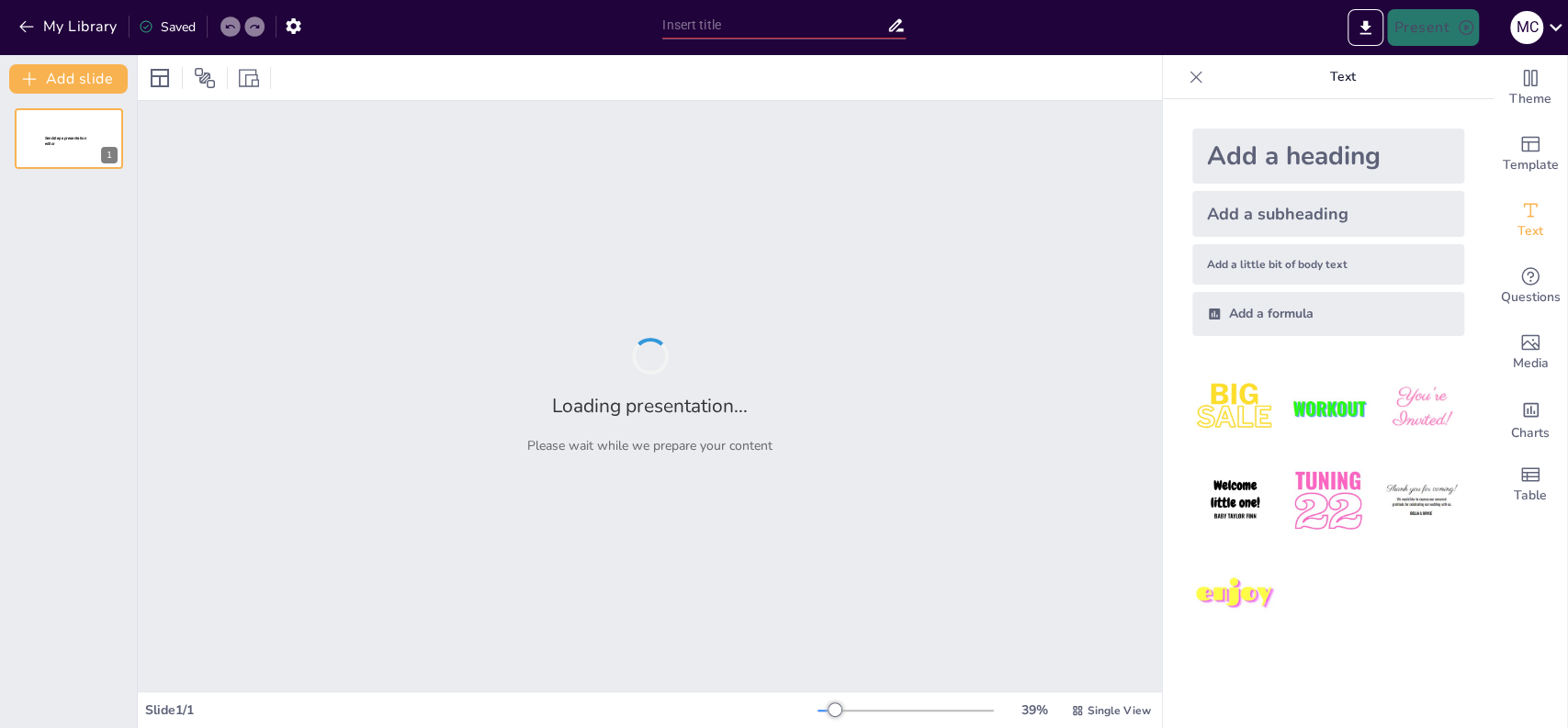
type input "test"
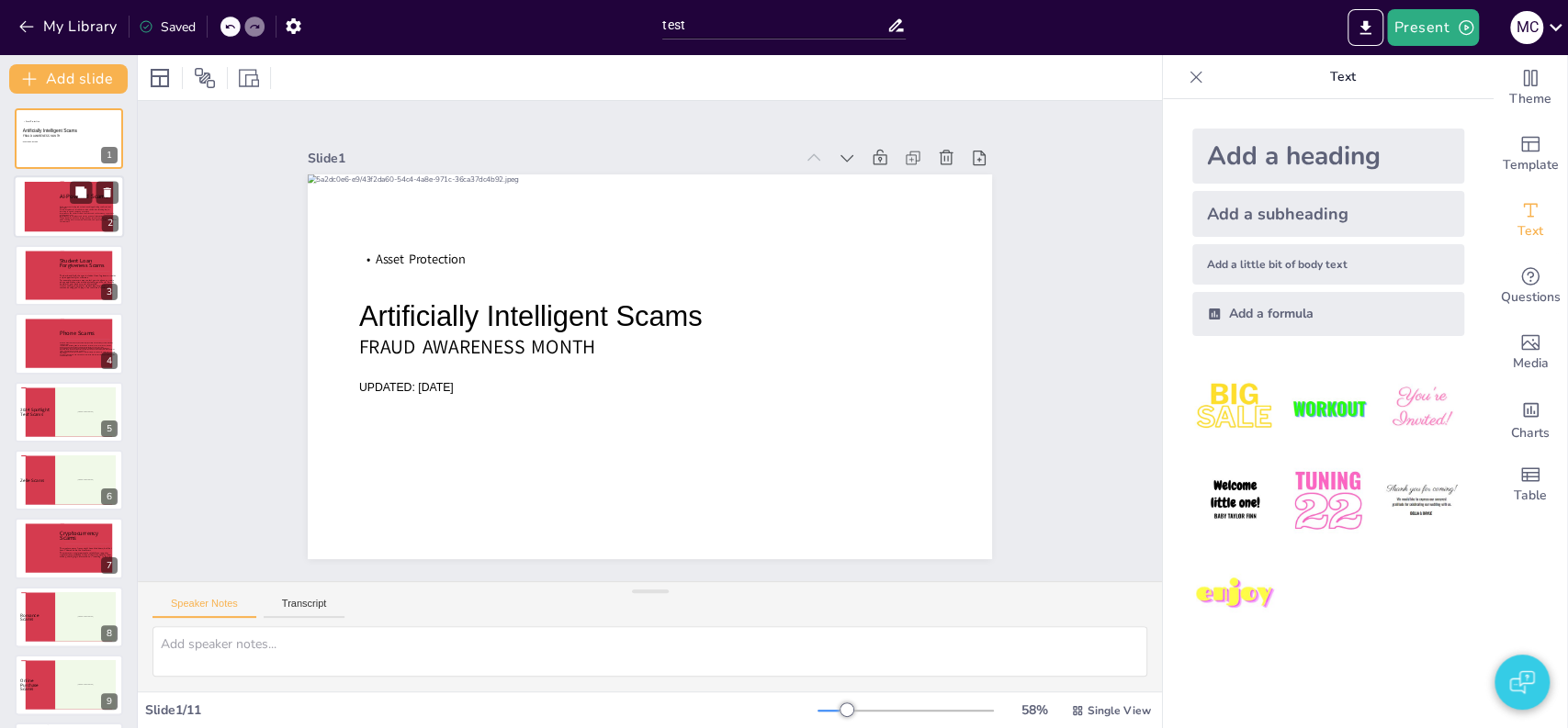
click at [69, 215] on icon at bounding box center [88, 219] width 57 height 26
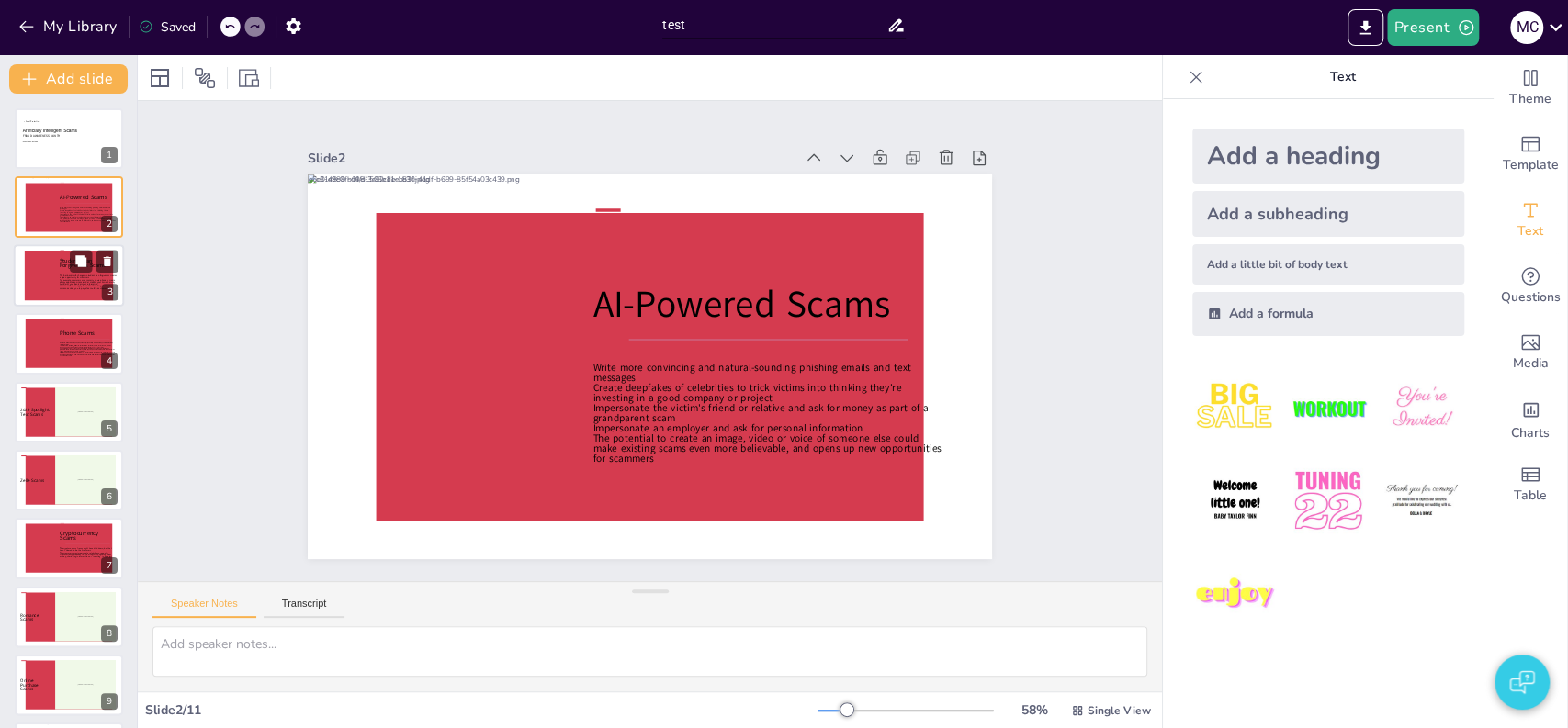
click at [69, 291] on icon at bounding box center [88, 287] width 57 height 26
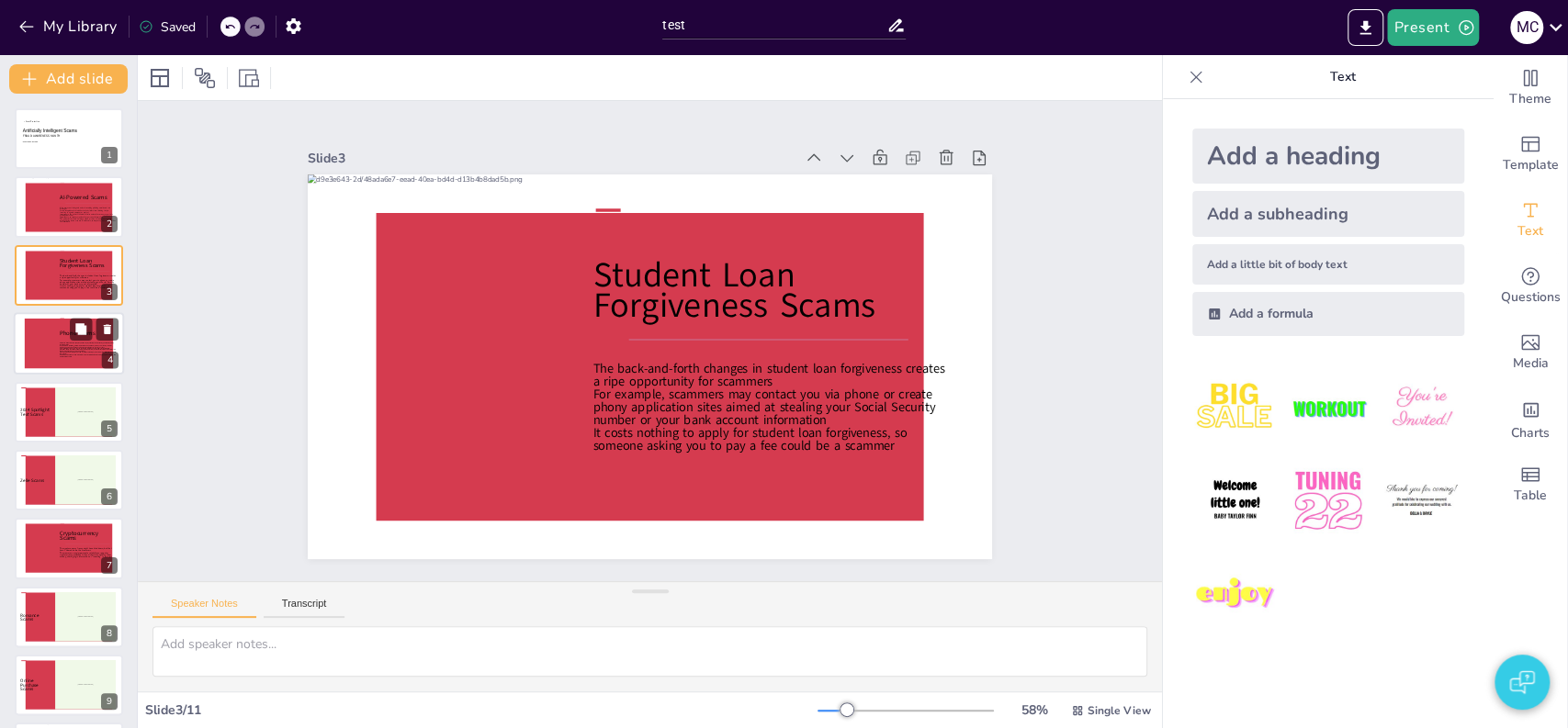
click at [73, 358] on icon at bounding box center [88, 356] width 57 height 26
